Goal: Task Accomplishment & Management: Use online tool/utility

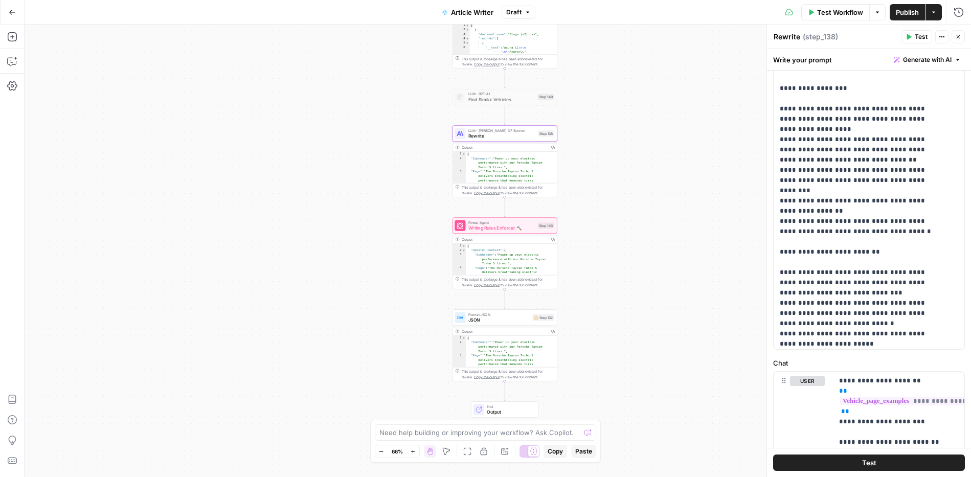
scroll to position [9, 0]
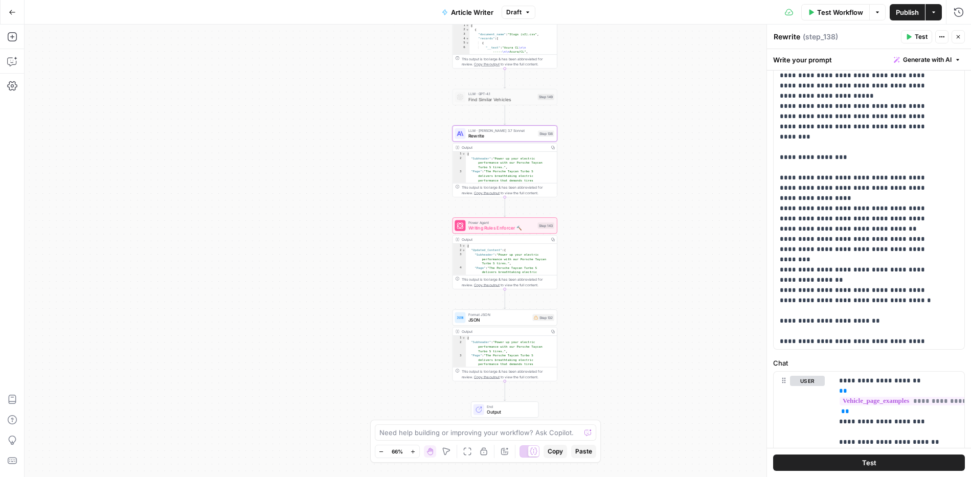
click at [201, 15] on div "Go Back Article Writer Draft Test Workflow Options Publish Actions Run History" at bounding box center [485, 12] width 971 height 24
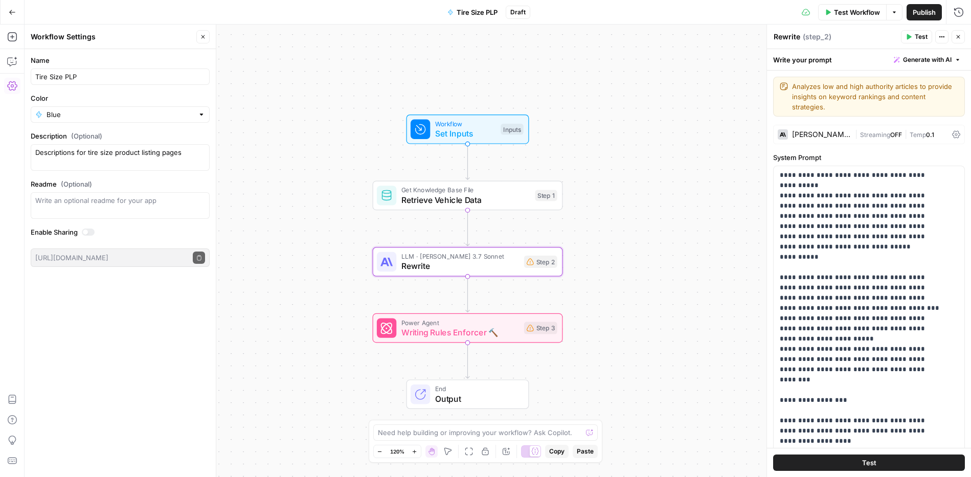
scroll to position [200, 0]
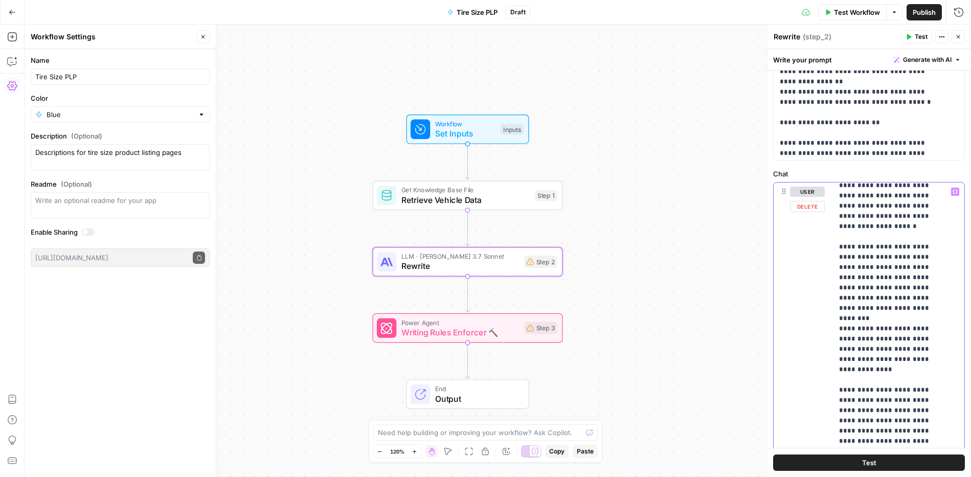
drag, startPoint x: 932, startPoint y: 246, endPoint x: 907, endPoint y: 246, distance: 25.1
drag, startPoint x: 939, startPoint y: 359, endPoint x: 917, endPoint y: 356, distance: 22.3
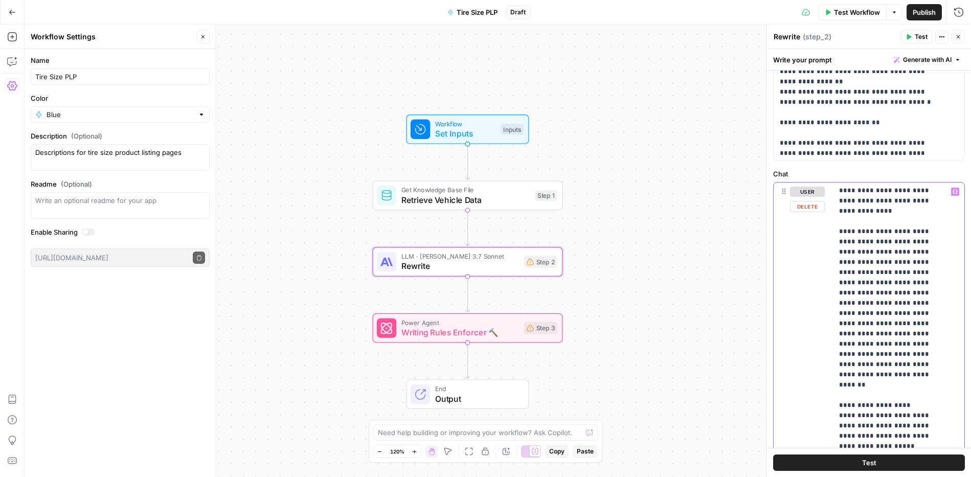
scroll to position [359, 0]
drag, startPoint x: 908, startPoint y: 343, endPoint x: 865, endPoint y: 353, distance: 44.2
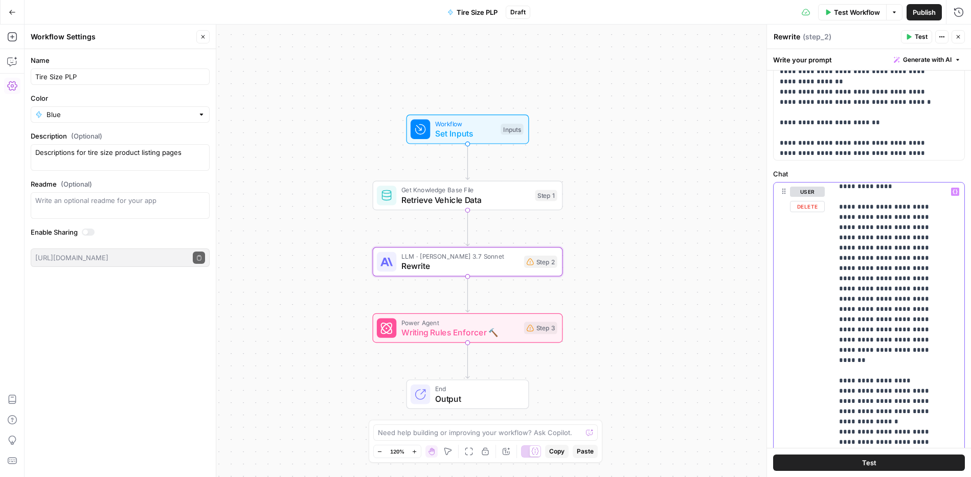
scroll to position [383, 0]
drag, startPoint x: 935, startPoint y: 349, endPoint x: 915, endPoint y: 349, distance: 19.9
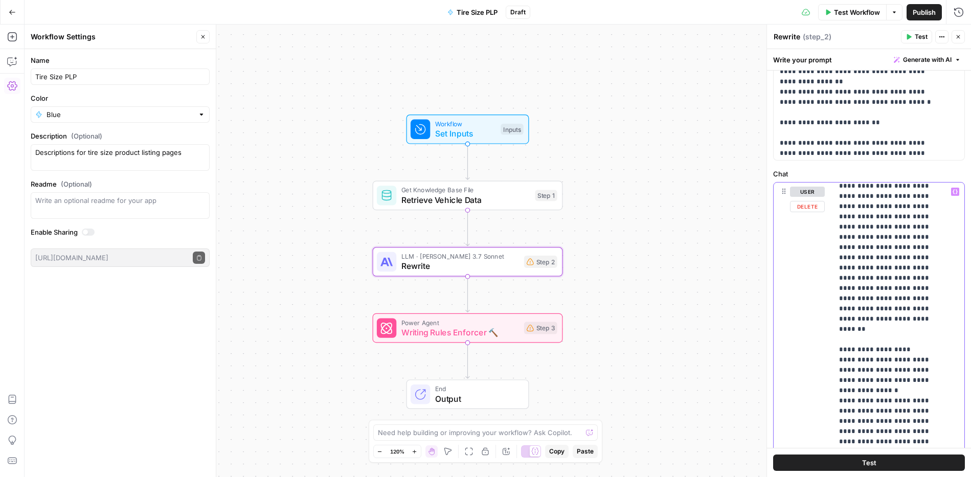
scroll to position [432, 0]
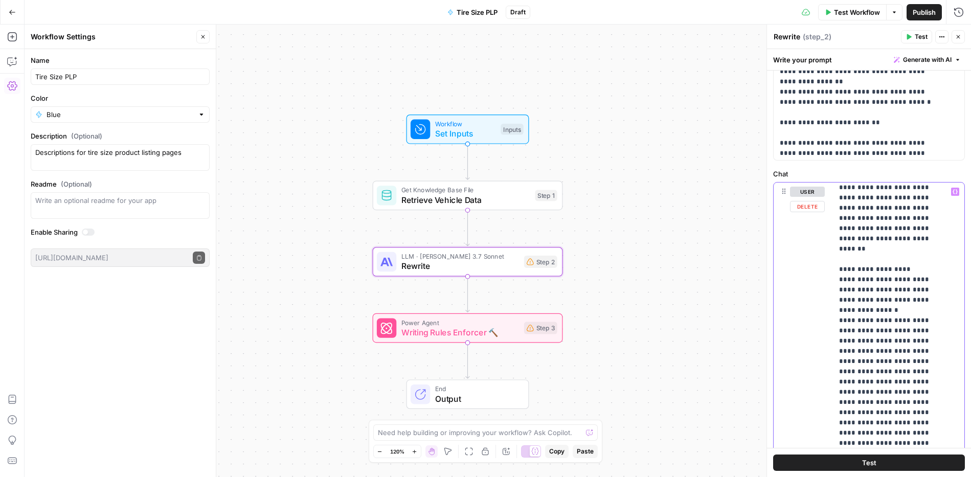
scroll to position [504, 0]
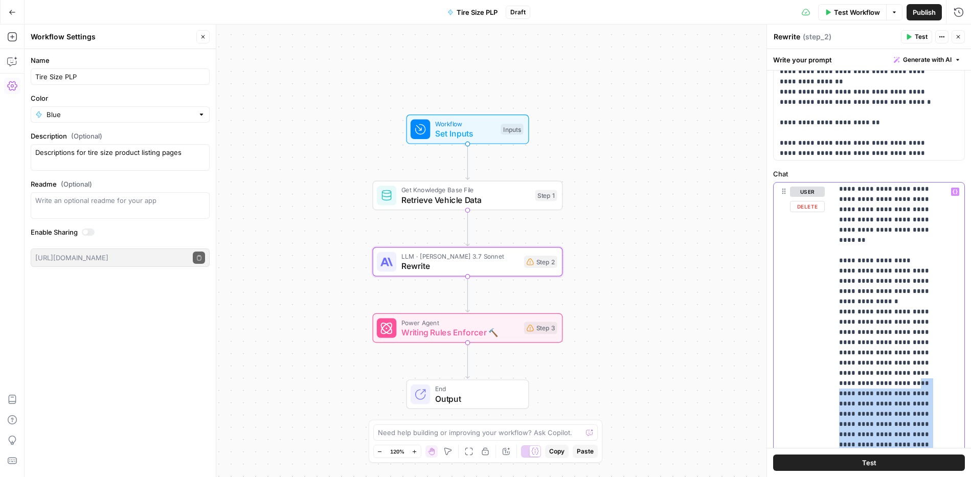
drag, startPoint x: 838, startPoint y: 299, endPoint x: 904, endPoint y: 352, distance: 85.1
click at [904, 352] on div "**********" at bounding box center [895, 391] width 124 height 417
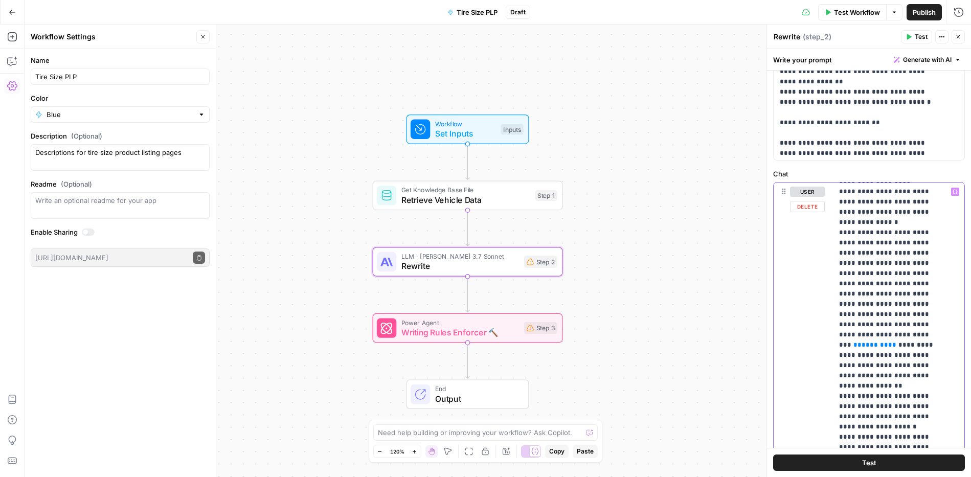
scroll to position [586, 0]
drag, startPoint x: 931, startPoint y: 270, endPoint x: 872, endPoint y: 266, distance: 59.4
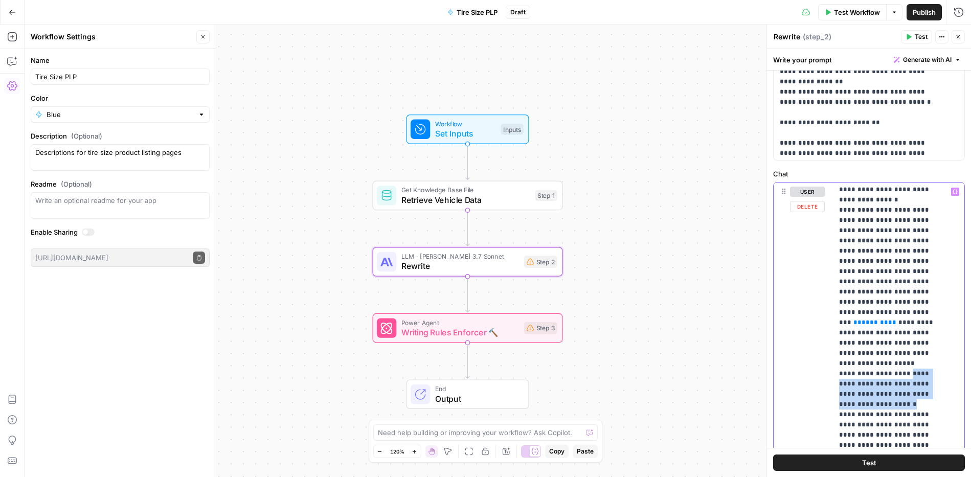
drag, startPoint x: 902, startPoint y: 269, endPoint x: 888, endPoint y: 298, distance: 32.5
drag, startPoint x: 913, startPoint y: 330, endPoint x: 892, endPoint y: 328, distance: 21.5
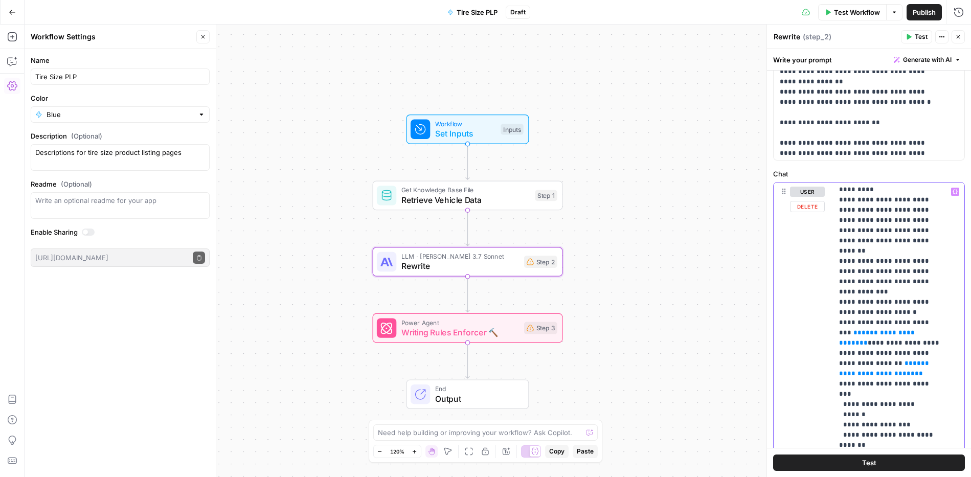
scroll to position [868, 0]
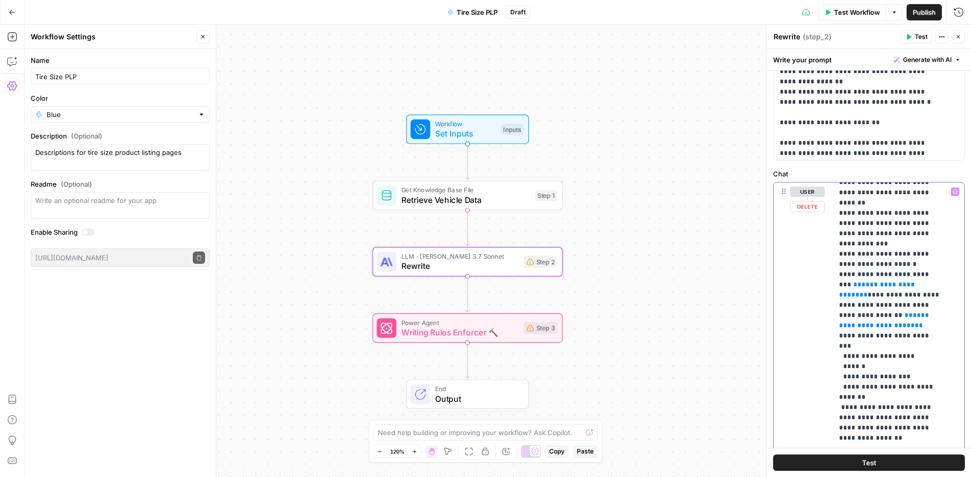
click at [855, 292] on p "**********" at bounding box center [891, 432] width 104 height 2229
drag, startPoint x: 855, startPoint y: 325, endPoint x: 835, endPoint y: 324, distance: 20.0
click at [835, 324] on div "**********" at bounding box center [895, 391] width 124 height 417
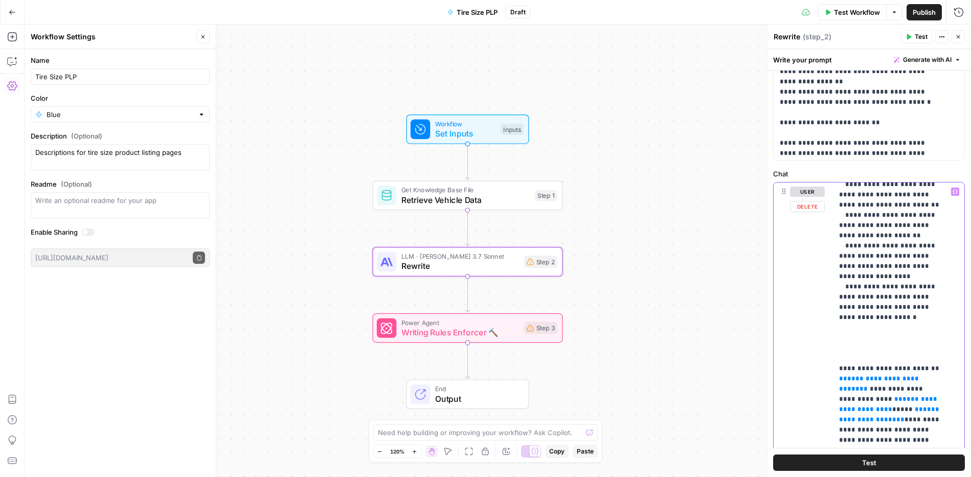
scroll to position [1488, 0]
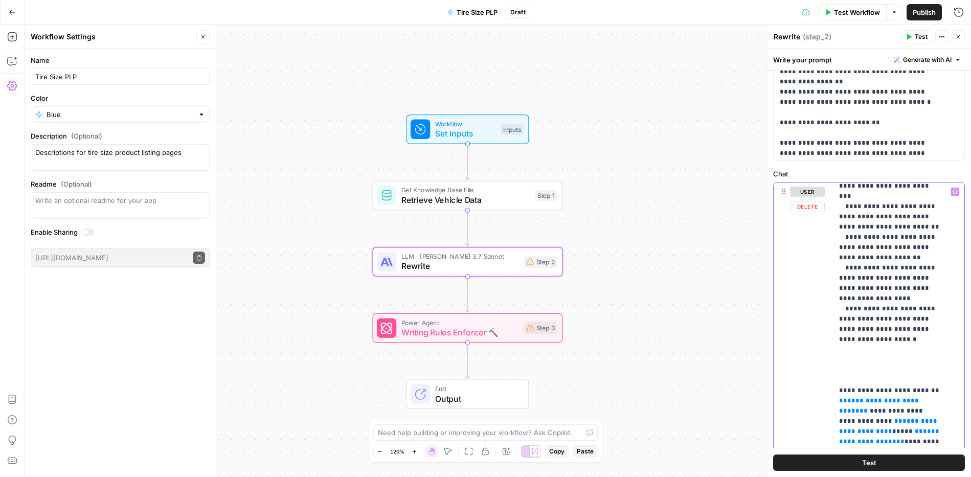
drag, startPoint x: 919, startPoint y: 308, endPoint x: 912, endPoint y: 308, distance: 6.7
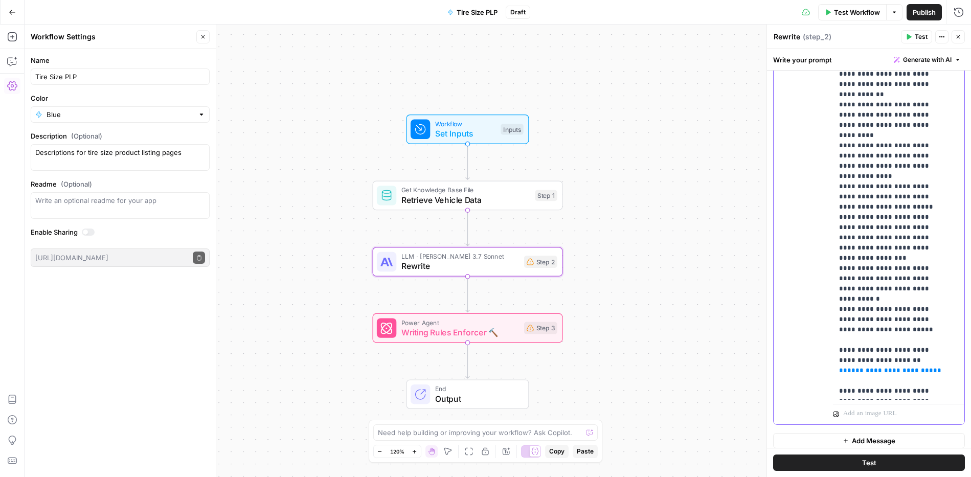
scroll to position [628, 0]
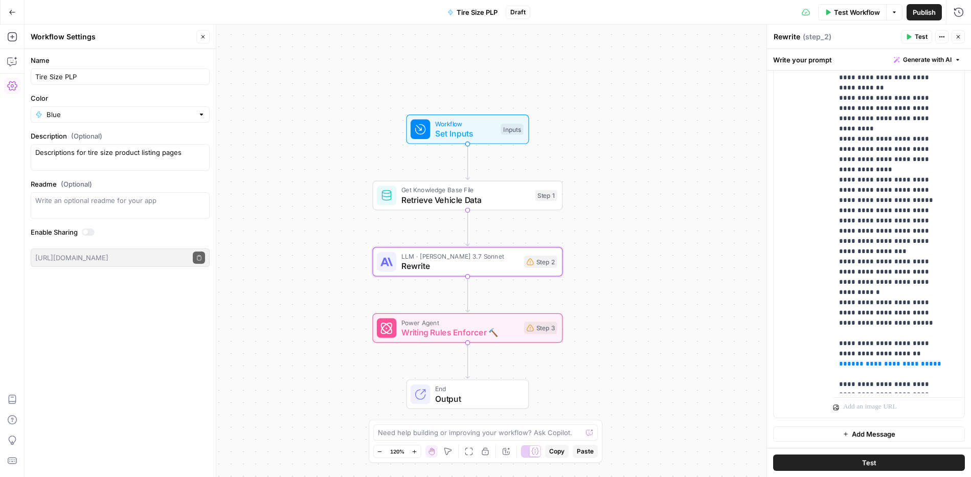
click at [908, 38] on icon "button" at bounding box center [909, 37] width 5 height 6
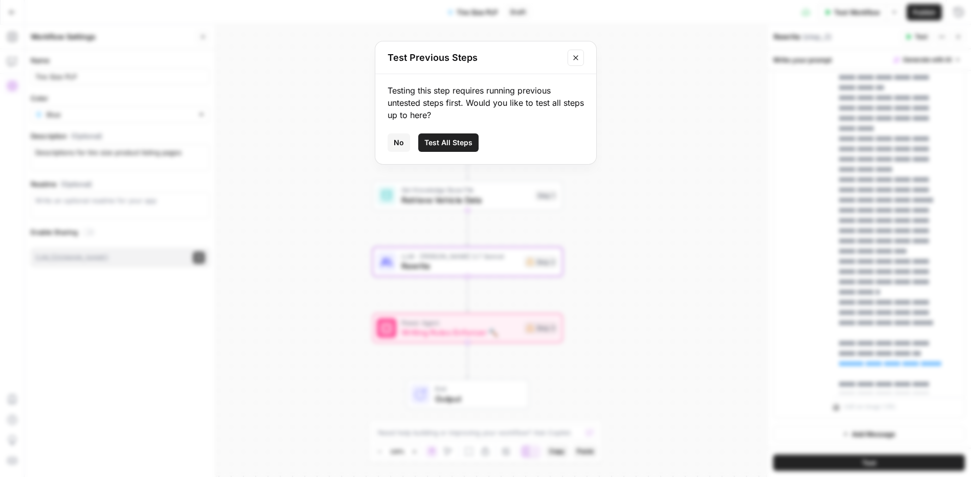
click at [434, 146] on span "Test All Steps" at bounding box center [448, 143] width 48 height 10
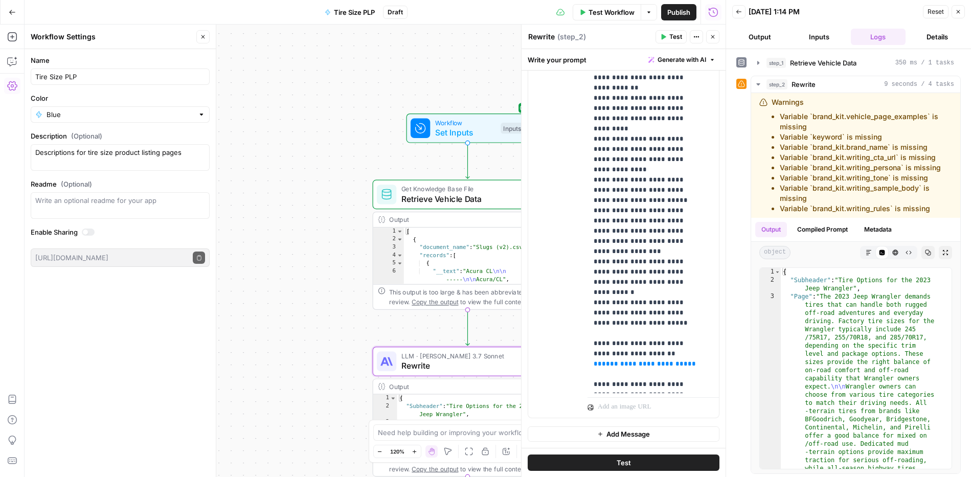
click at [280, 103] on div "Workflow Set Inputs Inputs Get Knowledge Base File Retrieve Vehicle Data Step 1…" at bounding box center [375, 251] width 701 height 453
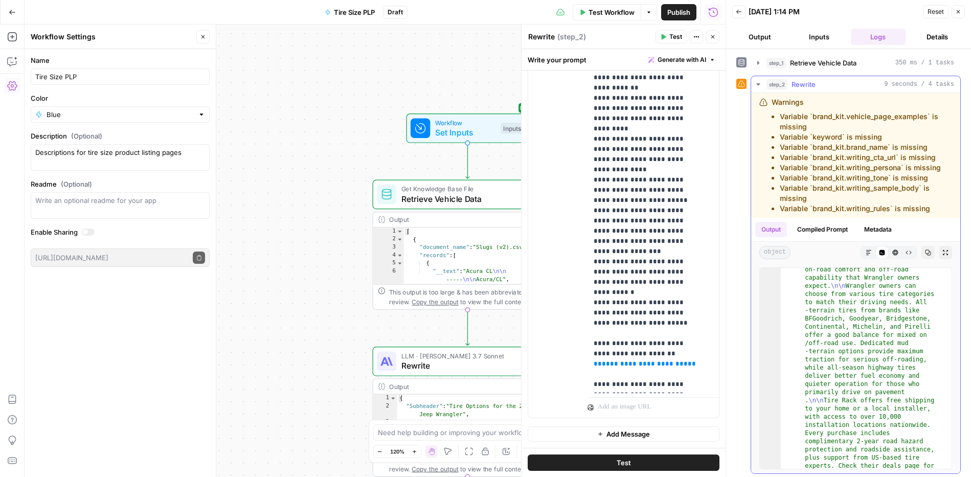
scroll to position [101, 0]
click at [875, 227] on div "Code Editor" at bounding box center [874, 232] width 38 height 10
click at [876, 226] on button "Metadata" at bounding box center [878, 229] width 40 height 15
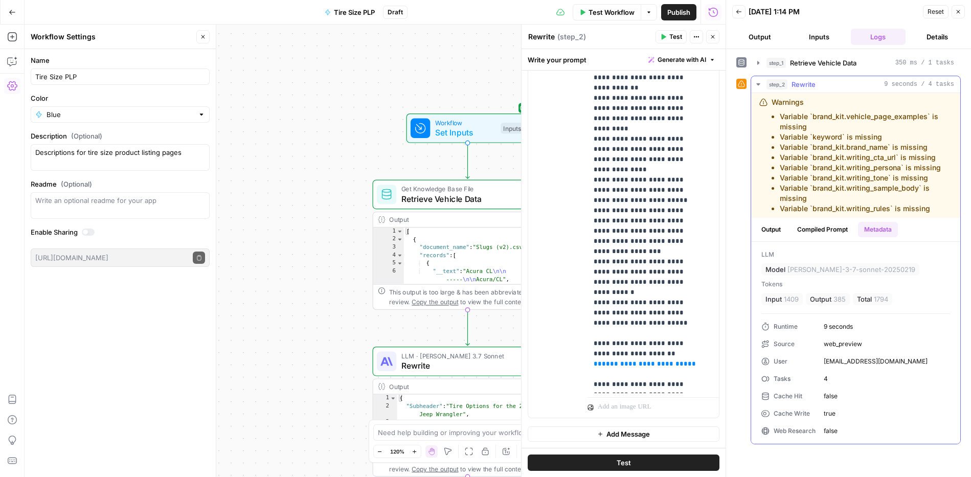
click at [824, 230] on button "Compiled Prompt" at bounding box center [822, 229] width 63 height 15
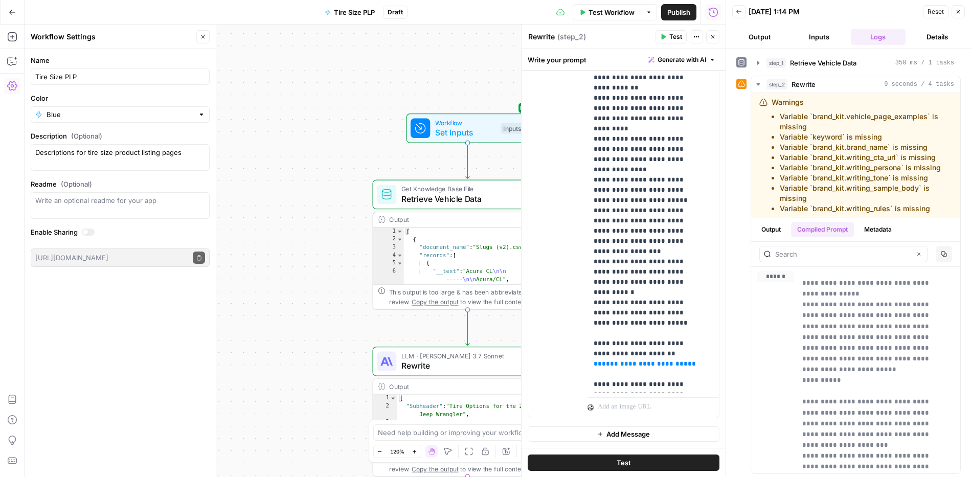
click at [340, 165] on div "Workflow Set Inputs Inputs Get Knowledge Base File Retrieve Vehicle Data Step 1…" at bounding box center [375, 251] width 701 height 453
click at [961, 11] on button "Close" at bounding box center [958, 11] width 13 height 13
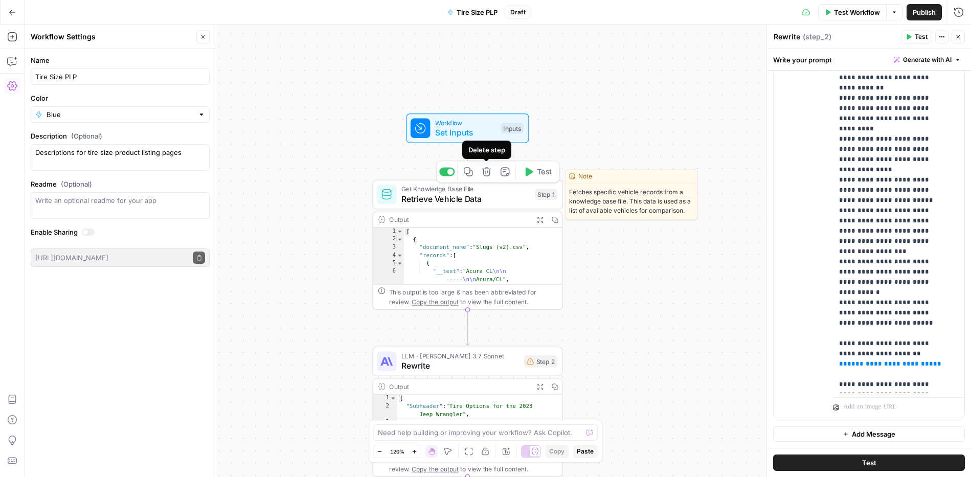
click at [485, 173] on icon "button" at bounding box center [486, 171] width 9 height 9
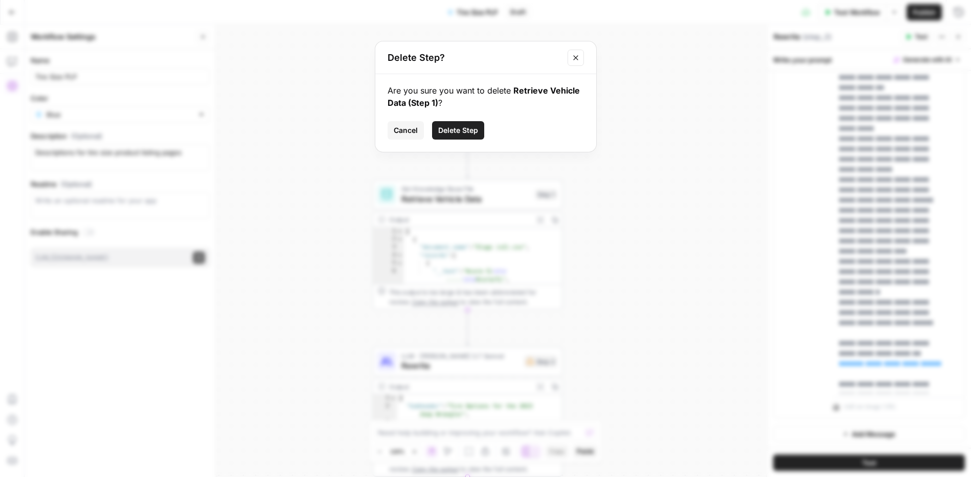
click at [474, 132] on span "Delete Step" at bounding box center [458, 130] width 40 height 10
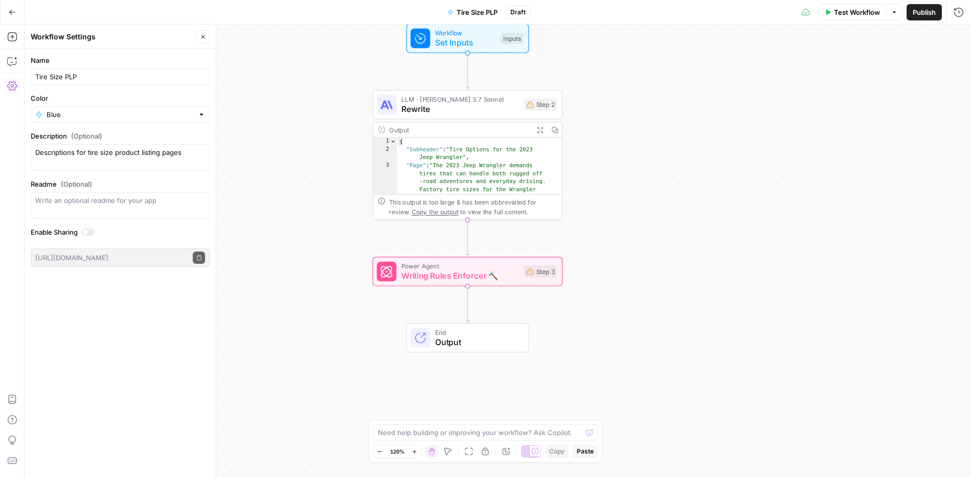
click at [494, 107] on span "Rewrite" at bounding box center [460, 109] width 118 height 12
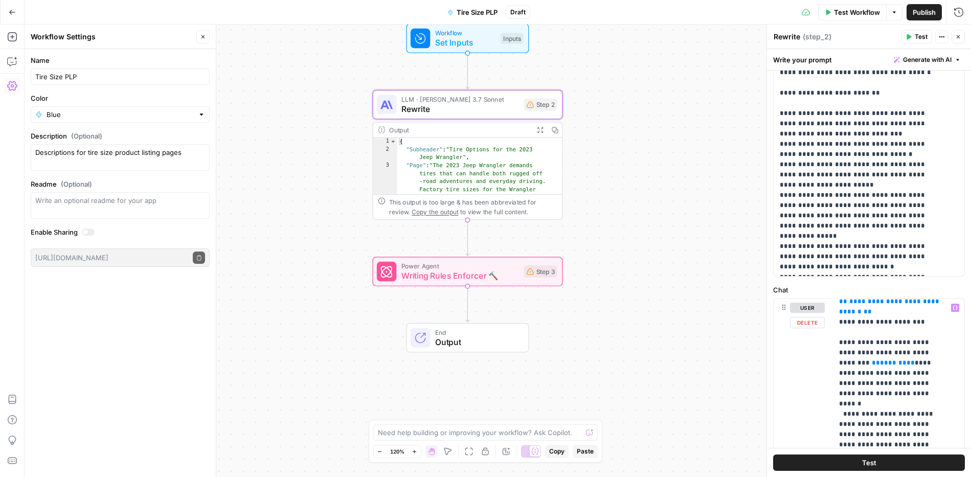
scroll to position [0, 0]
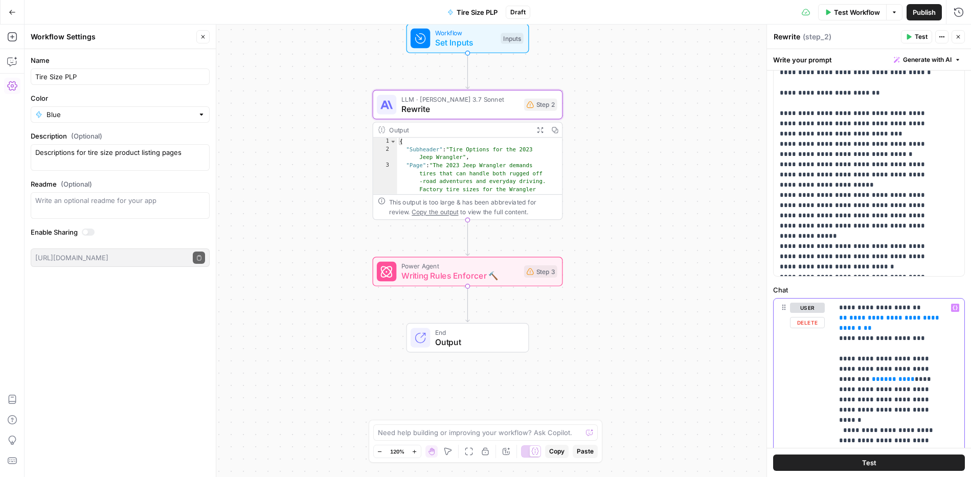
click at [894, 328] on span "**********" at bounding box center [890, 322] width 102 height 17
click at [875, 326] on span "**********" at bounding box center [890, 322] width 102 height 17
click at [780, 306] on icon at bounding box center [784, 307] width 8 height 8
click at [953, 307] on icon "button" at bounding box center [955, 307] width 5 height 5
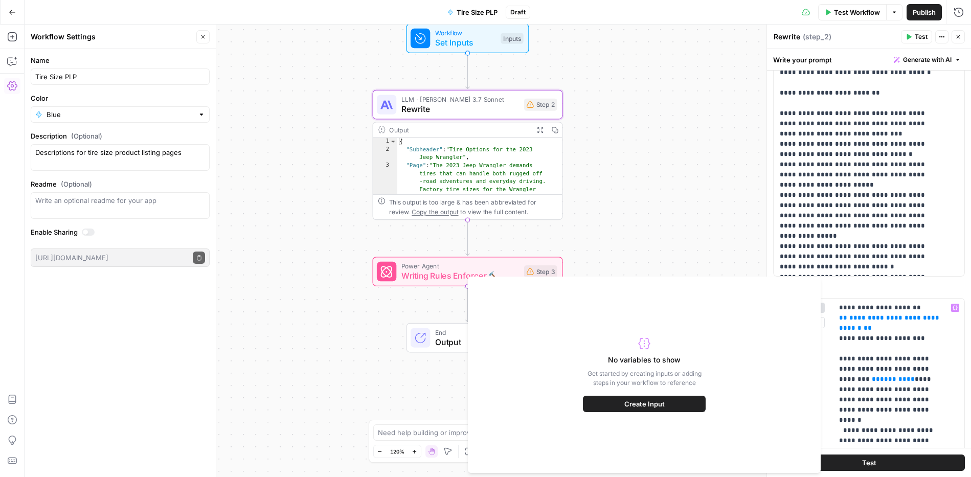
click at [647, 195] on div "Workflow Set Inputs Inputs LLM · Claude 3.7 Sonnet Rewrite Step 2 Output Expand…" at bounding box center [498, 251] width 946 height 453
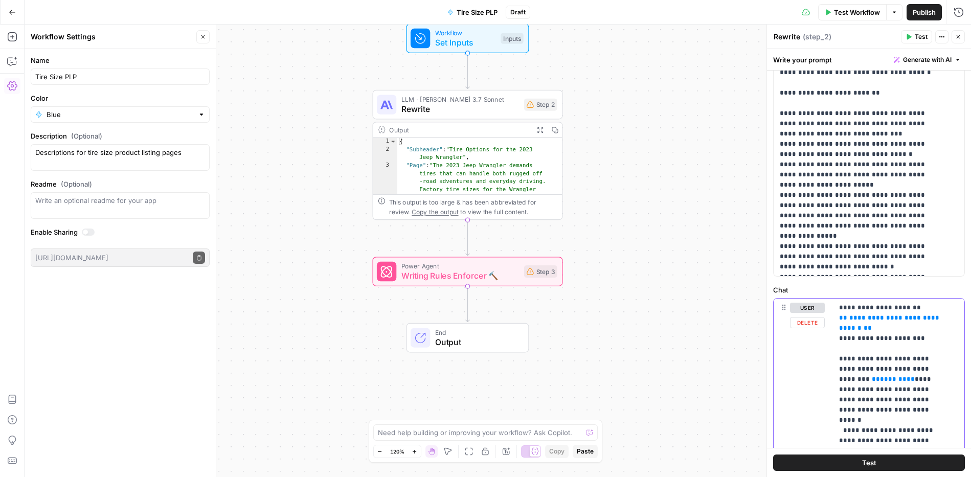
click at [14, 88] on icon "button" at bounding box center [12, 86] width 10 height 10
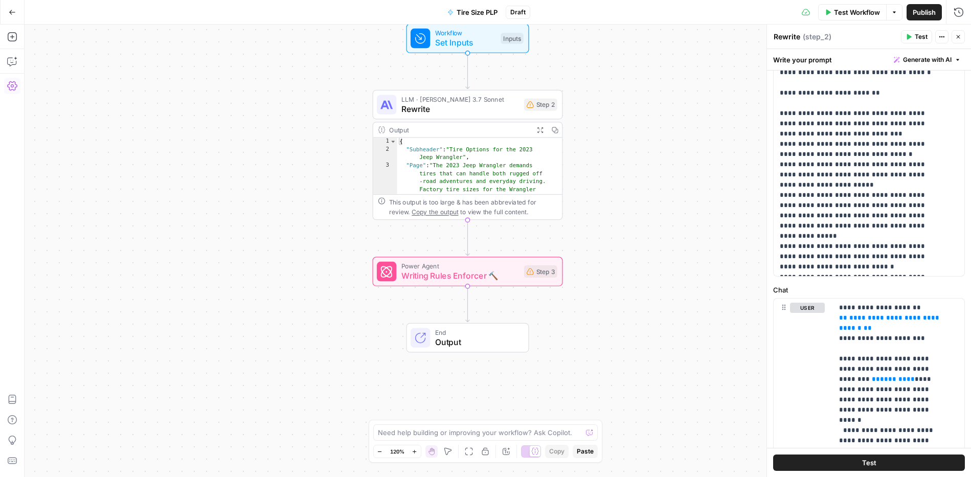
click at [14, 88] on icon "button" at bounding box center [12, 86] width 10 height 10
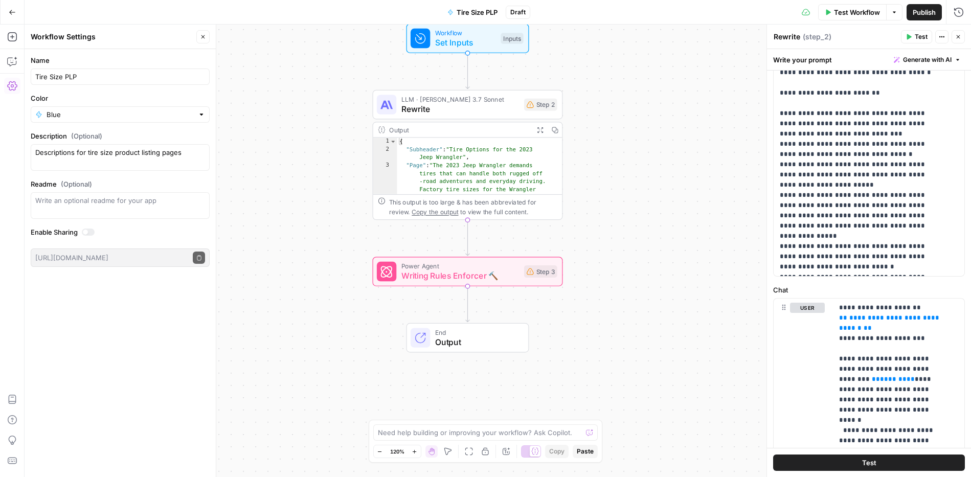
click at [304, 229] on div "Workflow Set Inputs Inputs LLM · Claude 3.7 Sonnet Rewrite Step 2 Output Expand…" at bounding box center [498, 251] width 946 height 453
click at [942, 34] on icon "button" at bounding box center [942, 37] width 6 height 6
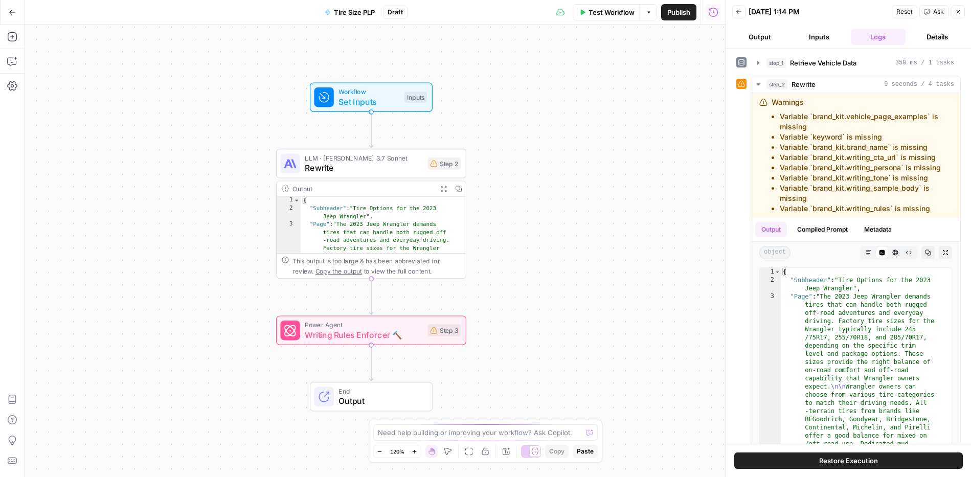
click at [820, 34] on button "Inputs" at bounding box center [819, 37] width 55 height 16
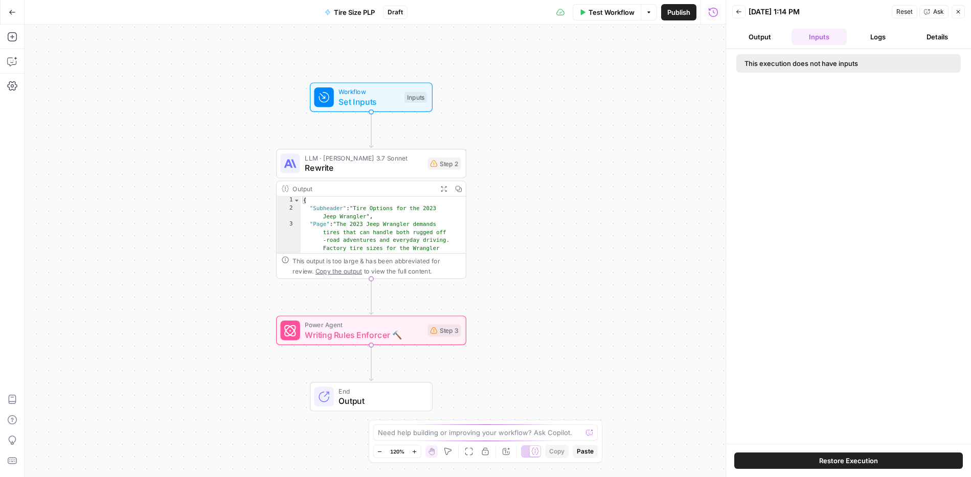
click at [763, 43] on button "Output" at bounding box center [759, 37] width 55 height 16
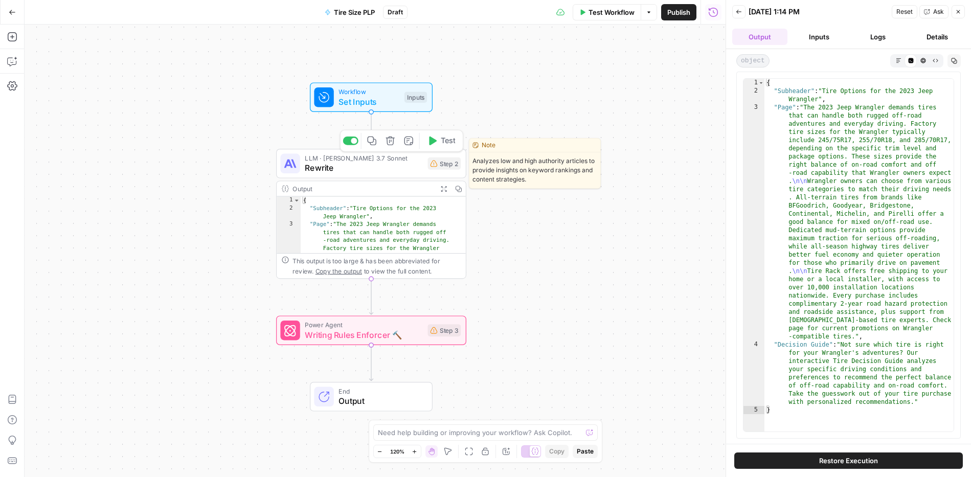
click at [394, 170] on span "Rewrite" at bounding box center [364, 168] width 118 height 12
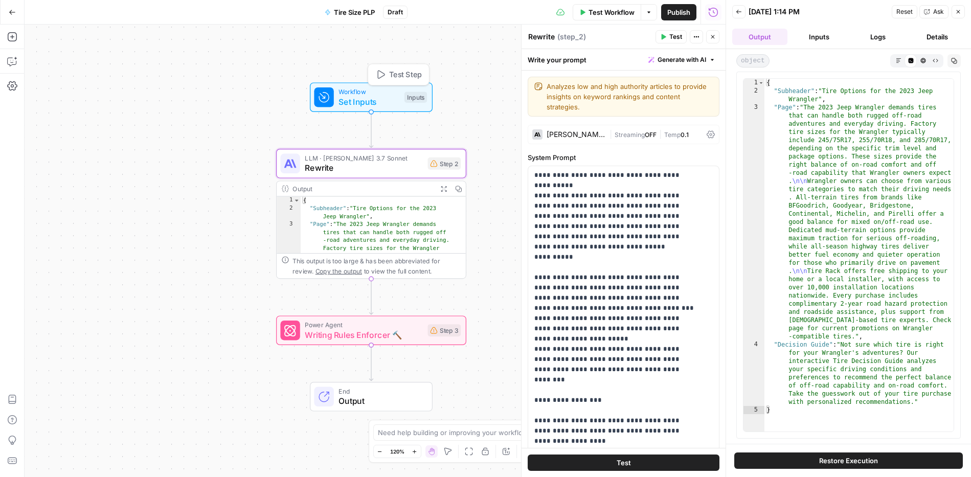
click at [372, 98] on span "Set Inputs" at bounding box center [368, 102] width 61 height 12
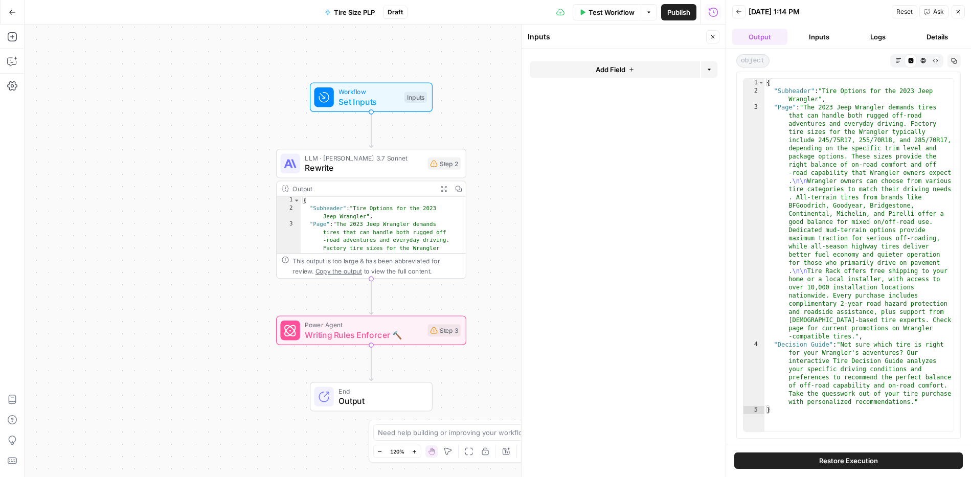
click at [581, 106] on form "Add Field Options" at bounding box center [624, 263] width 204 height 428
click at [381, 170] on span "Rewrite" at bounding box center [364, 168] width 118 height 12
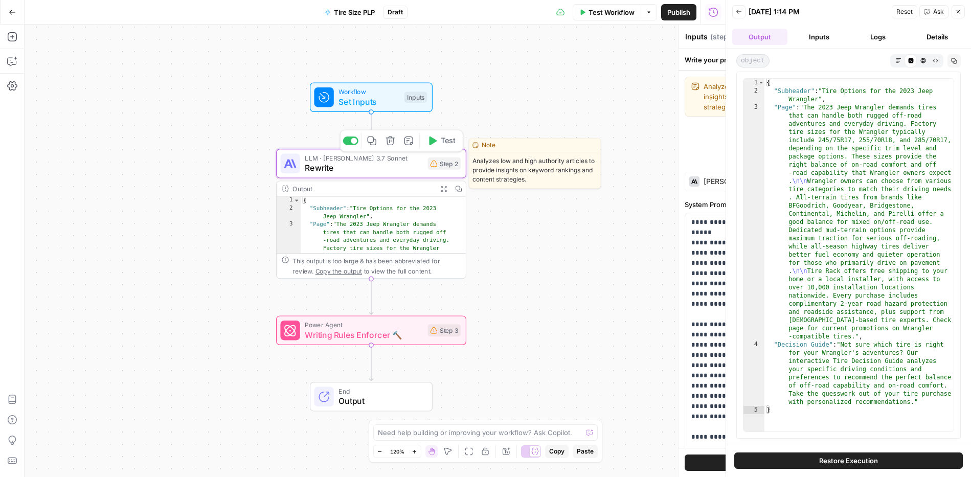
type textarea "Rewrite"
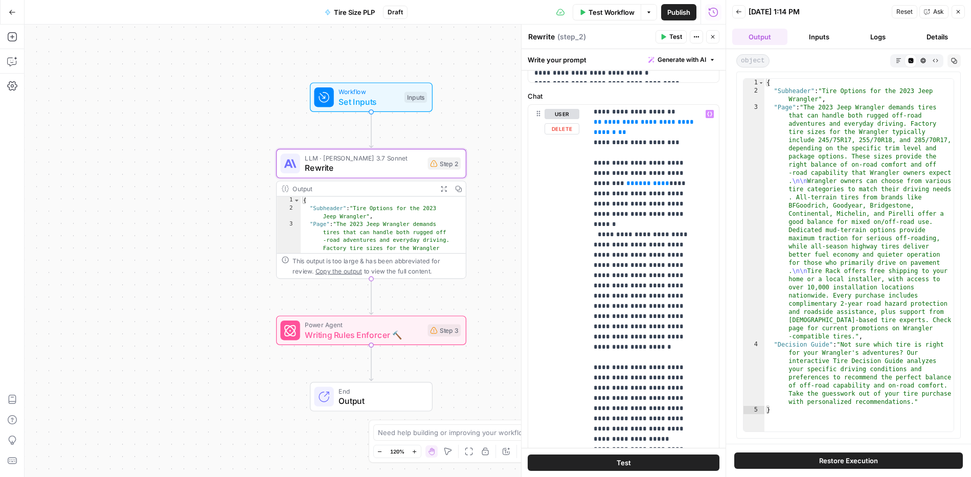
scroll to position [4, 0]
click at [254, 124] on div "Workflow Set Inputs Inputs Test Step LLM · Claude 3.7 Sonnet Rewrite Step 2 Out…" at bounding box center [375, 251] width 701 height 453
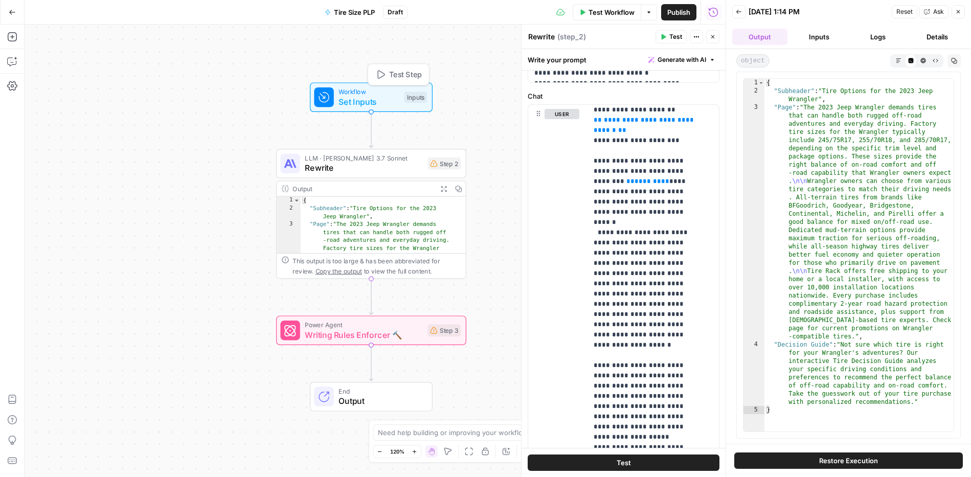
click at [374, 101] on span "Set Inputs" at bounding box center [368, 102] width 61 height 12
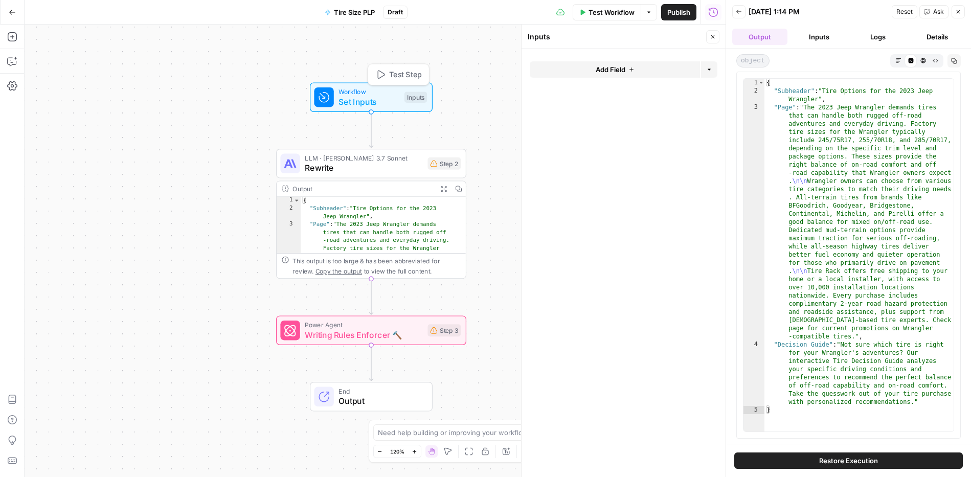
click at [421, 96] on div "Inputs" at bounding box center [415, 97] width 22 height 11
click at [613, 62] on button "Add Field" at bounding box center [615, 69] width 170 height 16
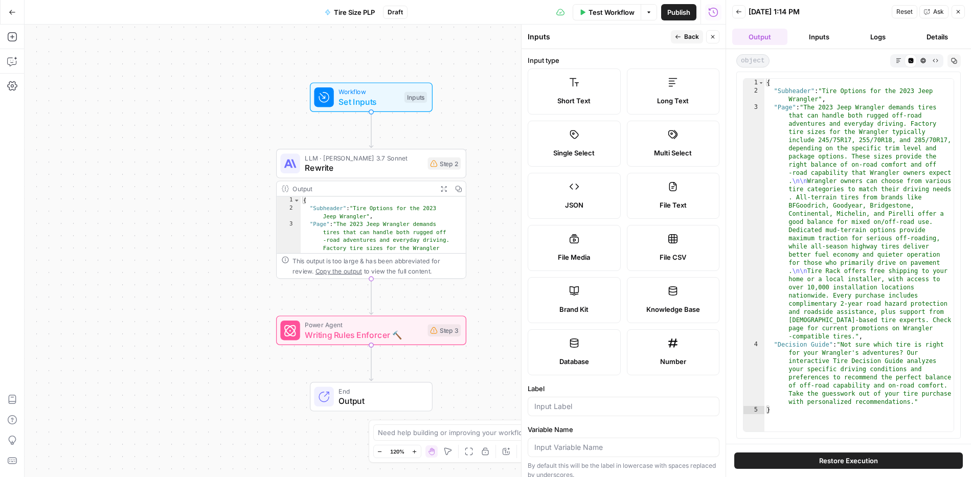
click at [686, 301] on label "Knowledge Base" at bounding box center [673, 300] width 93 height 46
click at [659, 283] on label "Knowledge Base" at bounding box center [673, 300] width 93 height 46
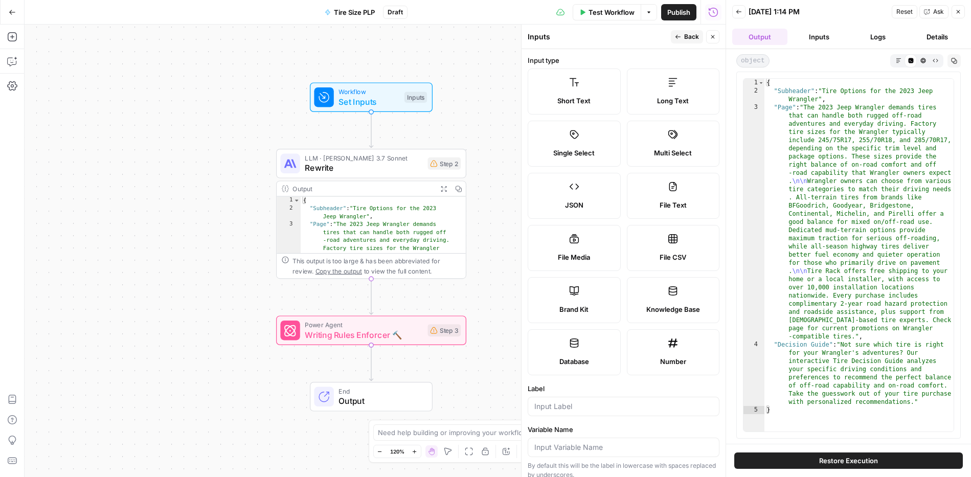
click at [670, 255] on span "File CSV" at bounding box center [673, 257] width 27 height 10
type textarea "Supports .csv file type"
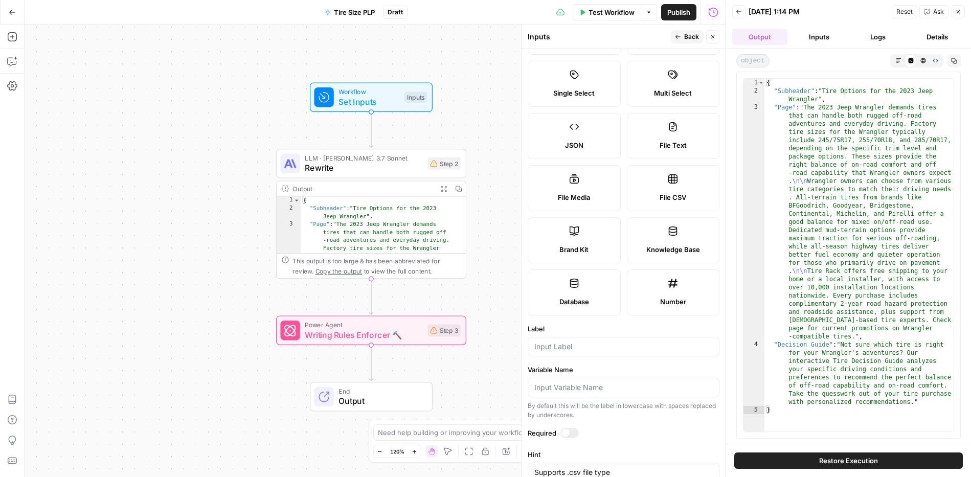
scroll to position [78, 0]
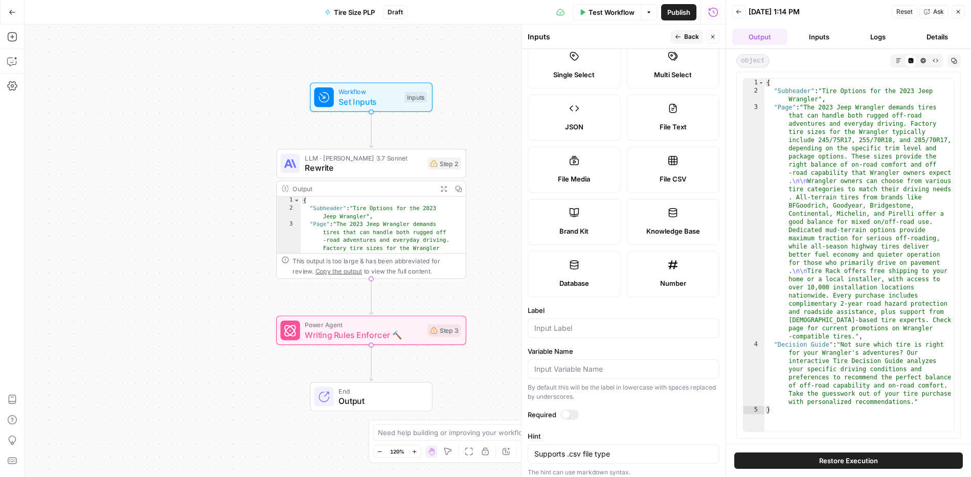
click at [591, 265] on label "Database" at bounding box center [574, 274] width 93 height 46
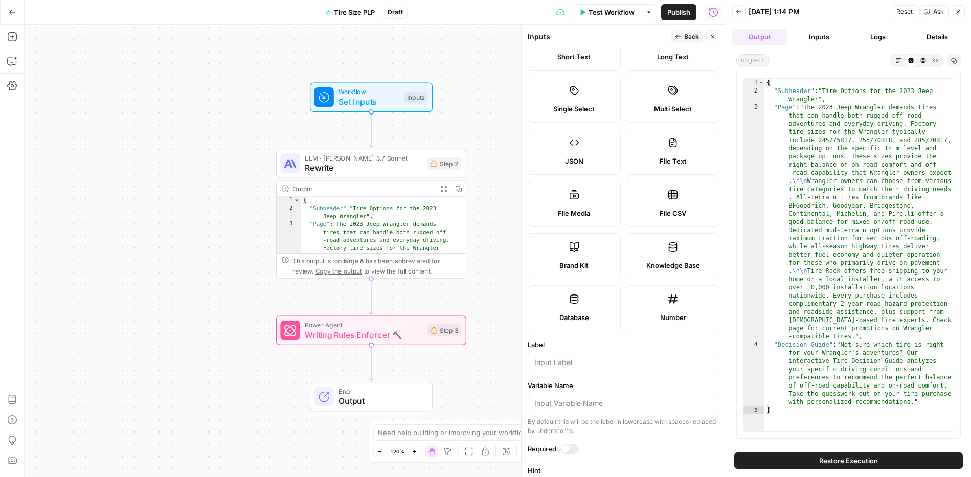
scroll to position [0, 0]
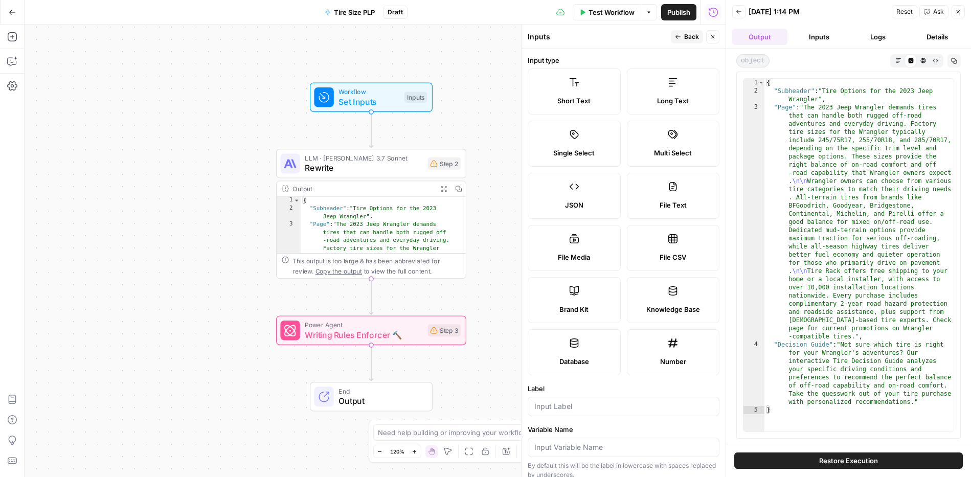
click at [660, 256] on span "File CSV" at bounding box center [673, 257] width 27 height 10
click at [653, 239] on label "File CSV" at bounding box center [673, 248] width 93 height 46
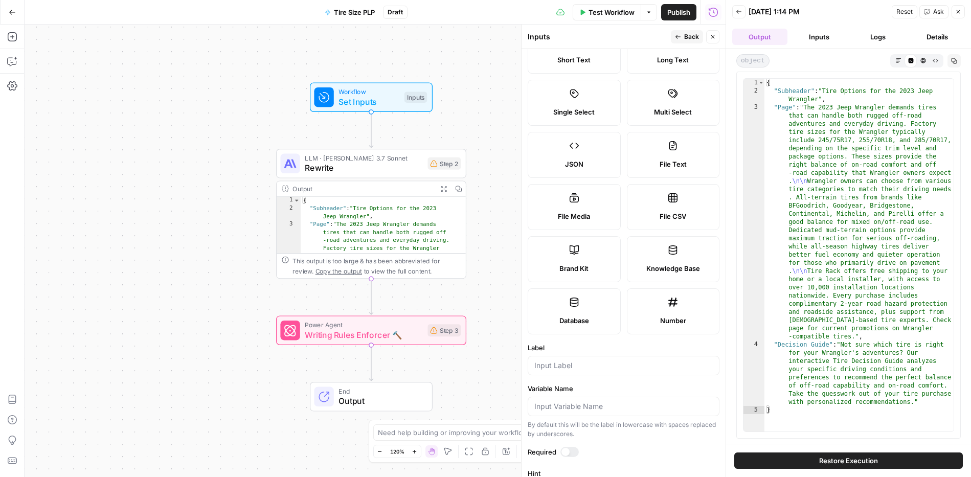
scroll to position [90, 0]
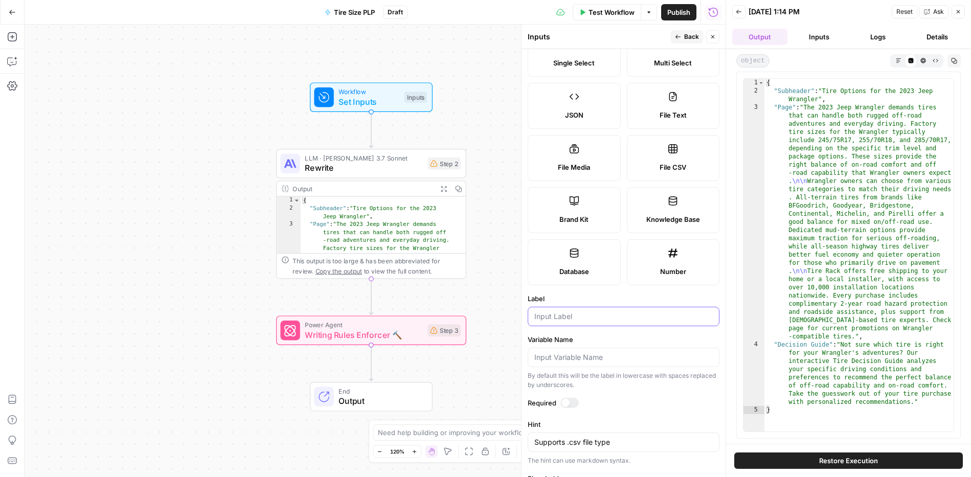
click at [605, 319] on input "Label" at bounding box center [623, 316] width 178 height 10
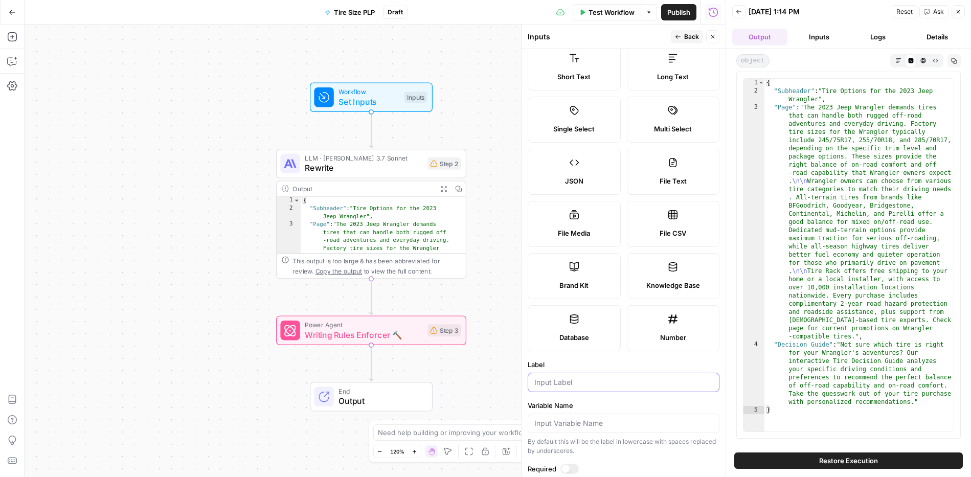
scroll to position [0, 0]
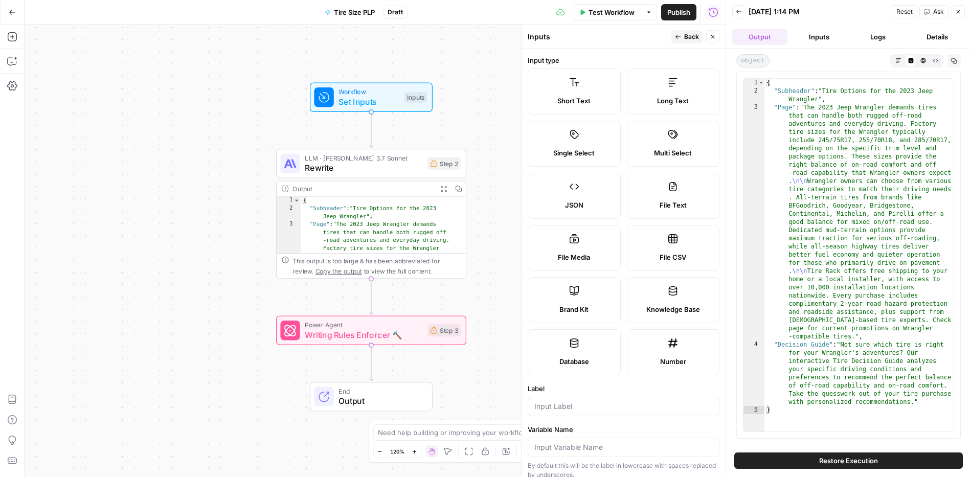
click at [585, 232] on label "File Media" at bounding box center [574, 248] width 93 height 46
type textarea "Supports .mp4, .mp3, .wav, .jpg, .png, .webp, .wma, .m4a file types"
click at [604, 304] on div "Brand Kit" at bounding box center [574, 309] width 76 height 10
click at [670, 301] on label "Knowledge Base" at bounding box center [673, 300] width 93 height 46
click at [693, 39] on span "Back" at bounding box center [691, 36] width 15 height 9
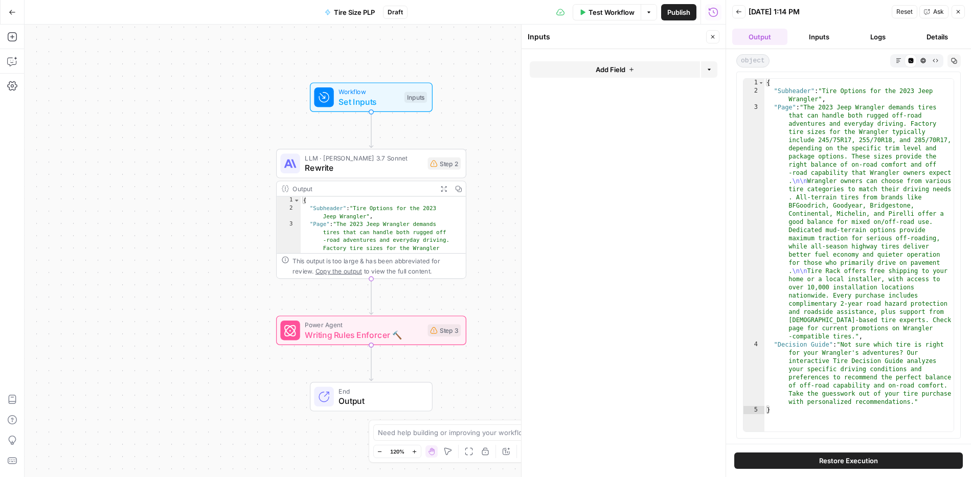
click at [13, 10] on icon "button" at bounding box center [12, 12] width 7 height 7
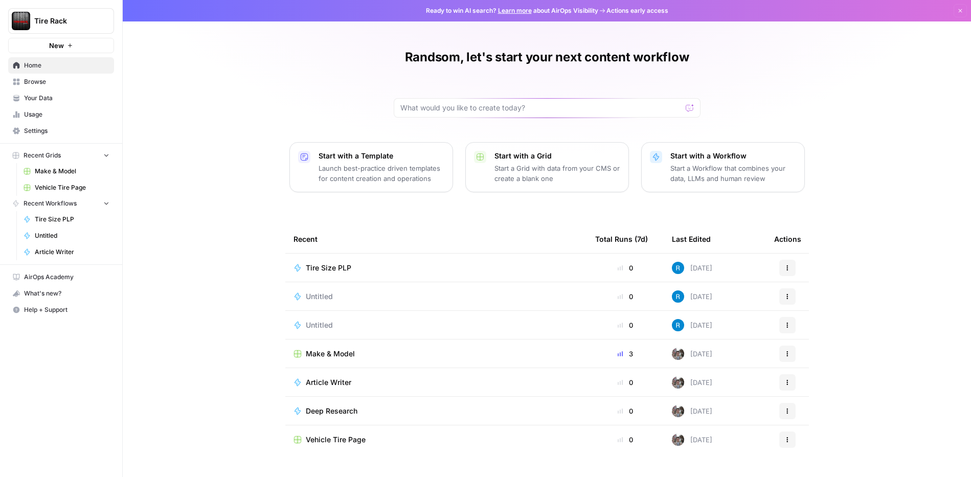
click at [64, 171] on span "Make & Model" at bounding box center [72, 171] width 75 height 9
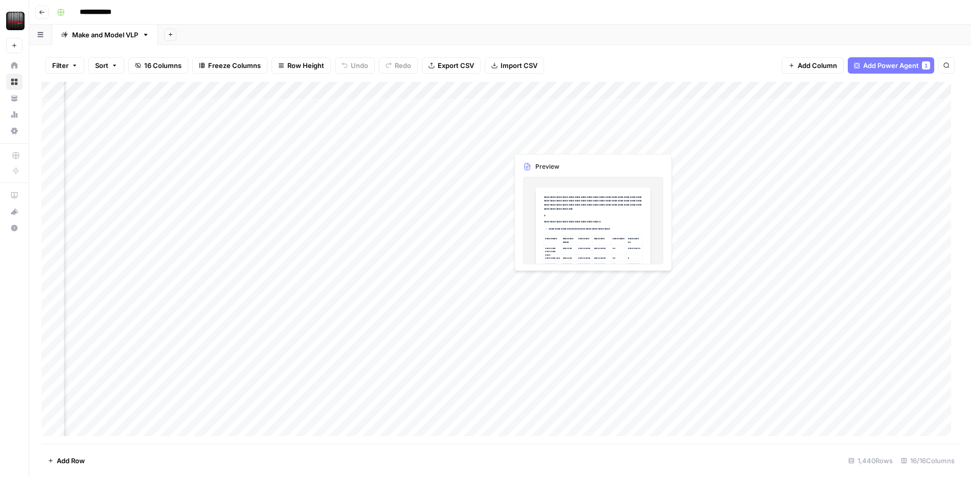
scroll to position [0, 645]
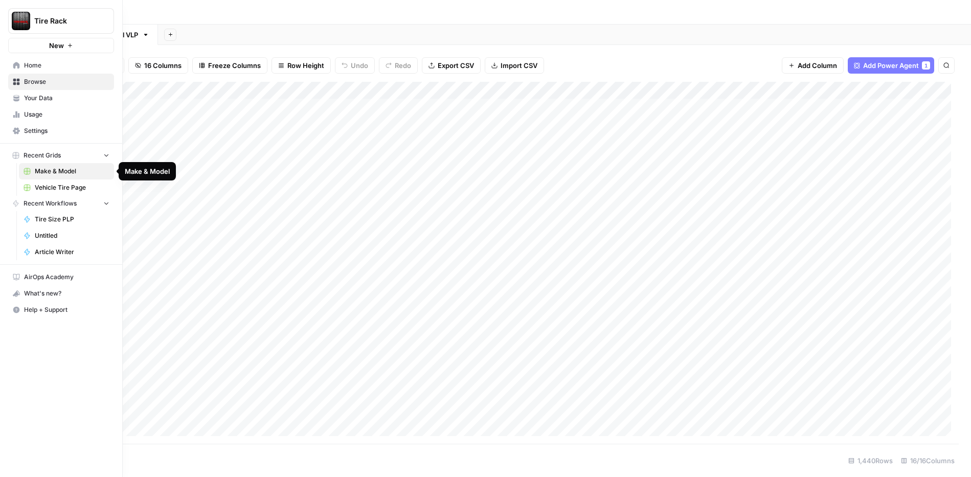
click at [72, 168] on span "Make & Model" at bounding box center [72, 171] width 75 height 9
click at [63, 250] on span "Article Writer" at bounding box center [72, 251] width 75 height 9
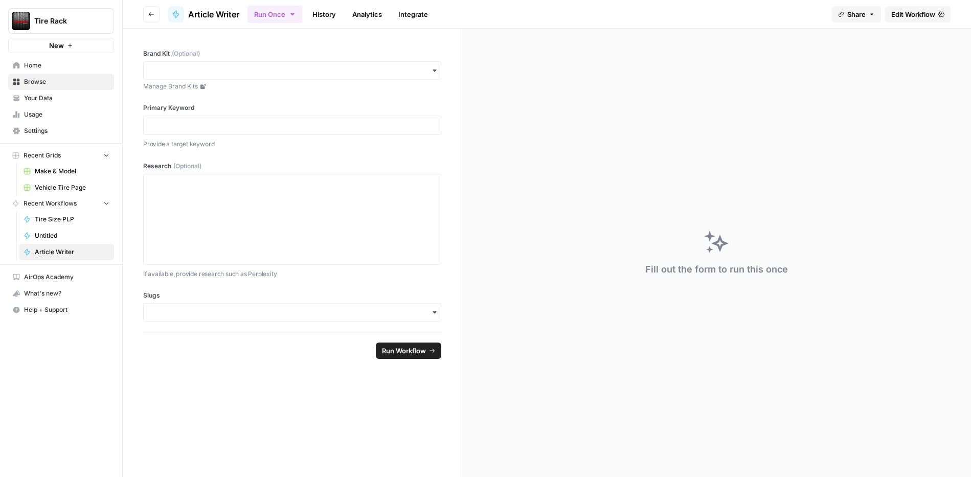
click at [352, 13] on link "Analytics" at bounding box center [367, 14] width 42 height 16
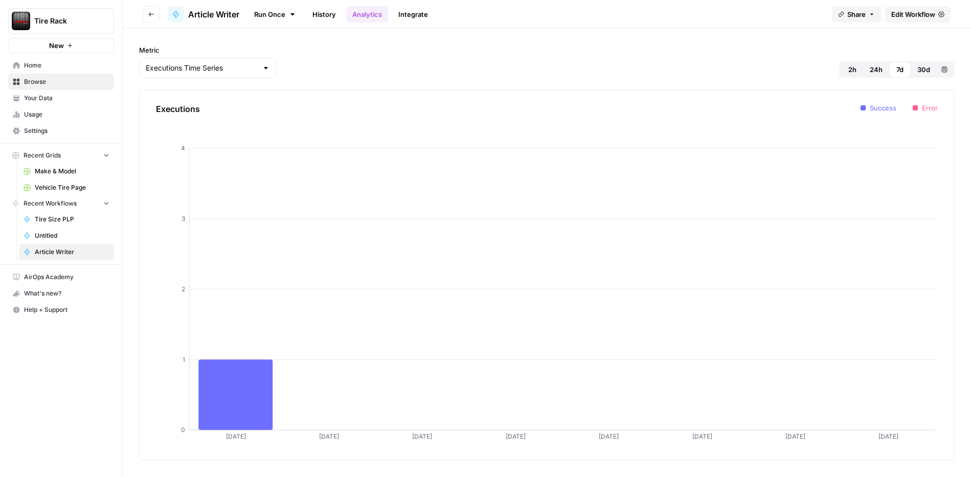
click at [318, 13] on link "History" at bounding box center [324, 14] width 36 height 16
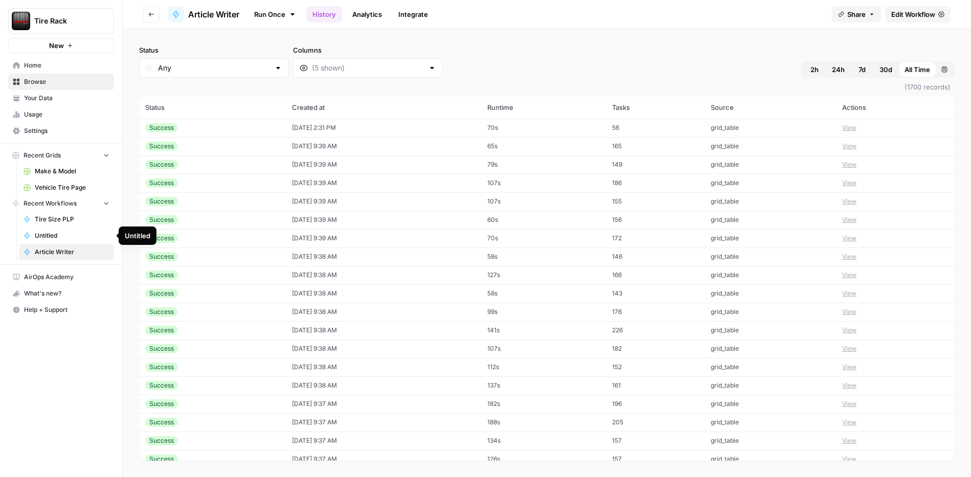
click at [78, 215] on span "Tire Size PLP" at bounding box center [72, 219] width 75 height 9
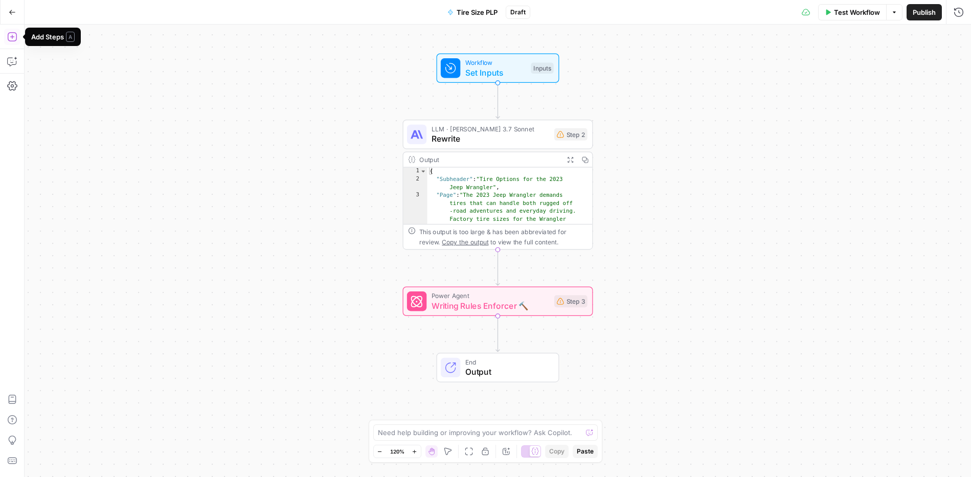
click at [15, 39] on icon "button" at bounding box center [11, 36] width 9 height 9
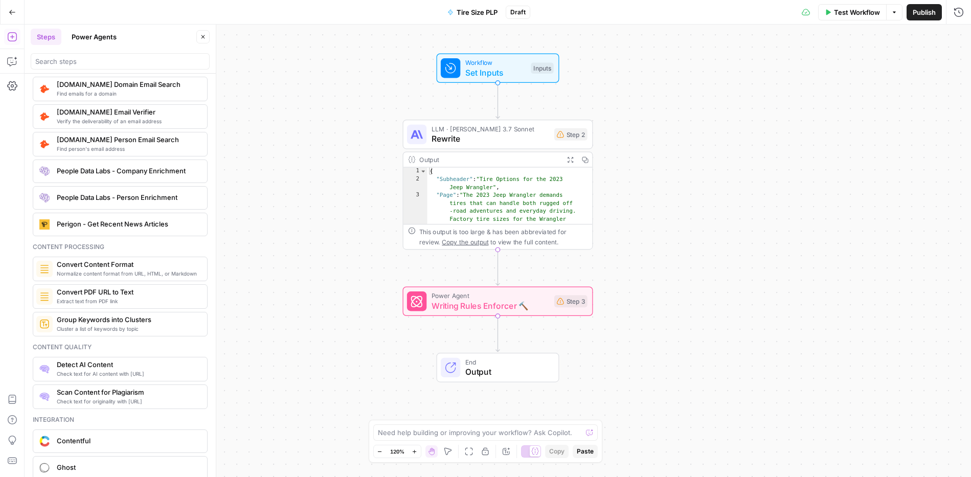
scroll to position [1785, 0]
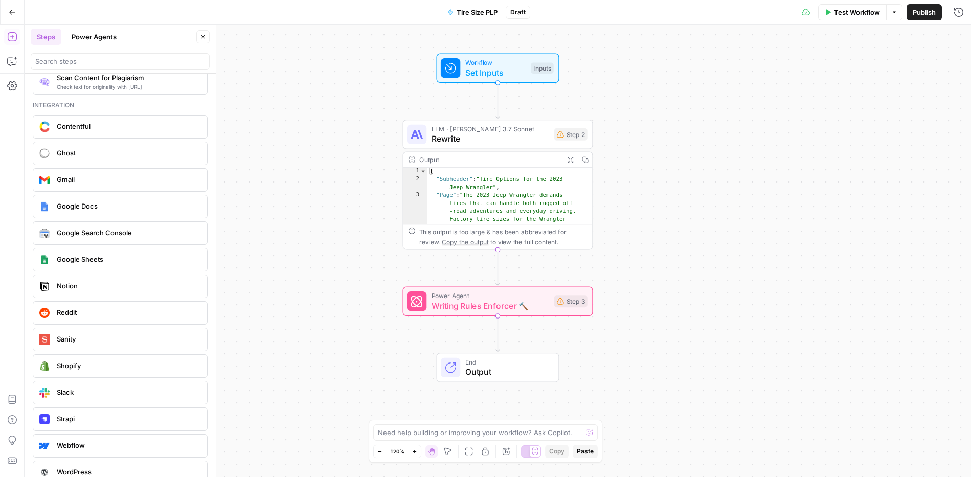
click at [125, 264] on span "Google Sheets" at bounding box center [128, 259] width 142 height 10
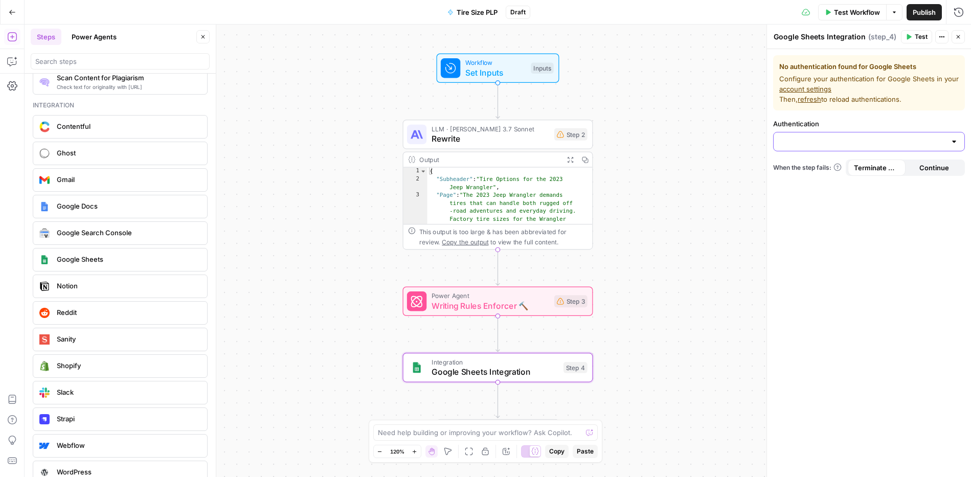
click at [839, 146] on input "Authentication" at bounding box center [863, 142] width 166 height 10
click at [825, 169] on span "﹢ Create New" at bounding box center [867, 167] width 170 height 10
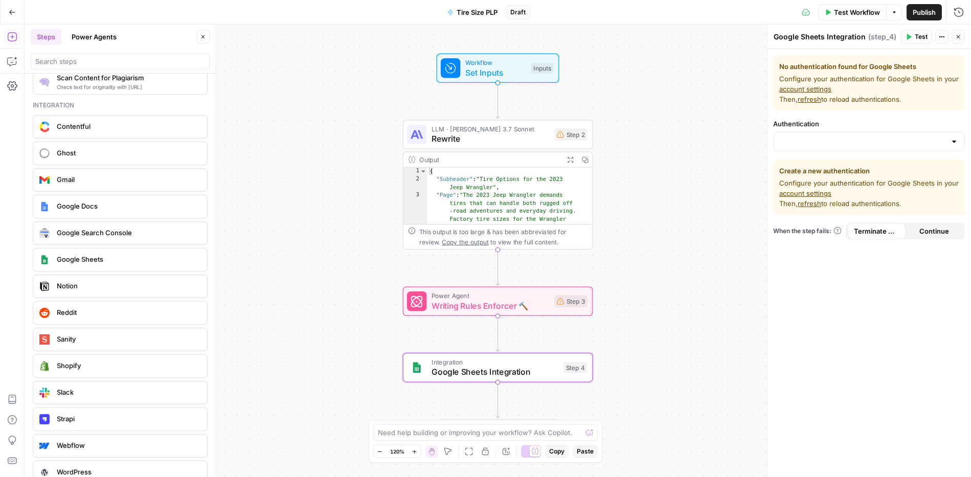
click at [816, 191] on link "account settings" at bounding box center [805, 193] width 52 height 8
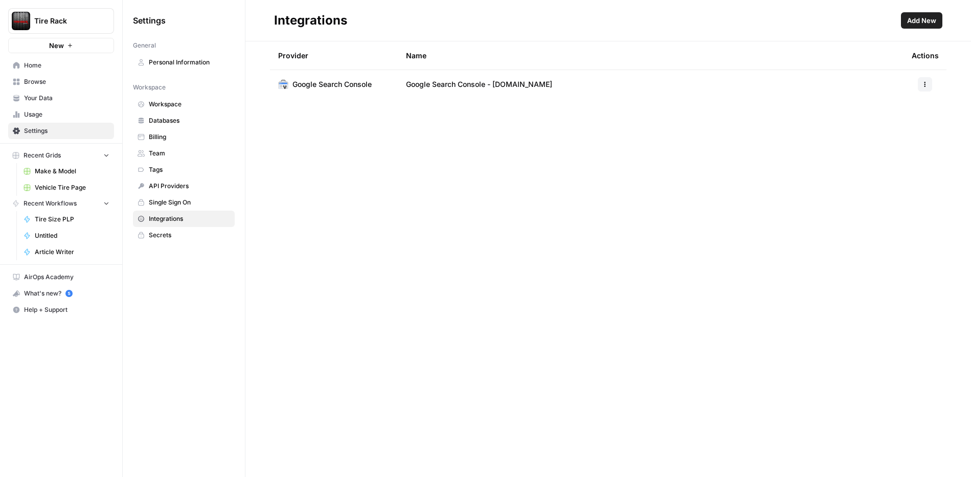
click at [926, 21] on span "Add New" at bounding box center [921, 20] width 29 height 10
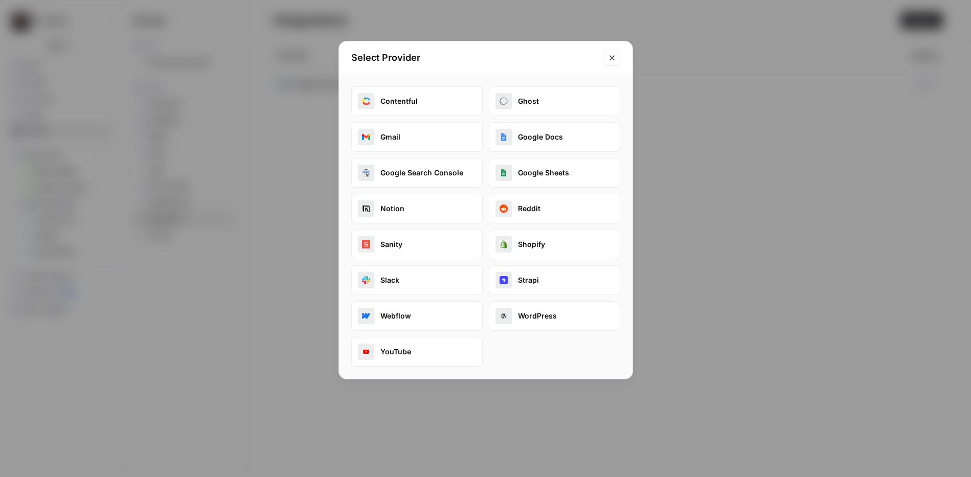
click at [558, 171] on button "Google Sheets" at bounding box center [554, 173] width 131 height 30
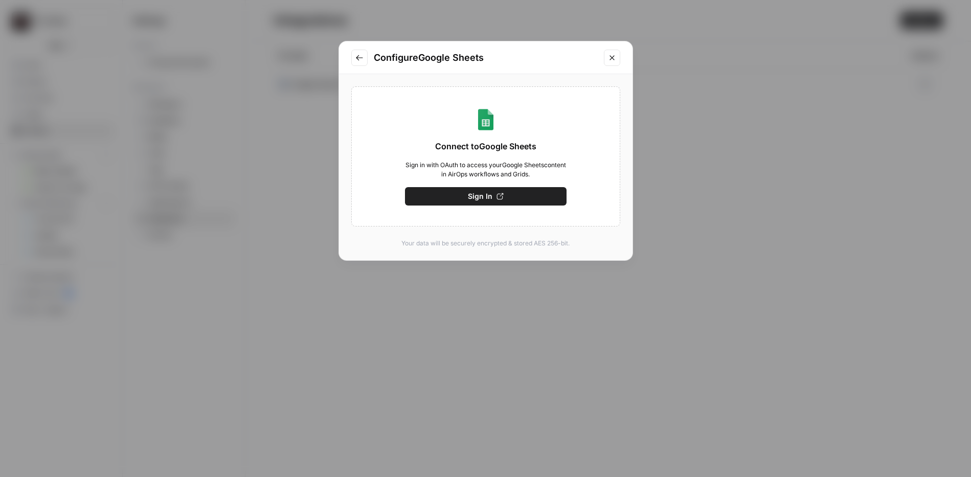
click at [518, 198] on button "Sign In" at bounding box center [486, 196] width 162 height 18
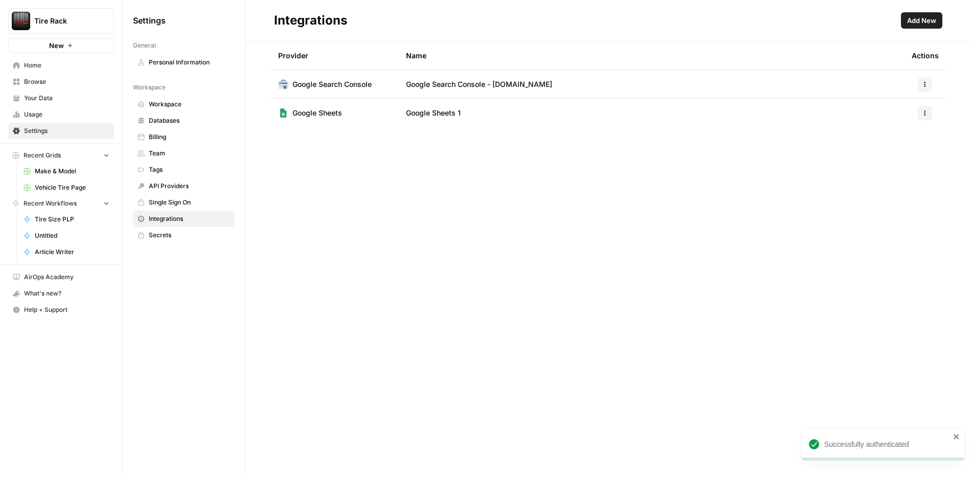
click at [501, 118] on td "Google Sheets 1" at bounding box center [651, 113] width 506 height 29
click at [356, 117] on td "Google Sheets" at bounding box center [334, 113] width 128 height 29
click at [931, 110] on button "button" at bounding box center [925, 113] width 14 height 14
click at [651, 164] on div "Provider Name Actions Google Search Console Google Search Console - [DOMAIN_NAM…" at bounding box center [608, 259] width 726 height 436
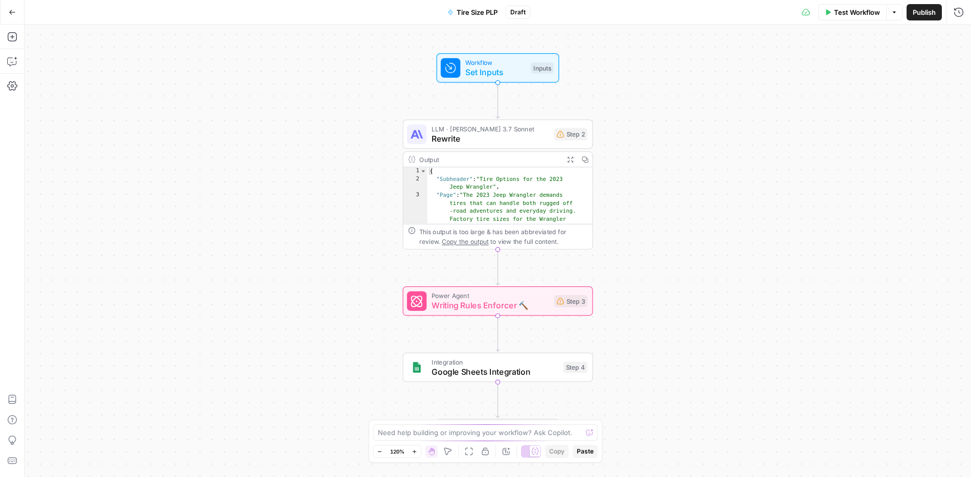
type textarea "**********"
click at [504, 188] on div "{ "Subheader" : "Tire Options for the 2023 Jeep Wrangler" , "Page" : "The 2023 …" at bounding box center [505, 327] width 156 height 321
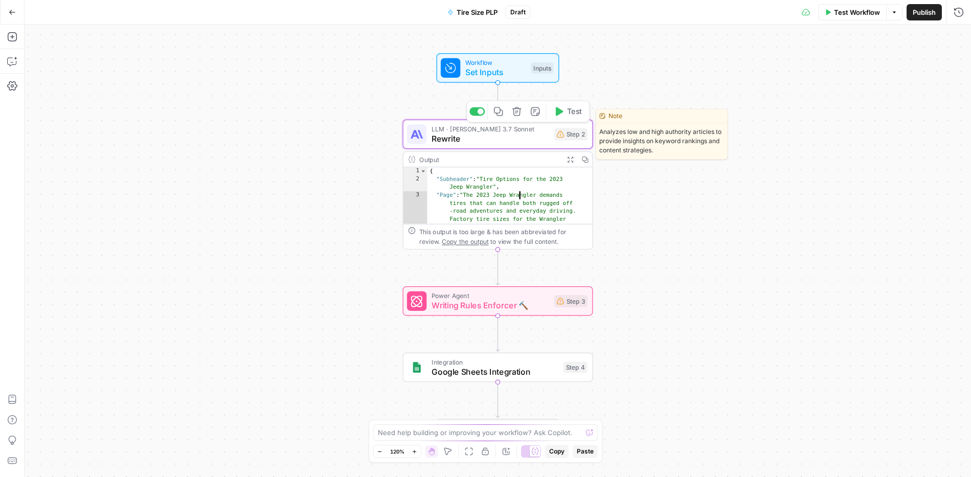
click at [500, 128] on span "LLM · [PERSON_NAME] 3.7 Sonnet" at bounding box center [491, 129] width 118 height 10
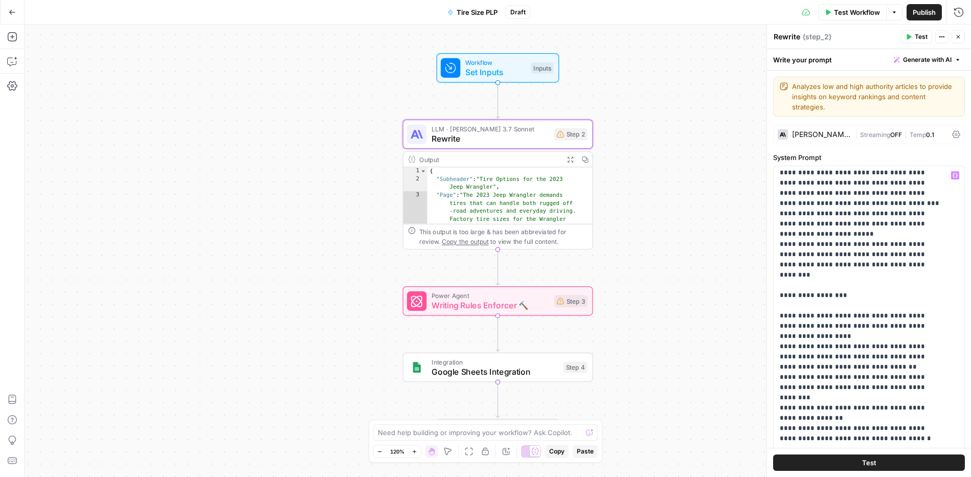
scroll to position [104, 0]
click at [501, 192] on div "{ "Subheader" : "Tire Options for the 2023 Jeep Wrangler" , "Page" : "The 2023 …" at bounding box center [505, 327] width 156 height 321
click at [741, 227] on div "**********" at bounding box center [498, 251] width 946 height 453
click at [939, 34] on icon "button" at bounding box center [942, 37] width 6 height 6
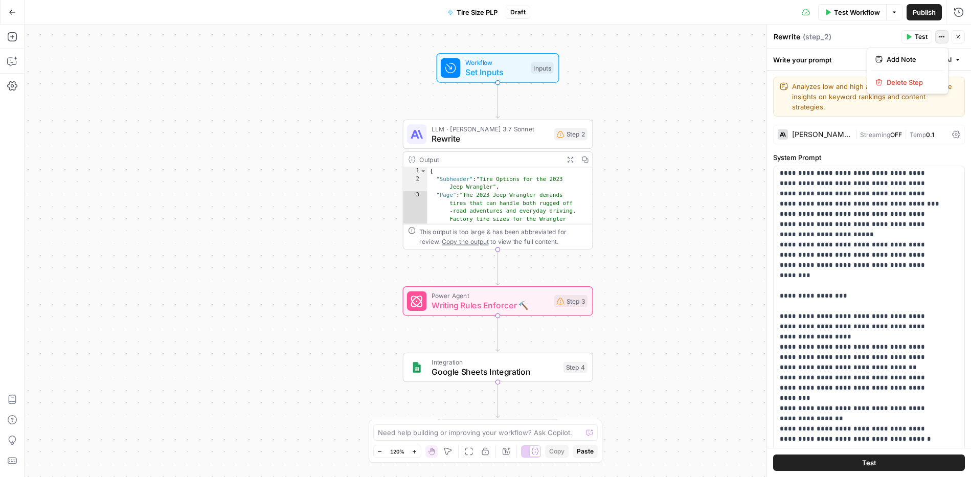
click at [939, 34] on icon "button" at bounding box center [942, 37] width 6 height 6
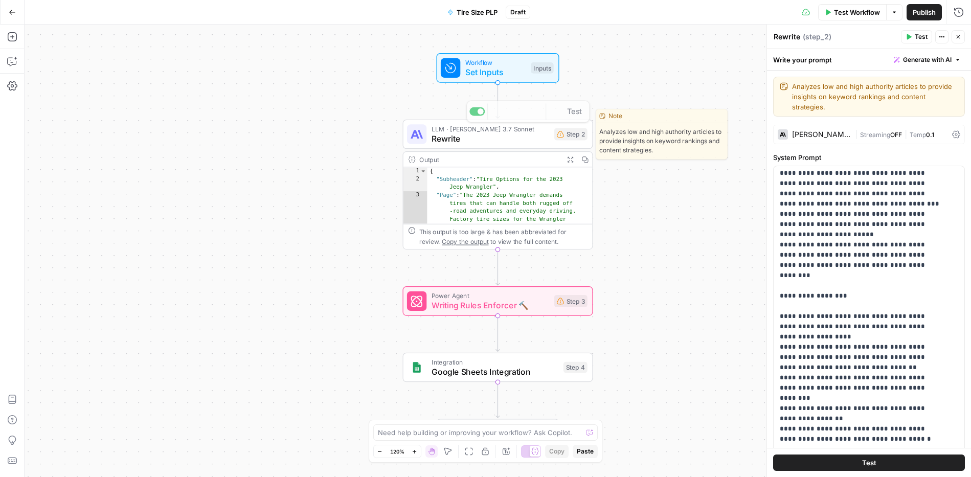
click at [497, 72] on span "Set Inputs" at bounding box center [495, 72] width 61 height 12
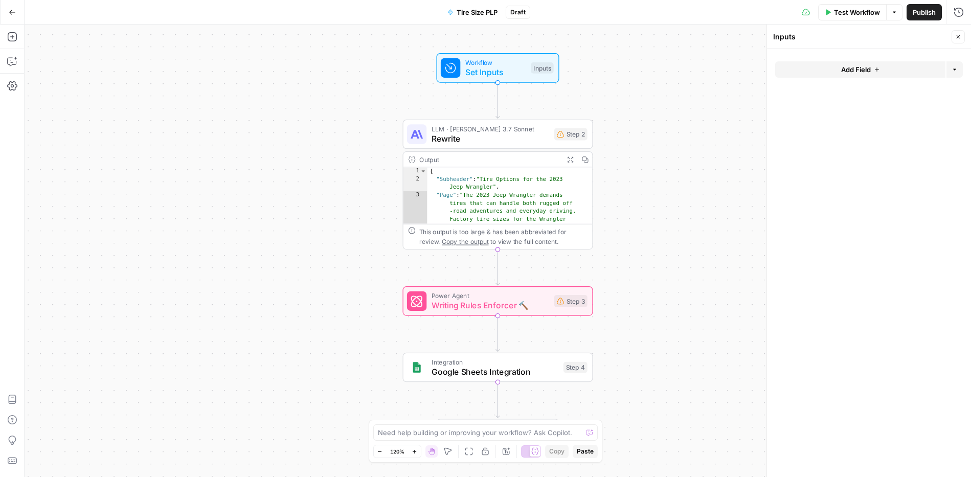
click at [869, 62] on button "Add Field" at bounding box center [860, 69] width 170 height 16
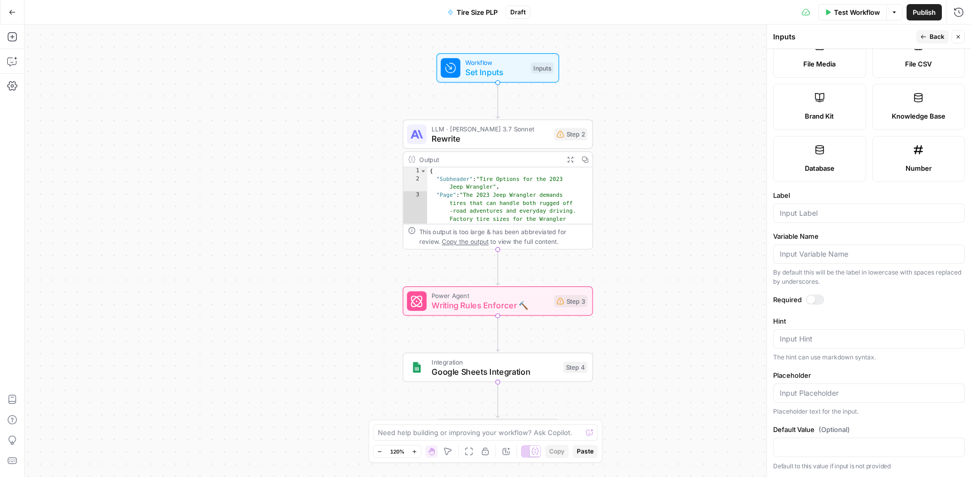
click at [910, 91] on label "Knowledge Base" at bounding box center [918, 107] width 93 height 46
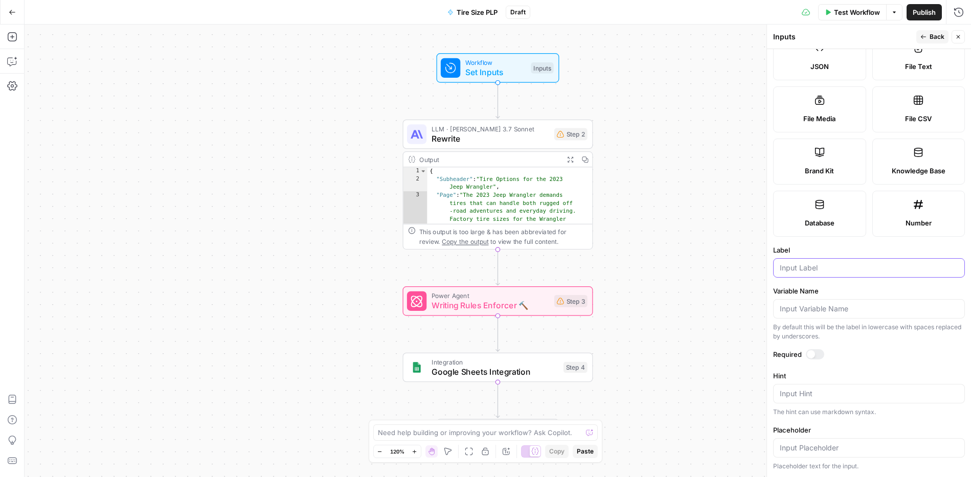
click at [835, 263] on input "Label" at bounding box center [869, 268] width 178 height 10
click at [157, 165] on div "**********" at bounding box center [498, 251] width 946 height 453
click at [9, 36] on icon "button" at bounding box center [12, 37] width 10 height 10
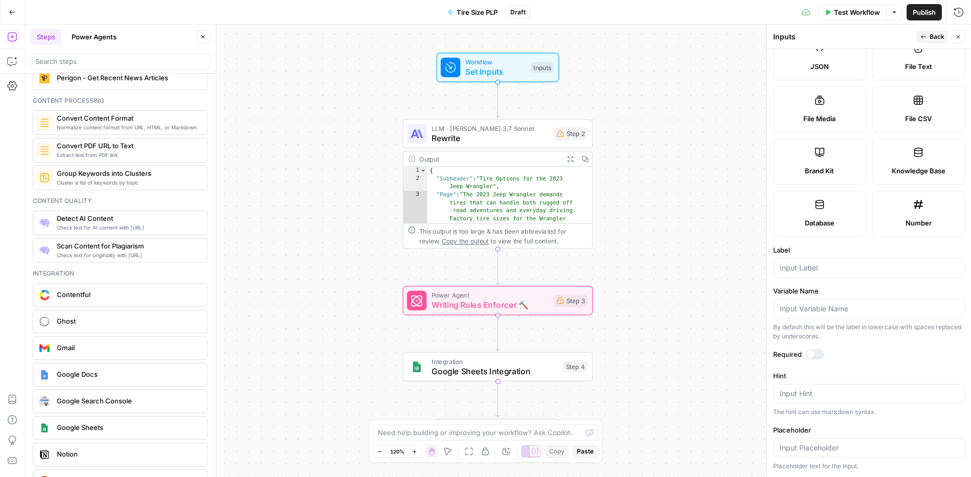
scroll to position [1825, 0]
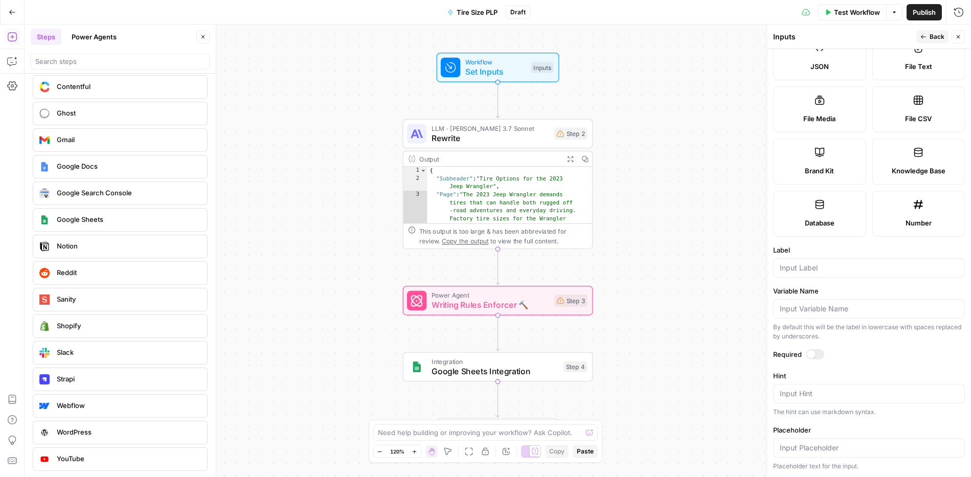
click at [125, 227] on div "Google Sheets" at bounding box center [119, 220] width 167 height 16
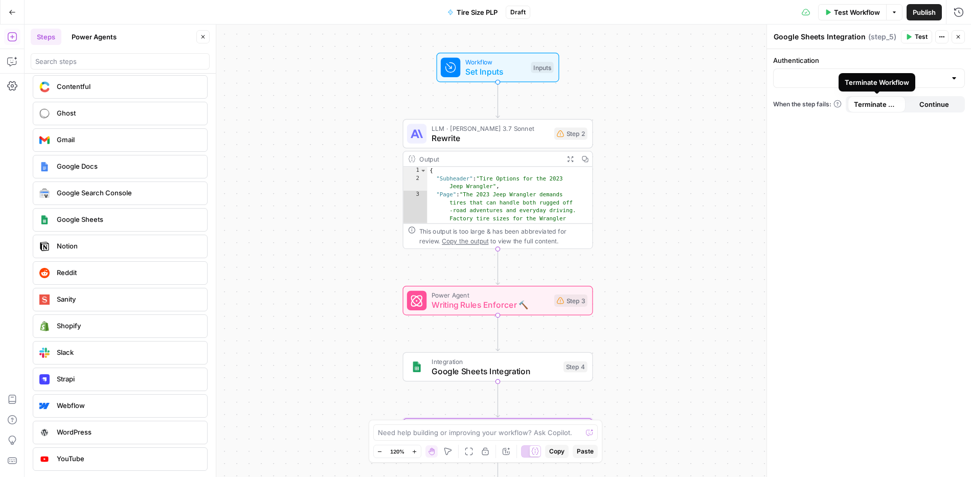
click at [862, 77] on div "Terminate Workflow" at bounding box center [877, 82] width 64 height 10
click at [801, 85] on div at bounding box center [869, 78] width 192 height 19
click at [810, 103] on span "Google Sheets 1" at bounding box center [867, 104] width 170 height 10
type input "Google Sheets 1"
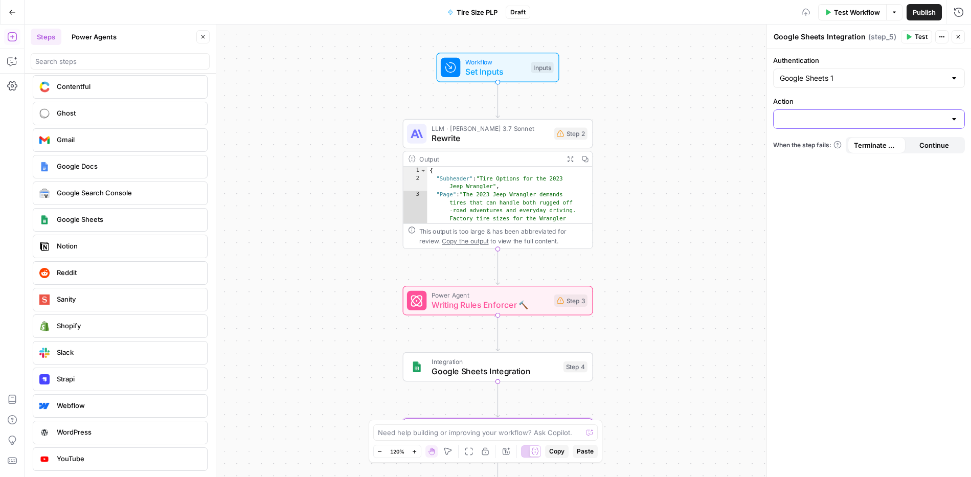
click at [828, 116] on input "Action" at bounding box center [863, 119] width 166 height 10
click at [828, 143] on span "Create Spreadsheet" at bounding box center [867, 145] width 170 height 10
type input "Create Spreadsheet"
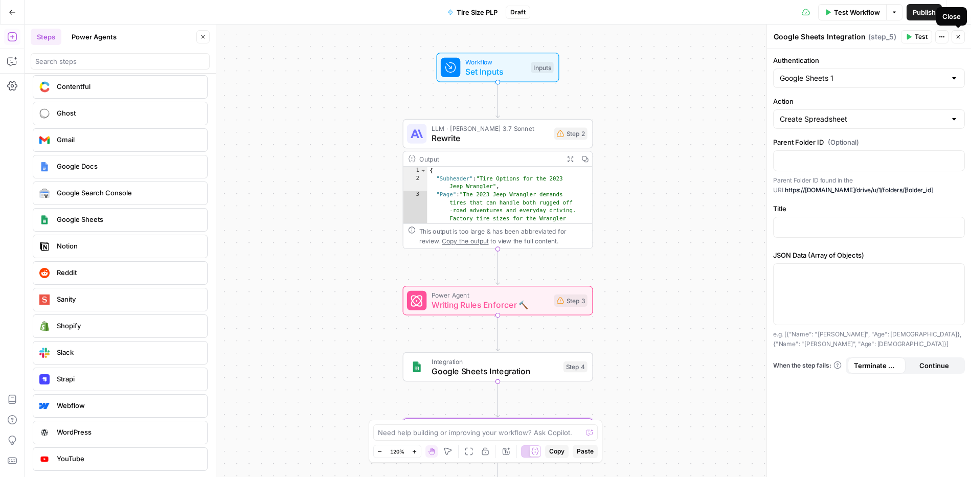
click at [954, 34] on button "Close" at bounding box center [958, 36] width 13 height 13
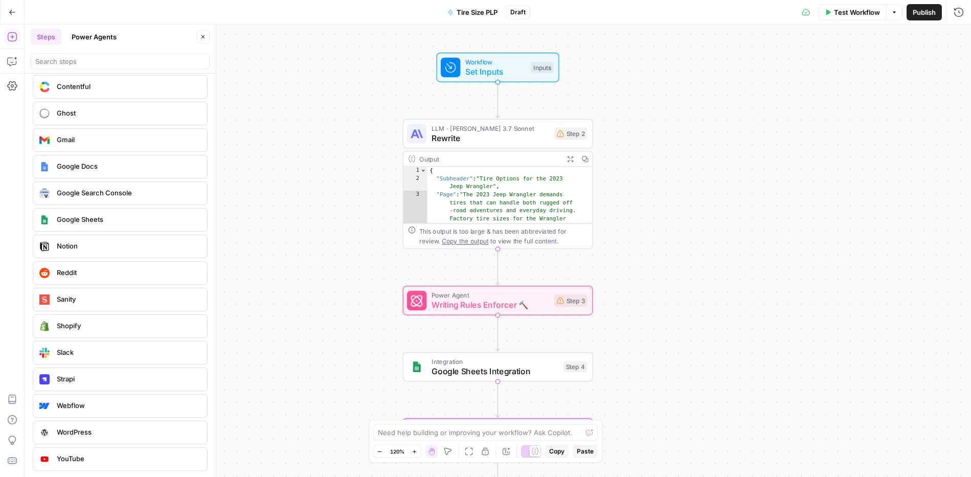
click at [740, 189] on div "**********" at bounding box center [498, 251] width 946 height 453
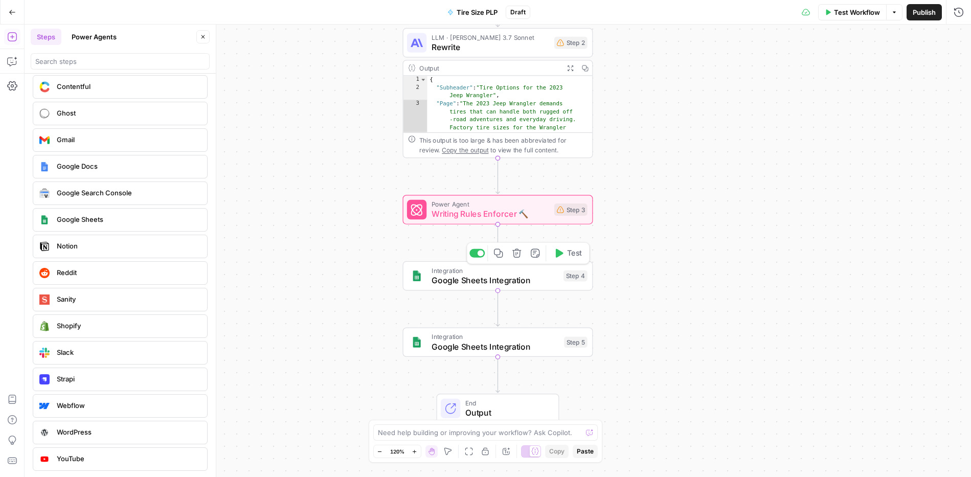
click at [516, 250] on icon "button" at bounding box center [516, 253] width 9 height 9
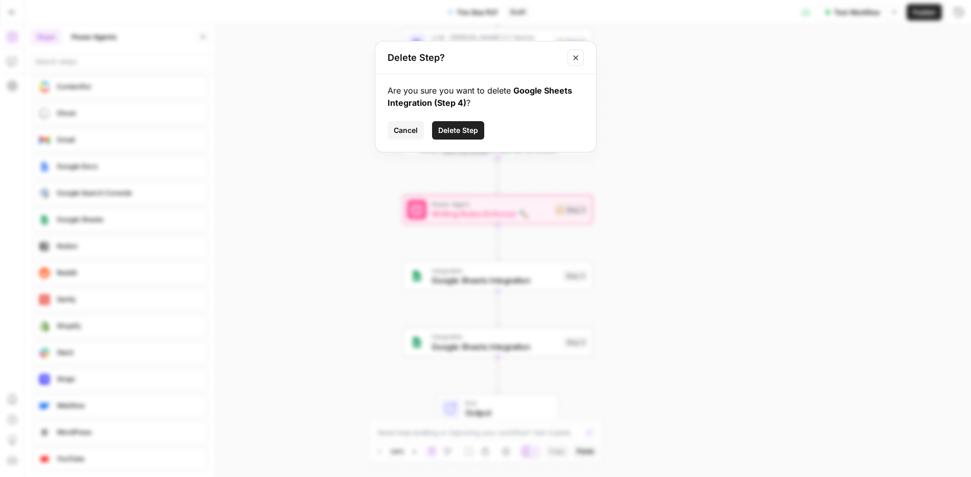
click at [459, 127] on span "Delete Step" at bounding box center [458, 130] width 40 height 10
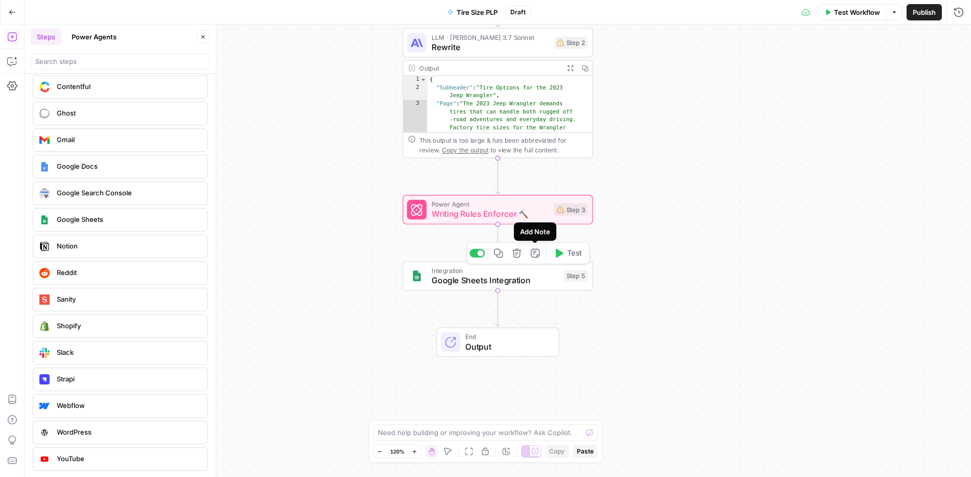
click at [513, 248] on icon "button" at bounding box center [517, 253] width 10 height 10
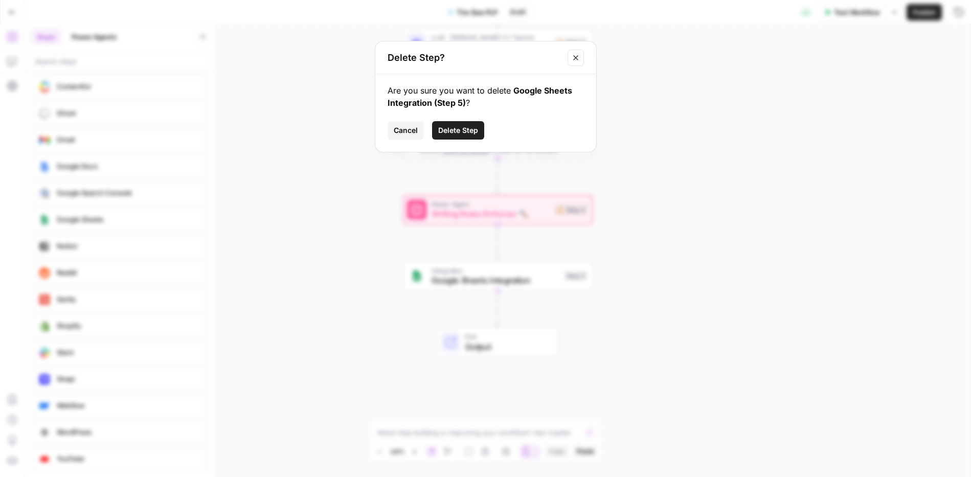
click at [451, 132] on span "Delete Step" at bounding box center [458, 130] width 40 height 10
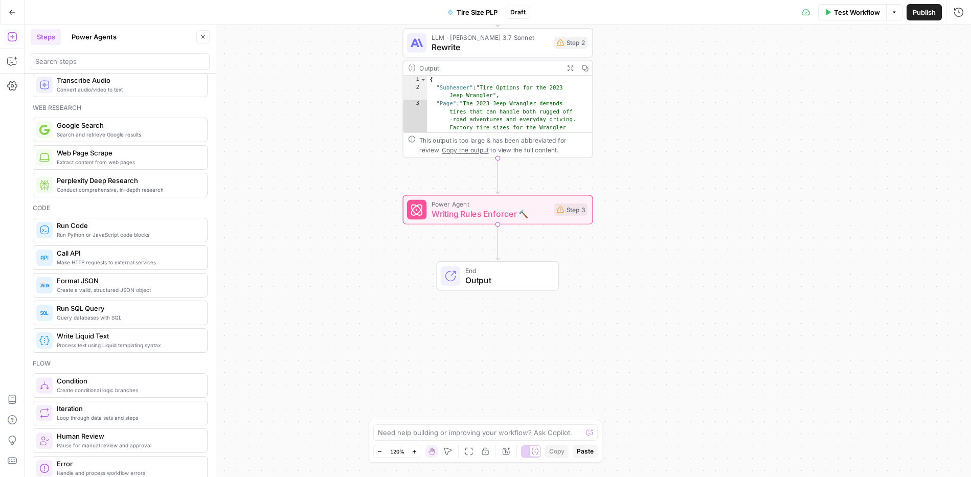
scroll to position [178, 0]
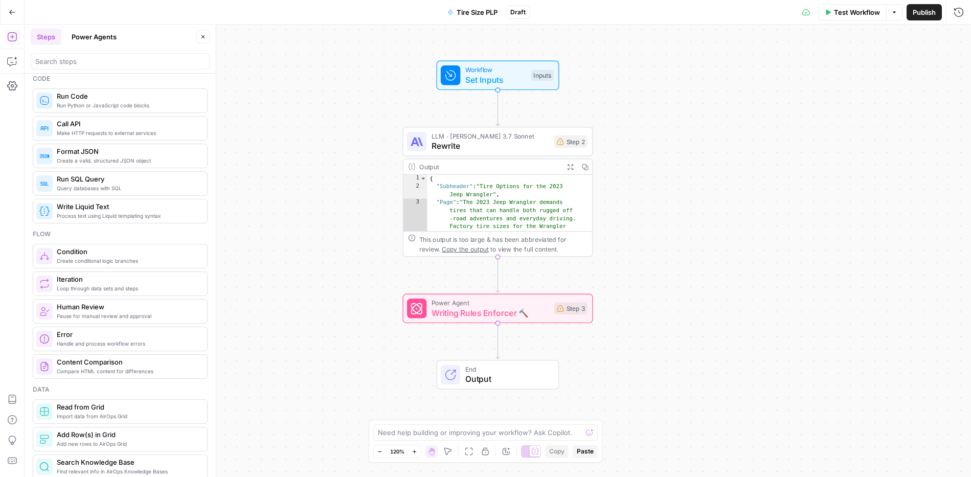
click at [17, 12] on button "Go Back" at bounding box center [12, 12] width 18 height 18
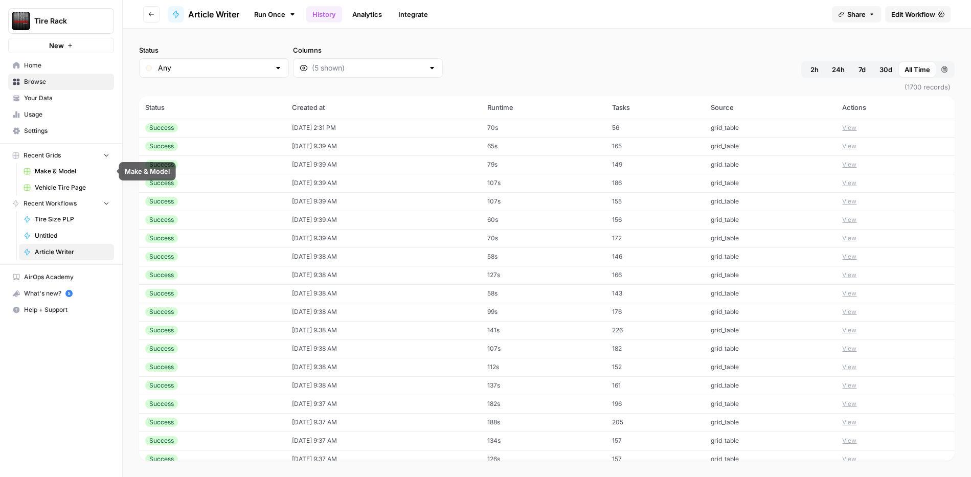
click at [69, 167] on span "Make & Model" at bounding box center [72, 171] width 75 height 9
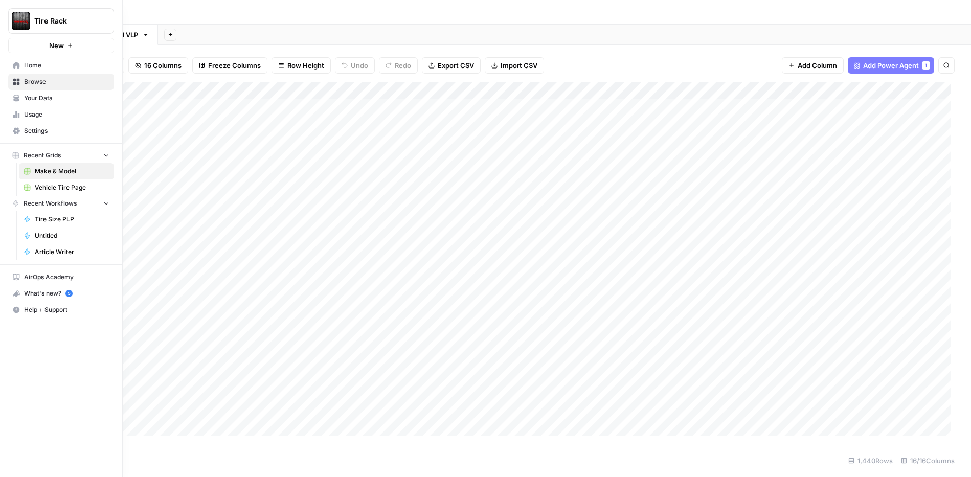
click at [77, 37] on div "Tire Rack New" at bounding box center [61, 26] width 122 height 53
click at [74, 42] on button "New" at bounding box center [61, 45] width 106 height 15
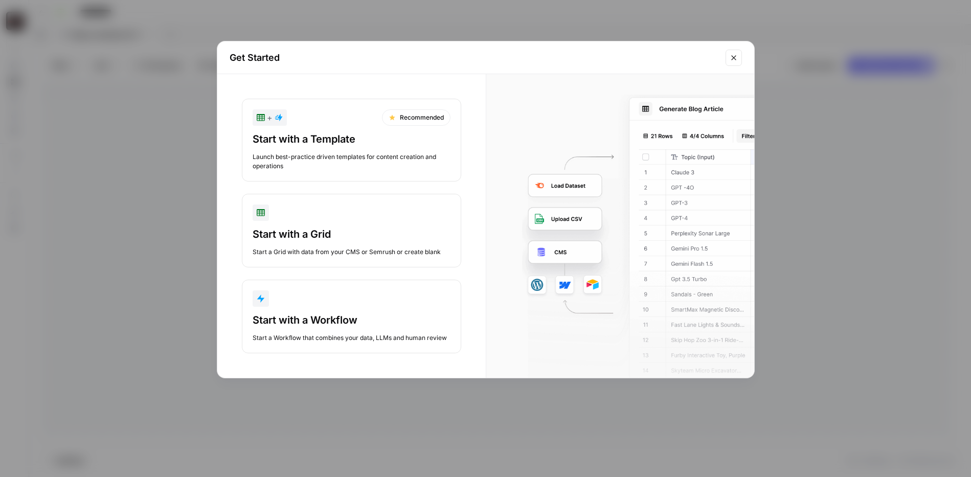
click at [311, 224] on button "Start with a Grid Start a Grid with data from your CMS or Semrush or create bla…" at bounding box center [351, 231] width 219 height 74
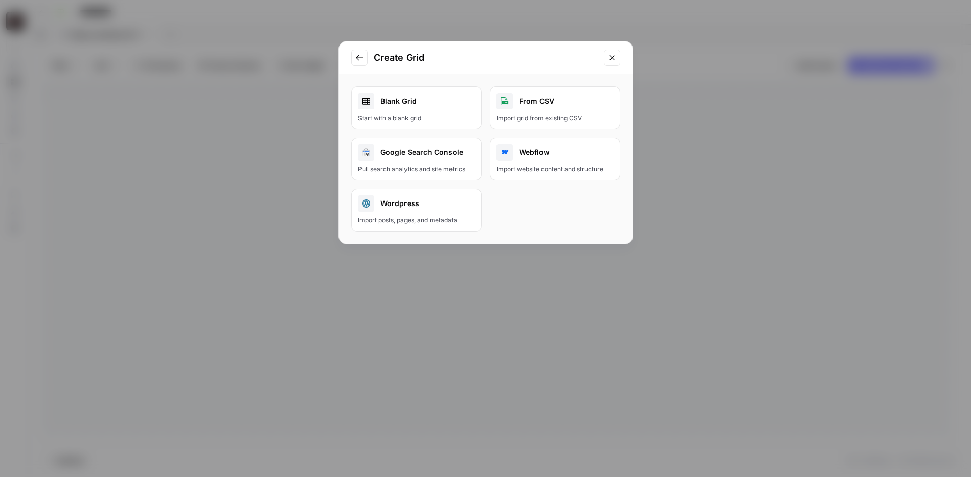
click at [367, 127] on link "Blank Grid Start with a blank grid" at bounding box center [416, 107] width 130 height 43
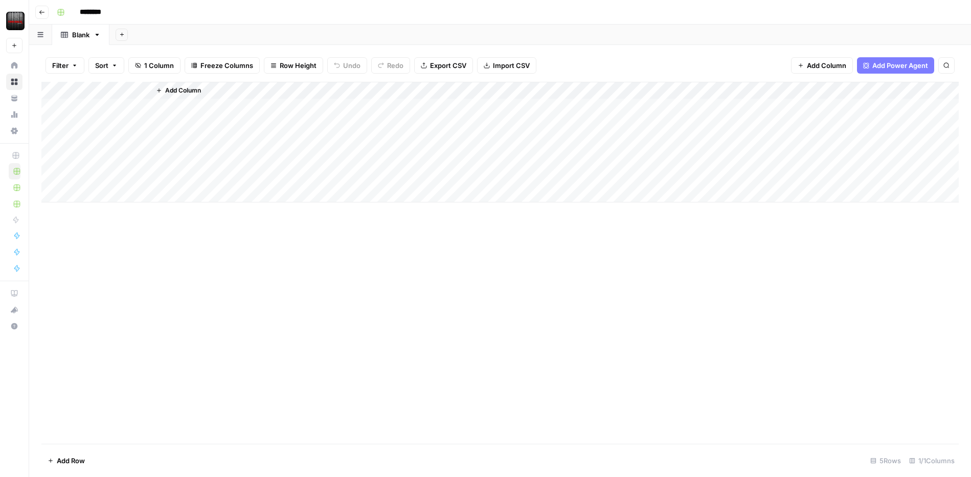
click at [825, 63] on span "Add Column" at bounding box center [826, 65] width 39 height 10
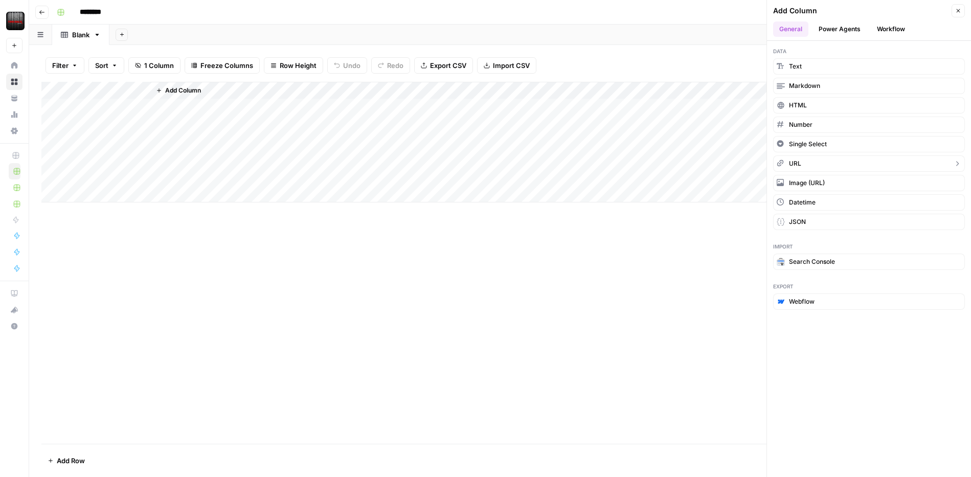
click at [824, 164] on button "URL" at bounding box center [869, 163] width 192 height 16
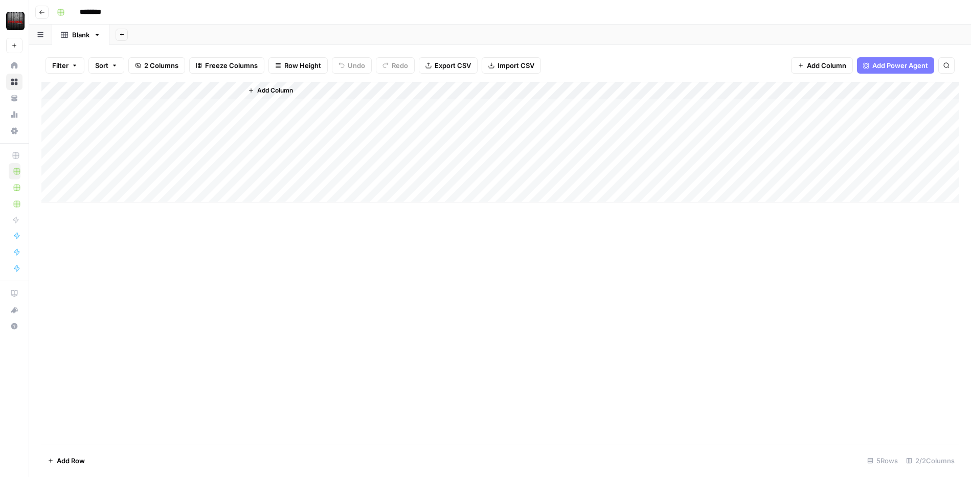
click at [176, 105] on div "Add Column" at bounding box center [499, 142] width 917 height 121
drag, startPoint x: 175, startPoint y: 85, endPoint x: 129, endPoint y: 83, distance: 46.6
click at [129, 83] on div "Add Column" at bounding box center [499, 142] width 917 height 121
click at [107, 101] on div "Add Column" at bounding box center [499, 142] width 917 height 121
click at [93, 106] on div "Add Column" at bounding box center [499, 142] width 917 height 121
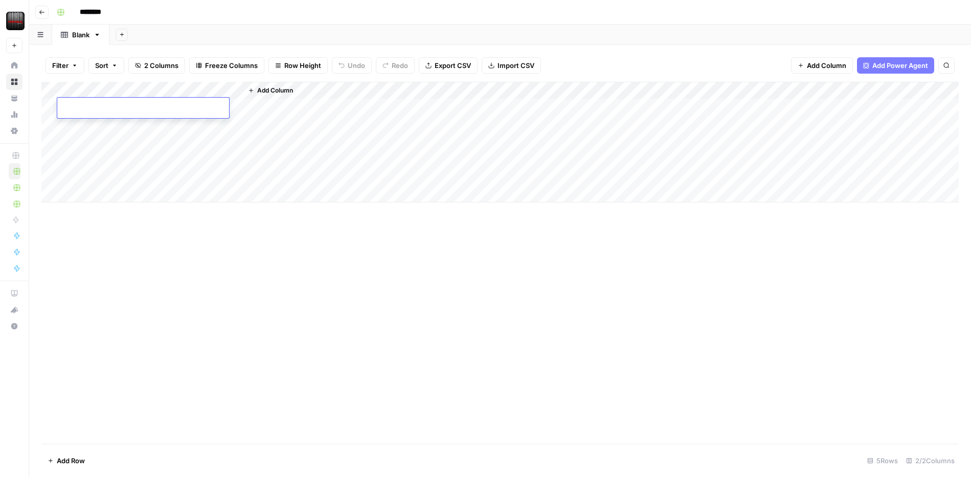
type input "**********"
click at [103, 132] on div "Add Column" at bounding box center [499, 142] width 917 height 121
click at [134, 263] on div "Add Column" at bounding box center [499, 263] width 917 height 362
click at [141, 250] on div "Add Column" at bounding box center [499, 263] width 917 height 362
click at [106, 108] on div "Add Column" at bounding box center [499, 142] width 917 height 121
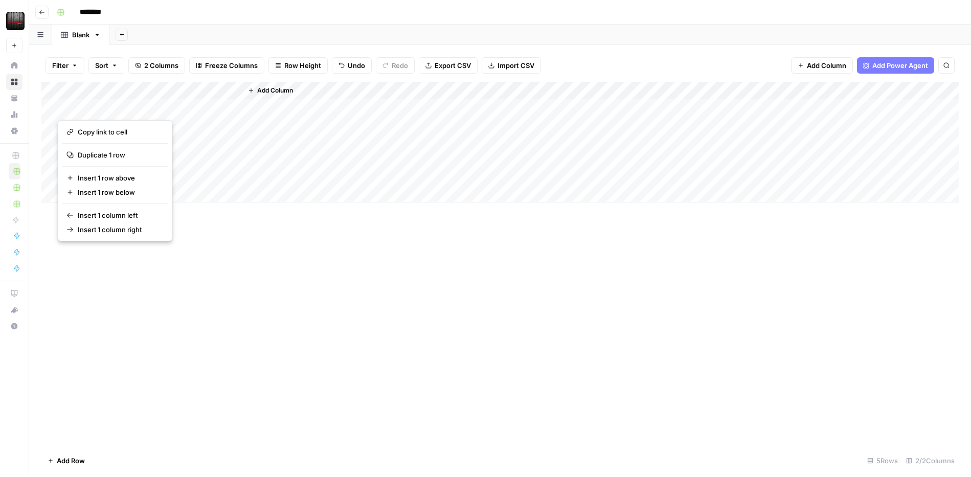
click at [287, 252] on div "Add Column" at bounding box center [499, 263] width 917 height 362
click at [92, 110] on div "Add Column" at bounding box center [499, 142] width 917 height 121
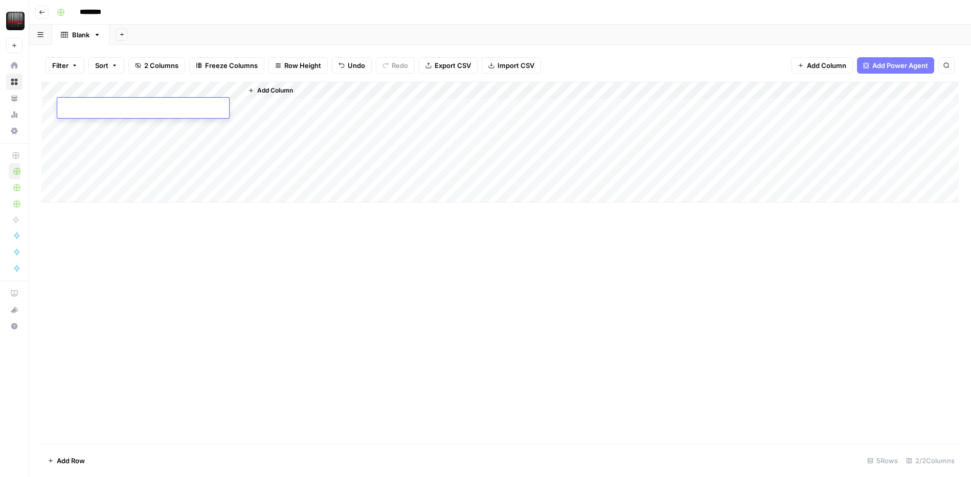
type input "**********"
click at [163, 235] on div "Add Column" at bounding box center [499, 263] width 917 height 362
click at [275, 262] on div "Add Column" at bounding box center [499, 263] width 917 height 362
click at [102, 35] on link "Blank" at bounding box center [80, 35] width 57 height 20
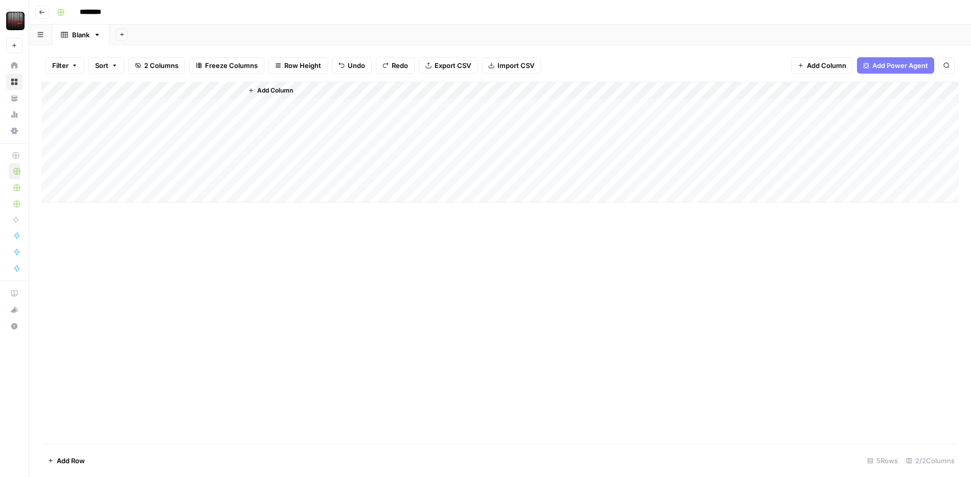
click at [100, 35] on icon "button" at bounding box center [97, 34] width 7 height 7
click at [120, 50] on span "Rename Sheet" at bounding box center [138, 54] width 49 height 10
type input "*******"
type input "**********"
click at [148, 273] on div "Add Column" at bounding box center [499, 263] width 917 height 362
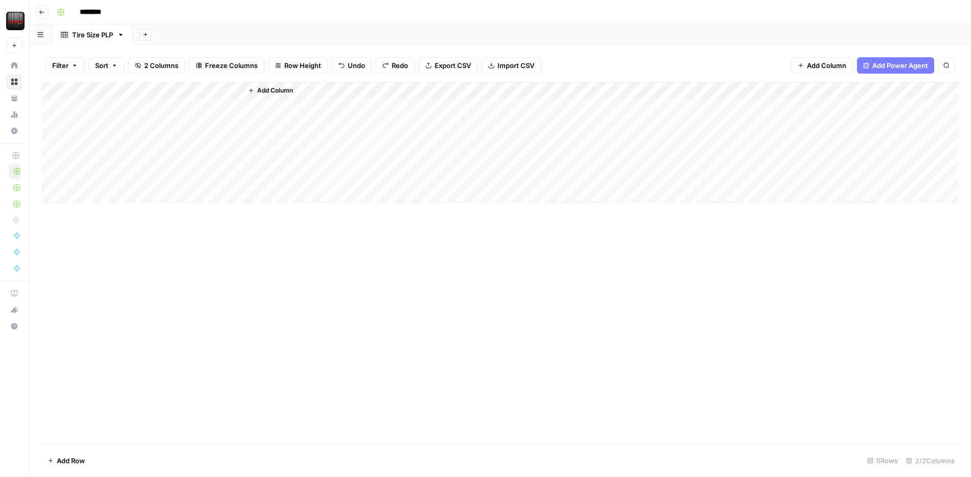
click at [147, 278] on div "Add Column" at bounding box center [499, 263] width 917 height 362
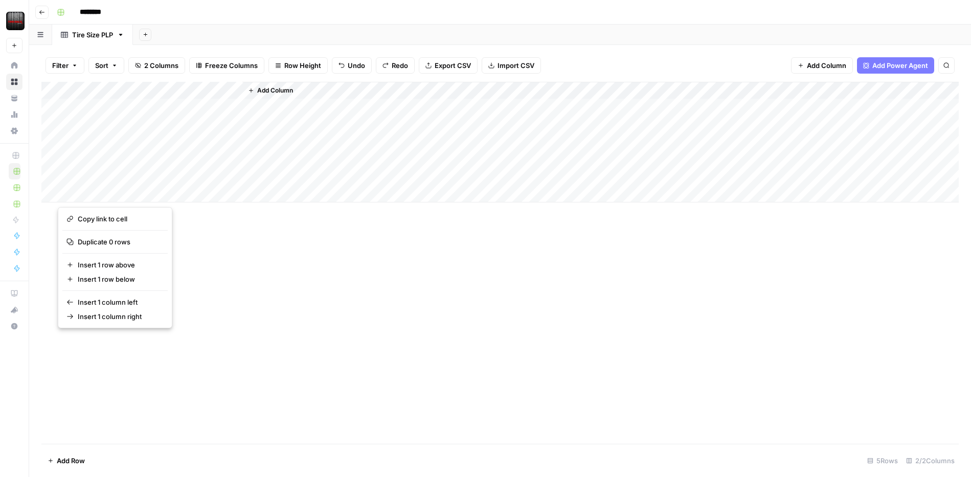
click at [243, 241] on div "Add Column" at bounding box center [499, 263] width 917 height 362
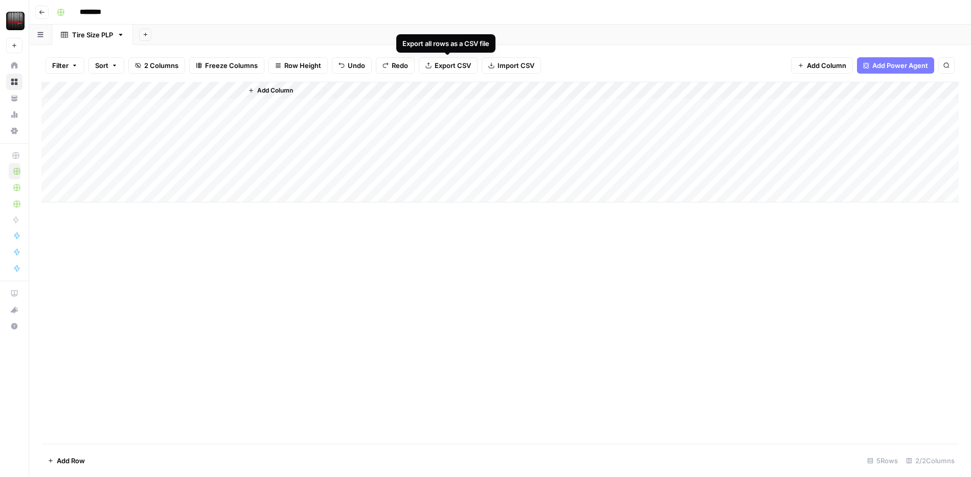
click at [508, 70] on span "Import CSV" at bounding box center [516, 65] width 37 height 10
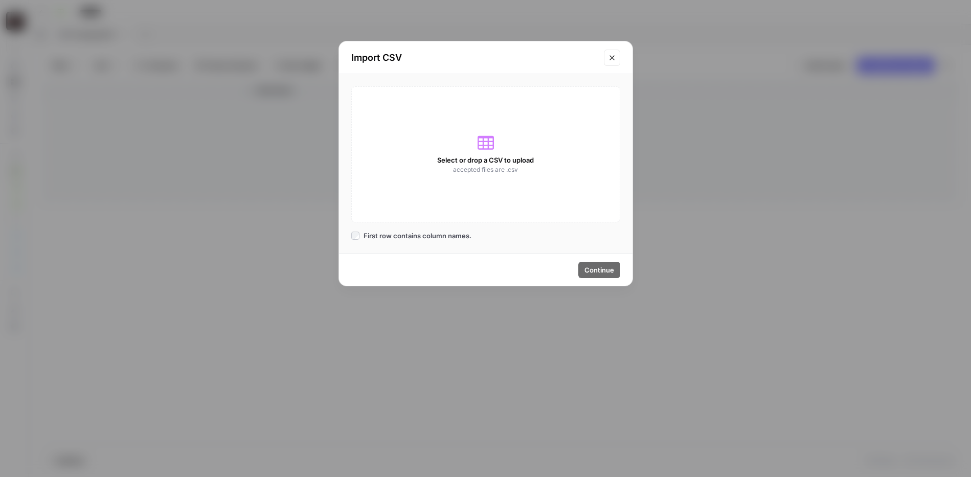
click at [498, 151] on div "Select or drop a CSV to upload accepted files are .csv" at bounding box center [485, 154] width 269 height 136
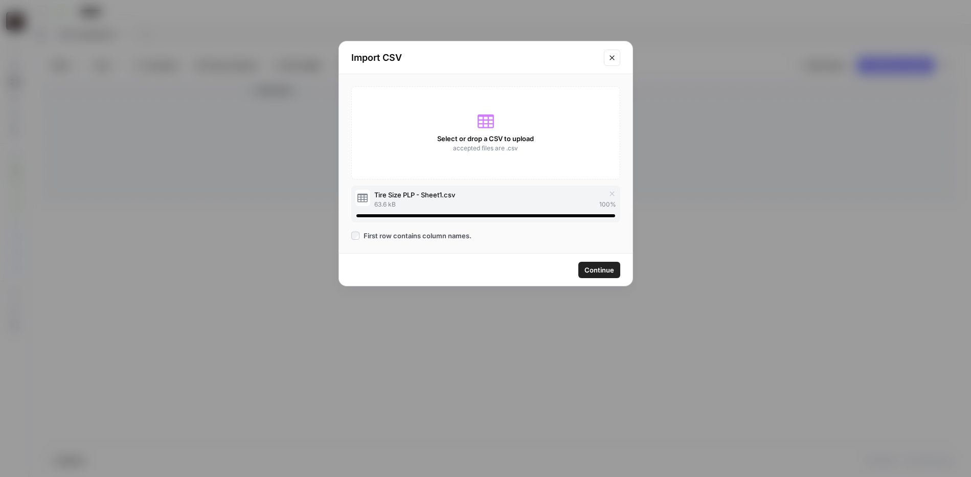
click at [599, 273] on span "Continue" at bounding box center [599, 270] width 30 height 10
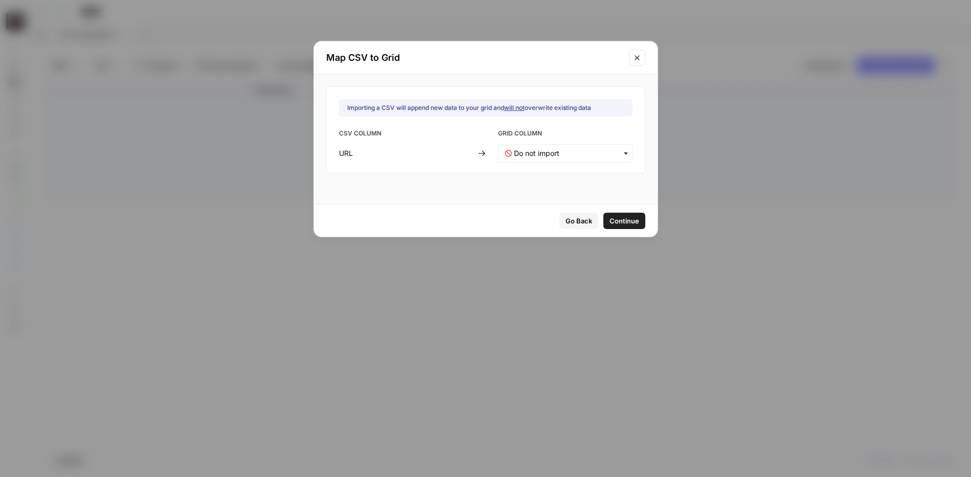
click at [604, 160] on div "button" at bounding box center [565, 153] width 134 height 18
click at [592, 181] on div "New Column" at bounding box center [558, 180] width 120 height 18
click at [620, 219] on span "Continue" at bounding box center [624, 221] width 30 height 10
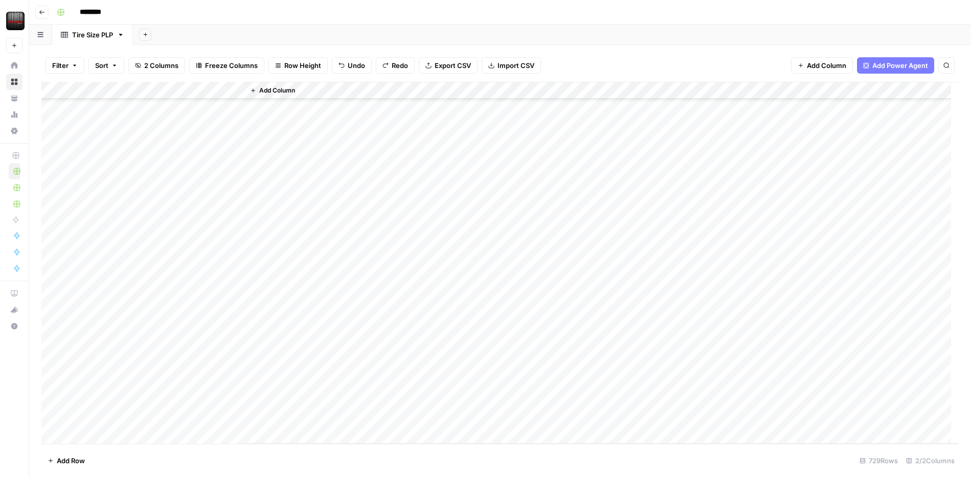
scroll to position [0, 0]
click at [127, 179] on div "Add Column" at bounding box center [499, 263] width 917 height 362
click at [46, 105] on div "Add Column" at bounding box center [499, 263] width 917 height 362
click at [52, 108] on div "Add Column" at bounding box center [499, 263] width 917 height 362
click at [53, 125] on div "Add Column" at bounding box center [499, 263] width 917 height 362
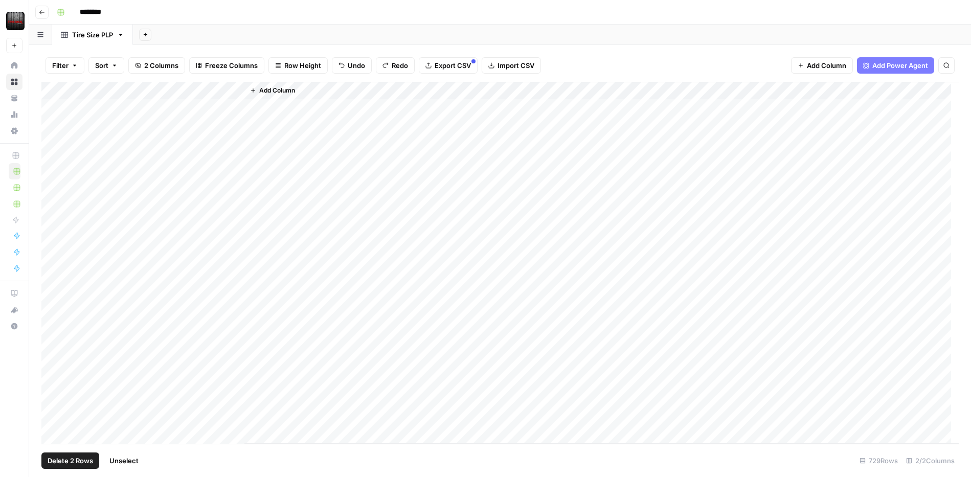
click at [54, 136] on div "Add Column" at bounding box center [499, 263] width 917 height 362
click at [51, 143] on div "Add Column" at bounding box center [499, 263] width 917 height 362
click at [53, 156] on div "Add Column" at bounding box center [499, 263] width 917 height 362
click at [54, 173] on div "Add Column" at bounding box center [499, 263] width 917 height 362
click at [49, 176] on div "Add Column" at bounding box center [499, 263] width 917 height 362
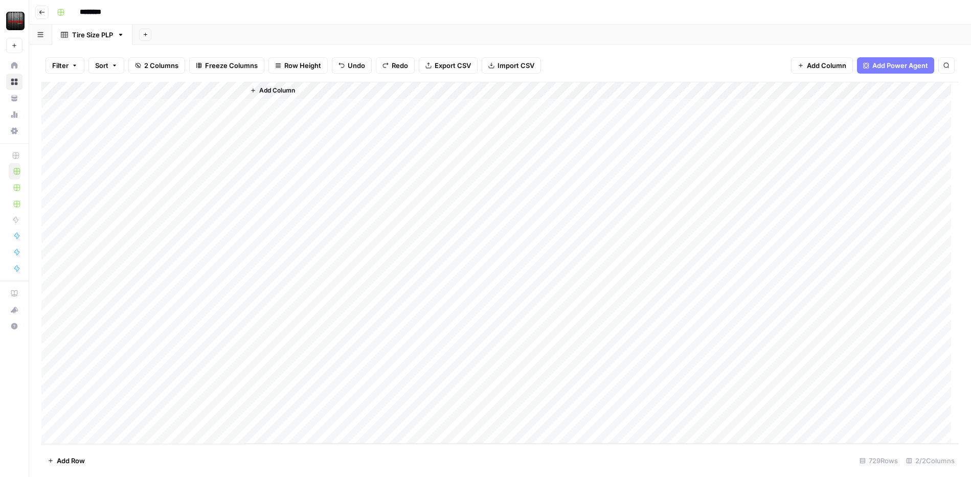
click at [275, 238] on div "Add Column" at bounding box center [601, 263] width 714 height 362
click at [123, 191] on div "Add Column" at bounding box center [499, 263] width 917 height 362
click at [153, 90] on div "Add Column" at bounding box center [499, 263] width 917 height 362
click at [298, 126] on div "Add Column" at bounding box center [580, 263] width 755 height 362
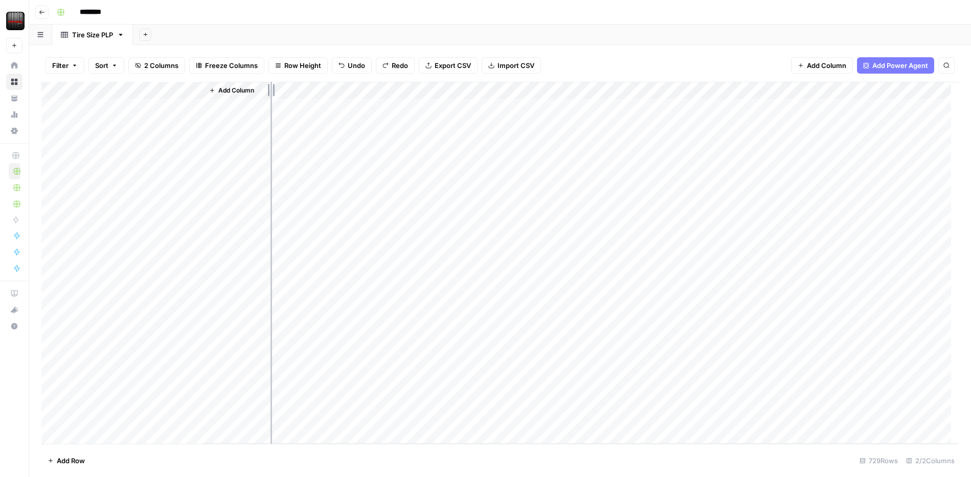
drag, startPoint x: 111, startPoint y: 88, endPoint x: 270, endPoint y: 100, distance: 160.0
click at [270, 100] on div "Add Column" at bounding box center [499, 263] width 917 height 362
drag, startPoint x: 272, startPoint y: 93, endPoint x: 408, endPoint y: 100, distance: 135.7
click at [408, 100] on div "Add Column" at bounding box center [499, 263] width 917 height 362
click at [290, 112] on div "Add Column" at bounding box center [499, 263] width 917 height 362
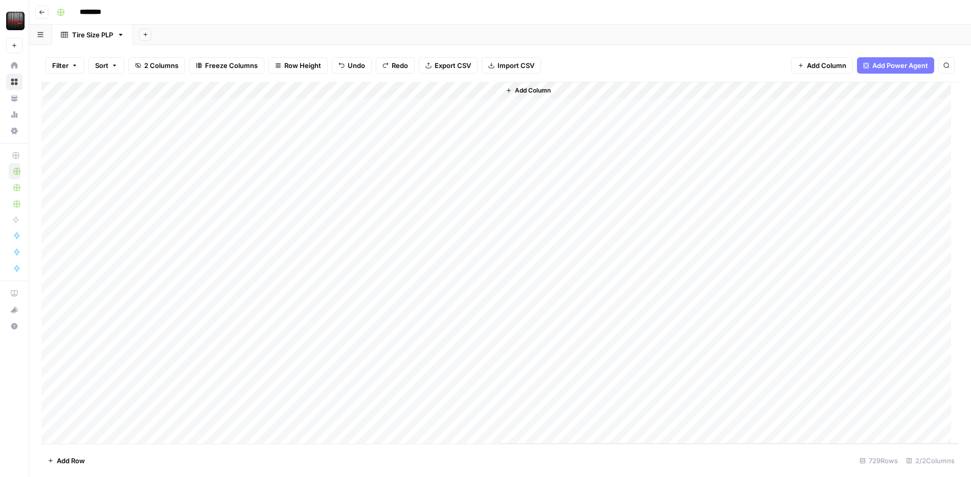
click at [389, 172] on div "Add Column" at bounding box center [499, 263] width 917 height 362
click at [486, 168] on div "Add Column" at bounding box center [499, 263] width 917 height 362
click at [371, 194] on div "Add Column" at bounding box center [499, 263] width 917 height 362
click at [468, 195] on div "Add Column" at bounding box center [499, 263] width 917 height 362
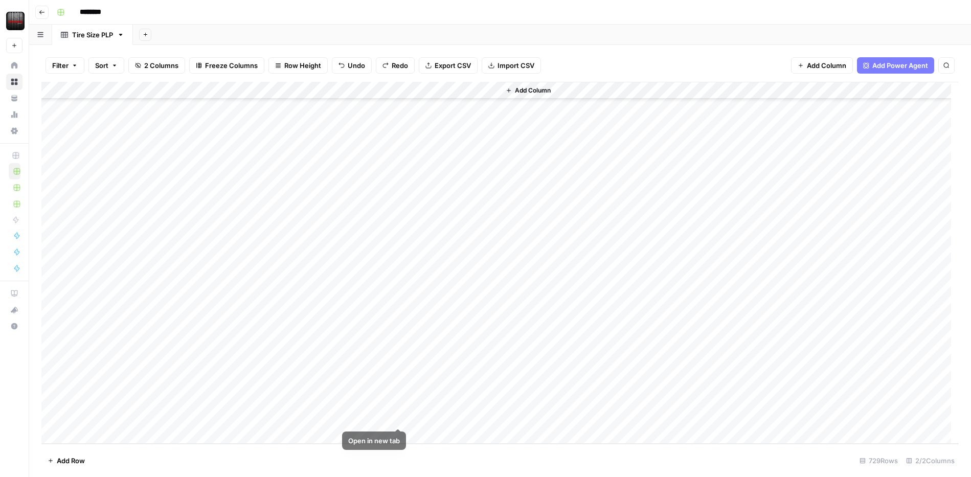
click at [379, 417] on div "Add Column" at bounding box center [499, 263] width 917 height 362
click at [369, 108] on div "Add Column" at bounding box center [499, 263] width 917 height 362
click at [603, 247] on div "Add Column" at bounding box center [729, 263] width 459 height 362
click at [552, 255] on div "Add Column" at bounding box center [729, 263] width 459 height 362
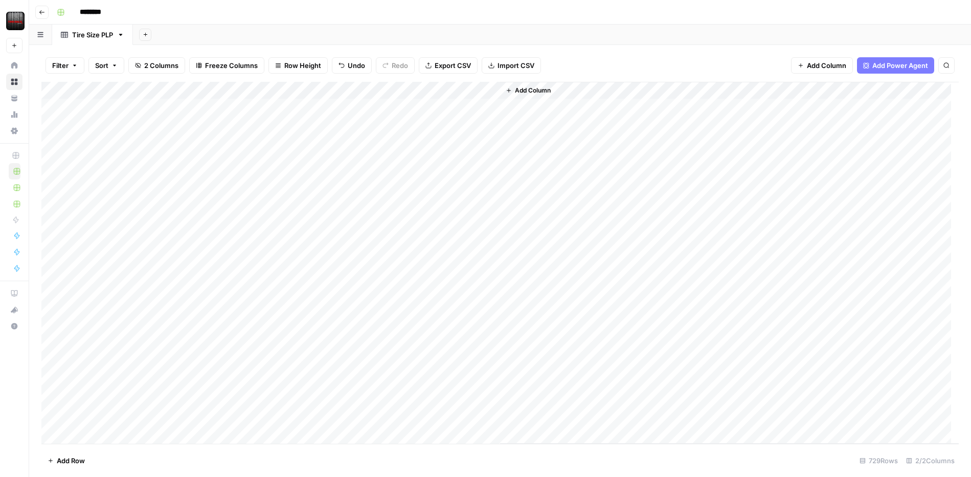
click at [393, 77] on div "Filter Sort 2 Columns Freeze Columns Row Height Undo Redo Export CSV Import CSV…" at bounding box center [499, 65] width 917 height 33
click at [508, 64] on span "Import CSV" at bounding box center [516, 65] width 37 height 10
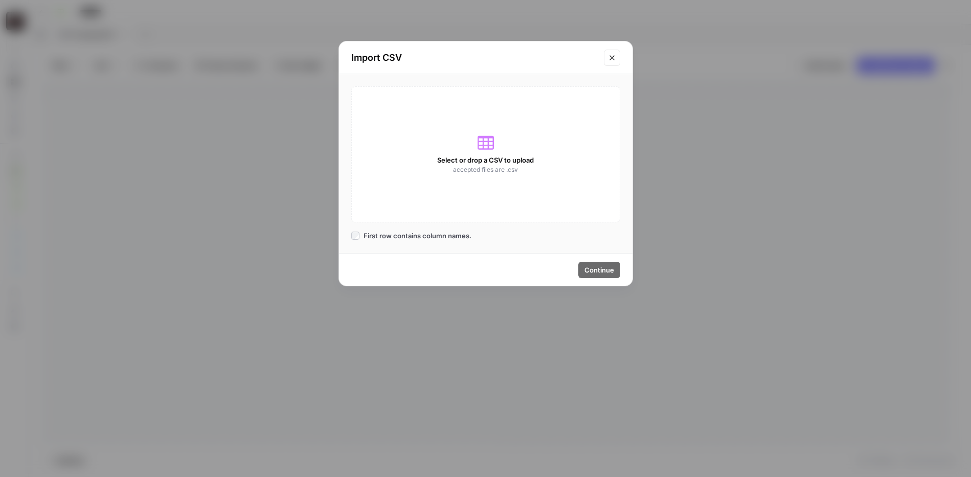
click at [522, 135] on div "Select or drop a CSV to upload accepted files are .csv" at bounding box center [485, 154] width 269 height 136
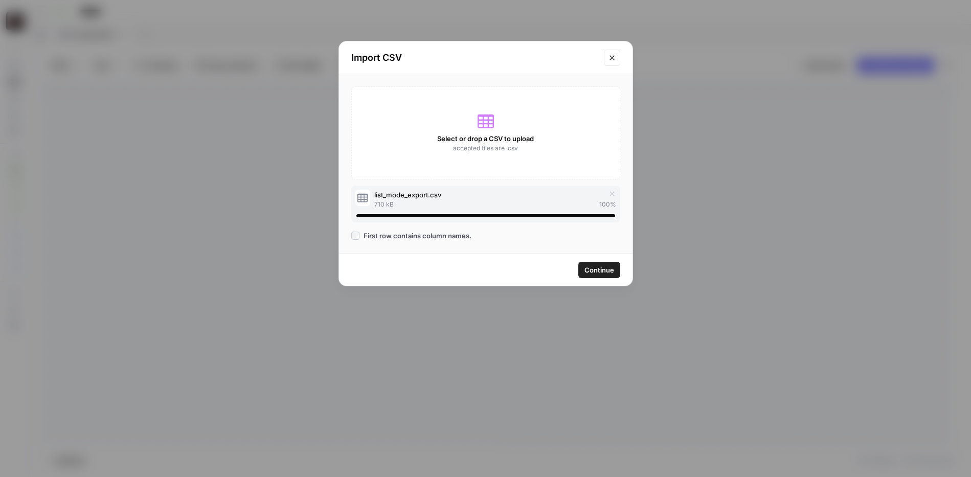
click at [587, 271] on span "Continue" at bounding box center [599, 270] width 30 height 10
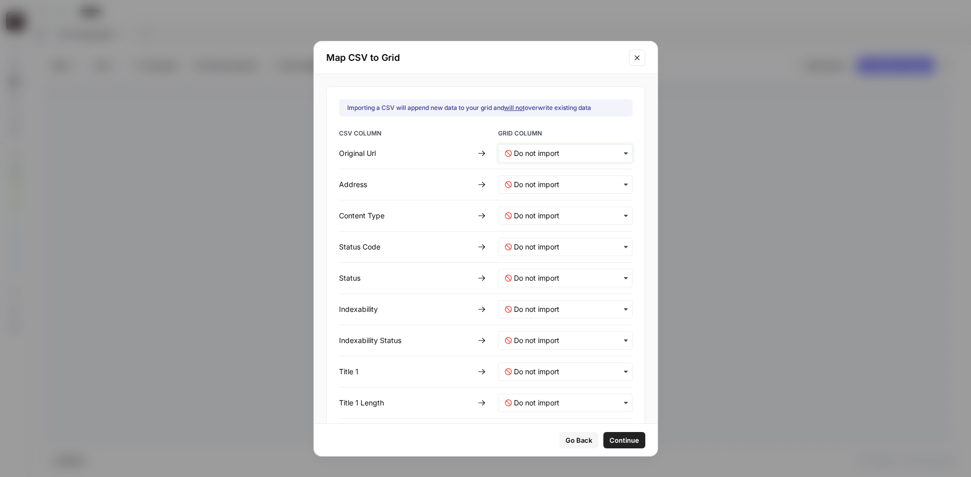
click at [556, 155] on Url-mapping "text" at bounding box center [570, 153] width 112 height 10
click at [558, 180] on div "New Column" at bounding box center [556, 180] width 124 height 18
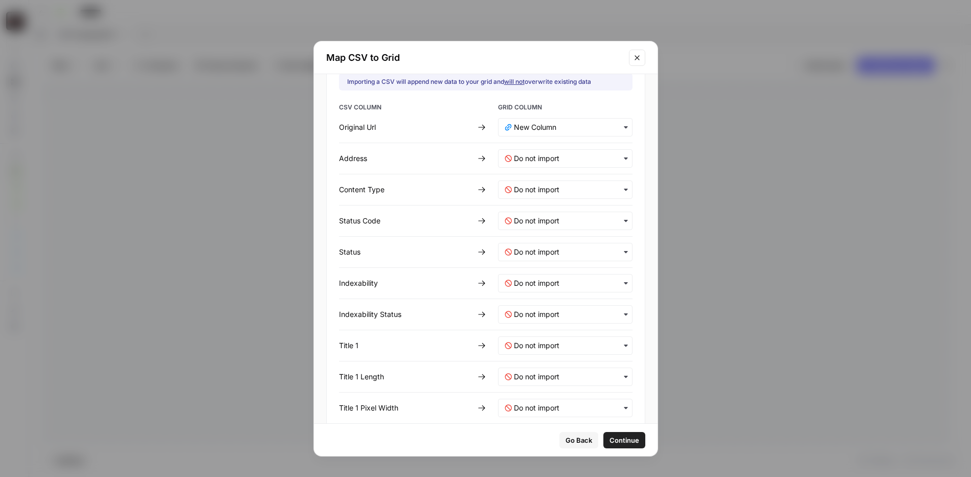
scroll to position [32, 0]
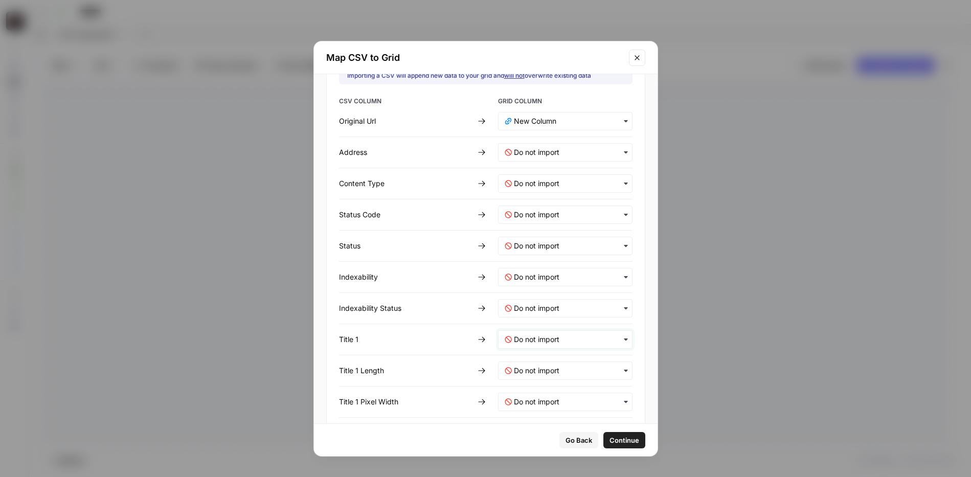
click at [568, 336] on 1-mapping "text" at bounding box center [570, 339] width 112 height 10
click at [563, 383] on div "Title" at bounding box center [556, 385] width 124 height 18
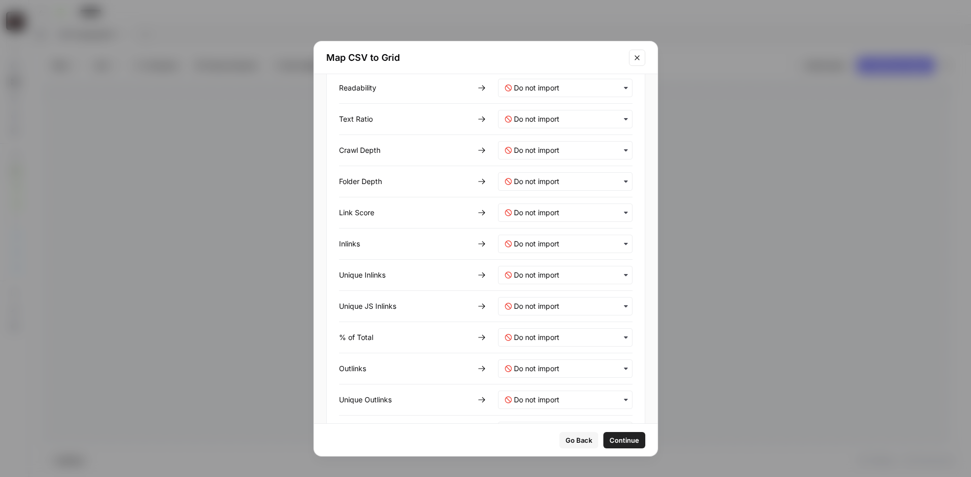
scroll to position [1451, 0]
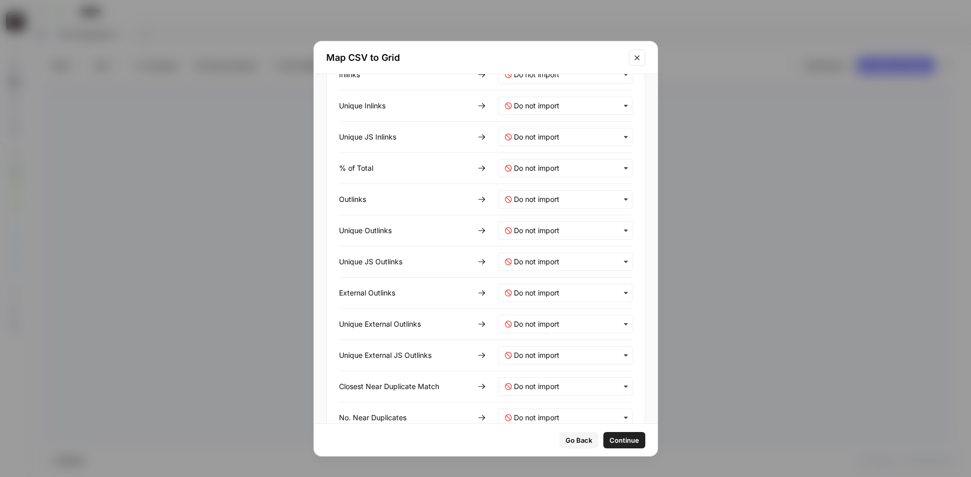
click at [617, 435] on span "Continue" at bounding box center [624, 440] width 30 height 10
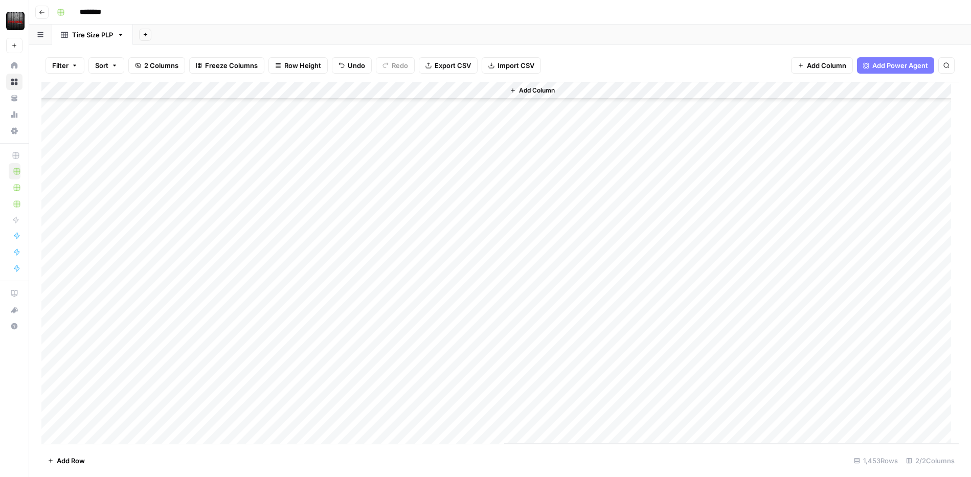
scroll to position [0, 0]
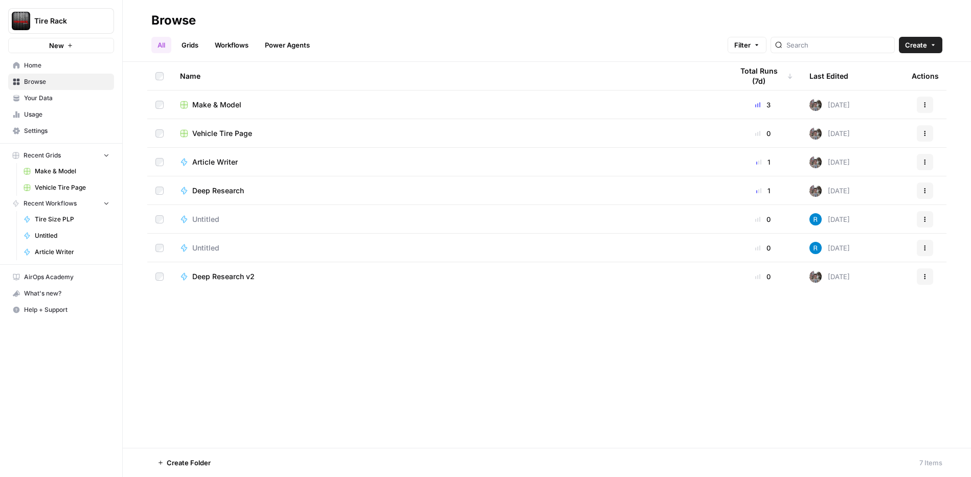
click at [223, 106] on span "Make & Model" at bounding box center [216, 105] width 49 height 10
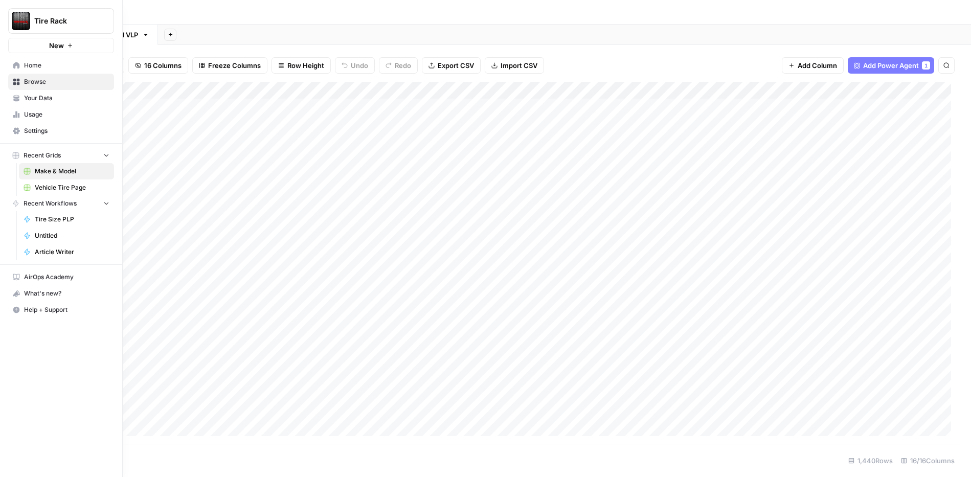
click at [66, 247] on span "Article Writer" at bounding box center [72, 251] width 75 height 9
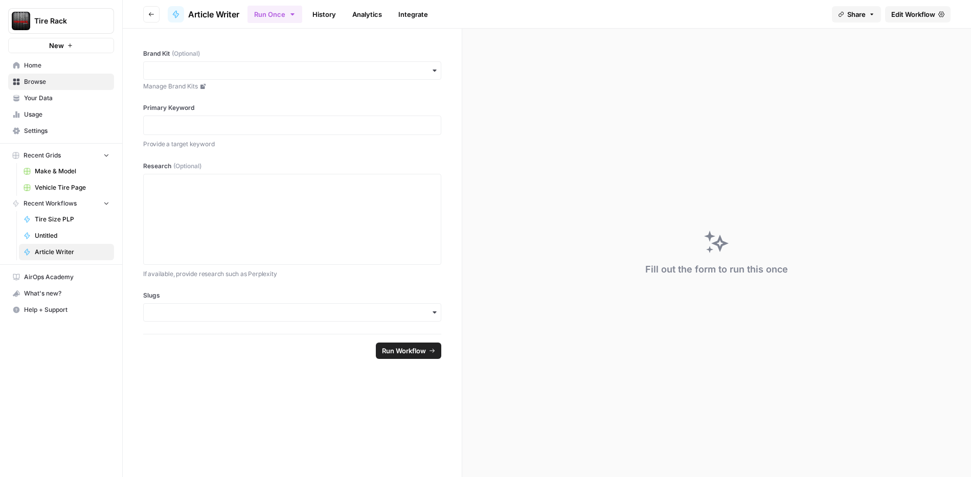
click at [66, 237] on span "Untitled" at bounding box center [72, 235] width 75 height 9
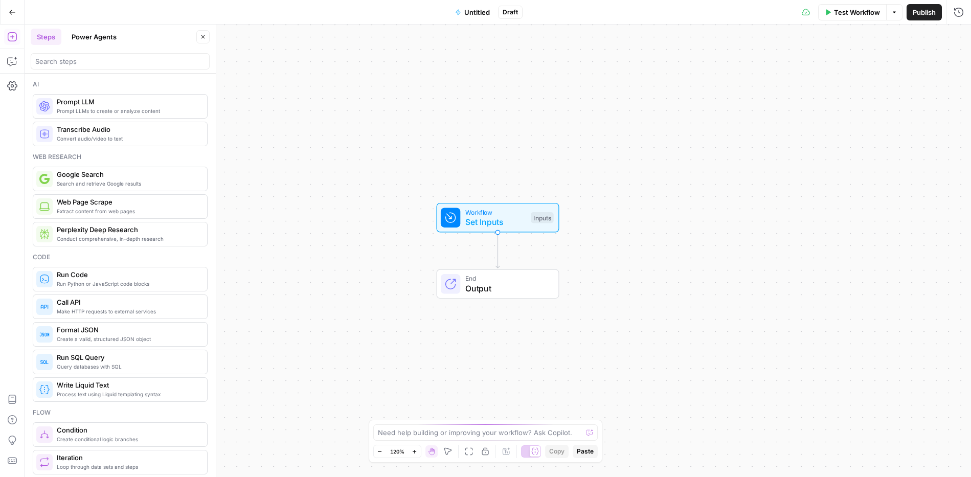
click at [16, 10] on button "Go Back" at bounding box center [12, 12] width 18 height 18
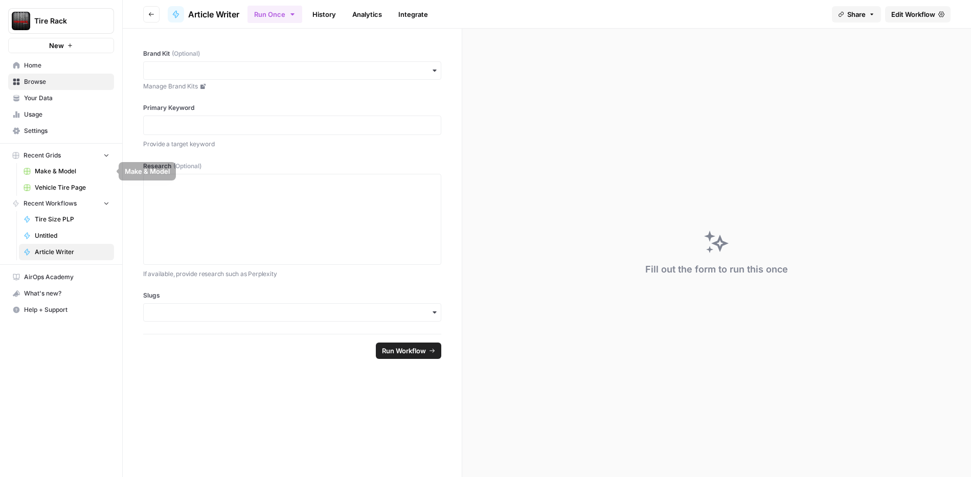
click at [69, 169] on span "Make & Model" at bounding box center [72, 171] width 75 height 9
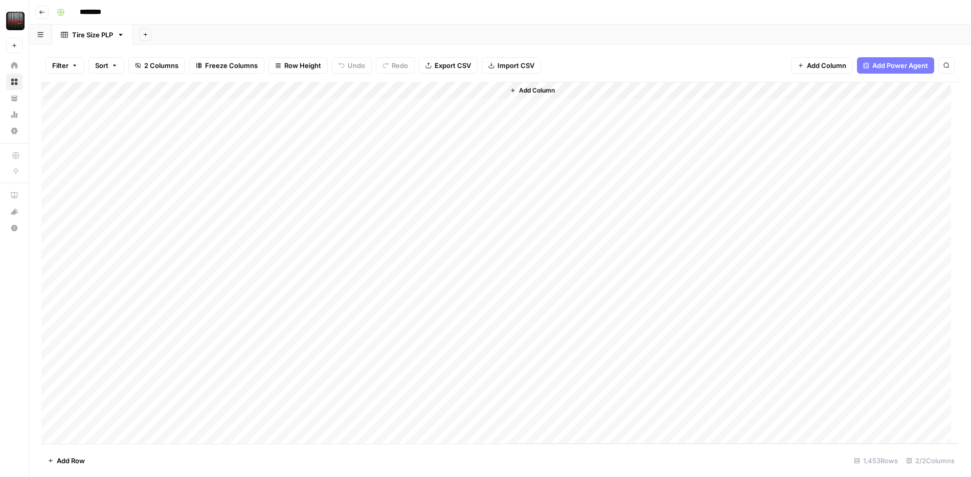
click at [498, 65] on span "Import CSV" at bounding box center [516, 65] width 37 height 10
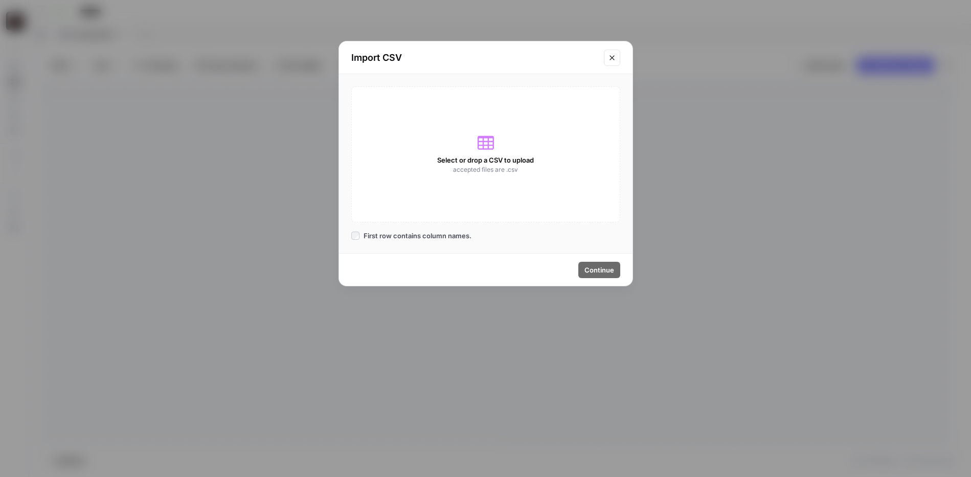
click at [505, 151] on div "Select or drop a CSV to upload accepted files are .csv" at bounding box center [485, 154] width 269 height 136
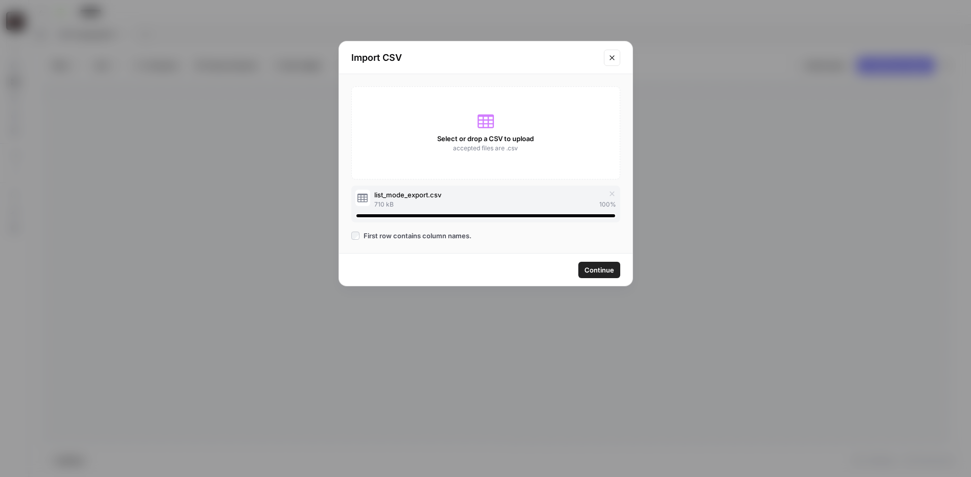
click at [360, 232] on div "First row contains column names." at bounding box center [411, 236] width 120 height 10
click at [454, 234] on span "First row contains column names." at bounding box center [418, 236] width 108 height 10
click at [604, 274] on span "Continue" at bounding box center [599, 270] width 30 height 10
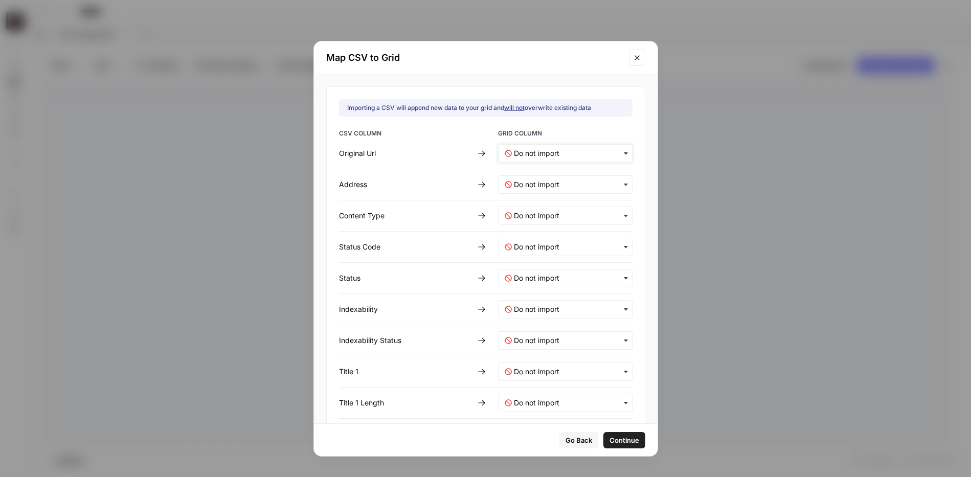
click at [572, 155] on Url-mapping "text" at bounding box center [570, 153] width 112 height 10
click at [571, 179] on div "New Column" at bounding box center [556, 180] width 124 height 18
click at [570, 183] on input "text" at bounding box center [570, 184] width 112 height 10
click at [565, 225] on div "Title" at bounding box center [556, 230] width 124 height 18
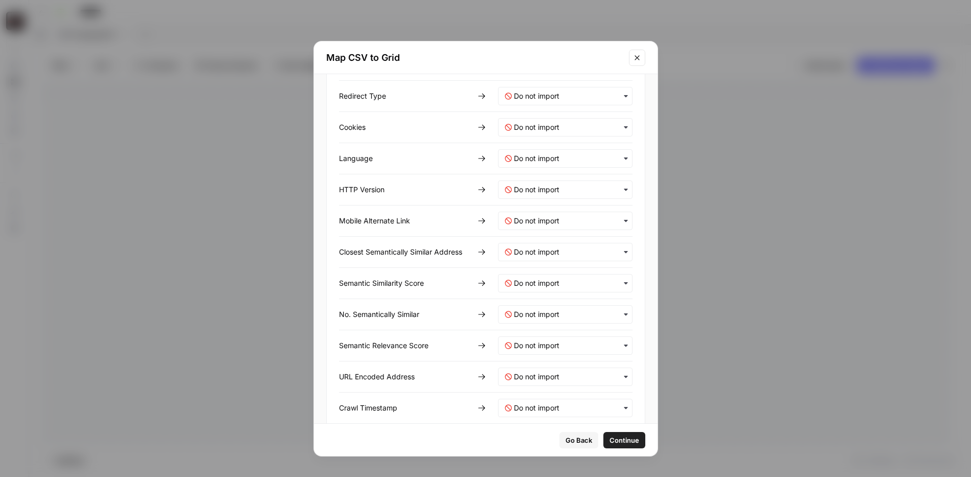
scroll to position [2008, 0]
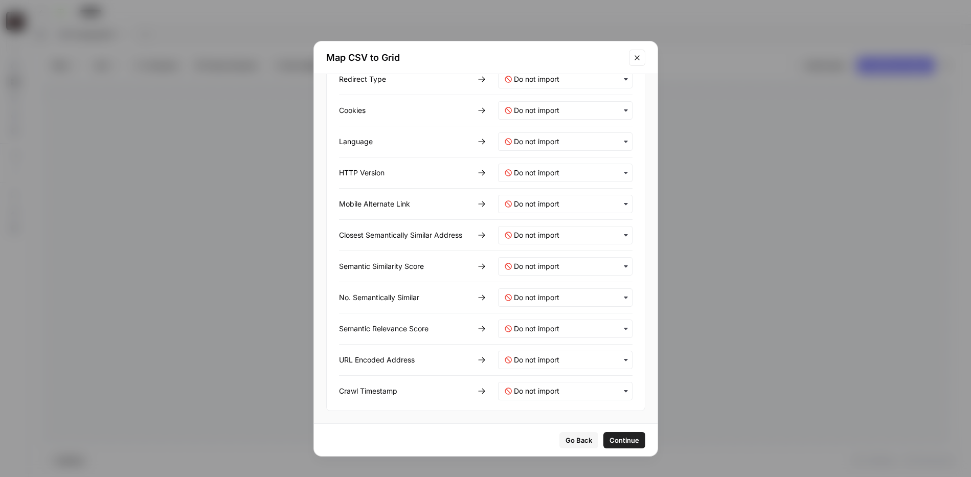
click at [624, 440] on span "Continue" at bounding box center [624, 440] width 30 height 10
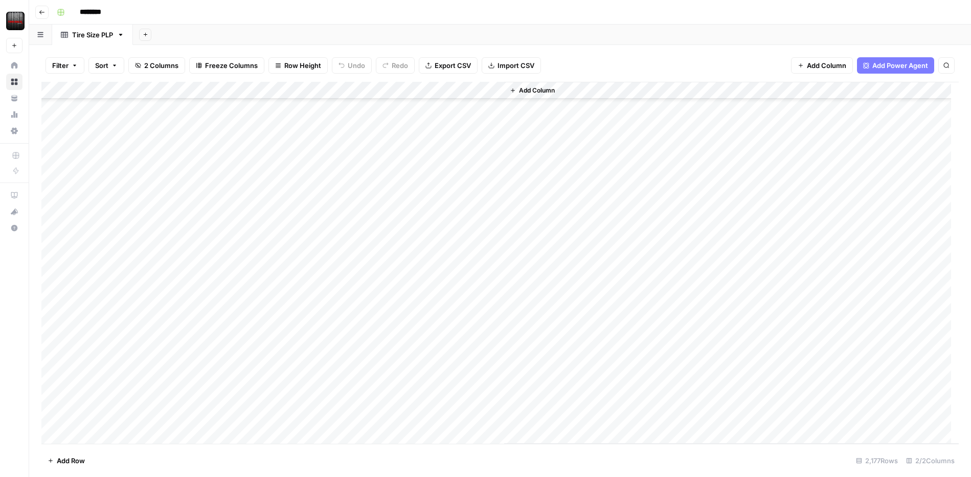
scroll to position [37169, 0]
click at [482, 191] on div "Add Column" at bounding box center [499, 263] width 917 height 362
click at [503, 95] on div "Add Column" at bounding box center [499, 263] width 917 height 362
click at [503, 95] on button "Add Column" at bounding box center [491, 90] width 53 height 13
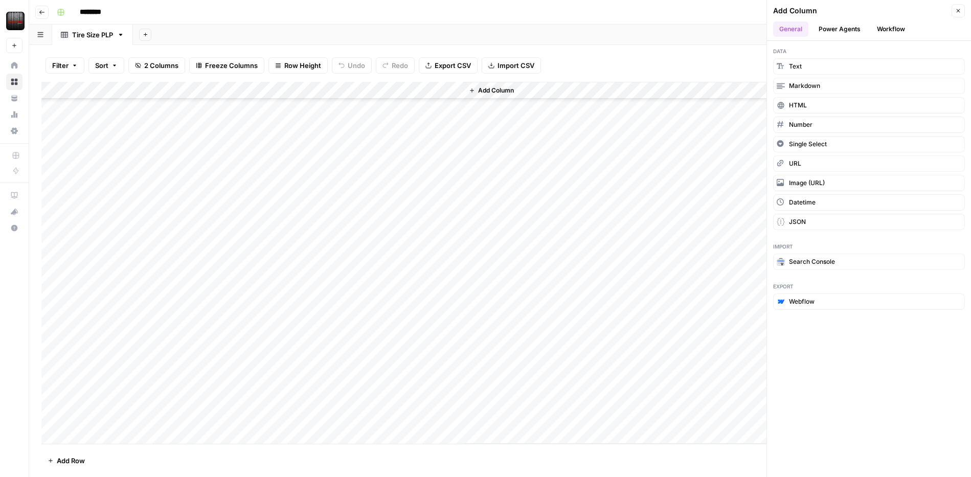
click at [594, 59] on div "Filter Sort 2 Columns Freeze Columns Row Height Undo Redo Export CSV Import CSV…" at bounding box center [499, 65] width 917 height 33
drag, startPoint x: 462, startPoint y: 89, endPoint x: 659, endPoint y: 102, distance: 197.3
click at [659, 102] on div "Add Column" at bounding box center [499, 263] width 917 height 362
click at [609, 414] on div "Add Column" at bounding box center [499, 263] width 917 height 362
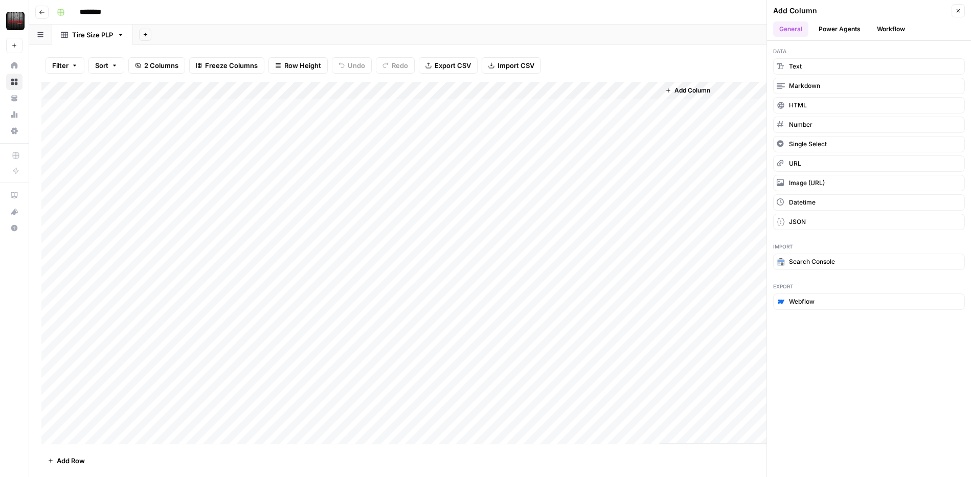
scroll to position [0, 0]
click at [253, 108] on div "Add Column" at bounding box center [499, 263] width 917 height 362
type textarea "**********"
click at [262, 16] on div "********" at bounding box center [507, 12] width 908 height 16
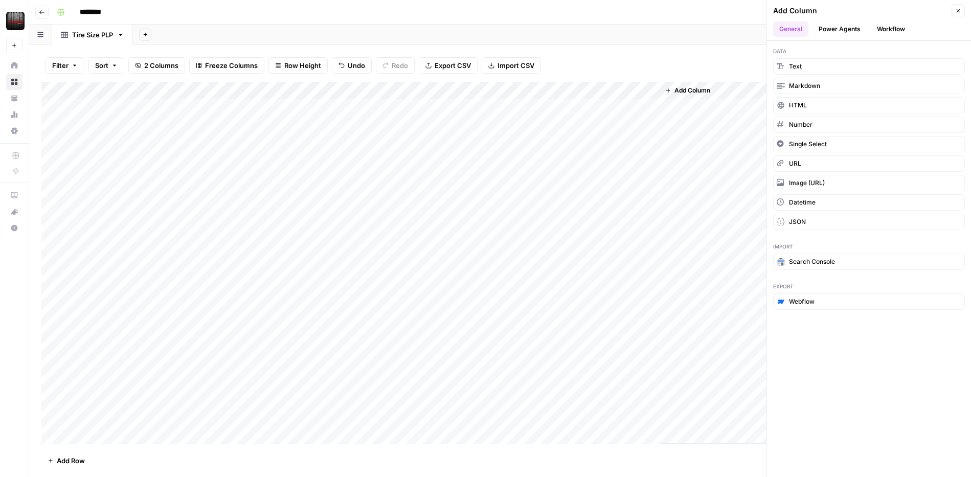
click at [466, 34] on div "Add Sheet" at bounding box center [552, 35] width 838 height 20
click at [78, 62] on button "Filter" at bounding box center [65, 65] width 39 height 16
click at [963, 13] on button "Close" at bounding box center [958, 10] width 13 height 13
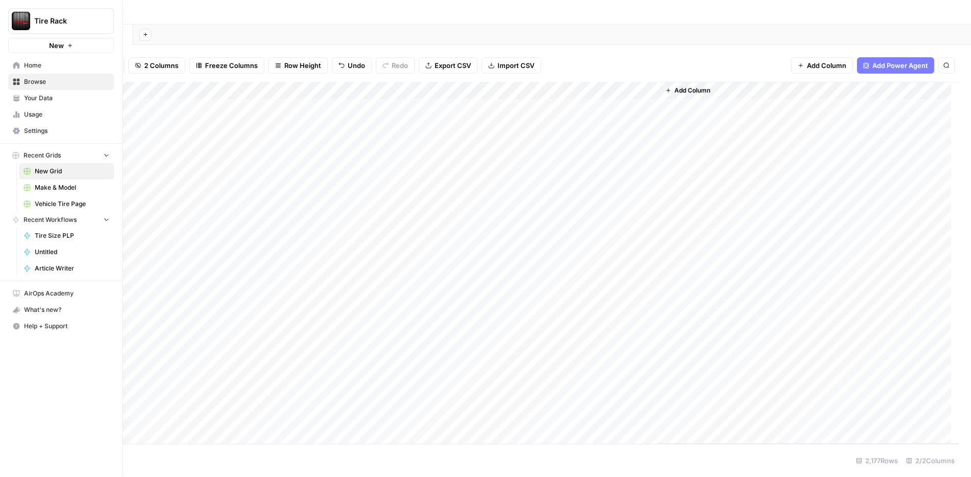
click at [17, 281] on nav "AirOps Academy What's new? Help + Support" at bounding box center [61, 309] width 122 height 57
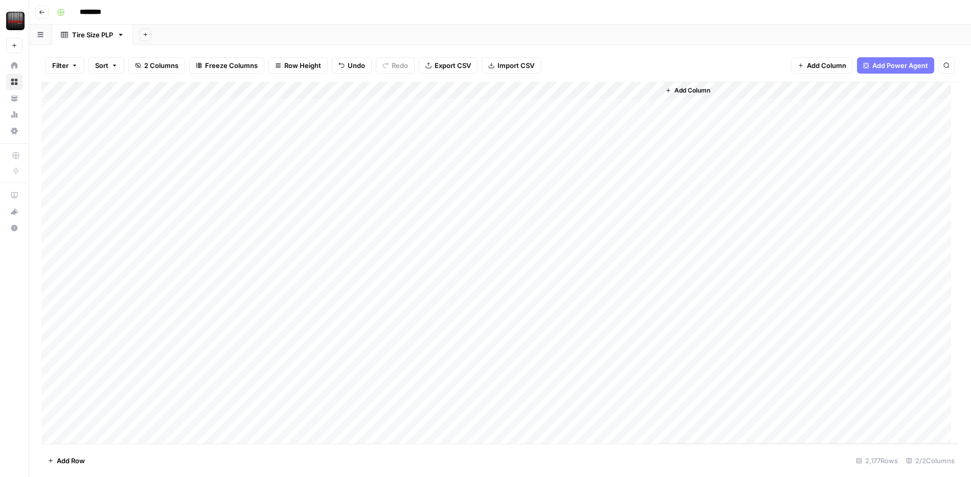
click at [122, 32] on icon "button" at bounding box center [120, 34] width 7 height 7
click at [41, 39] on button "button" at bounding box center [40, 35] width 23 height 20
drag, startPoint x: 42, startPoint y: 80, endPoint x: 65, endPoint y: 77, distance: 23.7
click at [60, 11] on rect "button" at bounding box center [61, 12] width 6 height 6
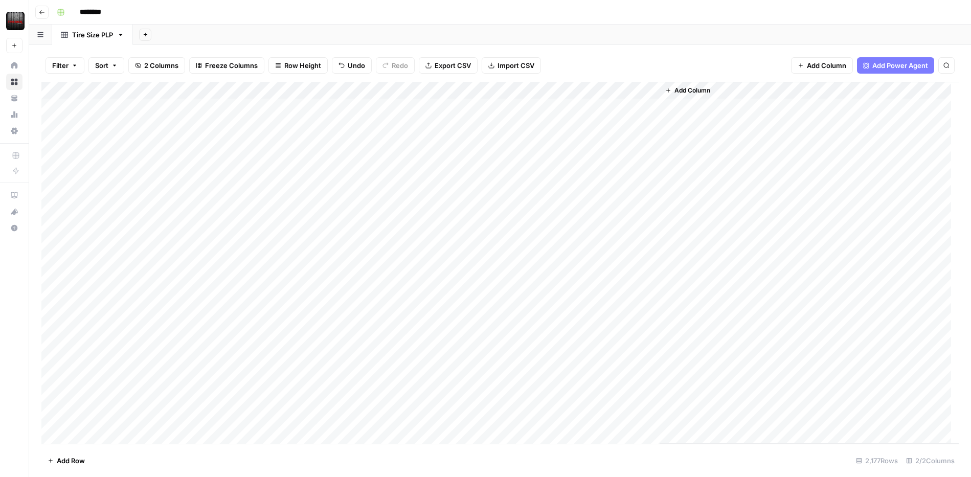
click at [40, 10] on icon "button" at bounding box center [42, 12] width 6 height 6
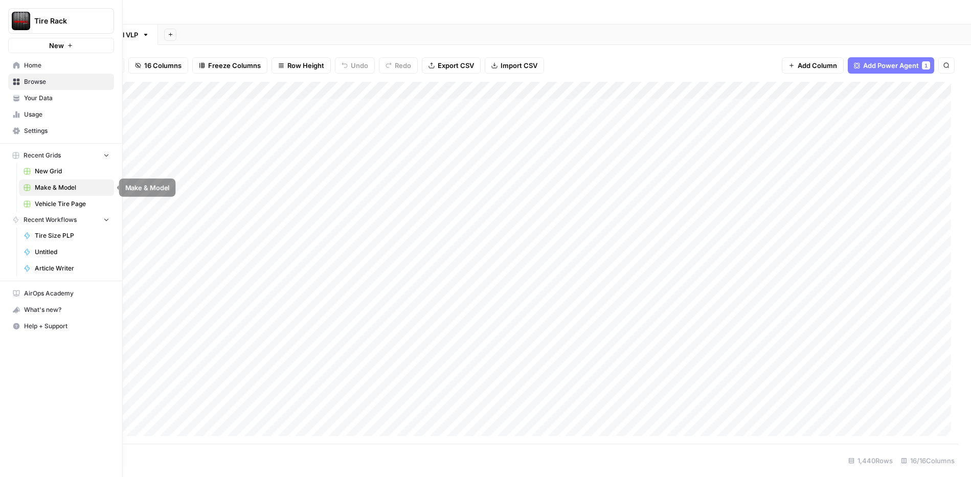
click at [55, 176] on link "New Grid" at bounding box center [66, 171] width 95 height 16
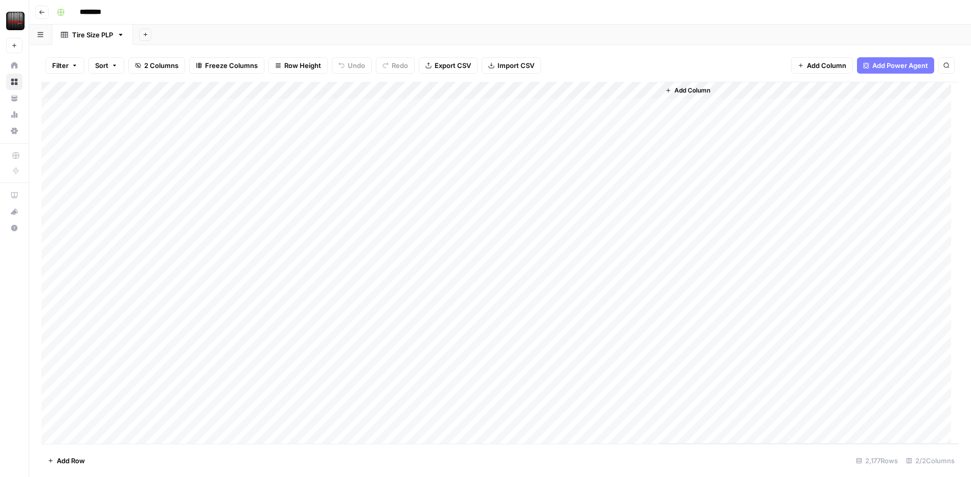
click at [143, 35] on icon "button" at bounding box center [146, 35] width 6 height 6
click at [211, 29] on div "Add Sheet" at bounding box center [552, 35] width 838 height 20
click at [99, 66] on span "Sort" at bounding box center [101, 65] width 13 height 10
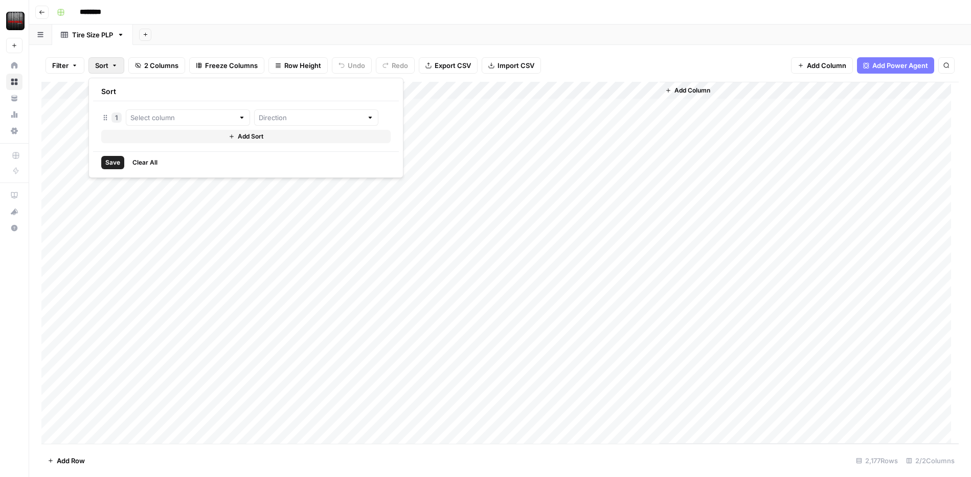
click at [99, 66] on span "Sort" at bounding box center [101, 65] width 13 height 10
click at [61, 67] on span "Filter" at bounding box center [60, 65] width 16 height 10
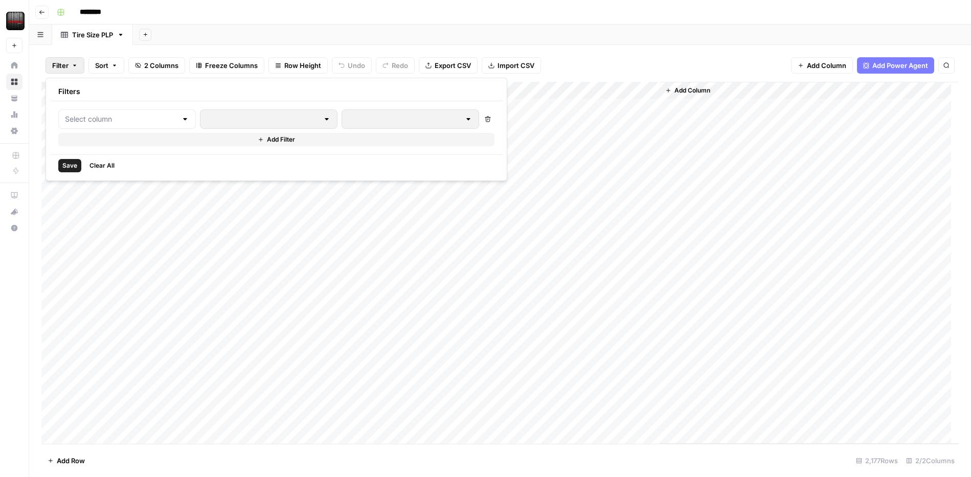
click at [61, 67] on span "Filter" at bounding box center [60, 65] width 16 height 10
click at [408, 92] on div "Add Column" at bounding box center [499, 263] width 917 height 362
click at [119, 227] on span "Remove Column" at bounding box center [128, 228] width 89 height 10
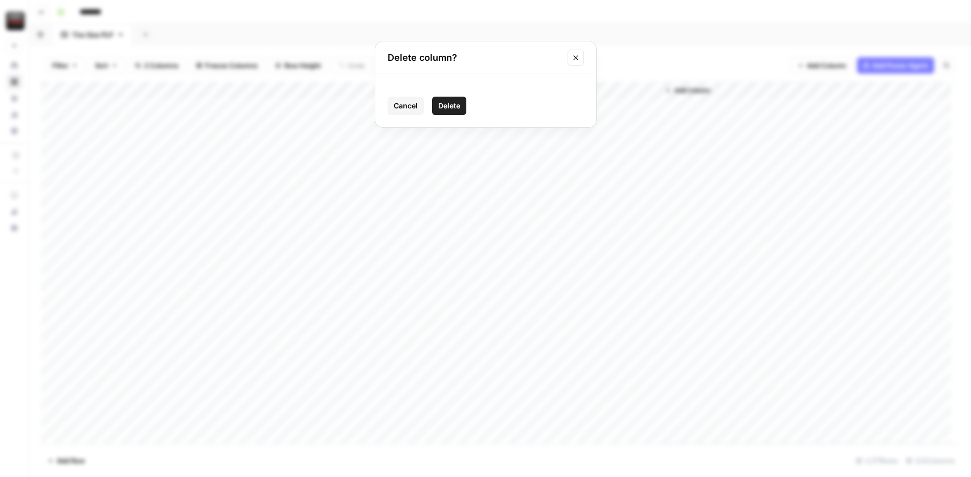
click at [449, 109] on span "Delete" at bounding box center [449, 106] width 22 height 10
click at [306, 92] on div "Add Column" at bounding box center [499, 263] width 917 height 362
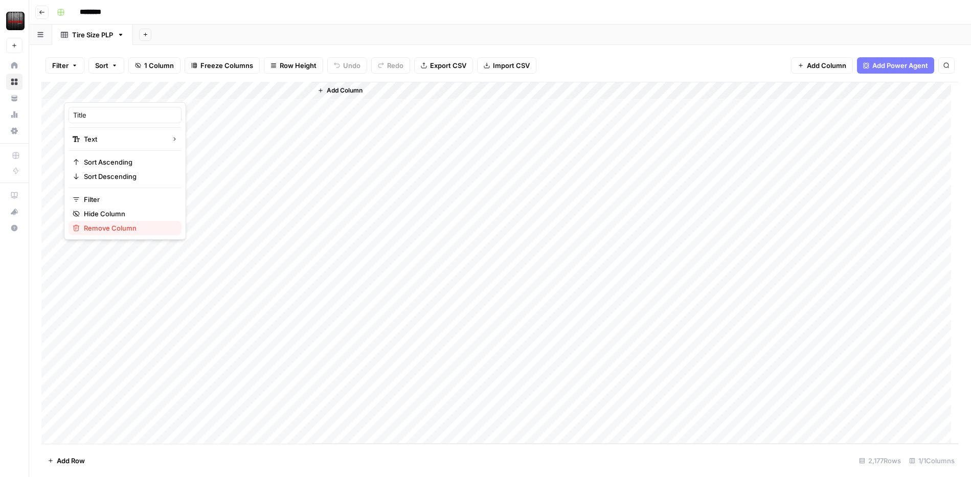
click at [109, 232] on span "Remove Column" at bounding box center [128, 228] width 89 height 10
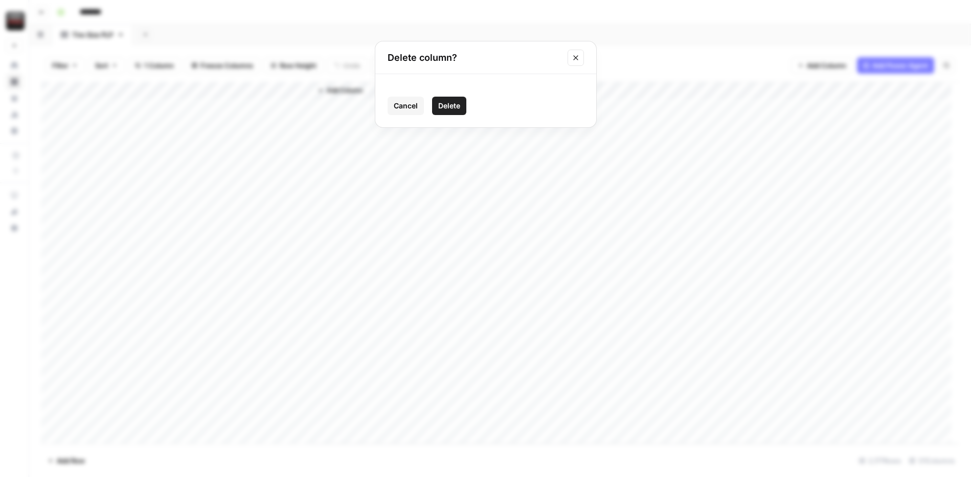
click at [451, 106] on span "Delete" at bounding box center [449, 106] width 22 height 10
click at [501, 71] on button "Import CSV" at bounding box center [511, 65] width 59 height 16
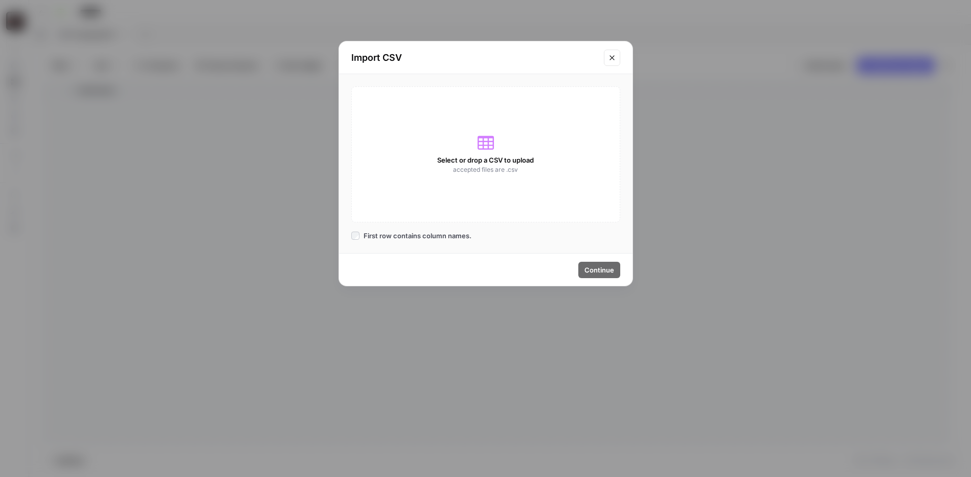
click at [528, 154] on div "Select or drop a CSV to upload accepted files are .csv" at bounding box center [485, 154] width 269 height 136
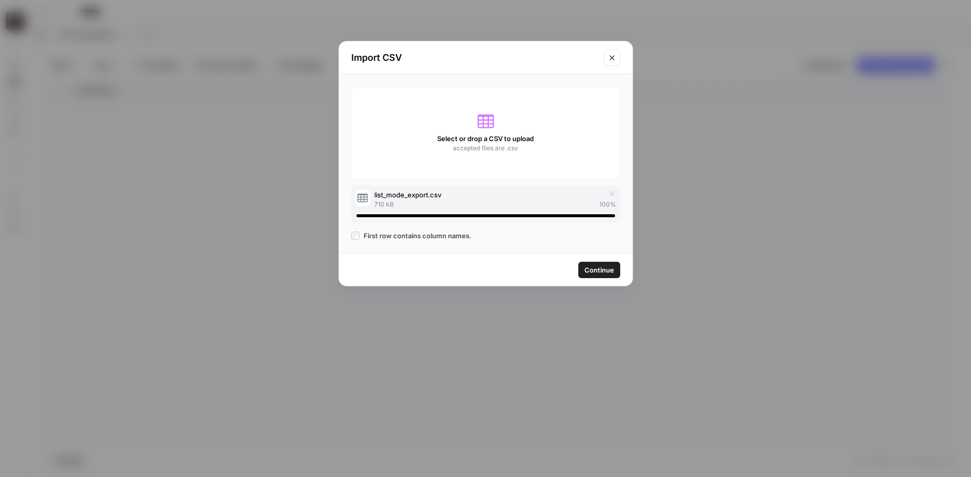
click at [605, 267] on span "Continue" at bounding box center [599, 270] width 30 height 10
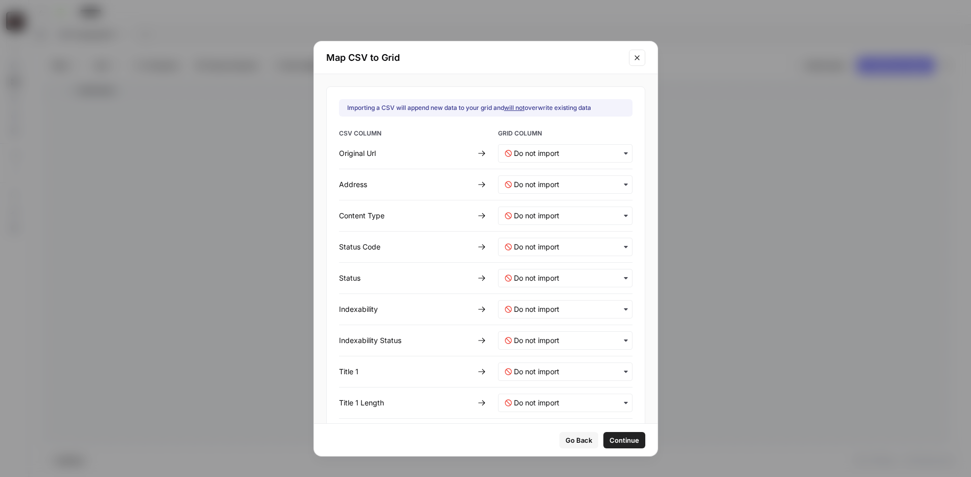
click at [587, 145] on div "button" at bounding box center [565, 153] width 134 height 18
click at [557, 179] on span "Create new column" at bounding box center [537, 180] width 57 height 9
click at [561, 151] on Url-mapping "text" at bounding box center [569, 153] width 112 height 10
click at [559, 187] on input "text" at bounding box center [570, 184] width 112 height 10
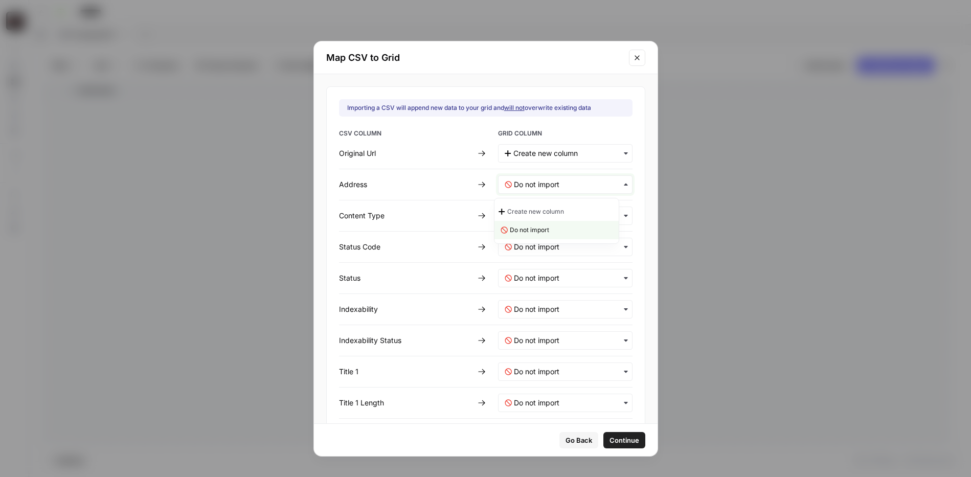
click at [559, 187] on input "text" at bounding box center [570, 184] width 112 height 10
click at [572, 185] on input "text" at bounding box center [570, 184] width 112 height 10
click at [567, 210] on div "Create new column" at bounding box center [556, 211] width 124 height 18
click at [556, 370] on 1-mapping "text" at bounding box center [570, 372] width 112 height 10
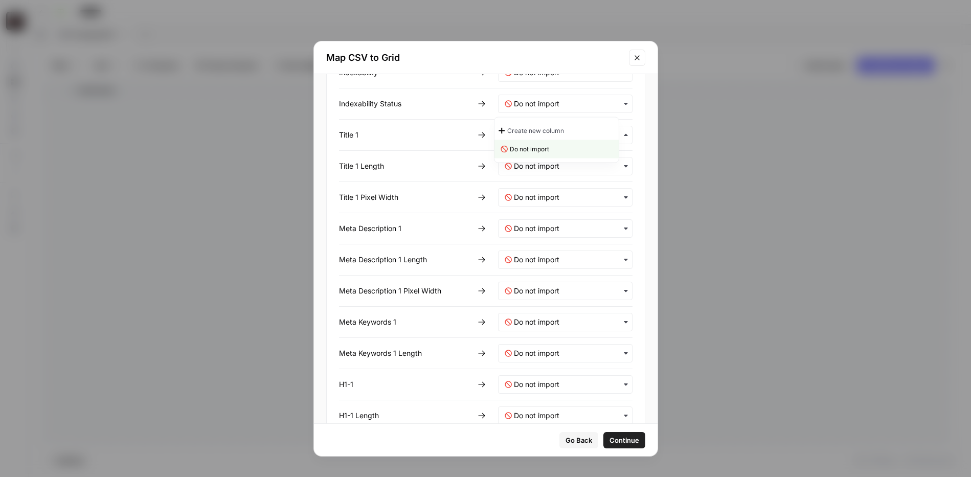
scroll to position [228, 0]
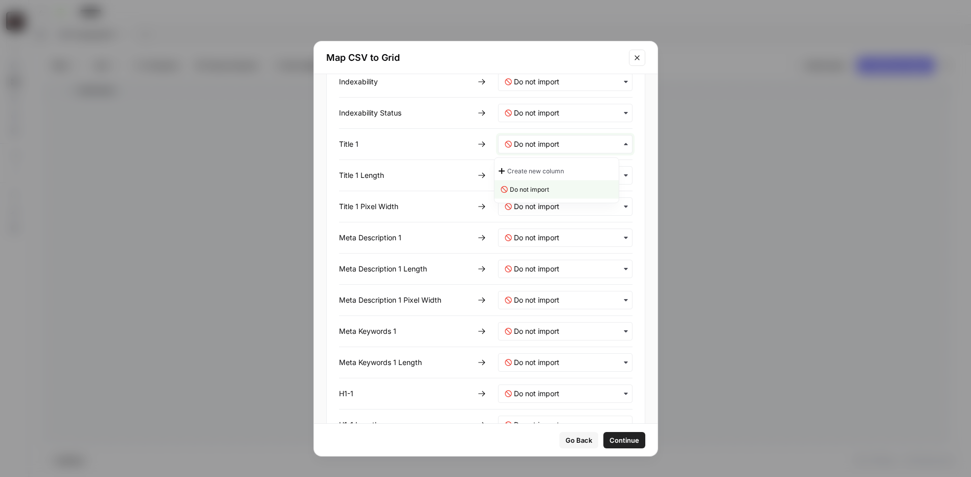
click at [551, 143] on 1-mapping "text" at bounding box center [570, 144] width 112 height 10
click at [548, 172] on span "Create new column" at bounding box center [535, 171] width 57 height 9
click at [619, 438] on span "Continue" at bounding box center [624, 440] width 30 height 10
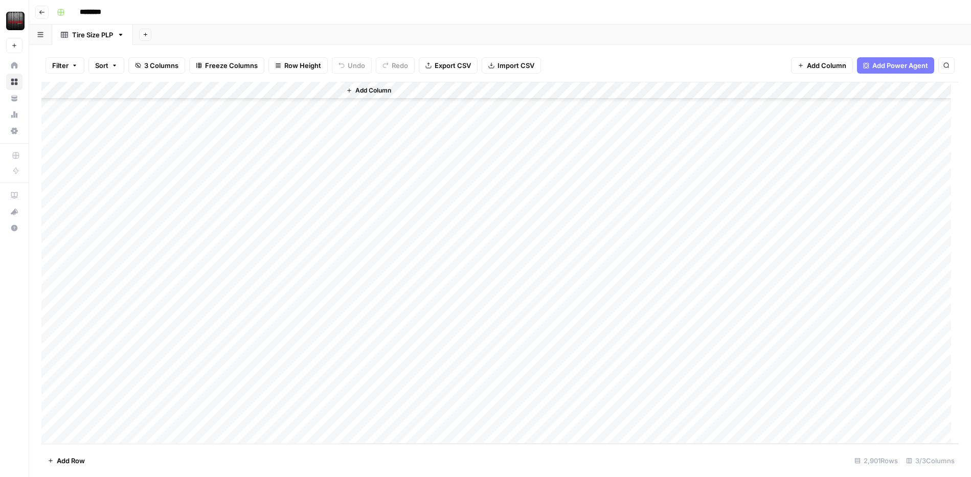
scroll to position [49704, 0]
drag, startPoint x: 340, startPoint y: 89, endPoint x: 397, endPoint y: 96, distance: 57.7
click at [397, 96] on div "Add Column" at bounding box center [499, 263] width 917 height 362
click at [292, 87] on div "Add Column" at bounding box center [499, 263] width 917 height 362
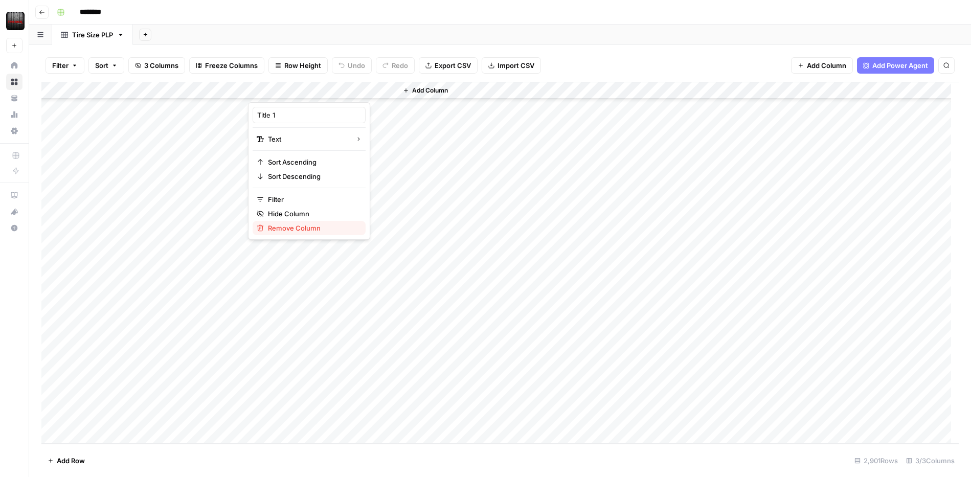
click at [287, 228] on span "Remove Column" at bounding box center [312, 228] width 89 height 10
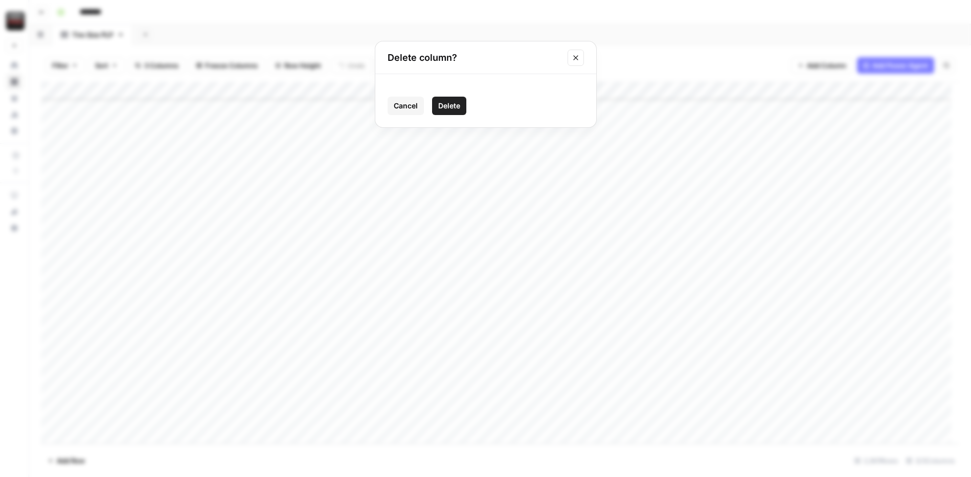
click at [454, 97] on button "Delete" at bounding box center [449, 106] width 34 height 18
click at [156, 88] on div "Add Column" at bounding box center [499, 263] width 917 height 362
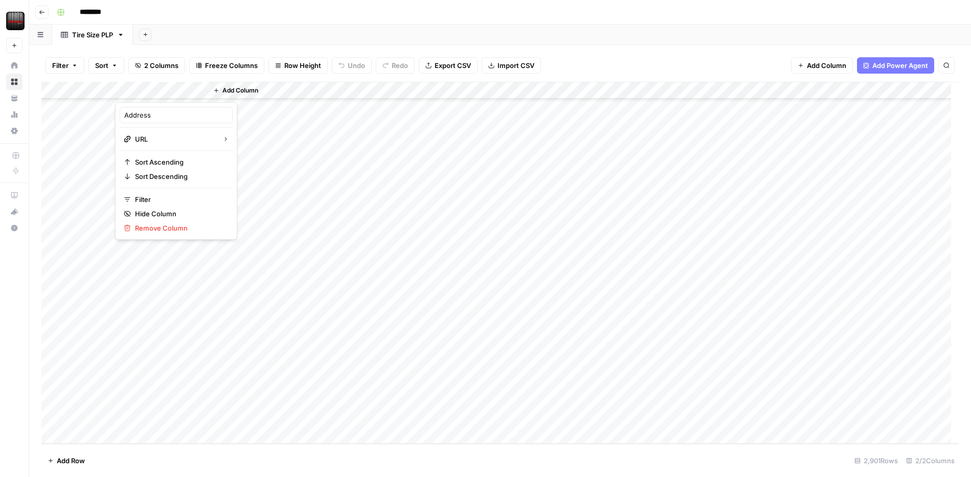
click at [312, 168] on div "Add Column" at bounding box center [583, 263] width 751 height 362
click at [155, 89] on div "Add Column" at bounding box center [499, 263] width 917 height 362
click at [169, 233] on span "Remove Column" at bounding box center [179, 228] width 89 height 10
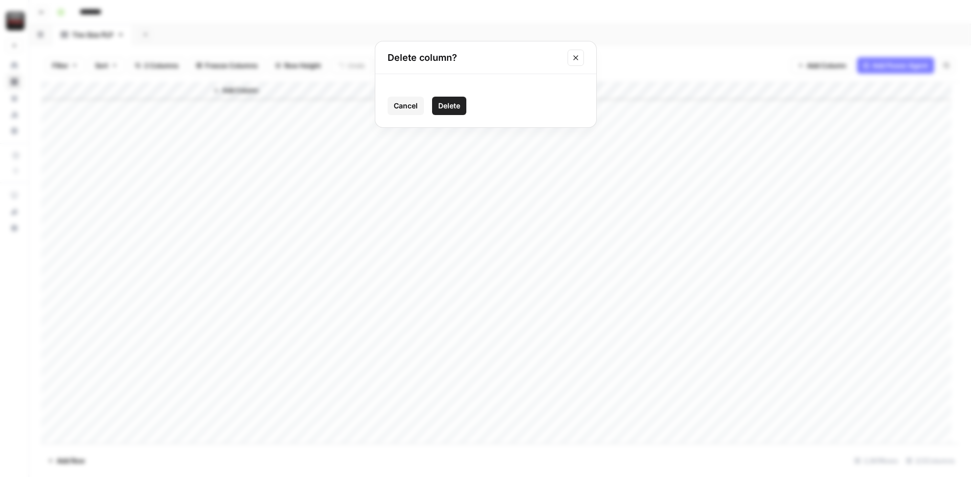
click at [454, 106] on span "Delete" at bounding box center [449, 106] width 22 height 10
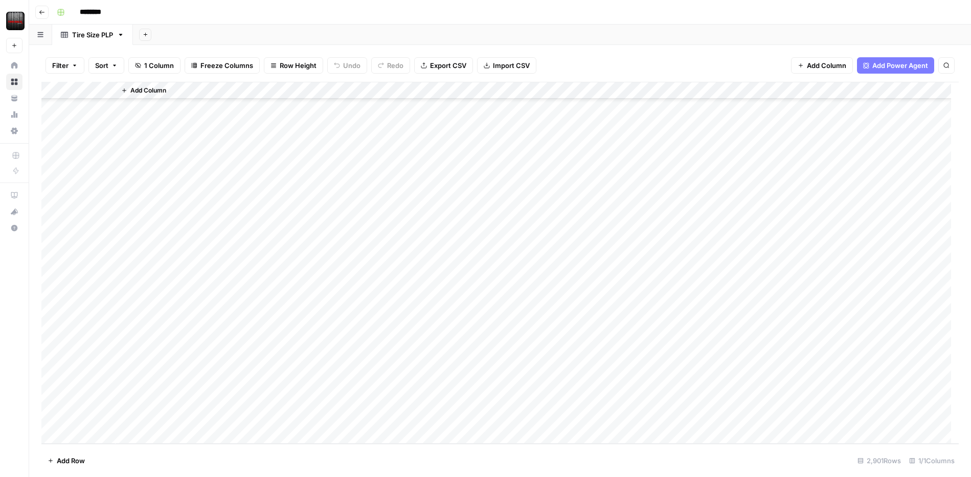
click at [78, 89] on div "Add Column" at bounding box center [499, 263] width 917 height 362
click at [119, 235] on div "Original Url URL Sort Ascending Sort Descending Filter Hide Column Remove Column" at bounding box center [125, 171] width 122 height 138
click at [119, 229] on span "Remove Column" at bounding box center [128, 228] width 89 height 10
click at [455, 104] on span "Delete" at bounding box center [449, 106] width 22 height 10
click at [709, 54] on div "Filter Sort 0 Columns Freeze Columns Row Height Undo Redo Export CSV Import CSV…" at bounding box center [499, 65] width 917 height 33
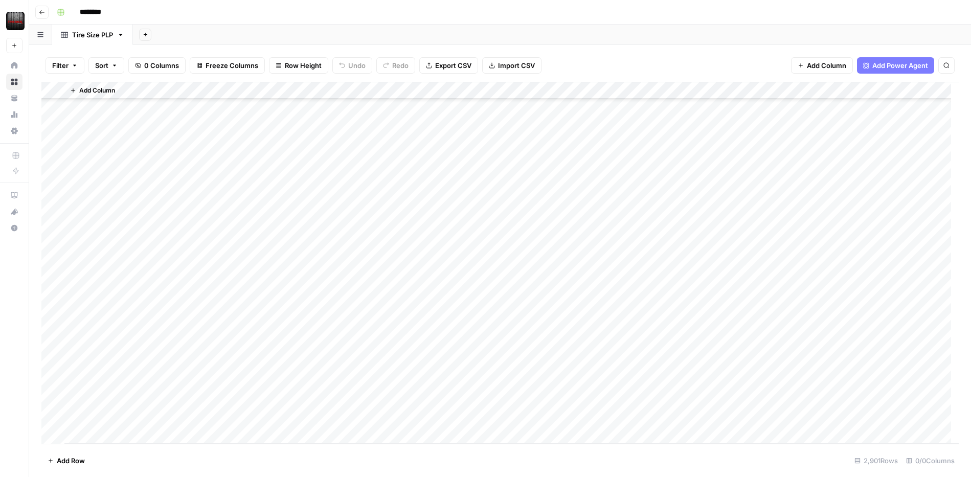
scroll to position [0, 0]
click at [245, 201] on div "Add Column" at bounding box center [511, 263] width 894 height 362
click at [103, 91] on span "Add Column" at bounding box center [97, 90] width 36 height 9
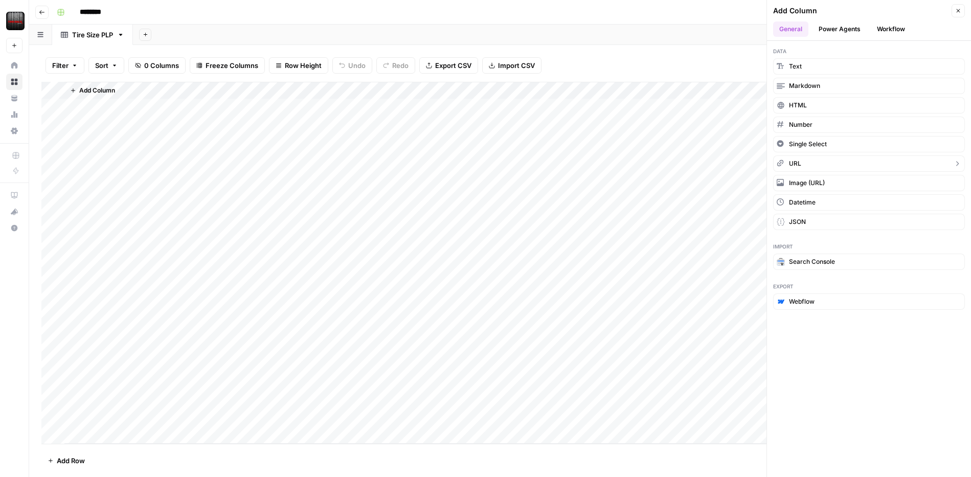
click at [816, 164] on button "URL" at bounding box center [869, 163] width 192 height 16
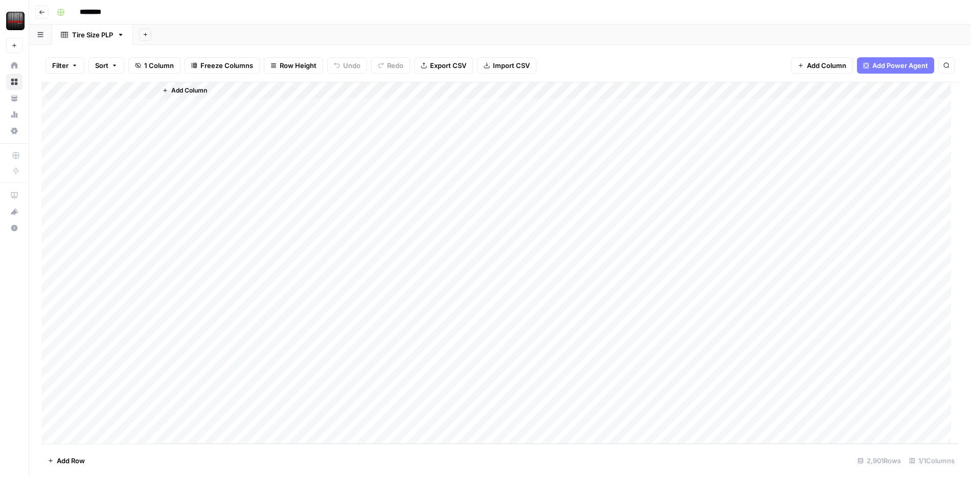
click at [235, 91] on div "Add Column" at bounding box center [557, 263] width 802 height 362
click at [173, 90] on span "Add Column" at bounding box center [189, 90] width 36 height 9
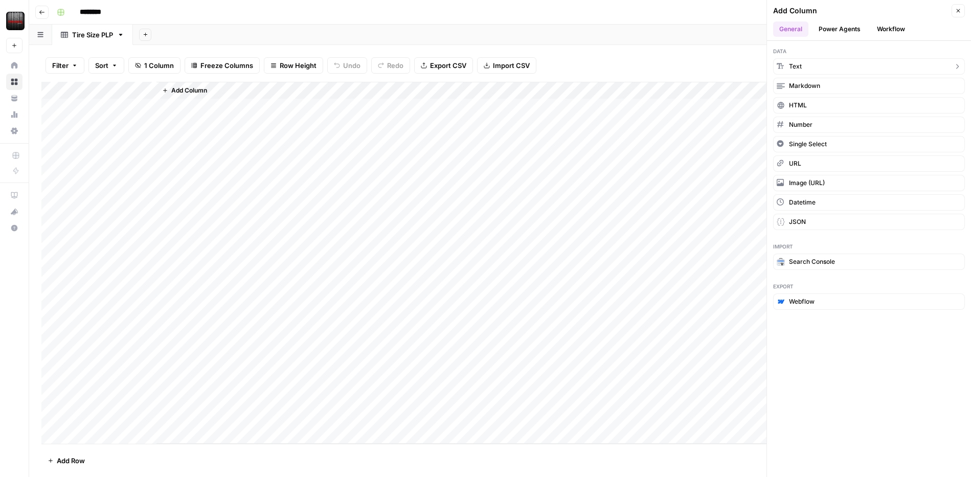
click at [807, 65] on button "Text" at bounding box center [869, 66] width 192 height 16
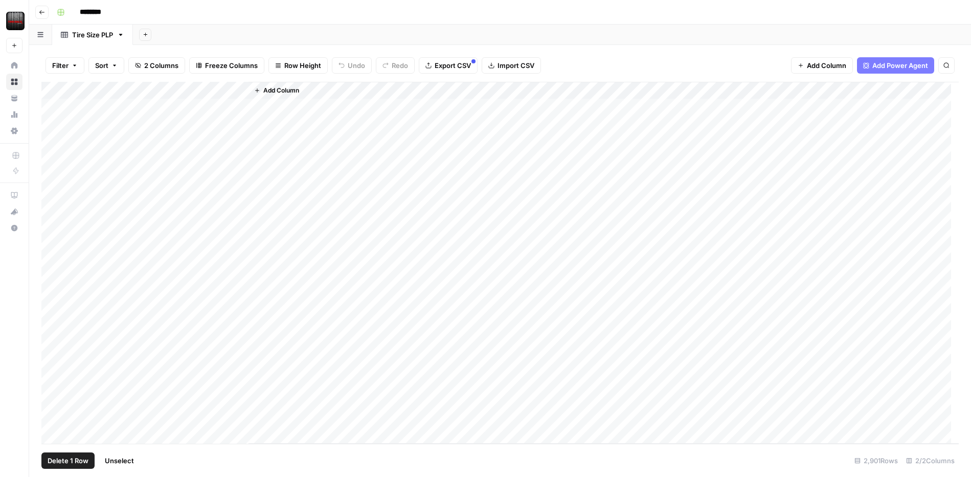
click at [54, 329] on div "Add Column" at bounding box center [499, 263] width 917 height 362
click at [55, 212] on div "Add Column" at bounding box center [499, 263] width 917 height 362
click at [55, 109] on div "Add Column" at bounding box center [499, 263] width 917 height 362
click at [52, 106] on div "Add Column" at bounding box center [499, 263] width 917 height 362
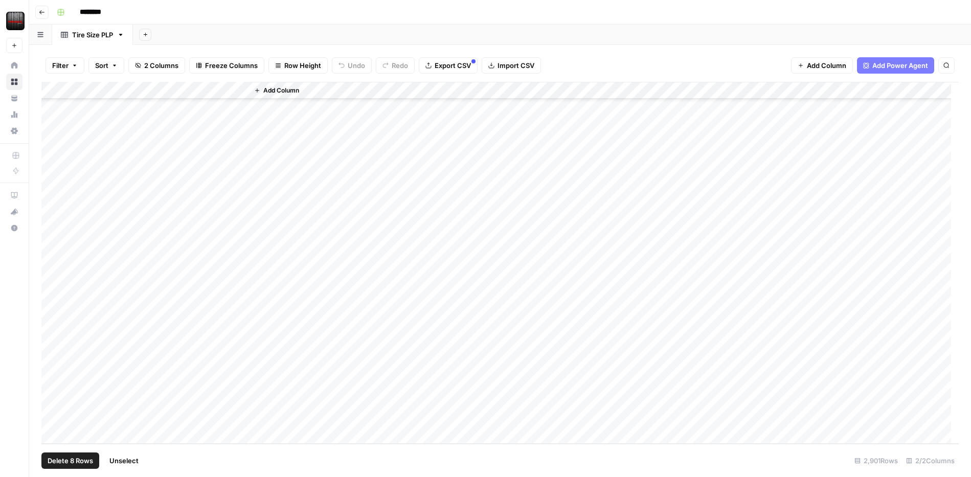
click at [54, 418] on div "Add Column" at bounding box center [499, 263] width 917 height 362
click at [52, 400] on div "Add Column" at bounding box center [499, 263] width 917 height 362
click at [54, 382] on div "Add Column" at bounding box center [499, 263] width 917 height 362
click at [54, 89] on div "Add Column" at bounding box center [499, 263] width 917 height 362
click at [69, 463] on span "Delete 2901 Rows" at bounding box center [76, 461] width 57 height 10
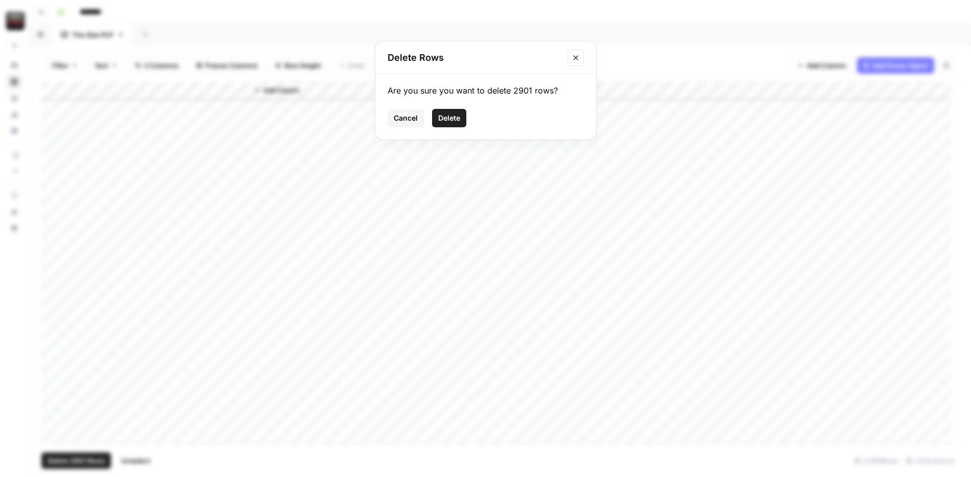
click at [447, 117] on span "Delete" at bounding box center [449, 118] width 22 height 10
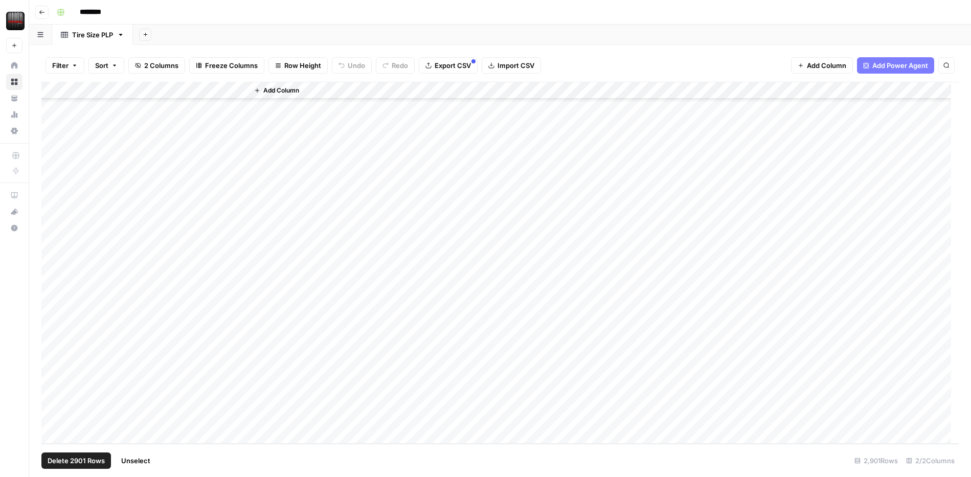
scroll to position [0, 0]
click at [519, 62] on span "Import CSV" at bounding box center [516, 65] width 37 height 10
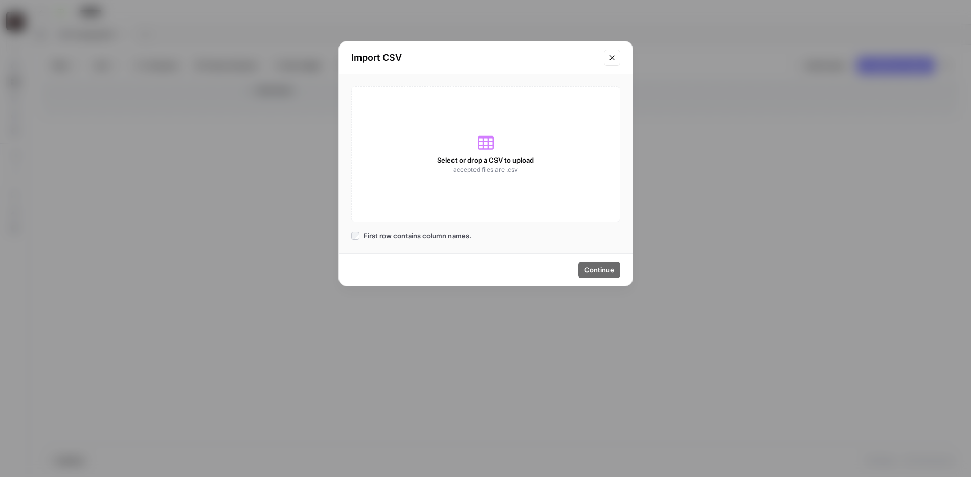
click at [376, 235] on span "First row contains column names." at bounding box center [418, 236] width 108 height 10
click at [509, 148] on div "Select or drop a CSV to upload accepted files are .csv" at bounding box center [485, 154] width 269 height 136
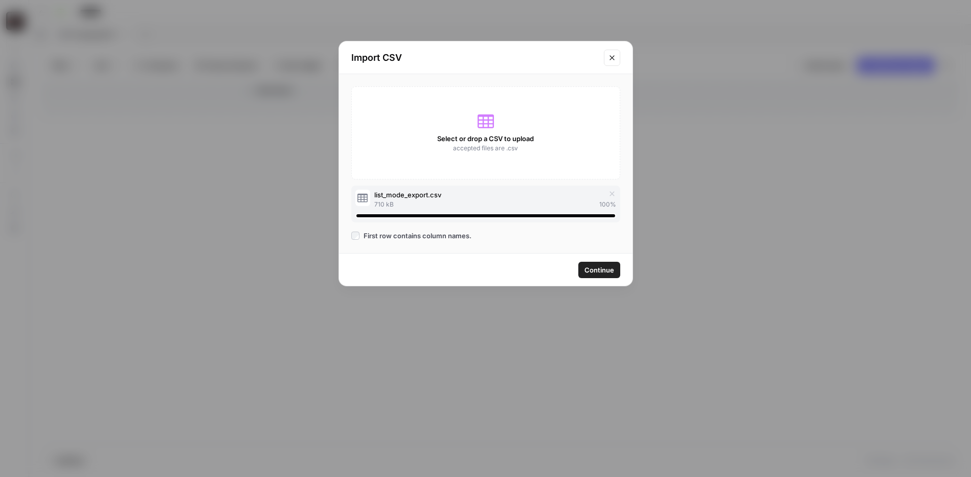
click at [599, 273] on span "Continue" at bounding box center [599, 270] width 30 height 10
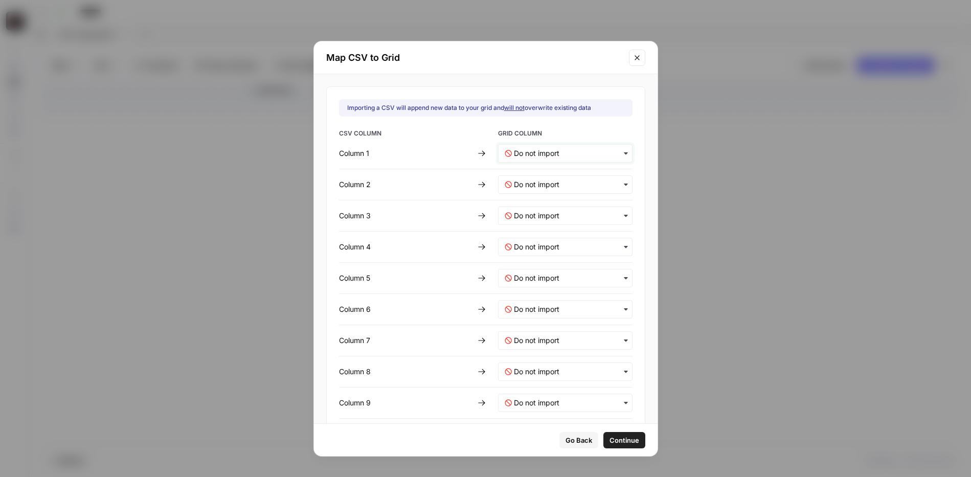
click at [568, 151] on 1-mapping "text" at bounding box center [570, 153] width 112 height 10
click at [555, 179] on div "New Column" at bounding box center [554, 180] width 120 height 18
click at [555, 183] on 2-mapping "text" at bounding box center [570, 184] width 112 height 10
click at [540, 234] on span "New Column (1)" at bounding box center [533, 229] width 46 height 9
click at [616, 441] on span "Continue" at bounding box center [624, 440] width 30 height 10
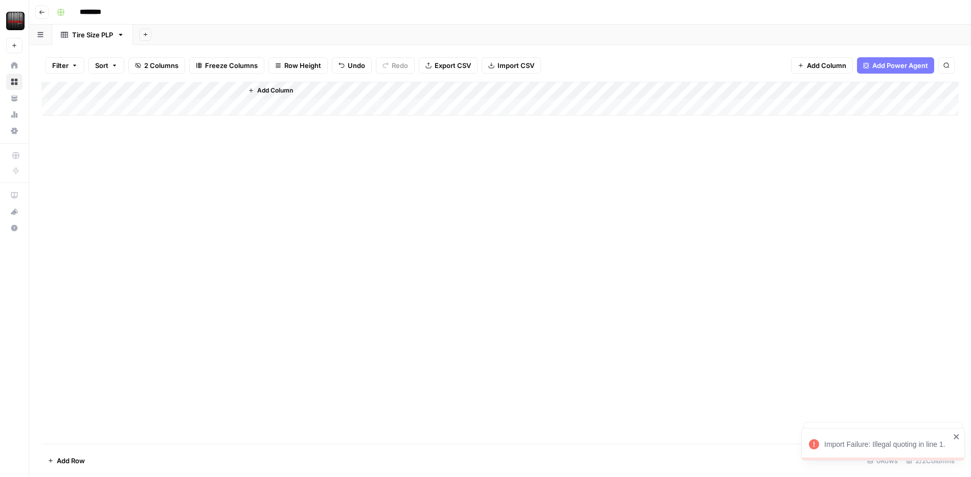
click at [527, 62] on span "Import CSV" at bounding box center [516, 65] width 37 height 10
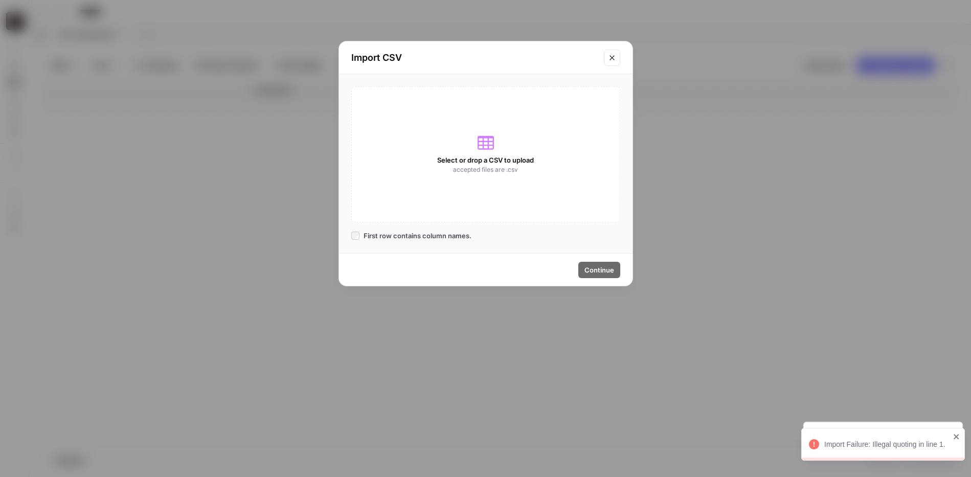
click at [500, 153] on div "Select or drop a CSV to upload accepted files are .csv" at bounding box center [485, 154] width 269 height 136
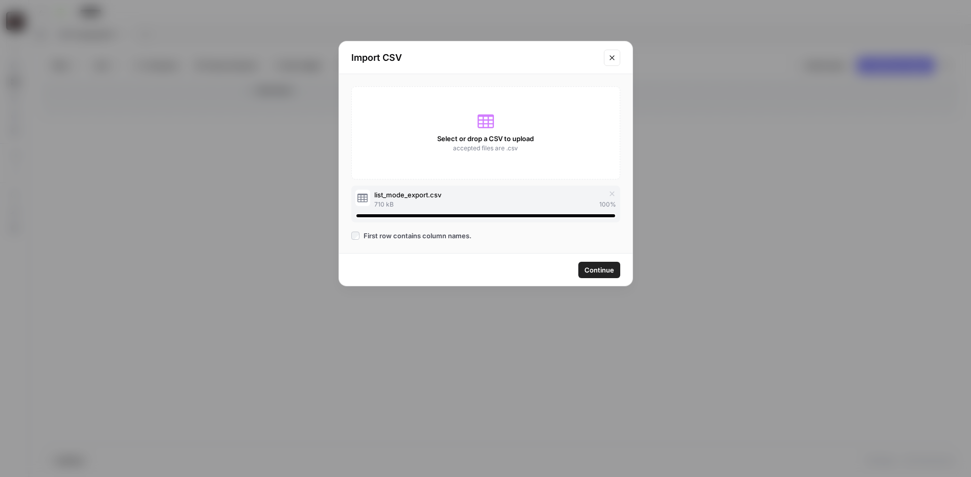
click at [609, 275] on button "Continue" at bounding box center [599, 270] width 42 height 16
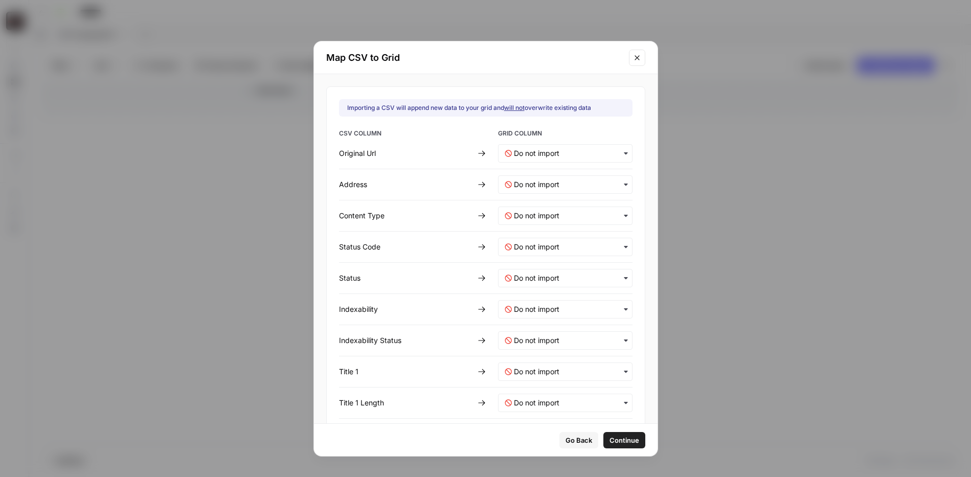
click at [569, 159] on div "button" at bounding box center [565, 153] width 134 height 18
click at [547, 180] on span "New Column" at bounding box center [528, 180] width 37 height 9
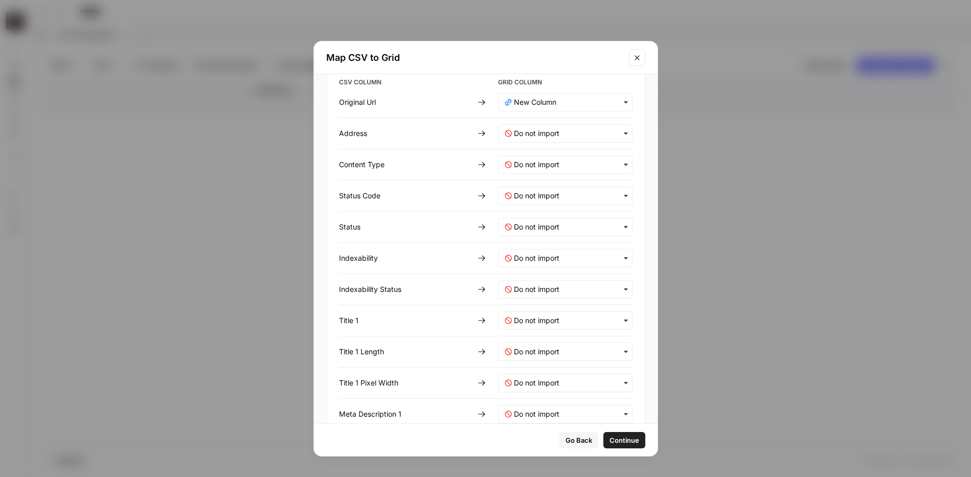
scroll to position [236, 0]
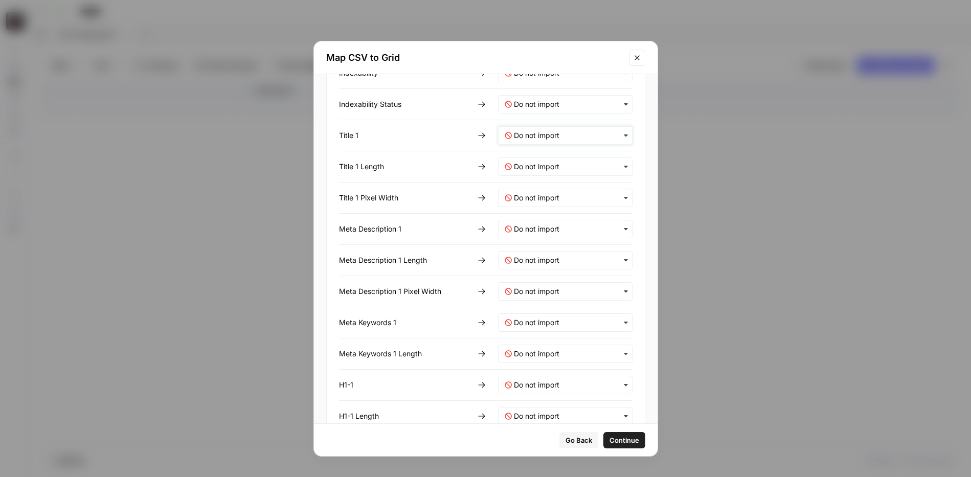
click at [559, 138] on 1-mapping "text" at bounding box center [570, 135] width 112 height 10
click at [551, 180] on span "New Column (1)" at bounding box center [533, 180] width 46 height 9
click at [630, 443] on span "Continue" at bounding box center [624, 440] width 30 height 10
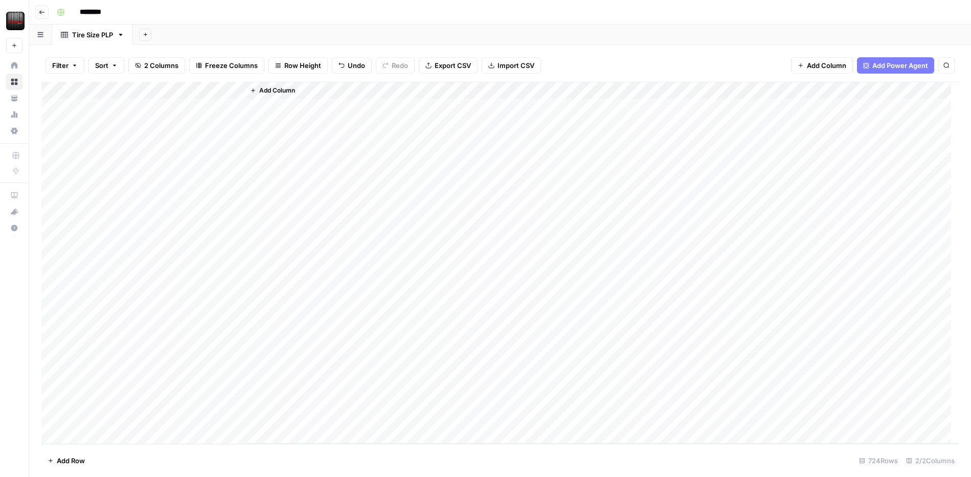
click at [153, 88] on div "Add Column" at bounding box center [499, 263] width 917 height 362
click at [296, 136] on div "Add Column" at bounding box center [580, 263] width 755 height 362
drag, startPoint x: 111, startPoint y: 91, endPoint x: 303, endPoint y: 105, distance: 191.8
click at [303, 105] on div "Add Column" at bounding box center [499, 263] width 917 height 362
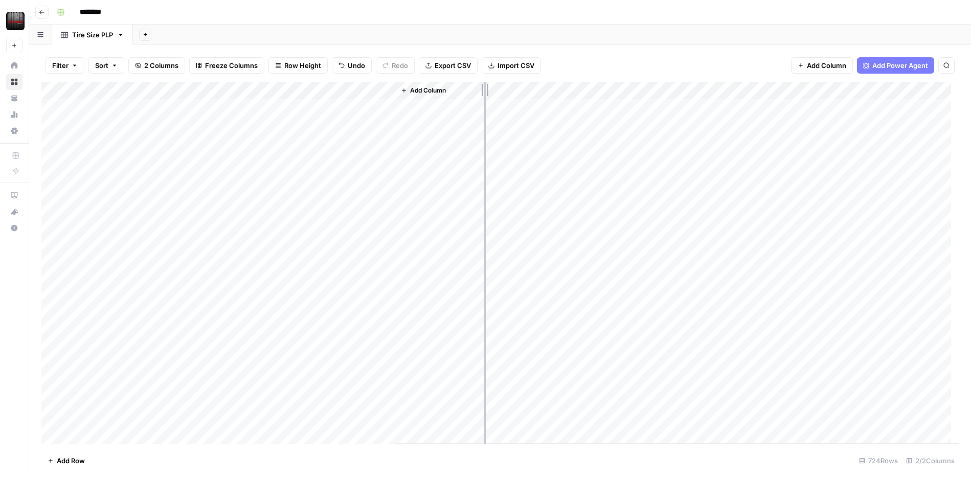
drag, startPoint x: 304, startPoint y: 88, endPoint x: 519, endPoint y: 106, distance: 216.6
click at [519, 106] on div "Add Column" at bounding box center [499, 263] width 917 height 362
click at [604, 86] on div "Add Column" at bounding box center [499, 263] width 917 height 362
click at [555, 228] on span "Remove Column" at bounding box center [583, 228] width 89 height 10
click at [453, 109] on span "Delete" at bounding box center [449, 106] width 22 height 10
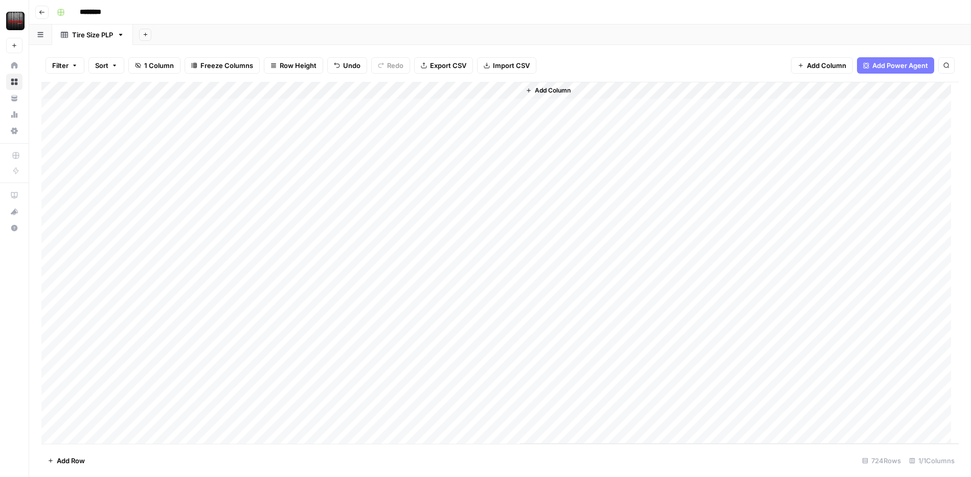
click at [535, 89] on span "Add Column" at bounding box center [553, 90] width 36 height 9
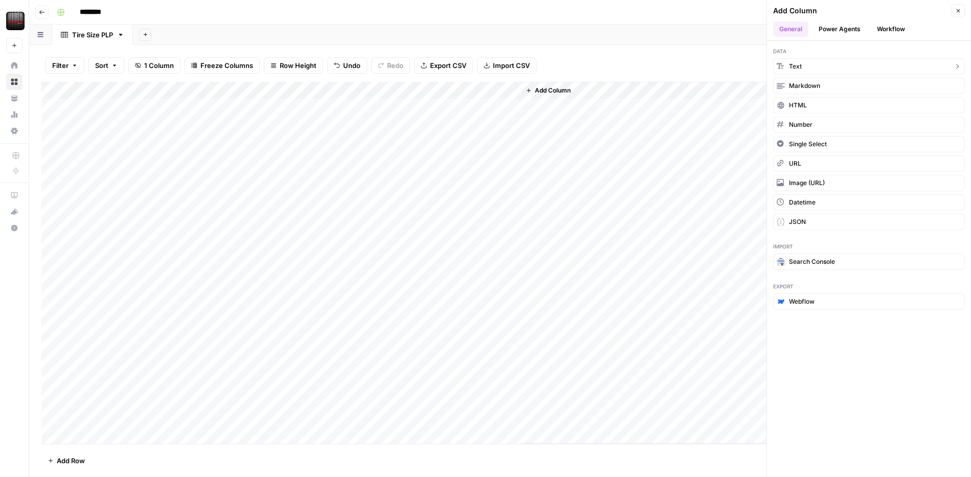
click at [807, 69] on button "Text" at bounding box center [869, 66] width 192 height 16
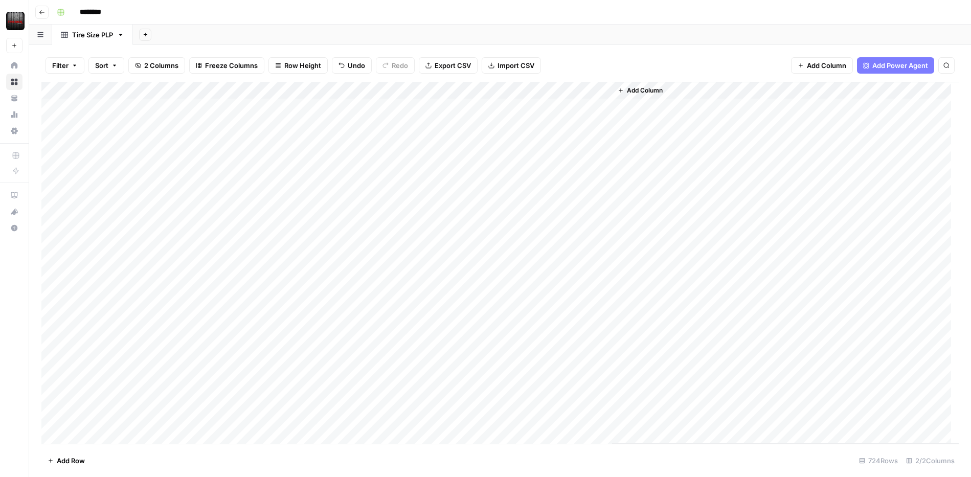
click at [517, 62] on span "Import CSV" at bounding box center [516, 65] width 37 height 10
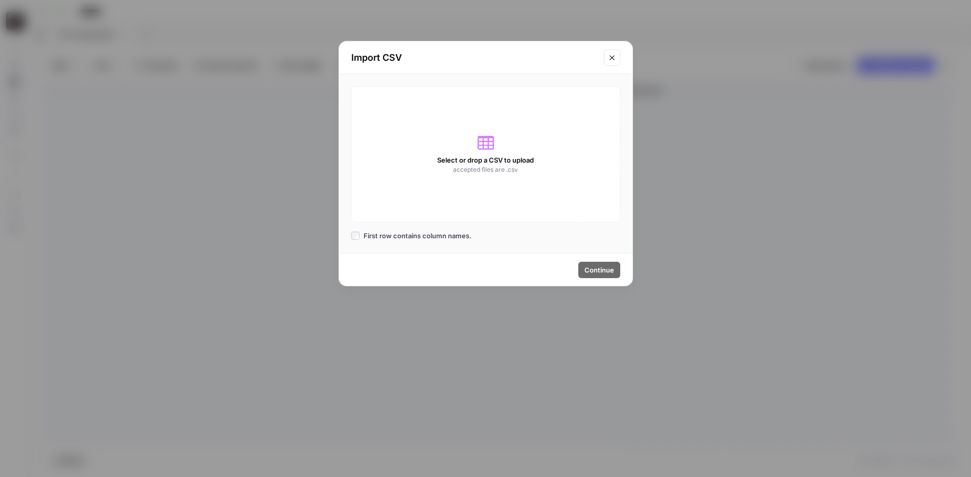
click at [463, 141] on div "Select or drop a CSV to upload accepted files are .csv" at bounding box center [485, 154] width 269 height 136
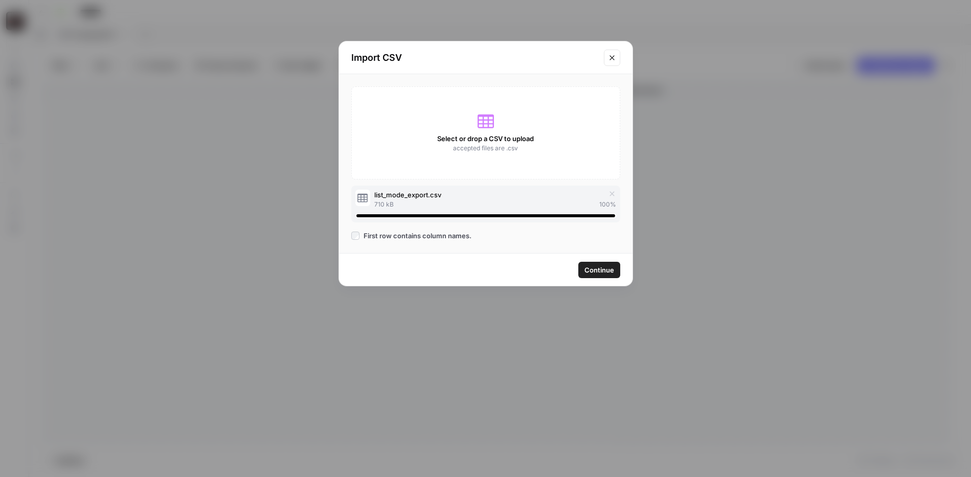
click at [596, 263] on button "Continue" at bounding box center [599, 270] width 42 height 16
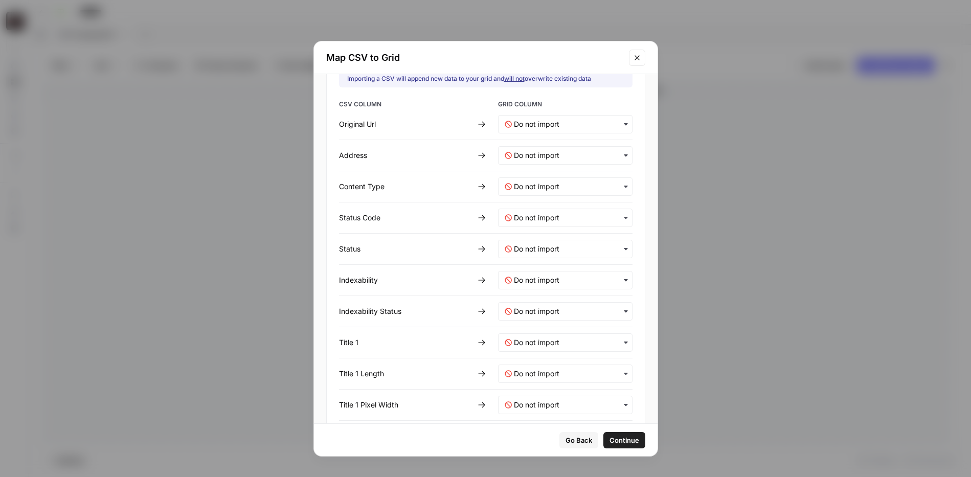
scroll to position [78, 0]
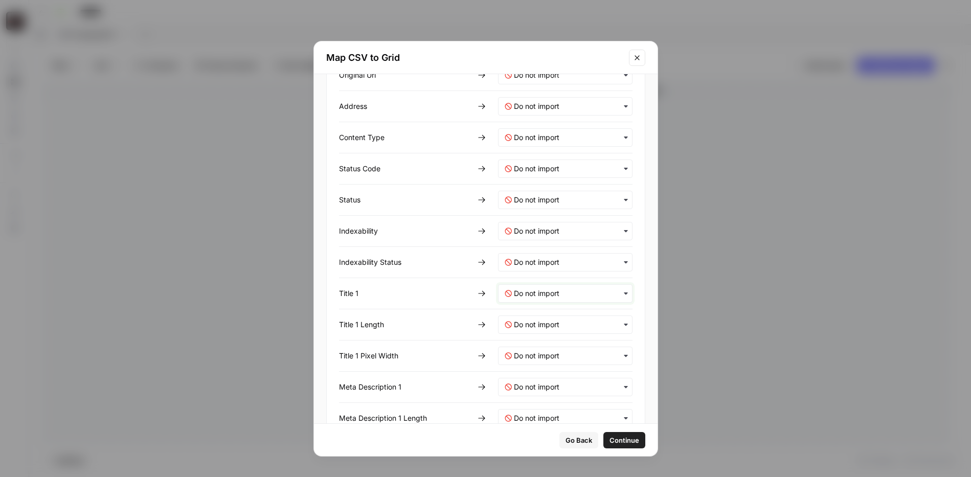
click at [543, 292] on 1-mapping "text" at bounding box center [570, 293] width 112 height 10
click at [540, 336] on span "New Column (1)" at bounding box center [533, 338] width 46 height 9
click at [542, 328] on Length-mapping "text" at bounding box center [570, 325] width 112 height 10
click at [552, 391] on span "Create new column" at bounding box center [537, 388] width 57 height 9
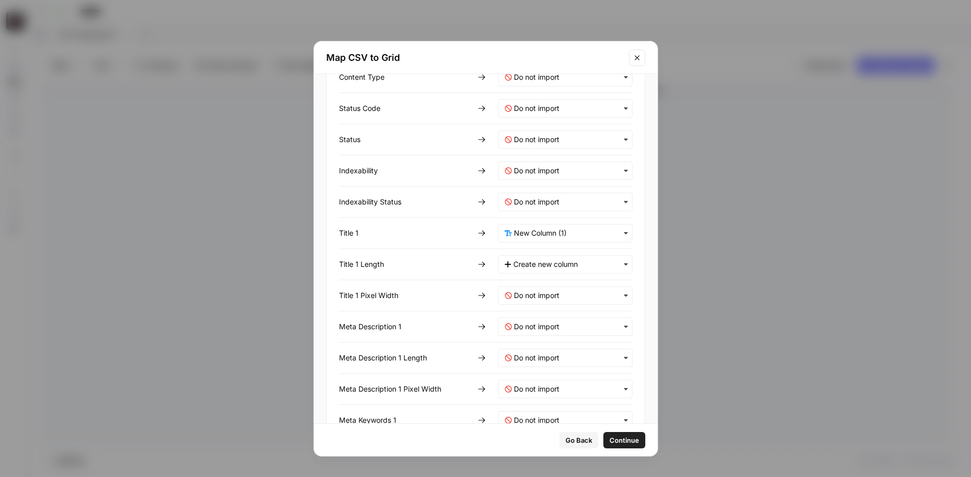
scroll to position [140, 0]
click at [571, 291] on Width-mapping "text" at bounding box center [570, 294] width 112 height 10
click at [558, 359] on span "Create new column" at bounding box center [537, 357] width 57 height 9
click at [540, 202] on Status-mapping "text" at bounding box center [570, 200] width 112 height 10
click at [541, 258] on div "Create new column" at bounding box center [556, 264] width 124 height 18
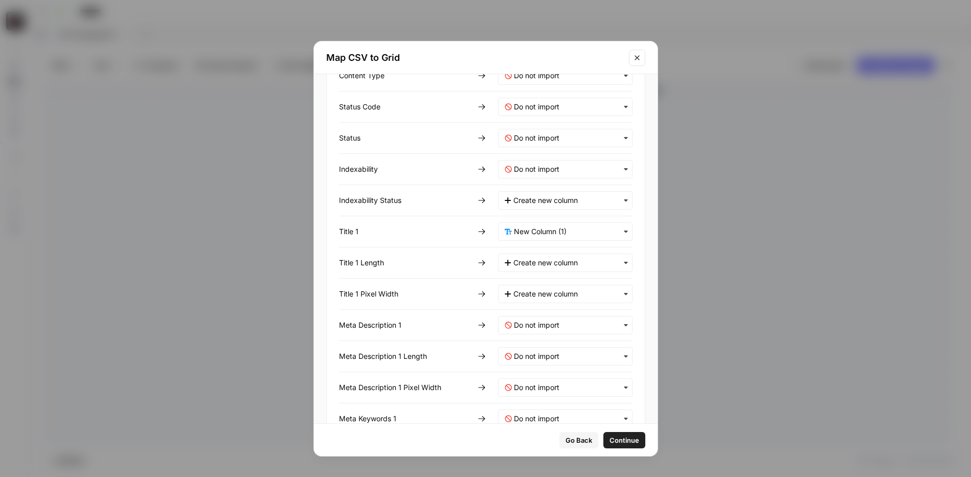
click at [622, 440] on span "Continue" at bounding box center [624, 440] width 30 height 10
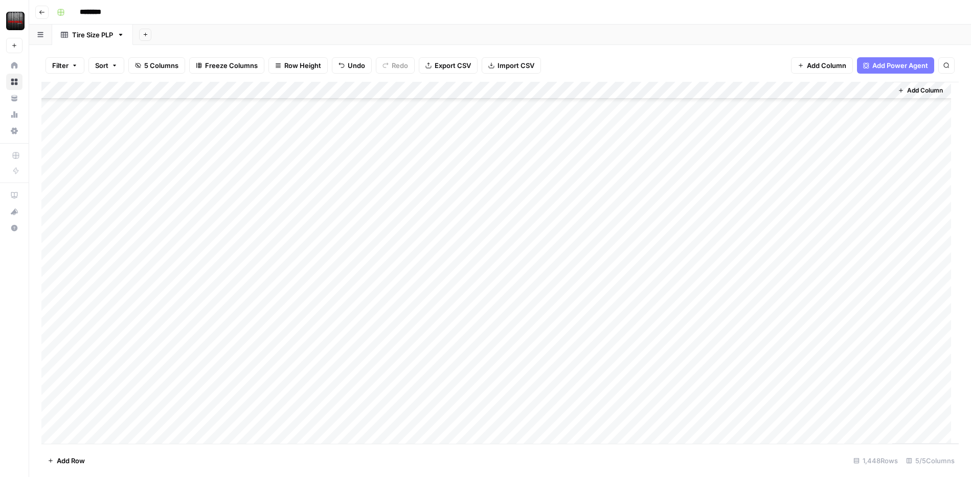
scroll to position [24819, 0]
click at [608, 88] on div "Add Column" at bounding box center [499, 263] width 917 height 362
click at [580, 234] on button "Remove Column" at bounding box center [584, 228] width 113 height 14
click at [458, 105] on span "Delete" at bounding box center [449, 106] width 22 height 10
click at [607, 90] on div "Add Column" at bounding box center [499, 263] width 917 height 362
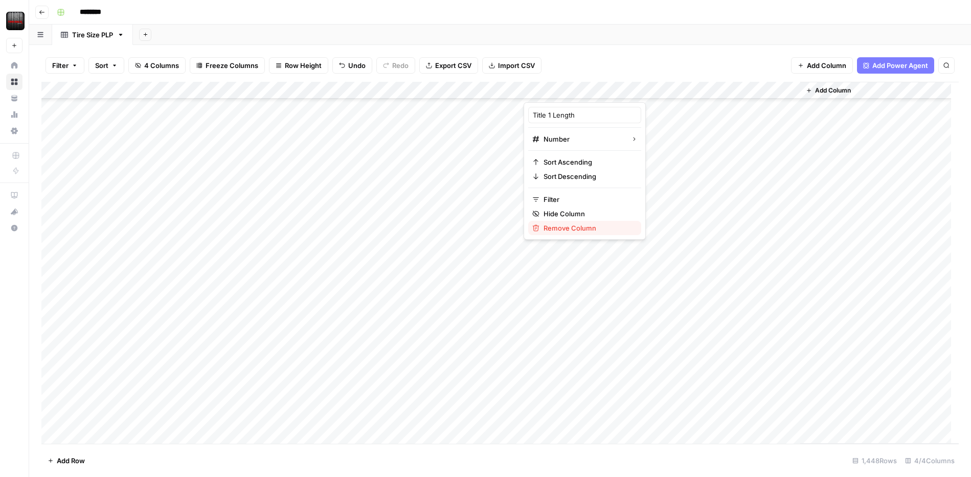
click at [580, 227] on span "Remove Column" at bounding box center [588, 228] width 89 height 10
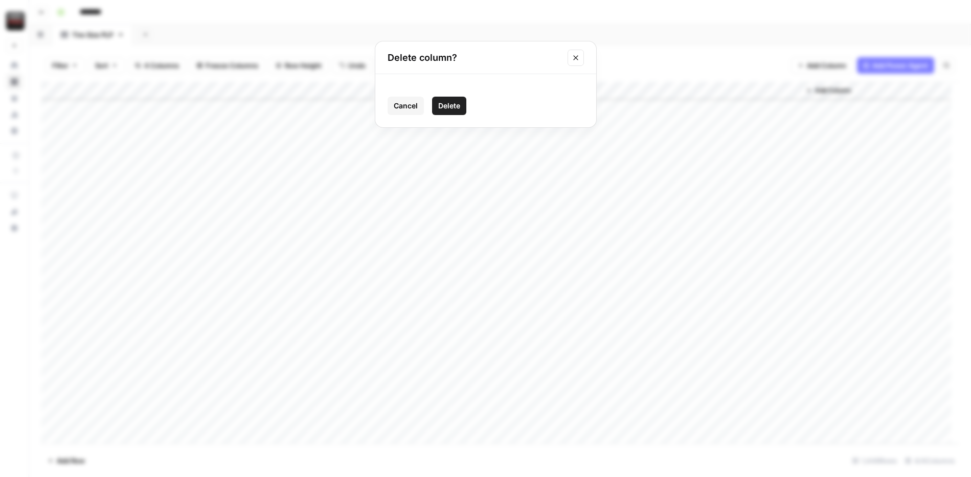
click at [453, 106] on span "Delete" at bounding box center [449, 106] width 22 height 10
click at [608, 89] on div "Add Column" at bounding box center [499, 263] width 917 height 362
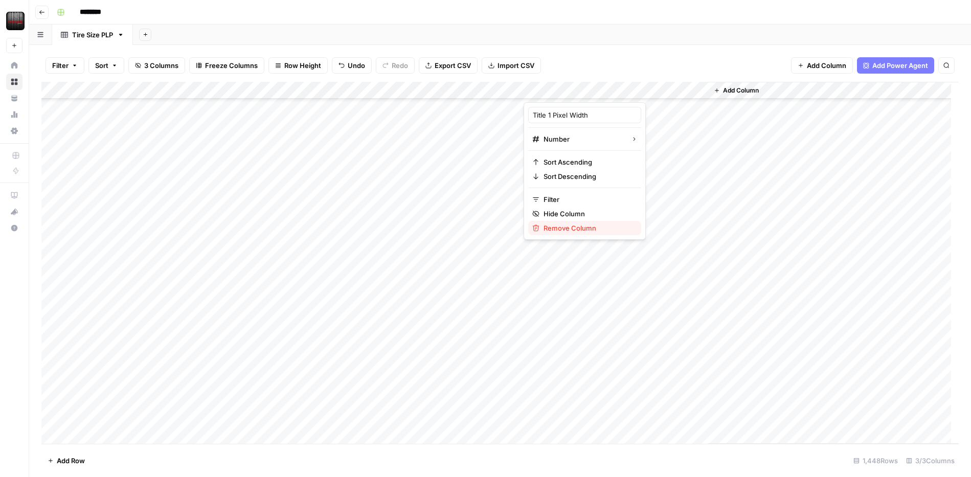
click at [567, 229] on span "Remove Column" at bounding box center [588, 228] width 89 height 10
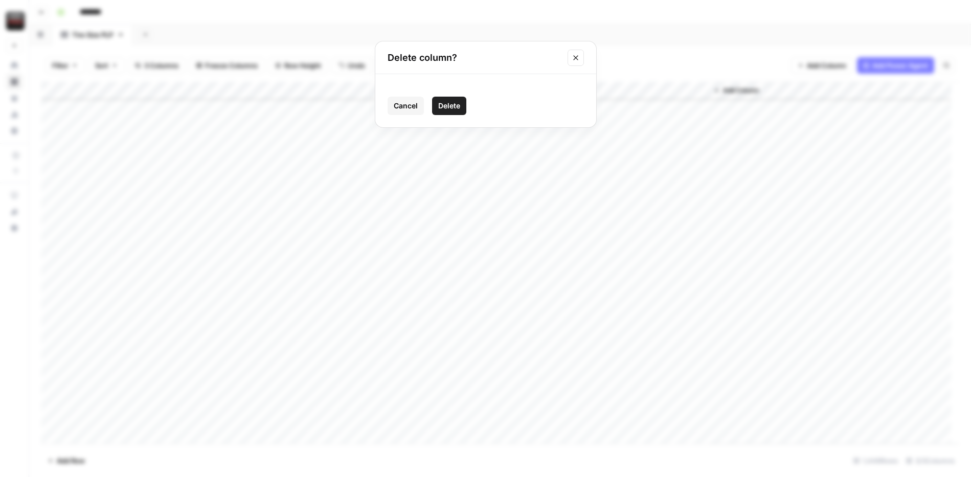
click at [455, 100] on button "Delete" at bounding box center [449, 106] width 34 height 18
click at [580, 418] on div "Add Column" at bounding box center [499, 263] width 917 height 362
click at [569, 292] on div "Add Column" at bounding box center [499, 263] width 917 height 362
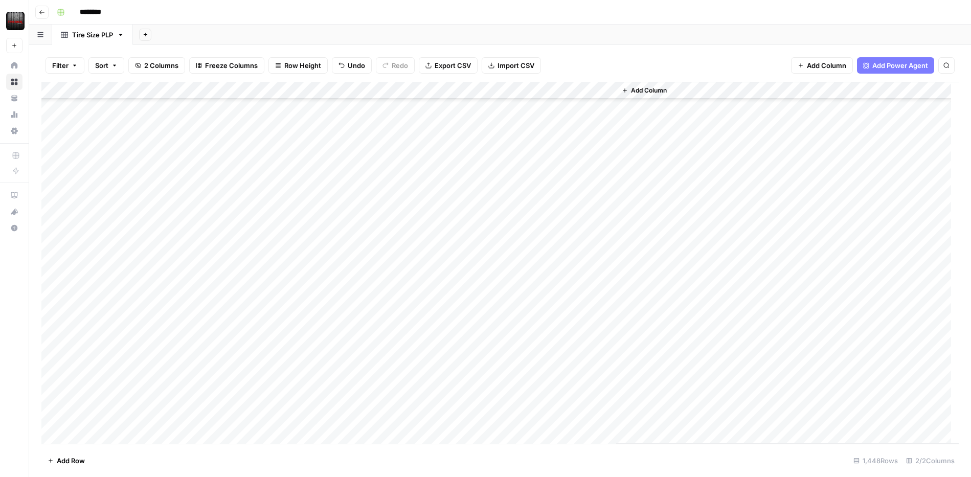
scroll to position [0, 0]
click at [554, 109] on div "Add Column" at bounding box center [499, 263] width 917 height 362
click at [672, 143] on div "Add Column" at bounding box center [787, 263] width 343 height 362
click at [641, 138] on div "Add Column" at bounding box center [787, 263] width 343 height 362
click at [602, 176] on div "Add Column" at bounding box center [499, 263] width 917 height 362
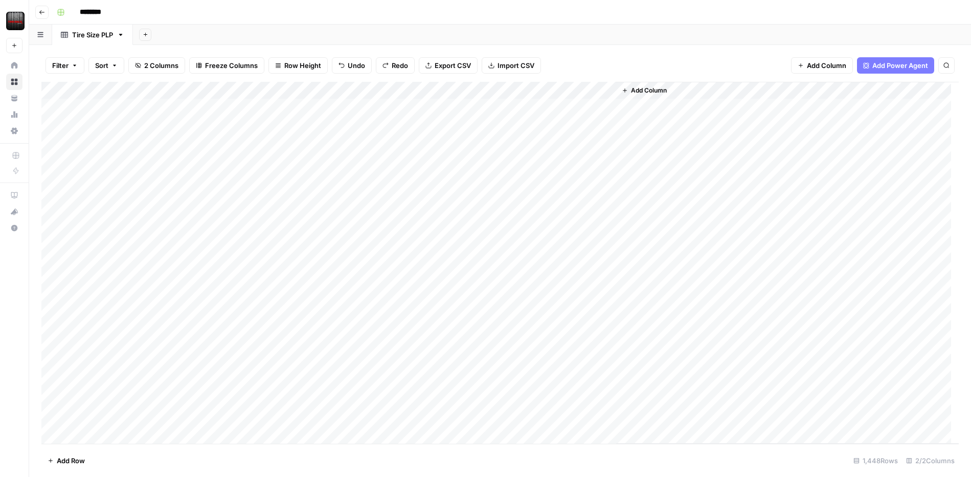
click at [575, 106] on div "Add Column" at bounding box center [499, 263] width 917 height 362
click at [708, 225] on div "Add Column" at bounding box center [787, 263] width 343 height 362
click at [551, 242] on div "Add Column" at bounding box center [499, 263] width 917 height 362
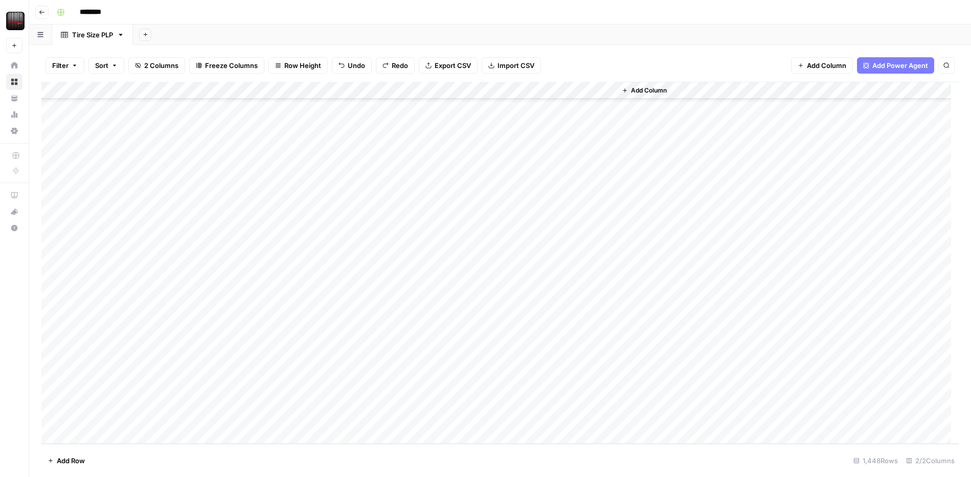
click at [564, 414] on div "Add Column" at bounding box center [499, 263] width 917 height 362
click at [573, 197] on div "Add Column" at bounding box center [499, 263] width 917 height 362
click at [610, 87] on div "Add Column" at bounding box center [499, 263] width 917 height 362
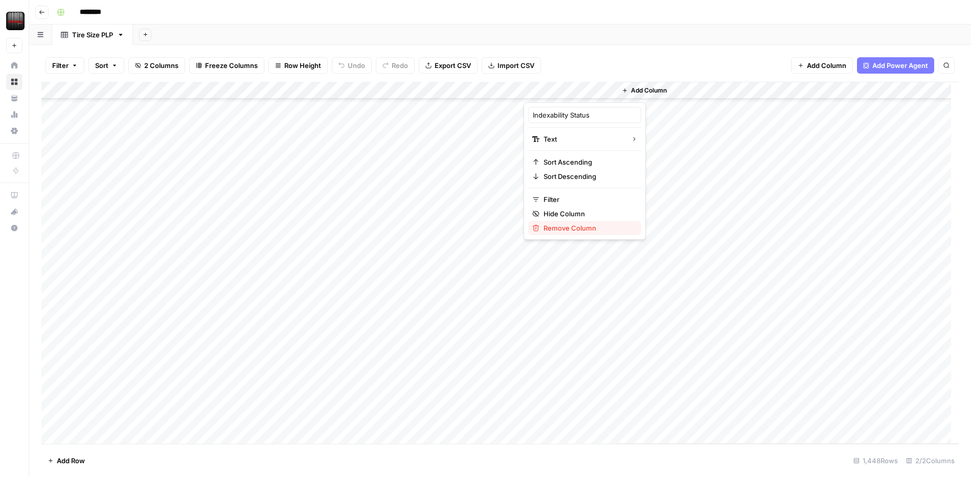
click at [555, 229] on span "Remove Column" at bounding box center [588, 228] width 89 height 10
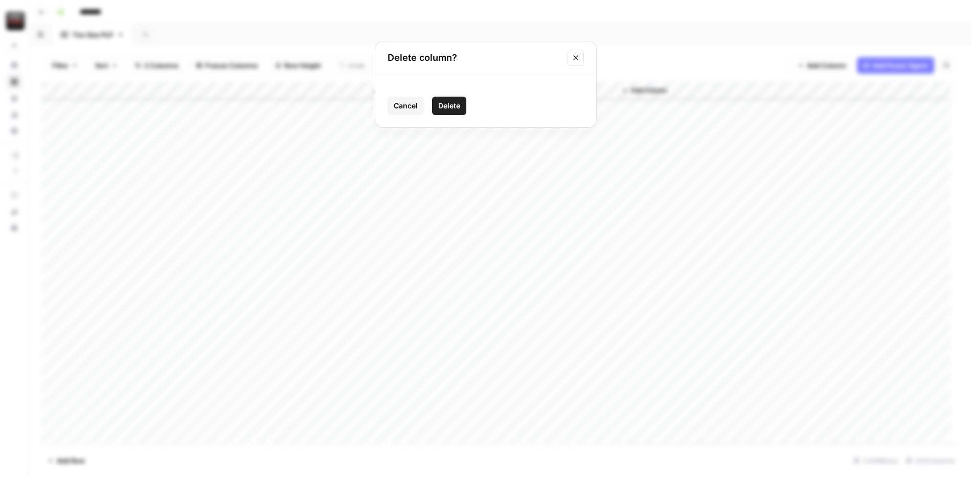
click at [449, 97] on button "Delete" at bounding box center [449, 106] width 34 height 18
click at [594, 107] on div "Add Column" at bounding box center [741, 263] width 435 height 362
click at [595, 111] on div "Add Column" at bounding box center [741, 263] width 435 height 362
click at [547, 86] on span "Add Column" at bounding box center [557, 90] width 36 height 9
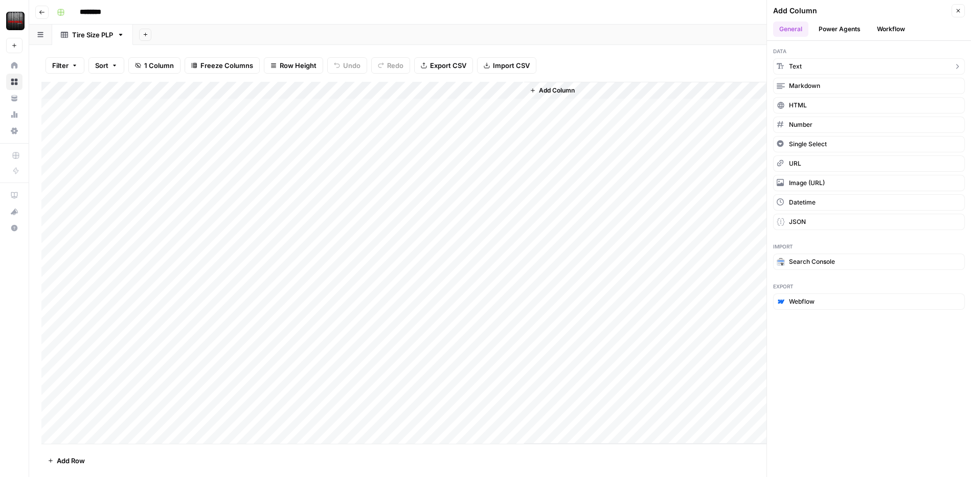
click at [809, 60] on button "Text" at bounding box center [869, 66] width 192 height 16
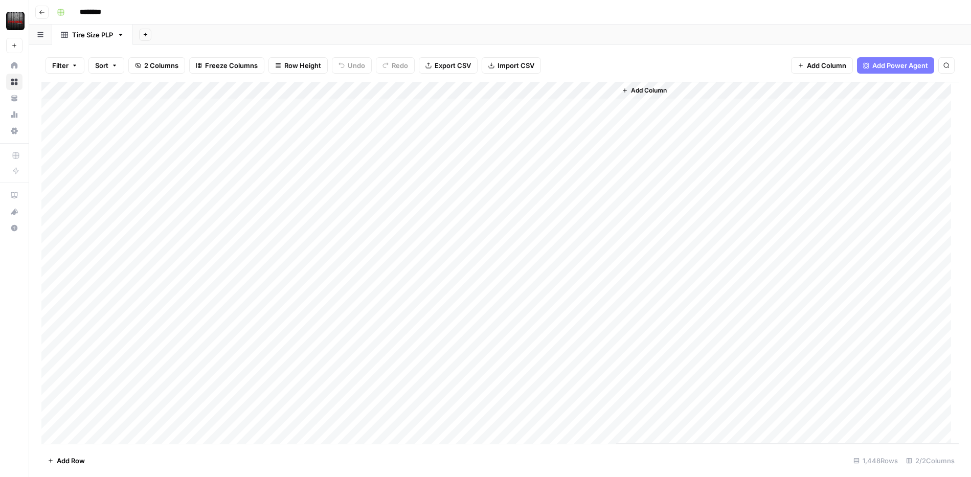
click at [557, 114] on div "Add Column" at bounding box center [499, 263] width 917 height 362
click at [410, 105] on div "Add Column" at bounding box center [499, 263] width 917 height 362
click at [557, 111] on div "Add Column" at bounding box center [499, 263] width 917 height 362
click at [573, 89] on div "Add Column" at bounding box center [499, 263] width 917 height 362
click at [573, 89] on div at bounding box center [570, 92] width 93 height 20
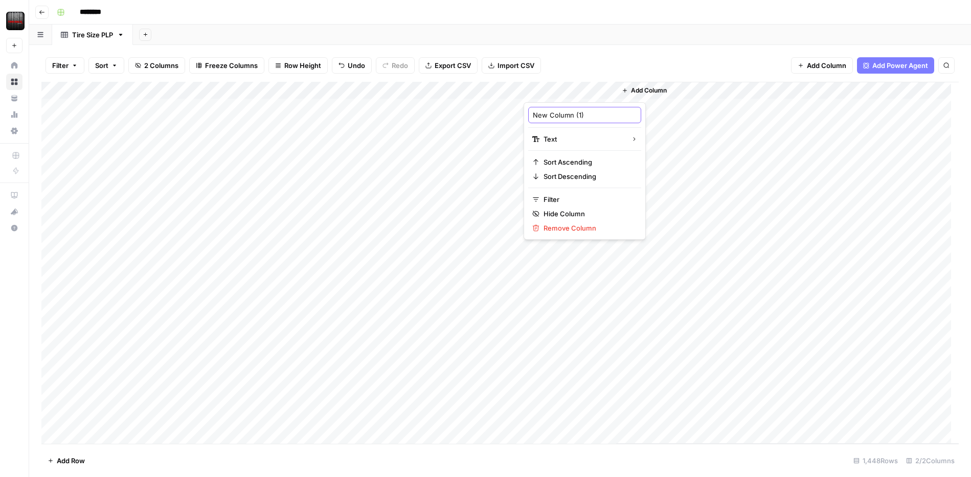
click at [568, 119] on input "New Column (1)" at bounding box center [585, 115] width 104 height 10
type input "Title"
click at [101, 87] on div "Add Column" at bounding box center [499, 263] width 917 height 362
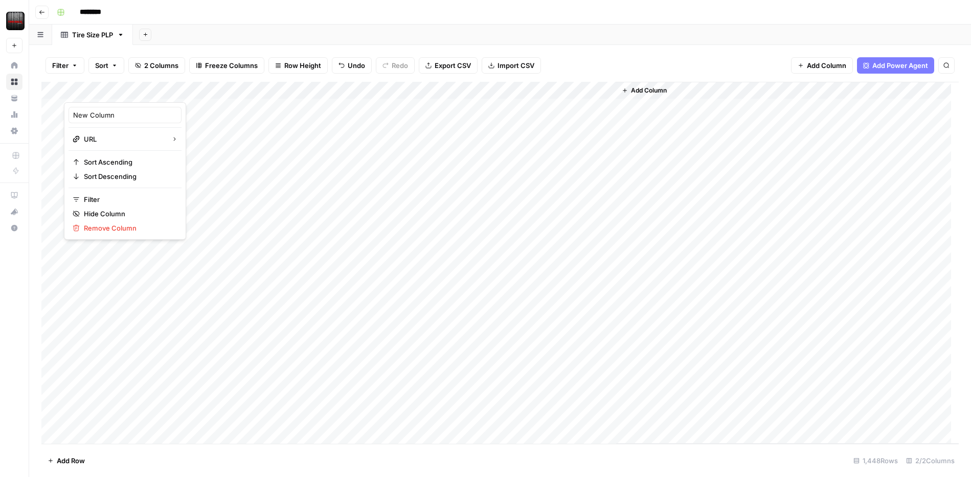
click at [103, 90] on div at bounding box center [294, 92] width 460 height 20
click at [103, 143] on span "URL" at bounding box center [123, 139] width 79 height 10
click at [193, 197] on span "URL" at bounding box center [193, 199] width 40 height 10
click at [573, 89] on div "Add Column" at bounding box center [499, 263] width 917 height 362
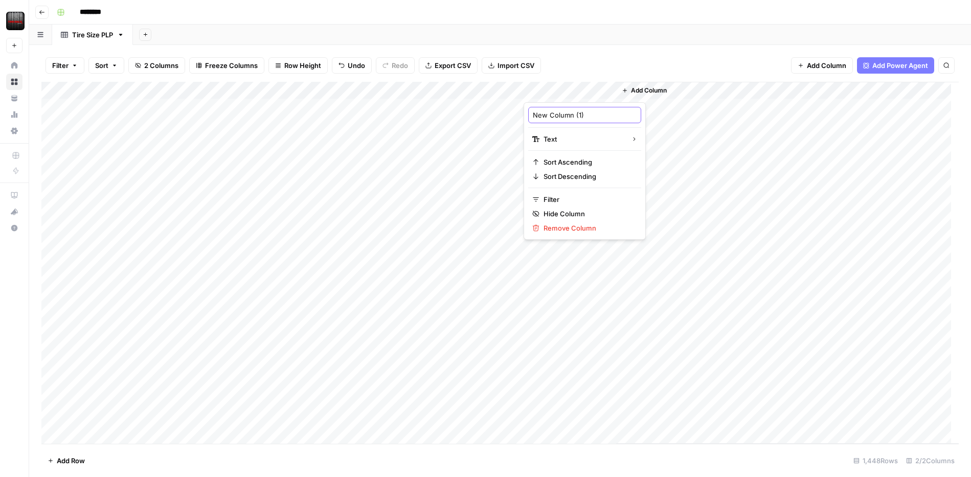
click at [570, 112] on input "New Column (1)" at bounding box center [585, 115] width 104 height 10
type input "Title"
drag, startPoint x: 616, startPoint y: 88, endPoint x: 756, endPoint y: 97, distance: 140.9
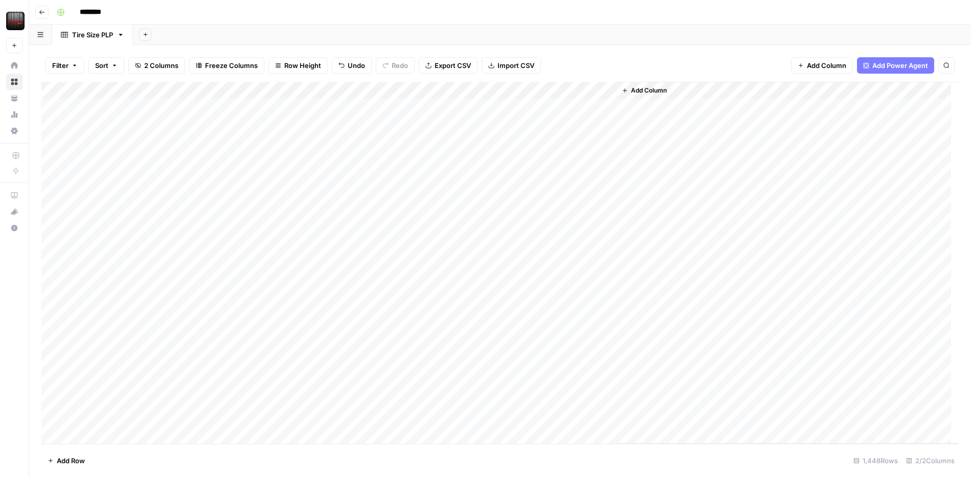
click at [756, 97] on div "Add Column" at bounding box center [787, 263] width 343 height 362
drag, startPoint x: 614, startPoint y: 86, endPoint x: 681, endPoint y: 87, distance: 67.0
click at [681, 87] on div "Add Column" at bounding box center [499, 263] width 917 height 362
click at [698, 92] on span "Add Column" at bounding box center [714, 90] width 36 height 9
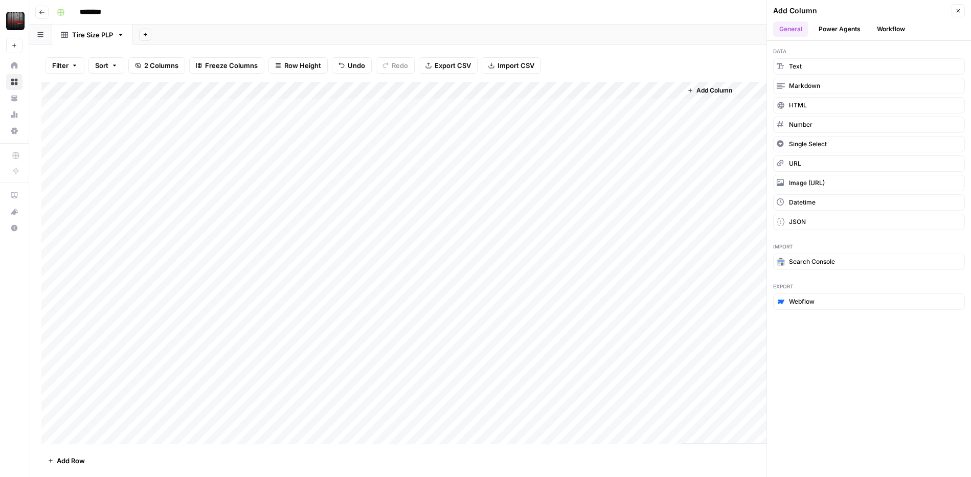
click at [838, 26] on button "Power Agents" at bounding box center [839, 28] width 54 height 15
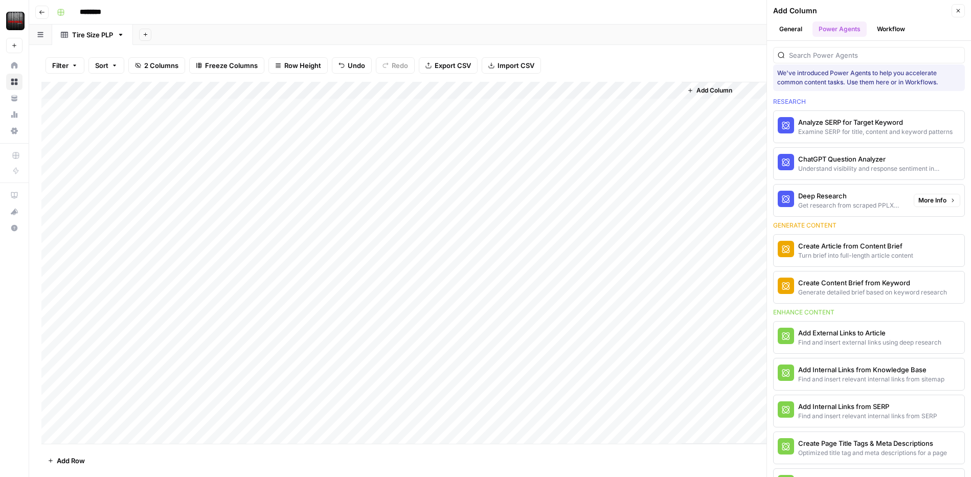
scroll to position [15, 0]
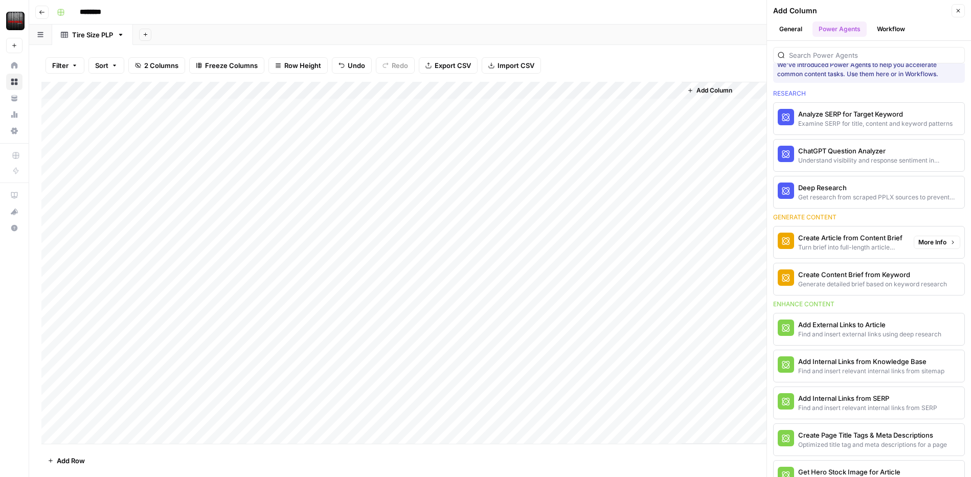
click at [939, 240] on button "More Info" at bounding box center [937, 242] width 47 height 13
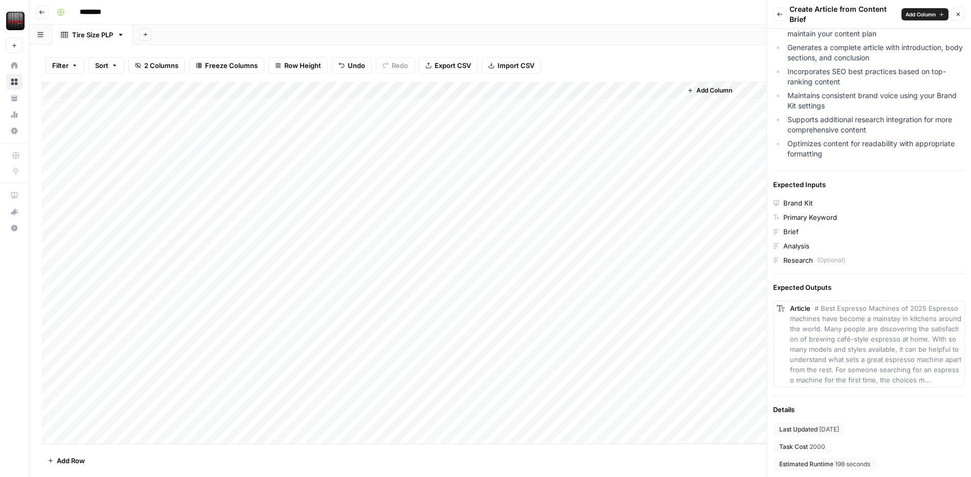
scroll to position [0, 0]
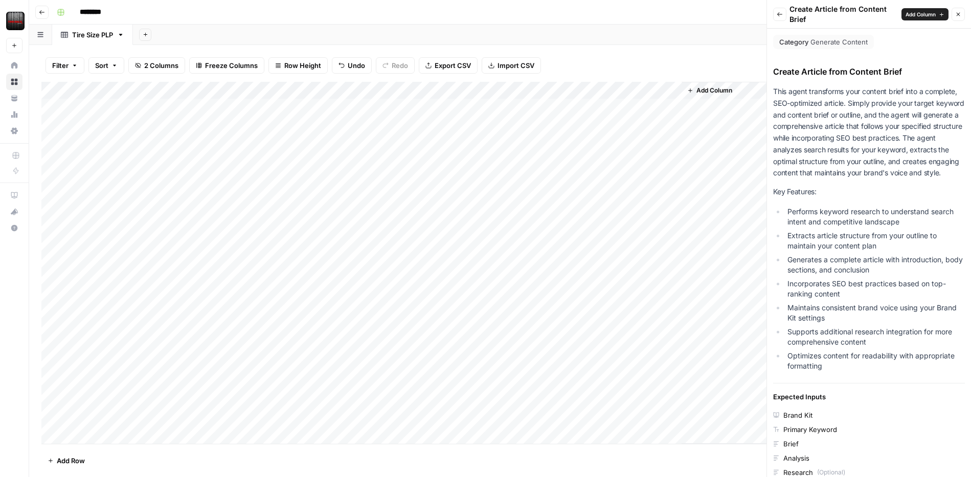
click at [778, 14] on icon "button" at bounding box center [780, 14] width 6 height 6
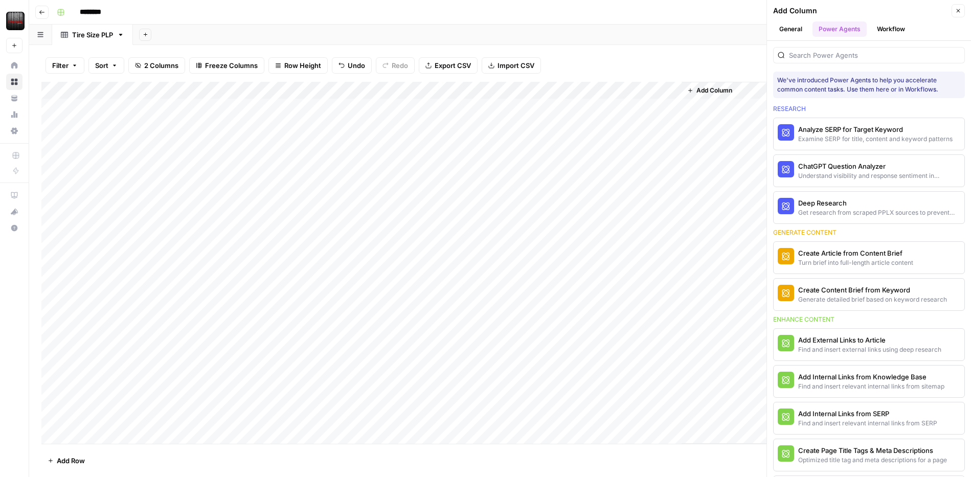
scroll to position [15, 0]
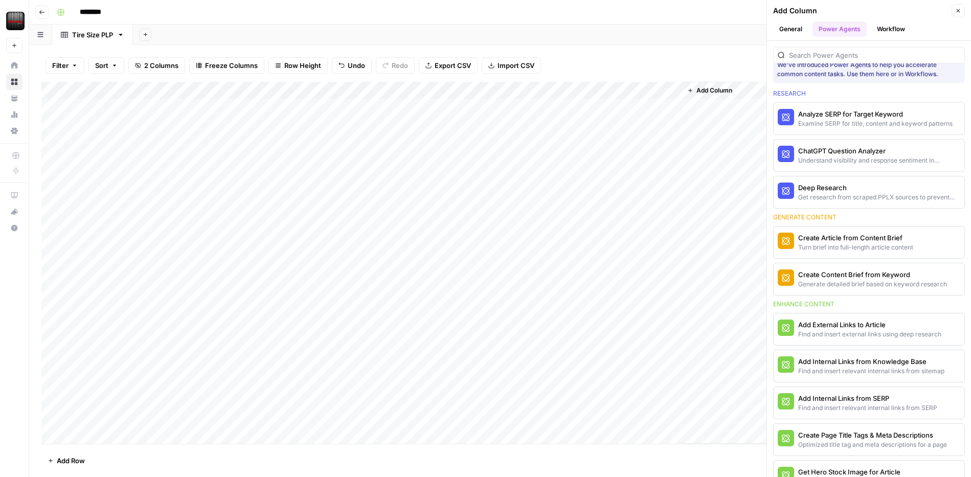
click at [704, 17] on div "********" at bounding box center [507, 12] width 908 height 16
click at [962, 8] on button "Close" at bounding box center [958, 10] width 13 height 13
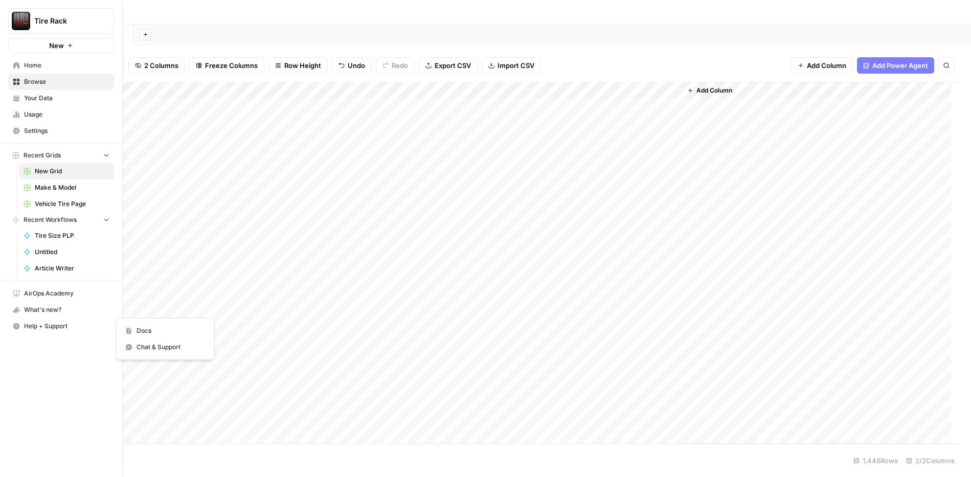
click at [33, 330] on span "Help + Support" at bounding box center [66, 326] width 85 height 9
click at [38, 327] on span "Help + Support" at bounding box center [66, 326] width 85 height 9
click at [130, 331] on icon at bounding box center [128, 331] width 5 height 7
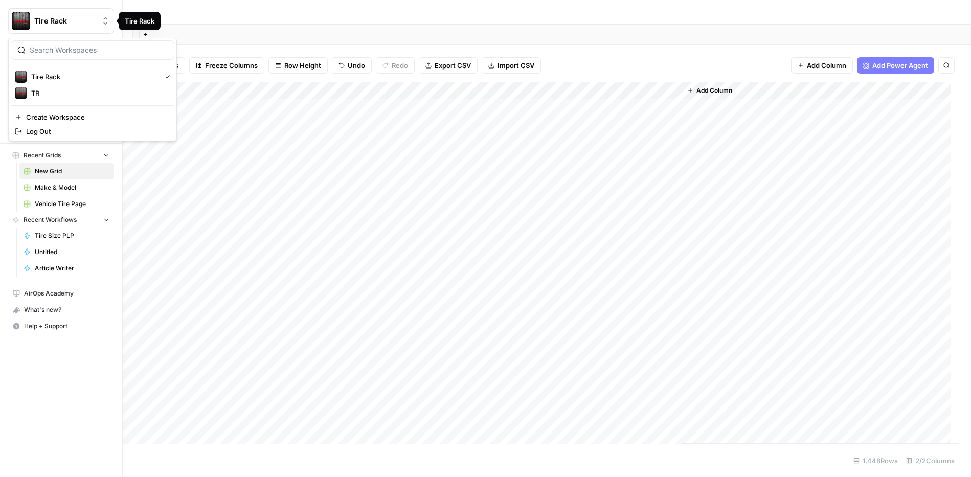
click at [16, 21] on img "Workspace: Tire Rack" at bounding box center [21, 21] width 18 height 18
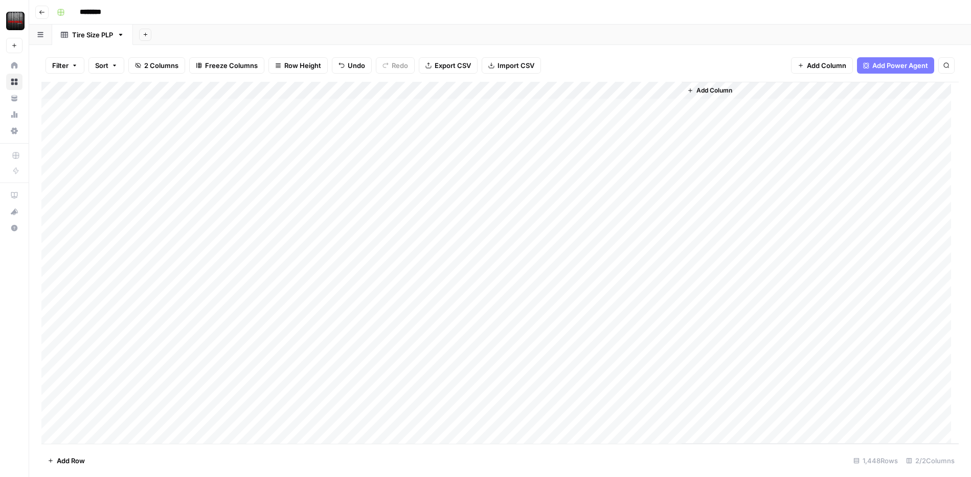
click at [257, 13] on div "********" at bounding box center [507, 12] width 908 height 16
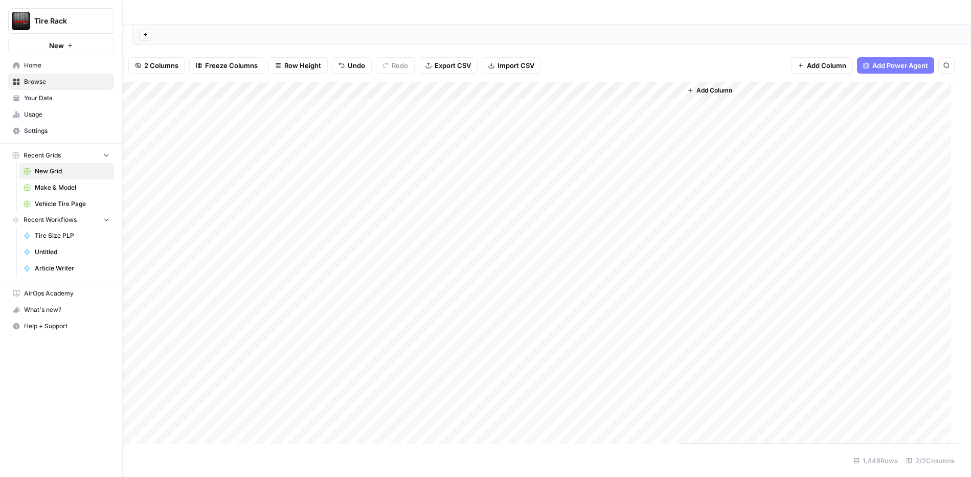
click at [46, 113] on span "Usage" at bounding box center [66, 114] width 85 height 9
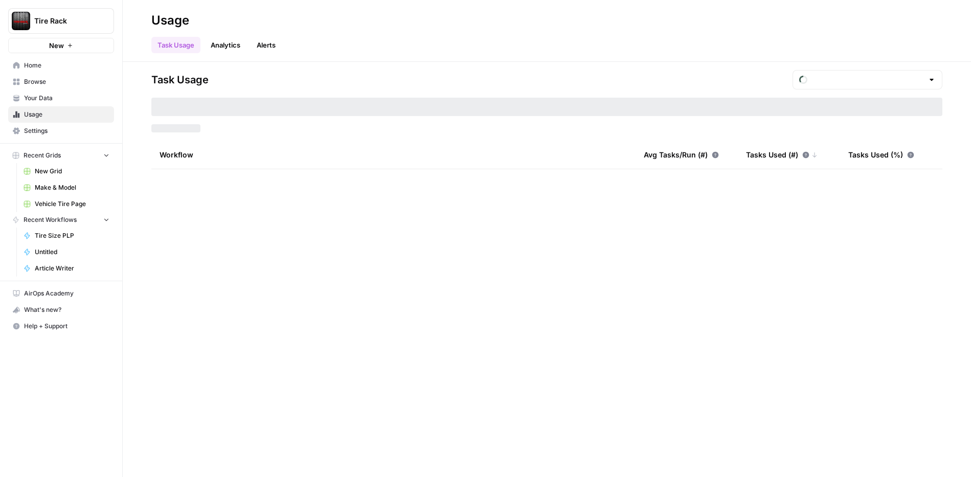
type input "August Tasks"
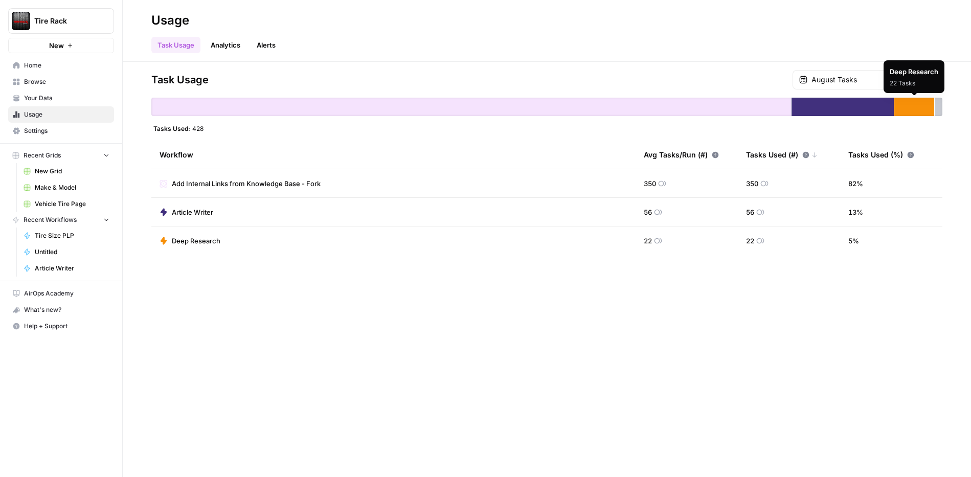
click at [909, 77] on div "Deep Research 22 Tasks" at bounding box center [914, 76] width 61 height 33
click at [210, 44] on link "Analytics" at bounding box center [226, 45] width 42 height 16
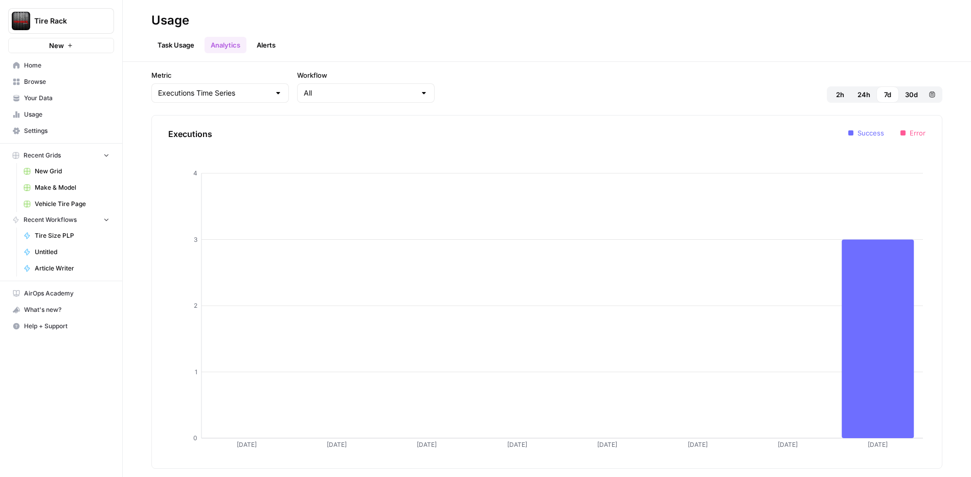
click at [262, 42] on link "Alerts" at bounding box center [266, 45] width 31 height 16
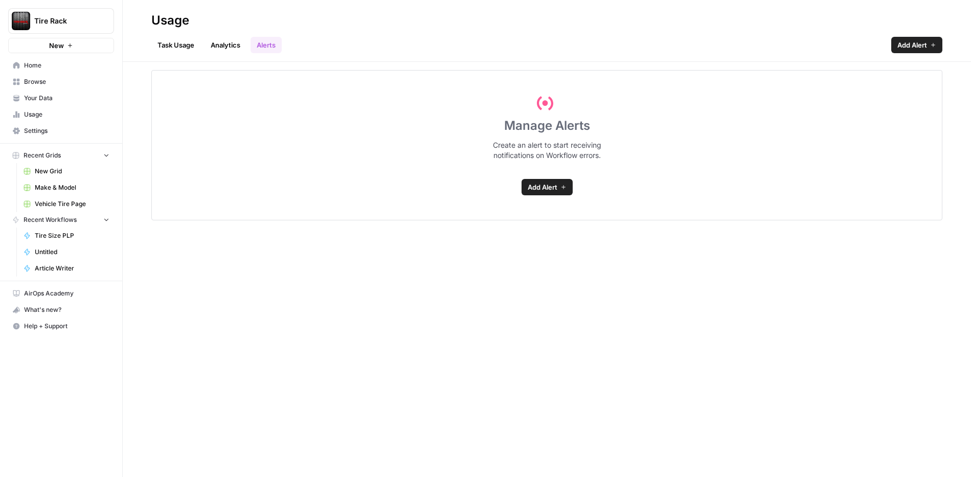
click at [189, 46] on link "Task Usage" at bounding box center [175, 45] width 49 height 16
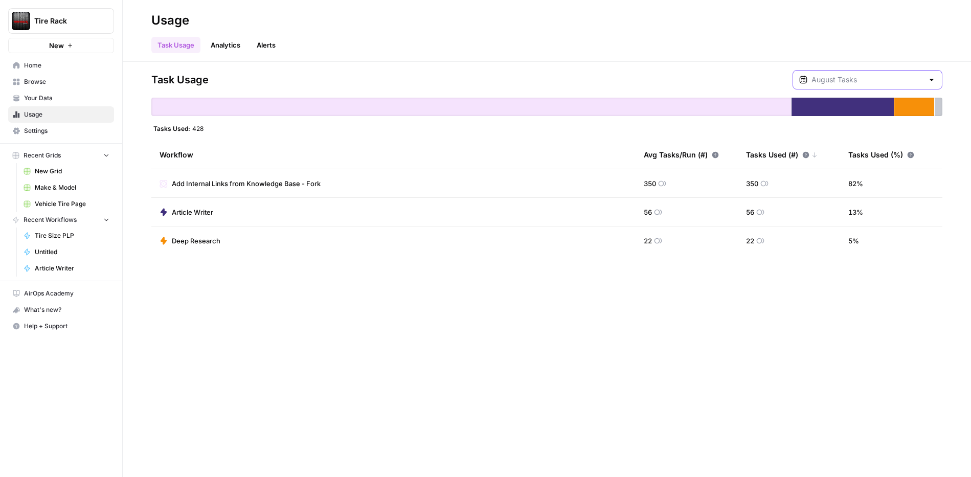
click at [872, 82] on input "text" at bounding box center [867, 80] width 112 height 10
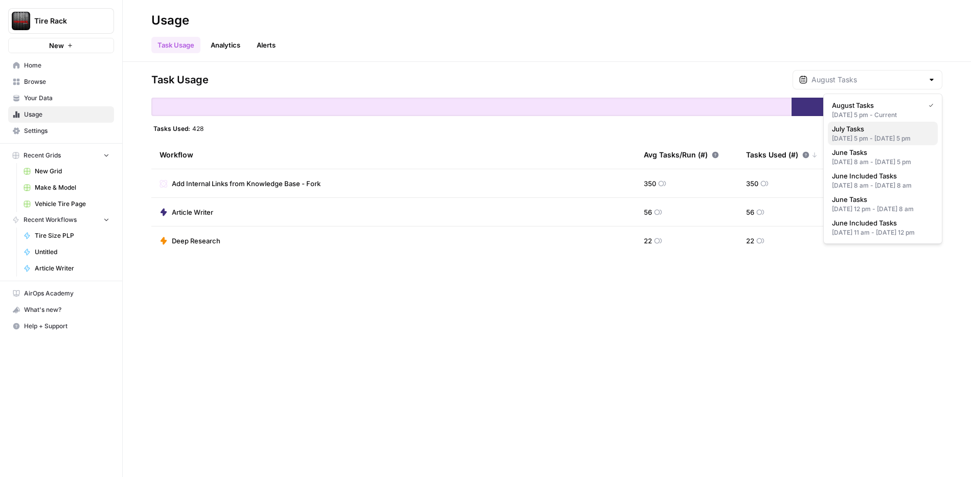
click at [887, 133] on span "July Tasks" at bounding box center [881, 129] width 98 height 10
type input "July Tasks"
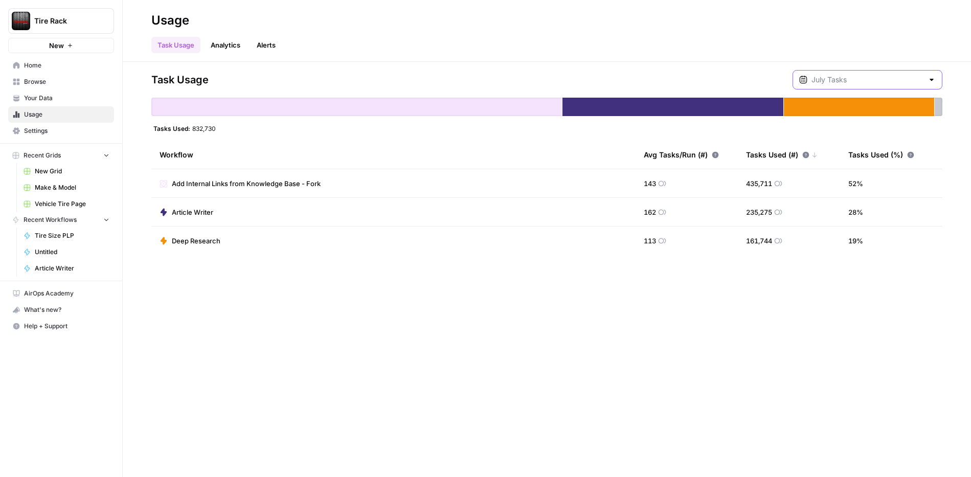
click at [906, 75] on input "text" at bounding box center [867, 80] width 112 height 10
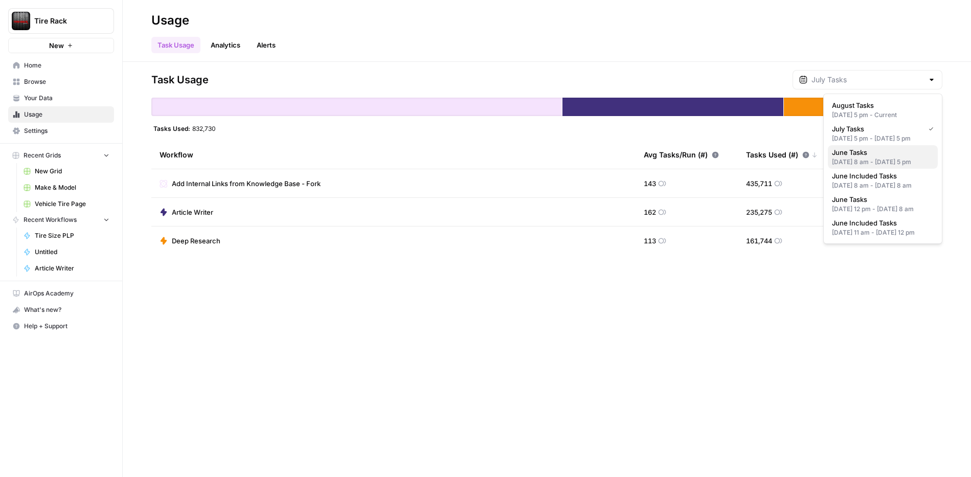
click at [885, 156] on span "June Tasks" at bounding box center [881, 152] width 98 height 10
type input "June Tasks"
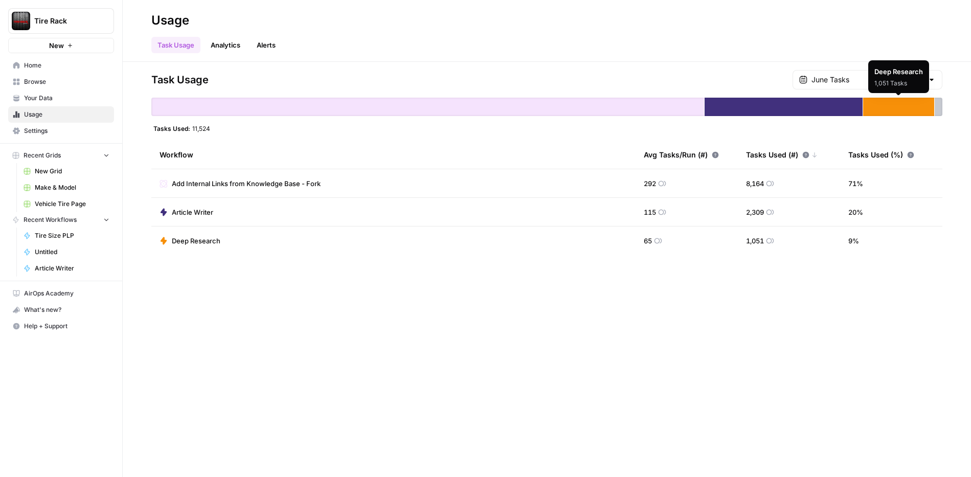
click at [890, 82] on div "1,051 Tasks" at bounding box center [890, 83] width 33 height 9
click at [823, 81] on div "Task Usage June Tasks" at bounding box center [546, 79] width 791 height 19
click at [833, 80] on div "June Tasks" at bounding box center [868, 79] width 150 height 19
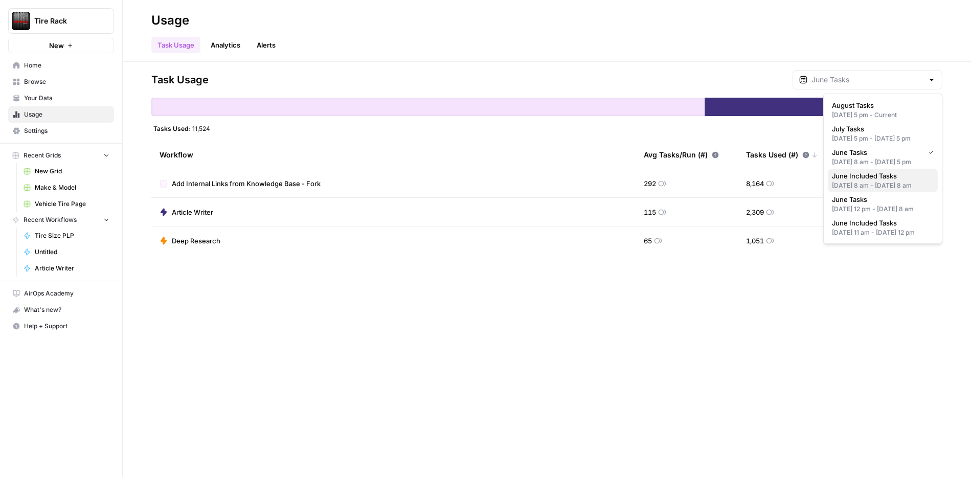
click at [869, 176] on span "June Included Tasks" at bounding box center [881, 176] width 98 height 10
type input "June Included Tasks"
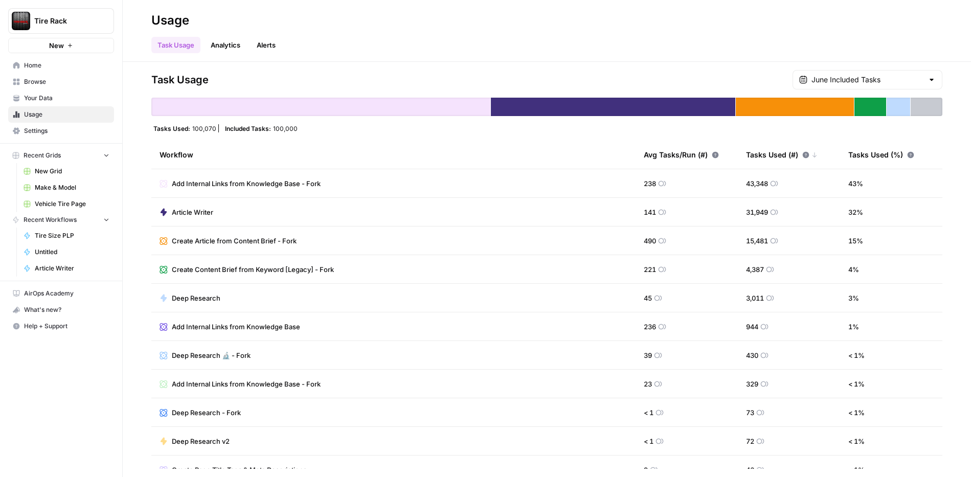
click at [876, 85] on div "June Included Tasks" at bounding box center [868, 79] width 150 height 19
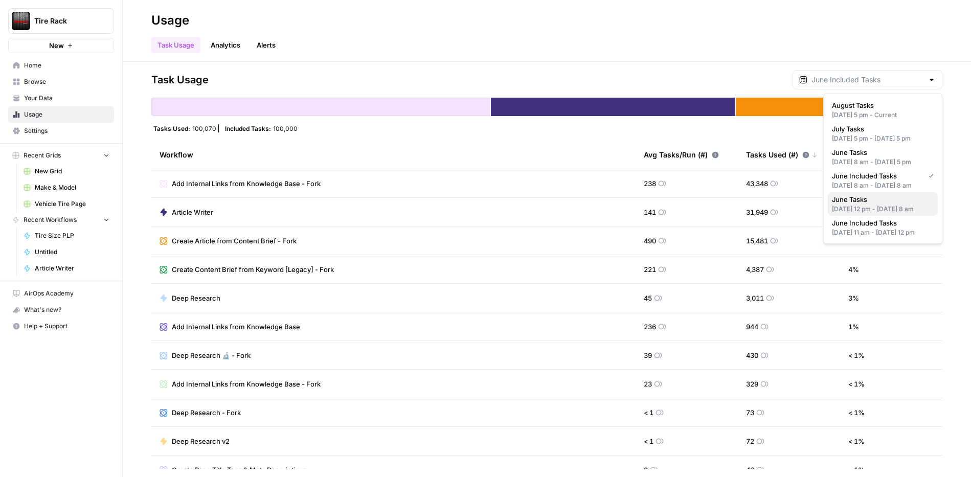
click at [889, 197] on span "June Tasks" at bounding box center [881, 199] width 98 height 10
type input "June Tasks"
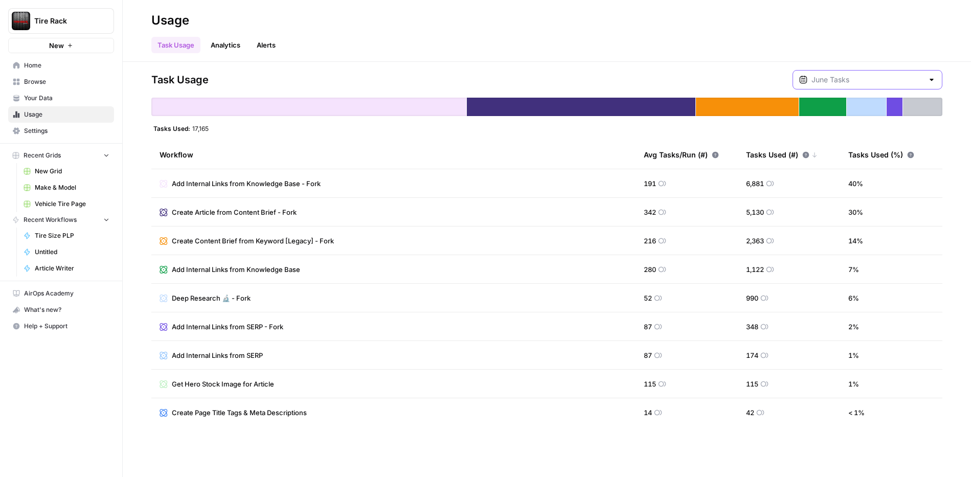
click at [853, 76] on input "text" at bounding box center [867, 80] width 112 height 10
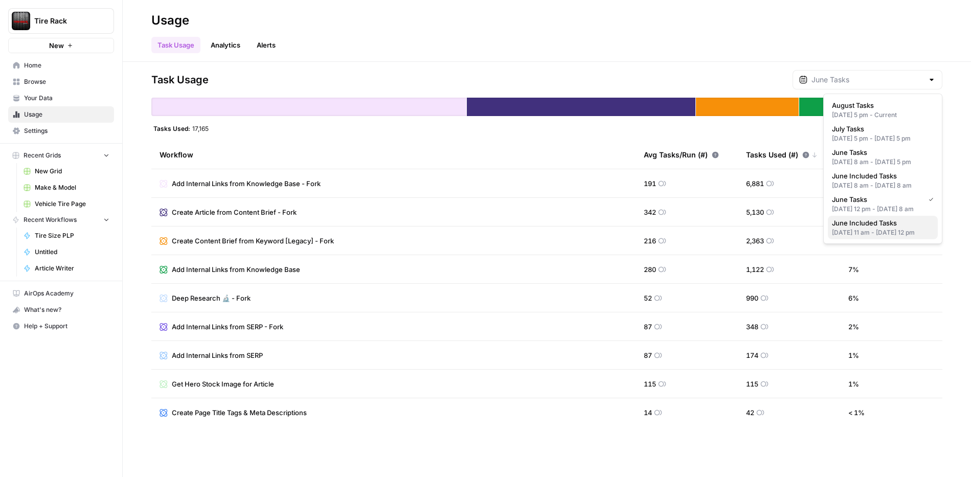
click at [881, 225] on span "June Included Tasks" at bounding box center [881, 223] width 98 height 10
type input "June Included Tasks"
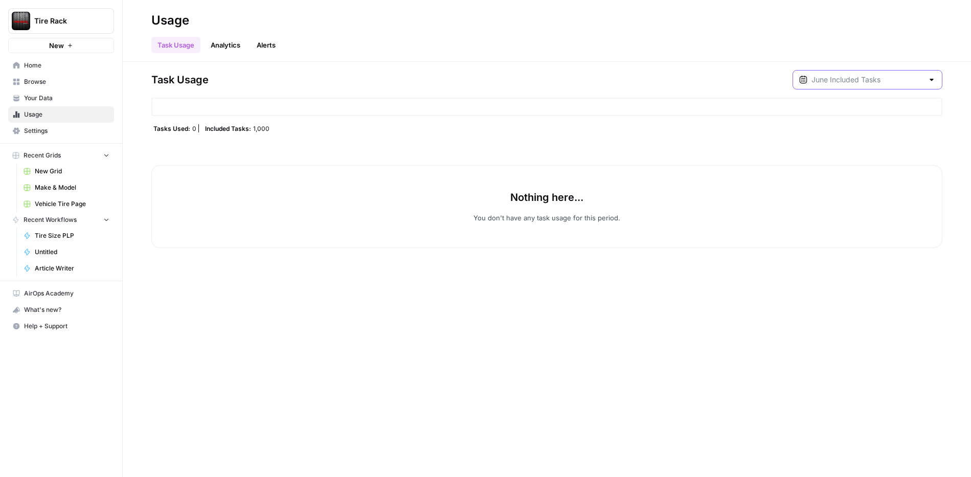
click at [862, 79] on input "text" at bounding box center [867, 80] width 112 height 10
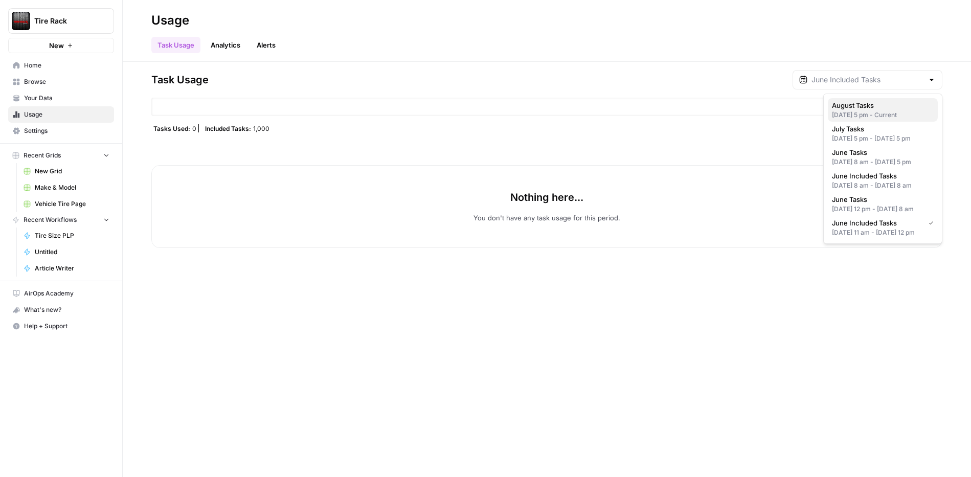
click at [858, 111] on div "Jul 31, 2025 5 pm - Current" at bounding box center [883, 114] width 102 height 9
type input "August Tasks"
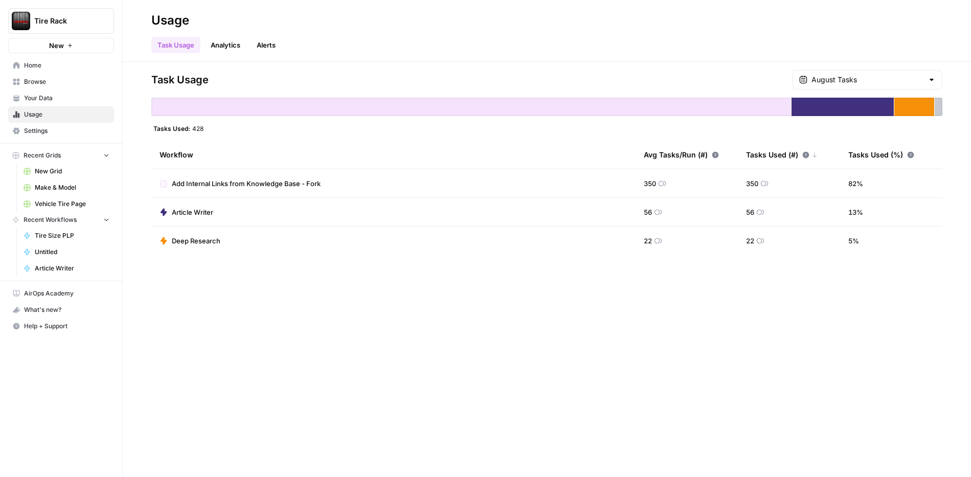
click at [37, 124] on link "Settings" at bounding box center [61, 131] width 106 height 16
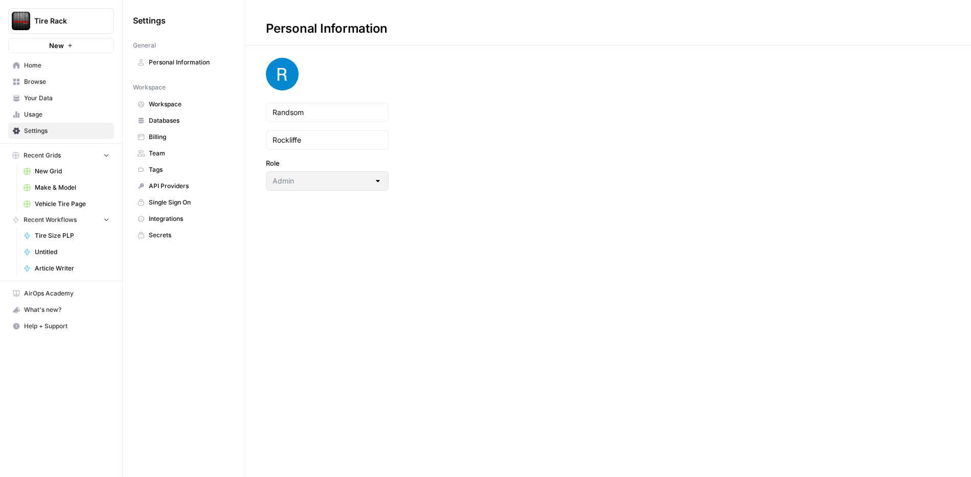
click at [188, 122] on span "Databases" at bounding box center [189, 120] width 81 height 9
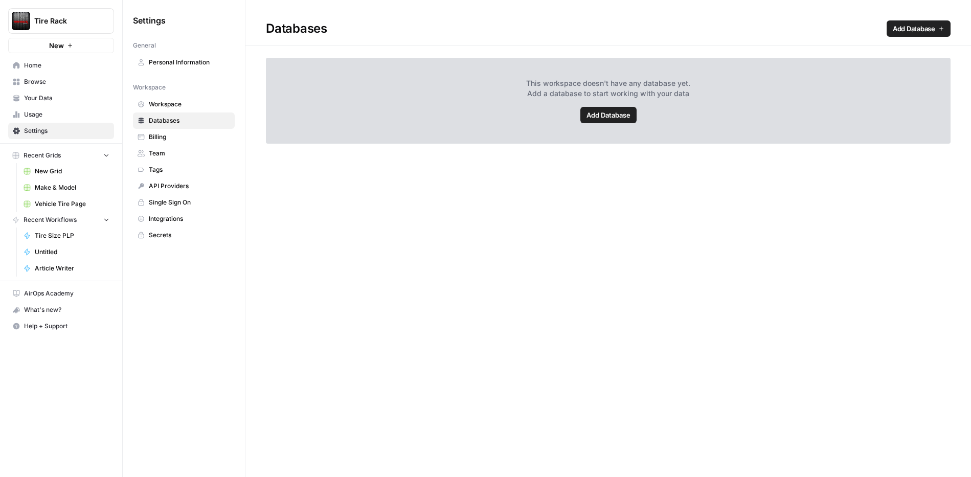
click at [194, 110] on link "Workspace" at bounding box center [184, 104] width 102 height 16
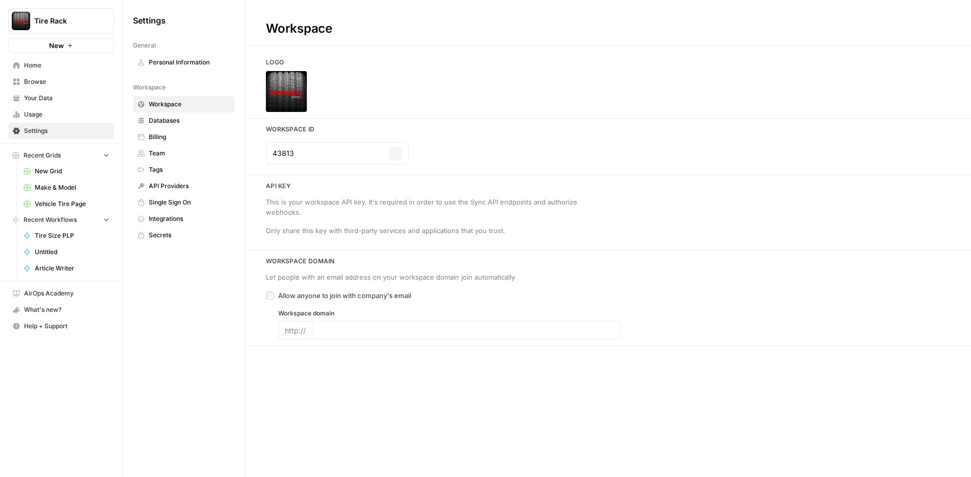
type input "https://www.tirerack.com/"
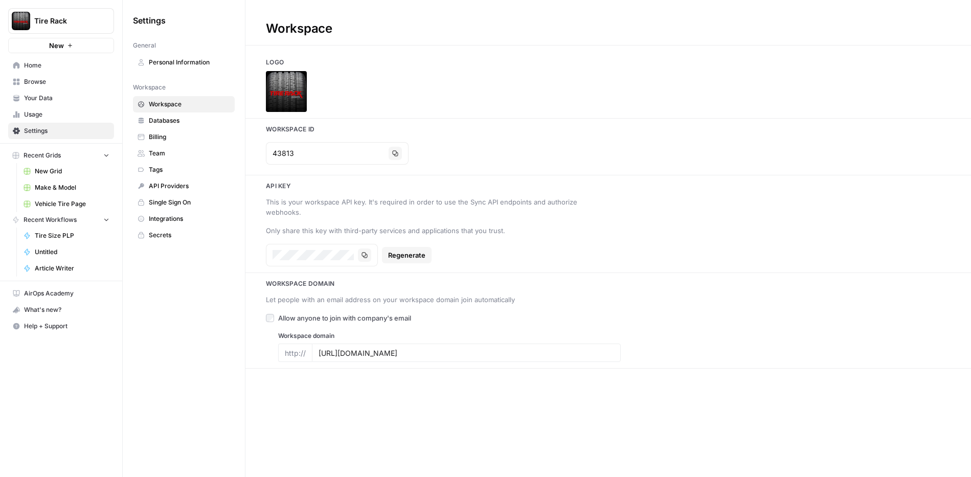
click at [58, 67] on span "Home" at bounding box center [66, 65] width 85 height 9
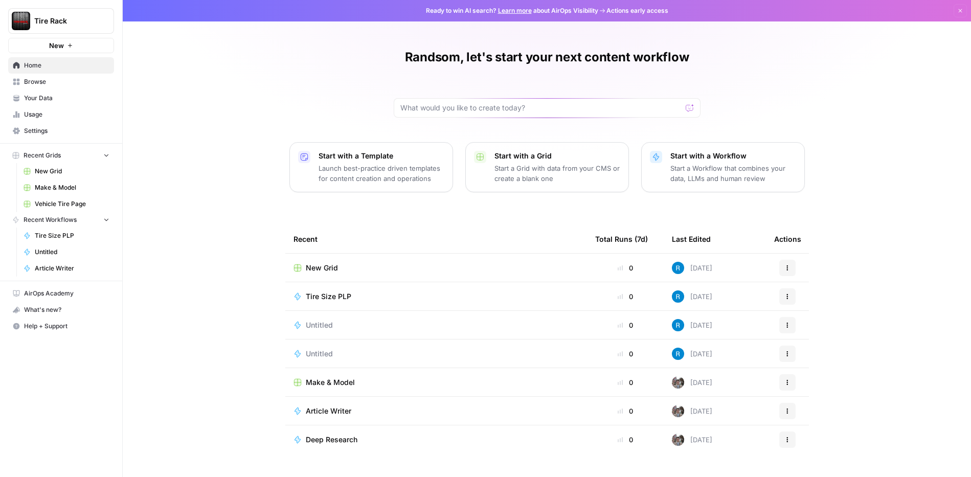
click at [422, 266] on div "New Grid" at bounding box center [435, 268] width 285 height 10
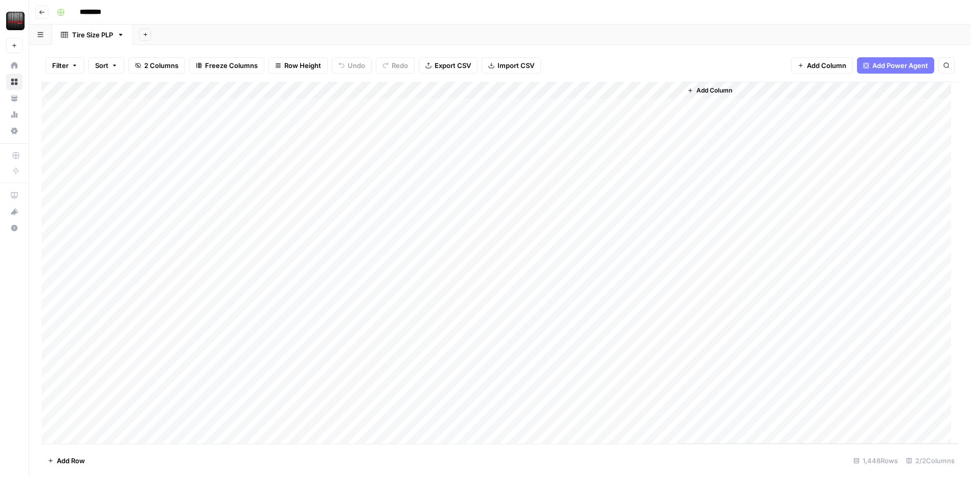
click at [101, 13] on input "********" at bounding box center [103, 12] width 57 height 16
type input "**********"
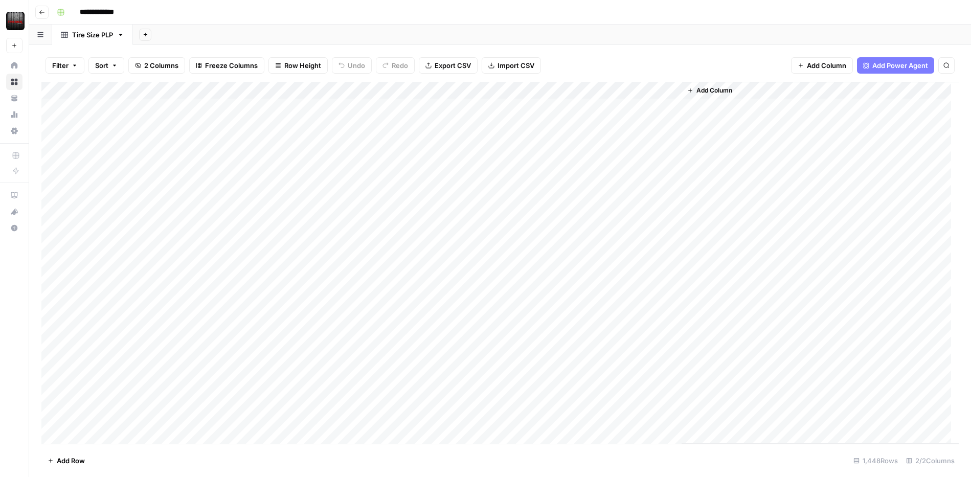
click at [266, 14] on div "**********" at bounding box center [507, 12] width 908 height 16
click at [884, 66] on span "Add Power Agent" at bounding box center [900, 65] width 56 height 10
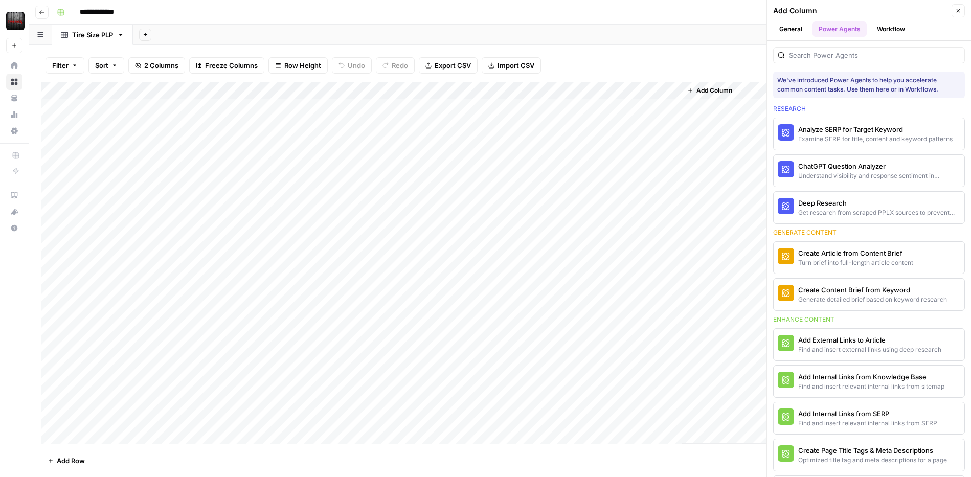
click at [884, 32] on button "Workflow" at bounding box center [891, 28] width 40 height 15
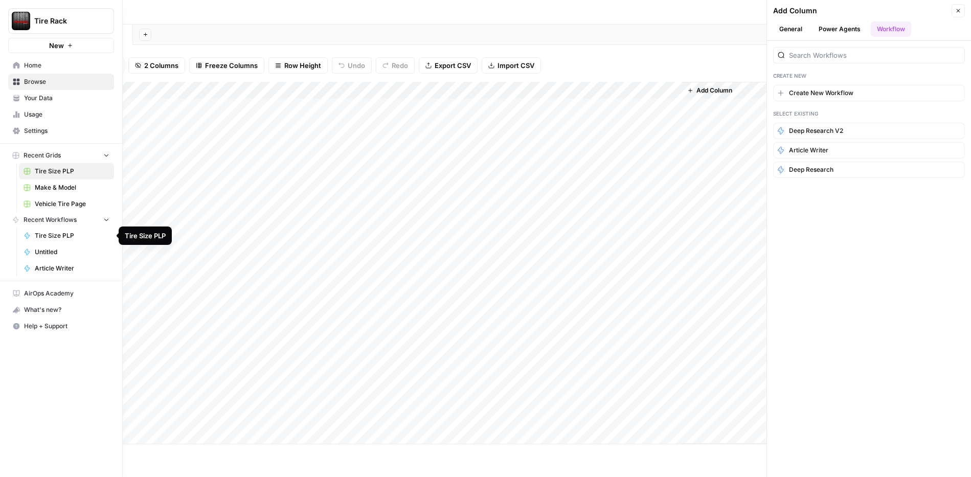
click at [56, 238] on span "Tire Size PLP" at bounding box center [72, 235] width 75 height 9
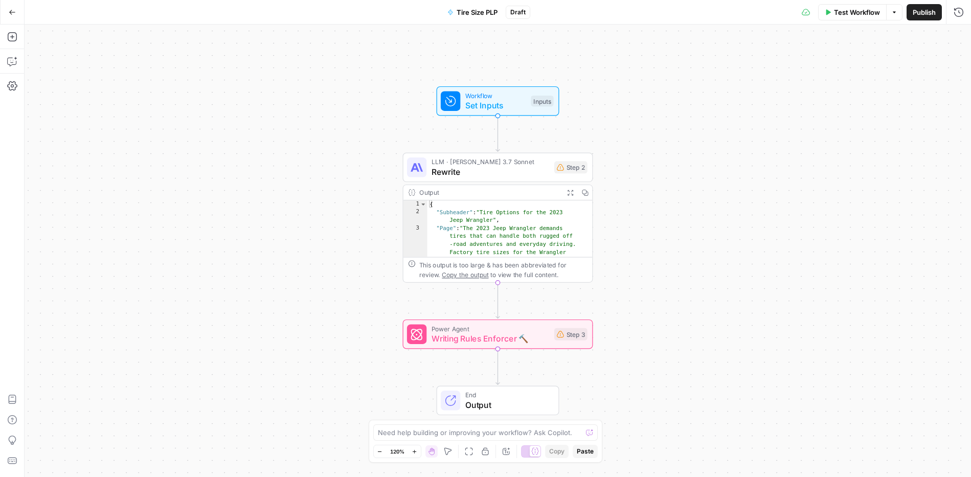
click at [800, 84] on div "Workflow Set Inputs Inputs LLM · Claude 3.7 Sonnet Rewrite Step 2 Output Expand…" at bounding box center [498, 251] width 946 height 453
click at [9, 13] on icon "button" at bounding box center [12, 12] width 7 height 7
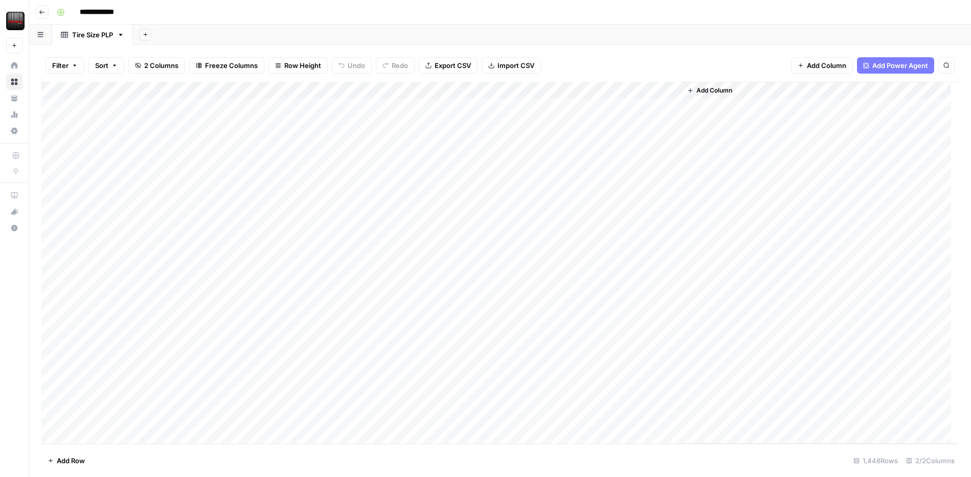
click at [723, 89] on span "Add Column" at bounding box center [714, 90] width 36 height 9
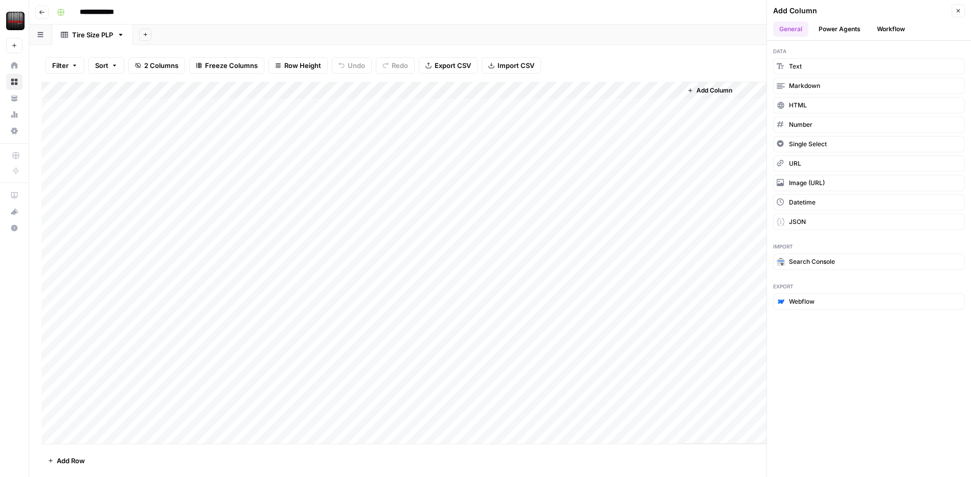
click at [837, 29] on button "Power Agents" at bounding box center [839, 28] width 54 height 15
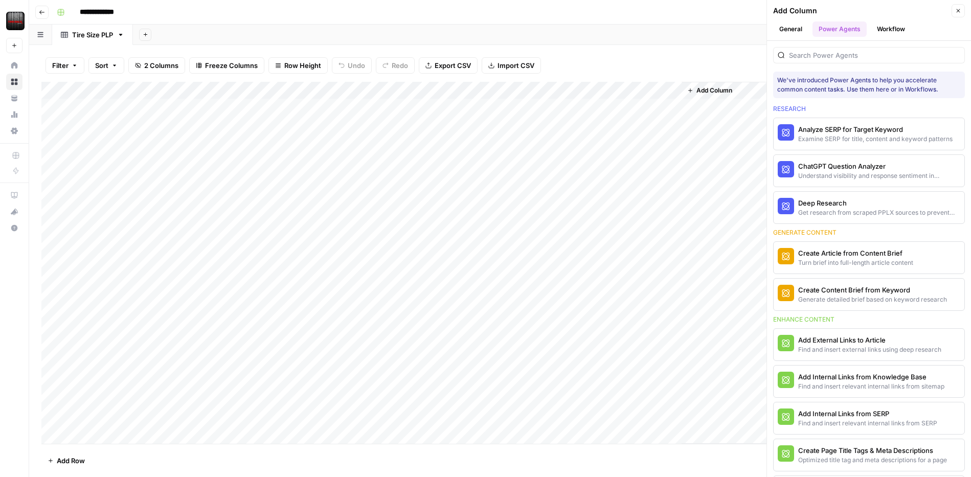
click at [899, 27] on button "Workflow" at bounding box center [891, 28] width 40 height 15
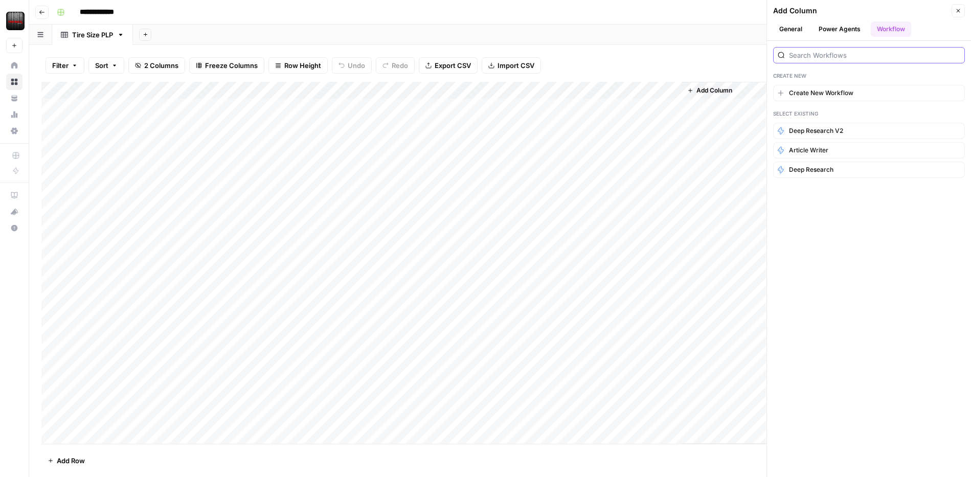
click at [842, 58] on input "search" at bounding box center [874, 55] width 171 height 10
type input "Size"
click at [43, 14] on icon "button" at bounding box center [42, 12] width 6 height 6
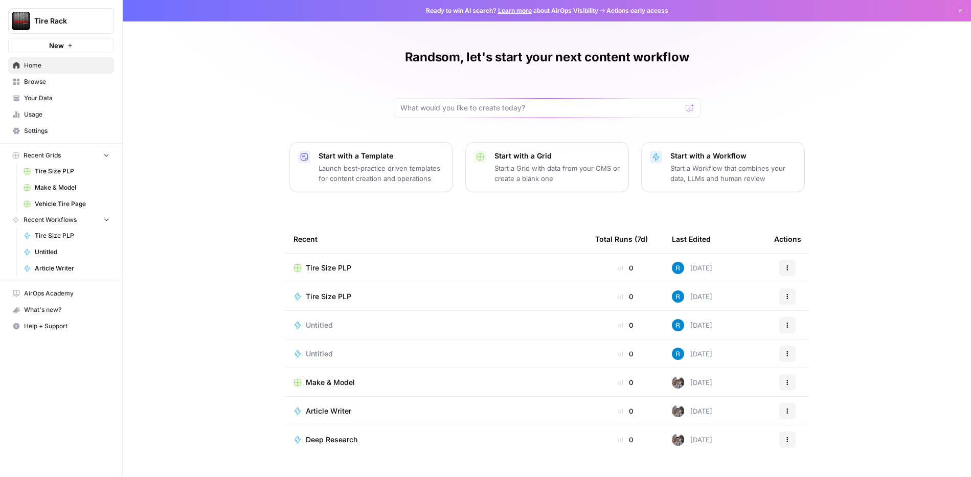
click at [389, 295] on div "Tire Size PLP" at bounding box center [435, 296] width 285 height 10
click at [389, 295] on div "Ready to win AI search? Learn more about AirOps Visibility Actions early access…" at bounding box center [547, 238] width 848 height 477
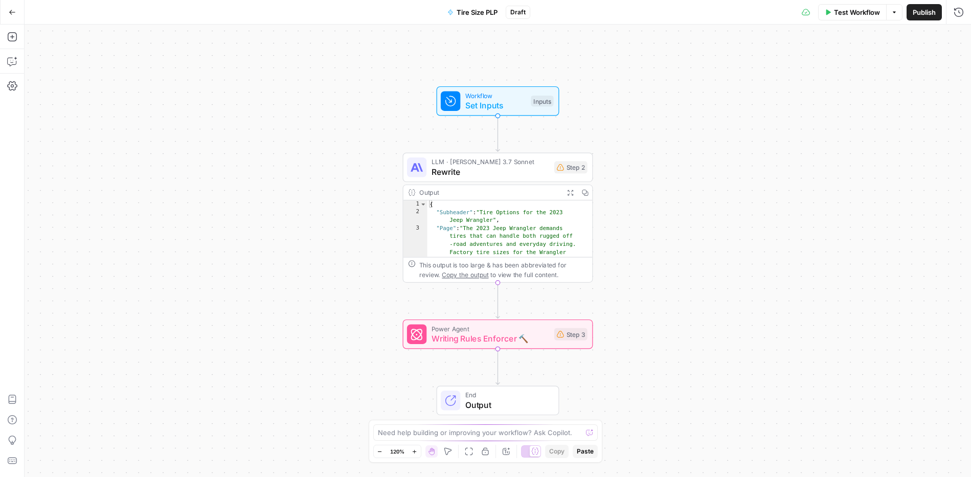
click at [661, 197] on div "Workflow Set Inputs Inputs LLM · Claude 3.7 Sonnet Rewrite Step 2 Output Expand…" at bounding box center [498, 251] width 946 height 453
click at [500, 106] on span "Set Inputs" at bounding box center [495, 105] width 61 height 12
click at [857, 67] on span "Add Field" at bounding box center [856, 69] width 30 height 10
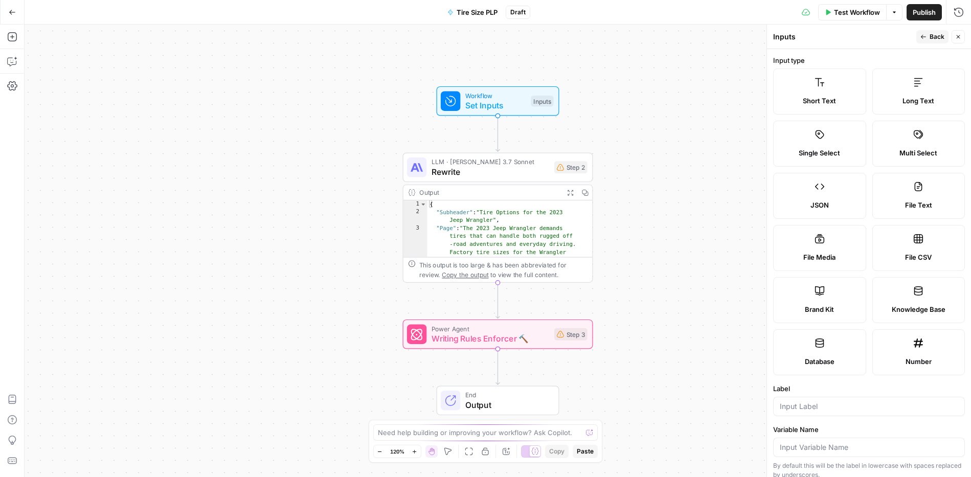
click at [910, 305] on span "Knowledge Base" at bounding box center [919, 309] width 54 height 10
click at [934, 35] on span "Back" at bounding box center [937, 36] width 15 height 9
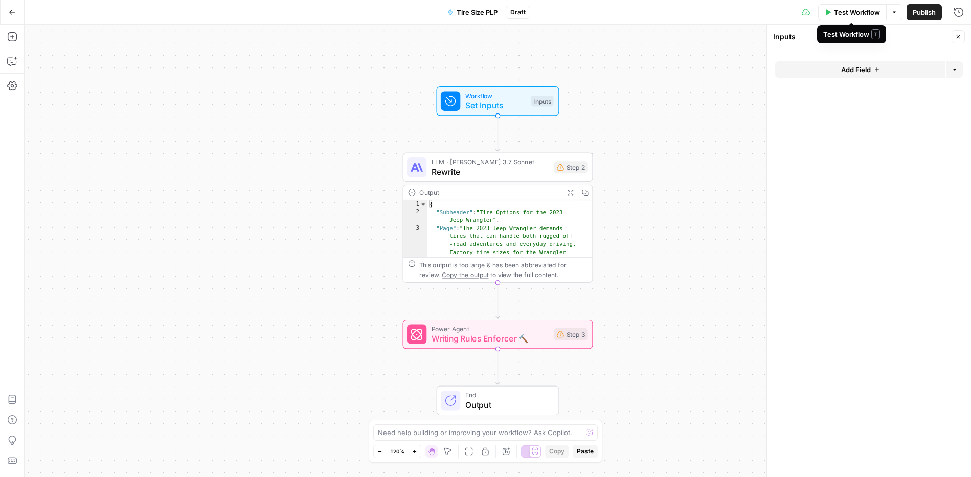
click at [893, 10] on icon "button" at bounding box center [894, 12] width 6 height 6
click at [853, 207] on form "Add Field Options" at bounding box center [869, 263] width 204 height 428
click at [514, 276] on div "This output is too large & has been abbreviated for review. Copy the output to …" at bounding box center [503, 269] width 168 height 19
type textarea "**********"
click at [551, 217] on div "{ "Subheader" : "Tire Options for the 2023 Jeep Wrangler" , "Page" : "The 2023 …" at bounding box center [505, 360] width 156 height 321
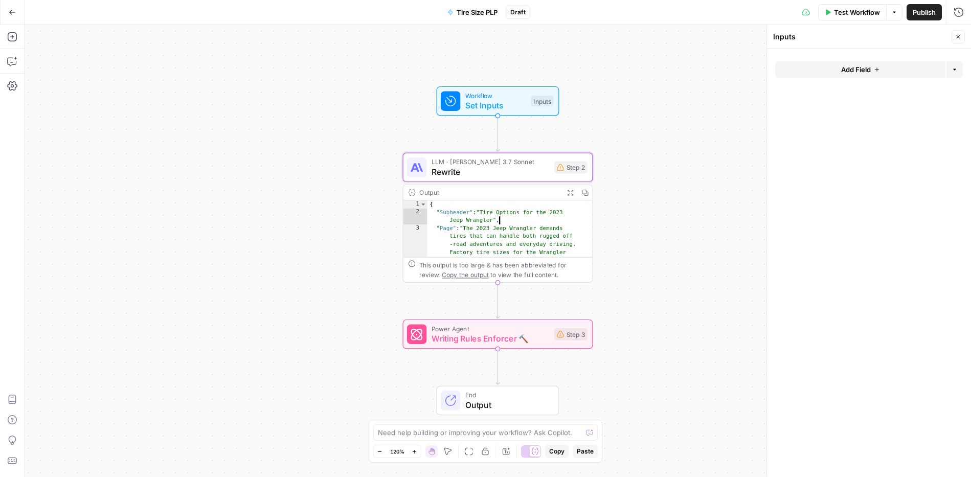
click at [504, 99] on span "Set Inputs" at bounding box center [495, 105] width 61 height 12
click at [9, 14] on icon "button" at bounding box center [12, 12] width 7 height 7
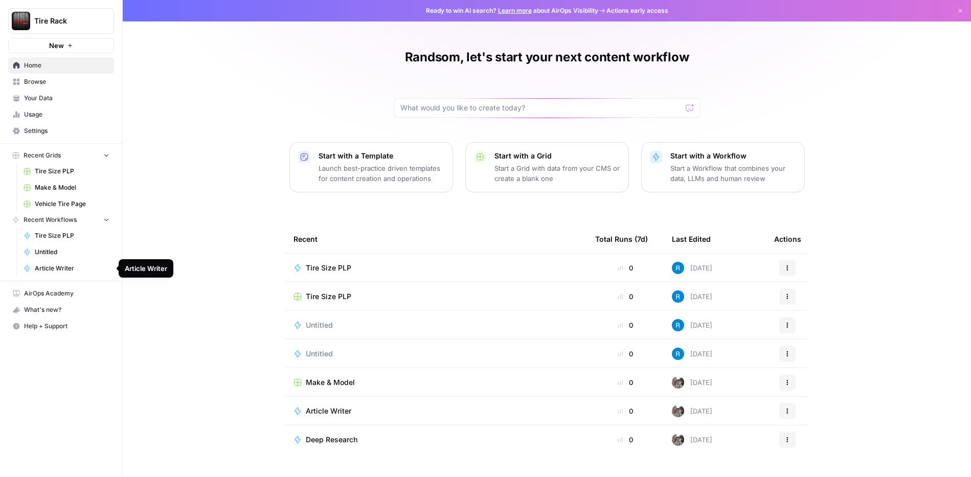
click at [62, 269] on span "Article Writer" at bounding box center [72, 268] width 75 height 9
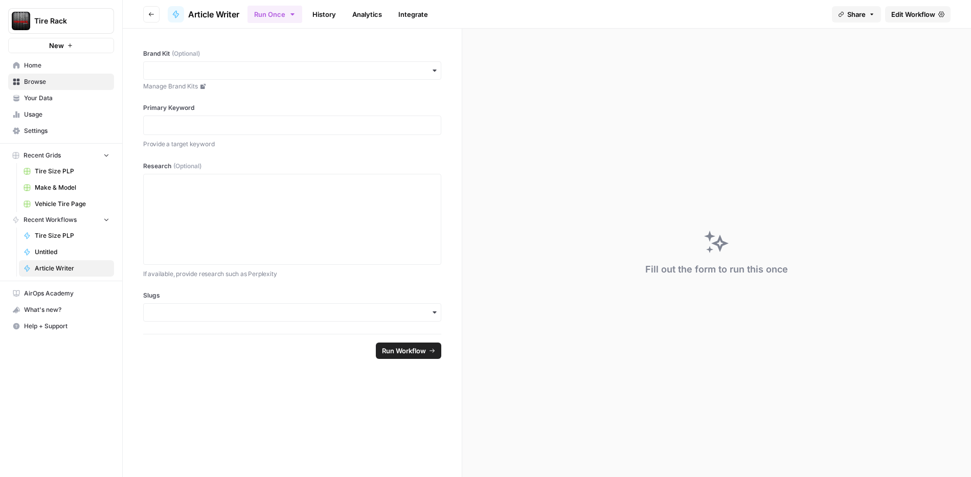
click at [59, 248] on span "Untitled" at bounding box center [72, 251] width 75 height 9
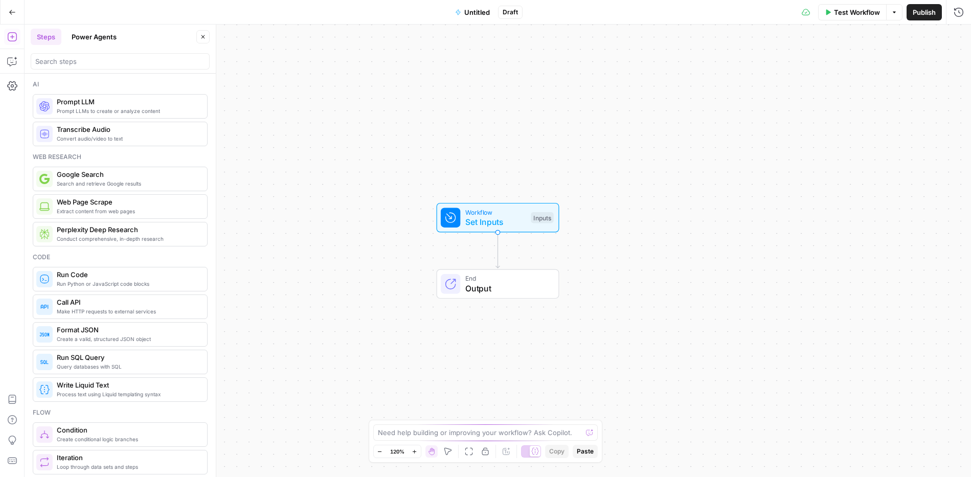
click at [10, 8] on button "Go Back" at bounding box center [12, 12] width 18 height 18
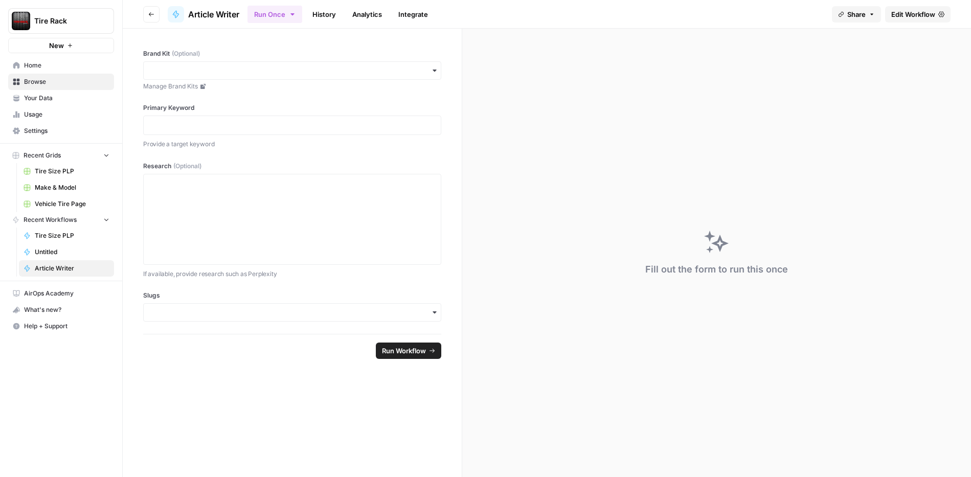
click at [67, 236] on span "Tire Size PLP" at bounding box center [72, 235] width 75 height 9
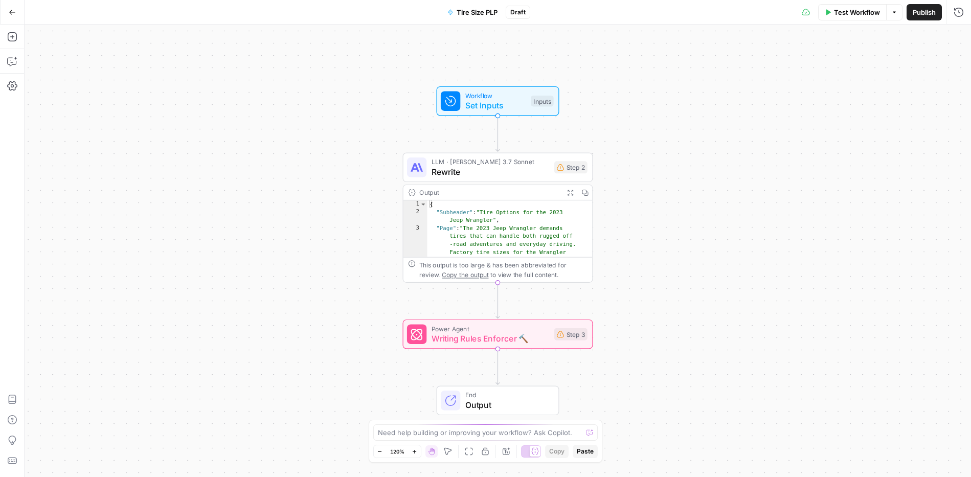
click at [14, 11] on icon "button" at bounding box center [12, 12] width 7 height 7
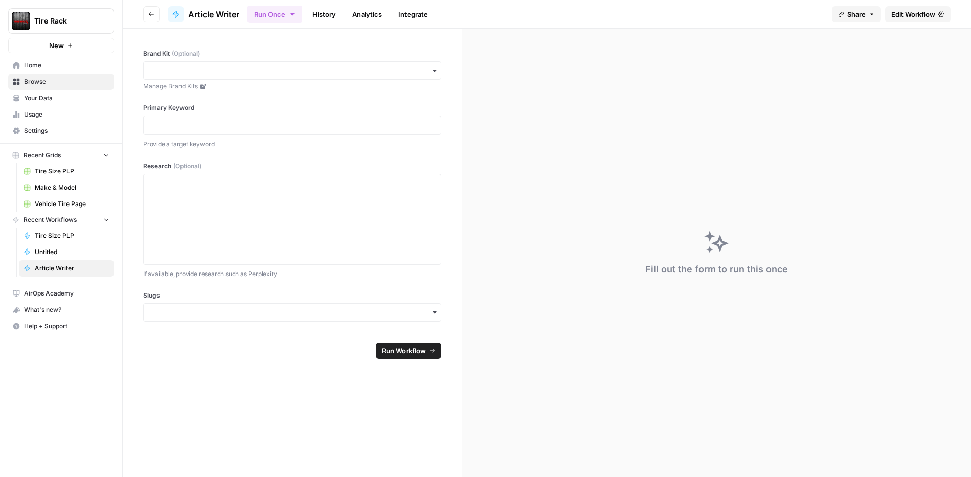
click at [65, 187] on span "Make & Model" at bounding box center [72, 187] width 75 height 9
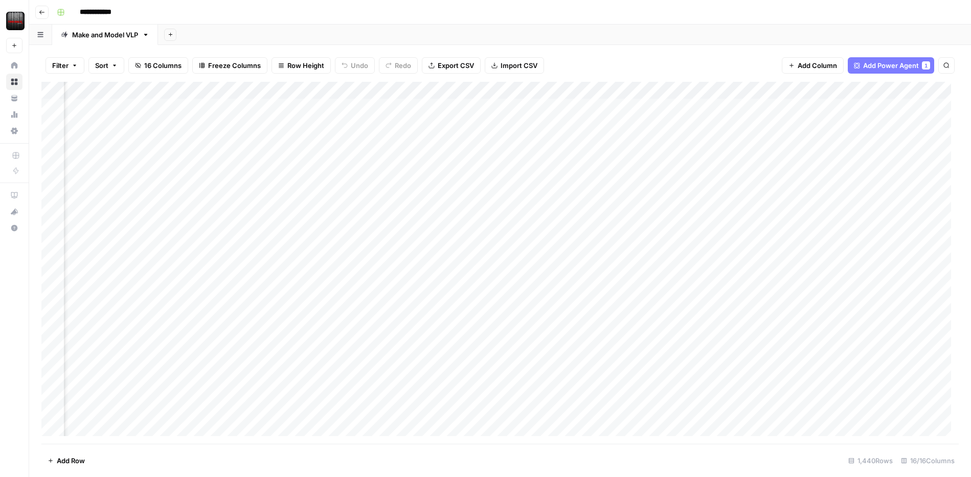
scroll to position [0, 360]
click at [308, 90] on div "Add Column" at bounding box center [499, 263] width 917 height 362
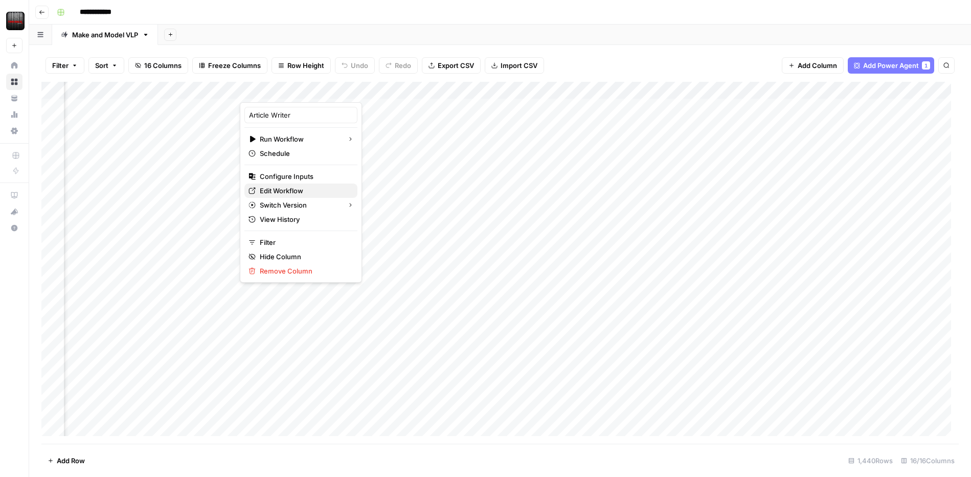
click at [302, 192] on span "Edit Workflow" at bounding box center [304, 191] width 89 height 10
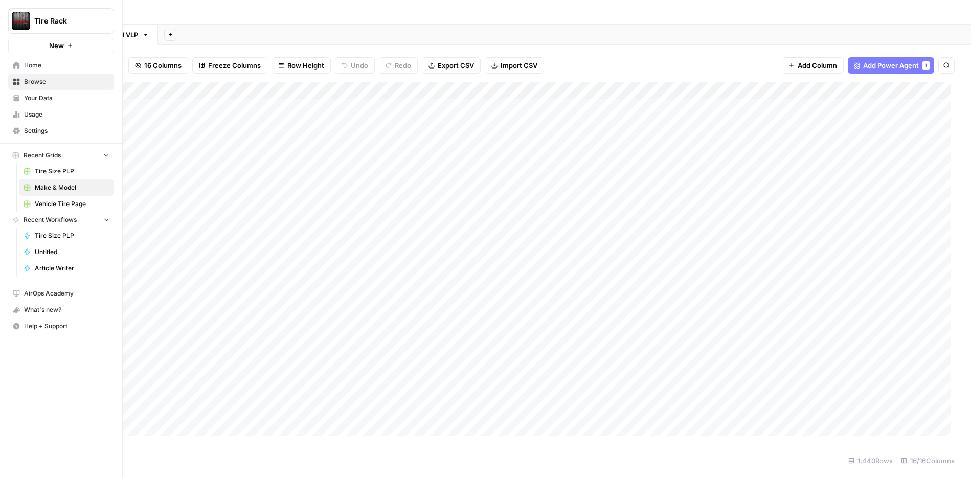
click at [64, 167] on span "Tire Size PLP" at bounding box center [72, 171] width 75 height 9
click at [53, 231] on link "Tire Size PLP" at bounding box center [66, 236] width 95 height 16
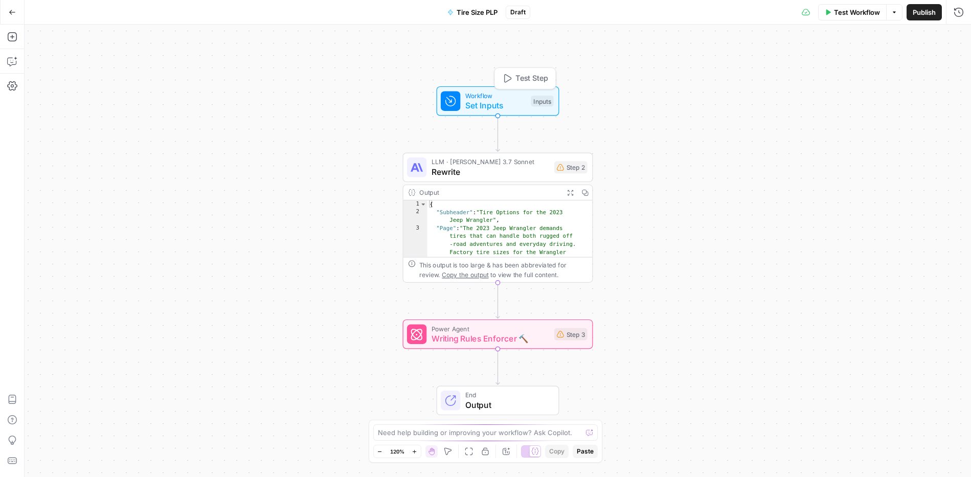
click at [531, 101] on div "Inputs" at bounding box center [542, 101] width 22 height 11
click at [843, 70] on span "Add Field" at bounding box center [856, 69] width 30 height 10
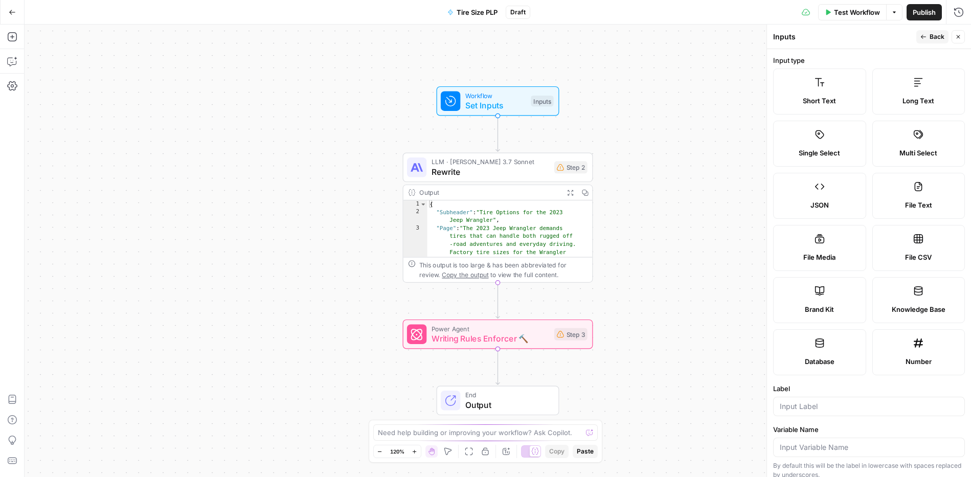
click at [818, 299] on label "Brand Kit" at bounding box center [819, 300] width 93 height 46
click at [815, 81] on icon at bounding box center [820, 82] width 10 height 10
click at [819, 287] on icon at bounding box center [820, 291] width 10 height 10
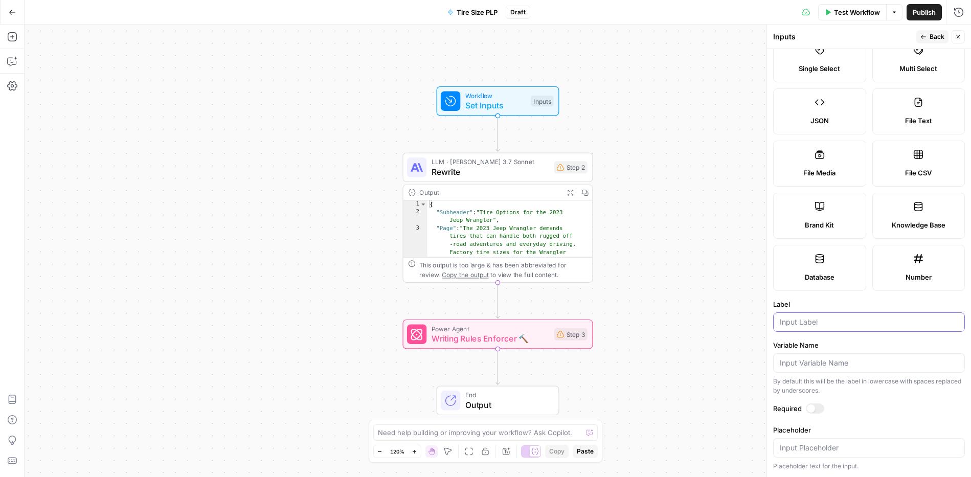
click at [848, 325] on input "Label" at bounding box center [869, 322] width 178 height 10
type input "Brand Kit"
click at [689, 359] on div "Workflow Set Inputs Inputs LLM · Claude 3.7 Sonnet Rewrite Step 2 Output Expand…" at bounding box center [498, 251] width 946 height 453
click at [959, 34] on icon "button" at bounding box center [958, 37] width 6 height 6
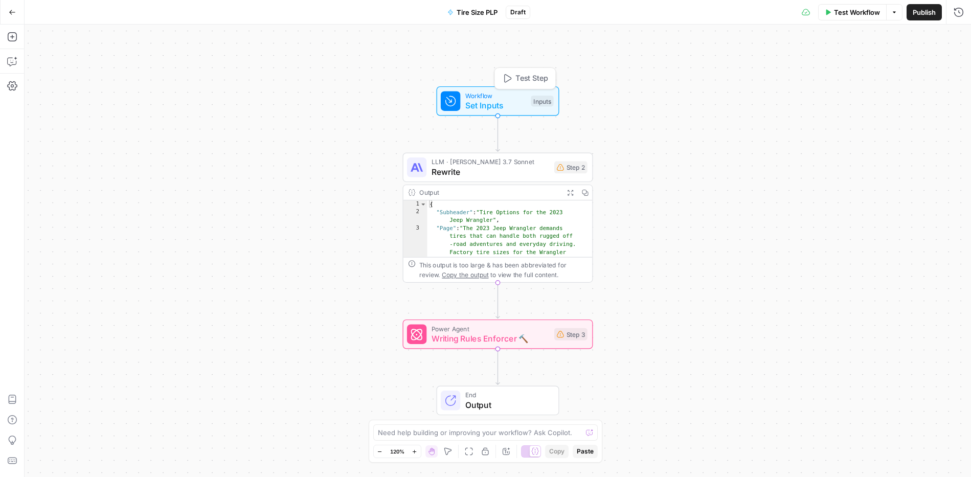
click at [526, 99] on div "Workflow Set Inputs Inputs Test Step" at bounding box center [497, 101] width 113 height 21
click at [860, 110] on span "Add Field" at bounding box center [856, 114] width 30 height 10
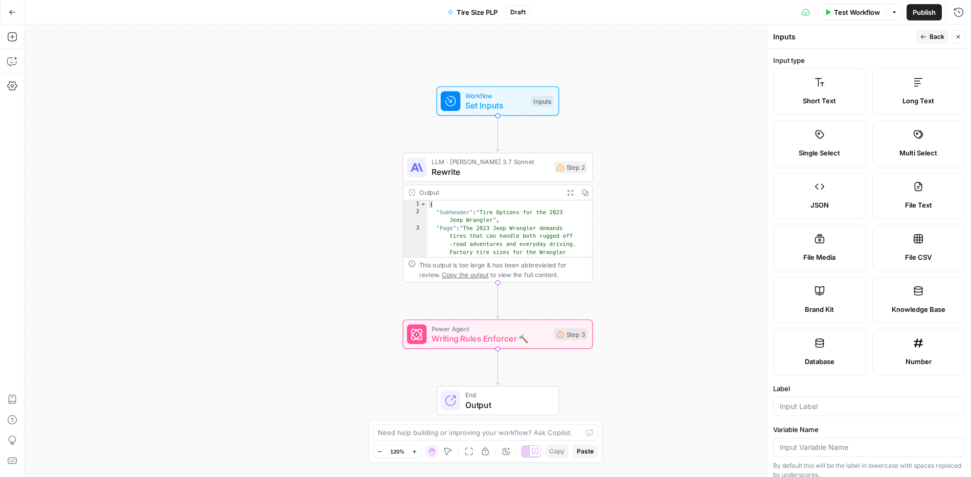
click at [811, 92] on label "Short Text" at bounding box center [819, 92] width 93 height 46
click at [842, 404] on input "Label" at bounding box center [869, 406] width 178 height 10
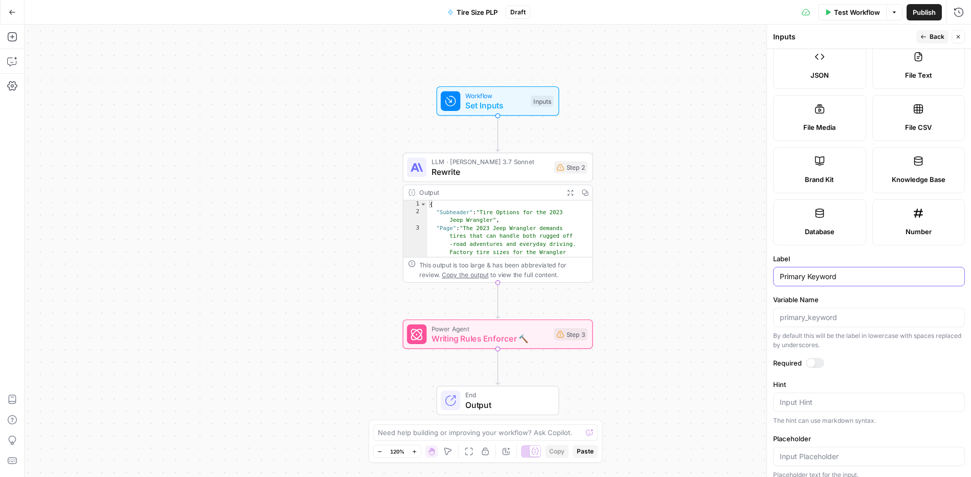
scroll to position [191, 0]
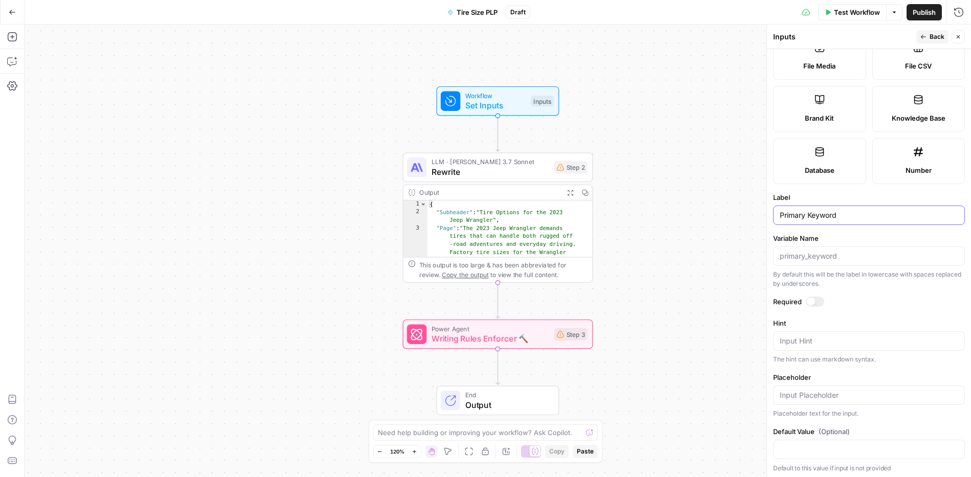
type input "Primary Keyword"
click at [889, 336] on textarea "Hint" at bounding box center [869, 341] width 178 height 10
type textarea "Provide keyword"
click at [929, 34] on button "Back" at bounding box center [932, 36] width 32 height 13
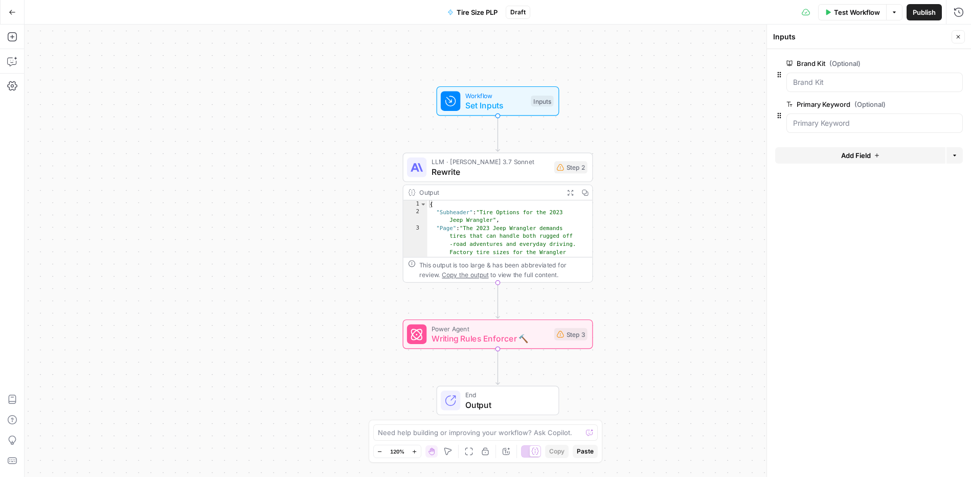
click at [862, 157] on span "Add Field" at bounding box center [856, 155] width 30 height 10
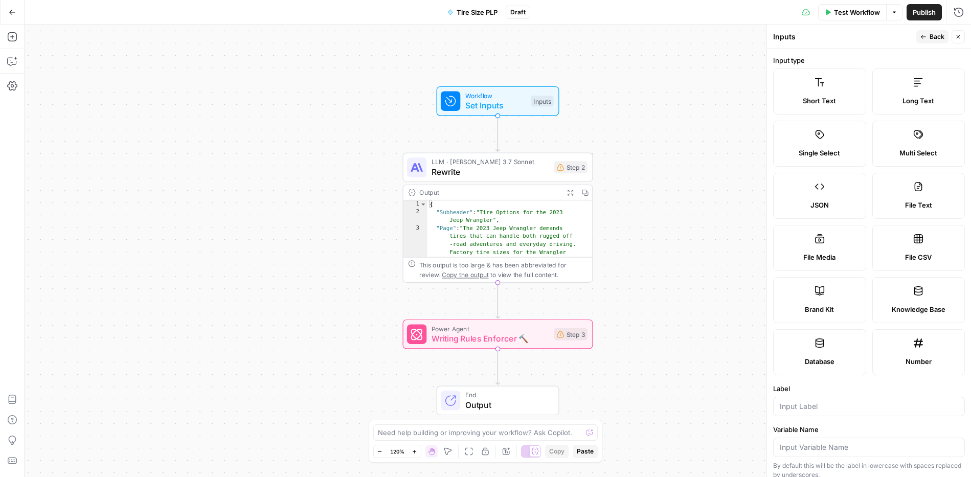
click at [913, 85] on icon at bounding box center [918, 82] width 10 height 10
click at [854, 405] on input "Label" at bounding box center [869, 406] width 178 height 10
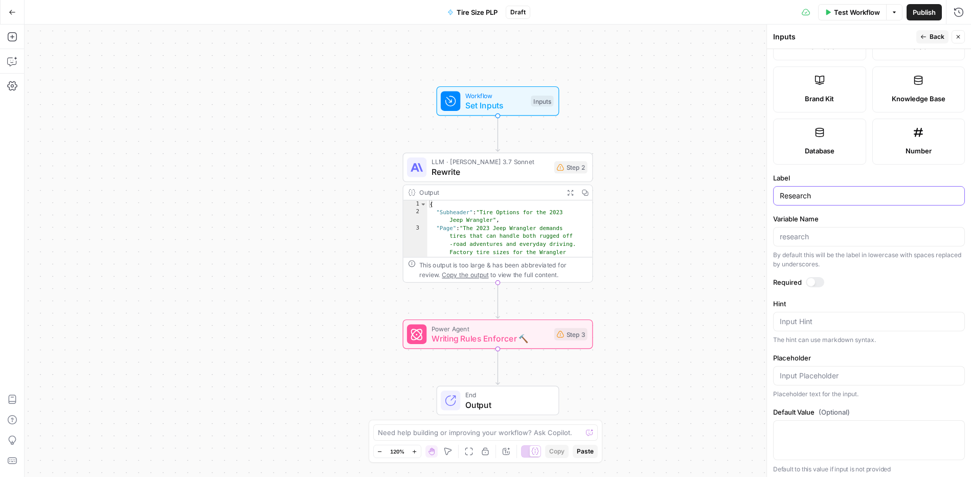
scroll to position [214, 0]
type input "Research"
click at [846, 379] on div at bounding box center [869, 372] width 192 height 19
type input "If available, provide research such as Perplexity"
click at [937, 35] on span "Back" at bounding box center [937, 36] width 15 height 9
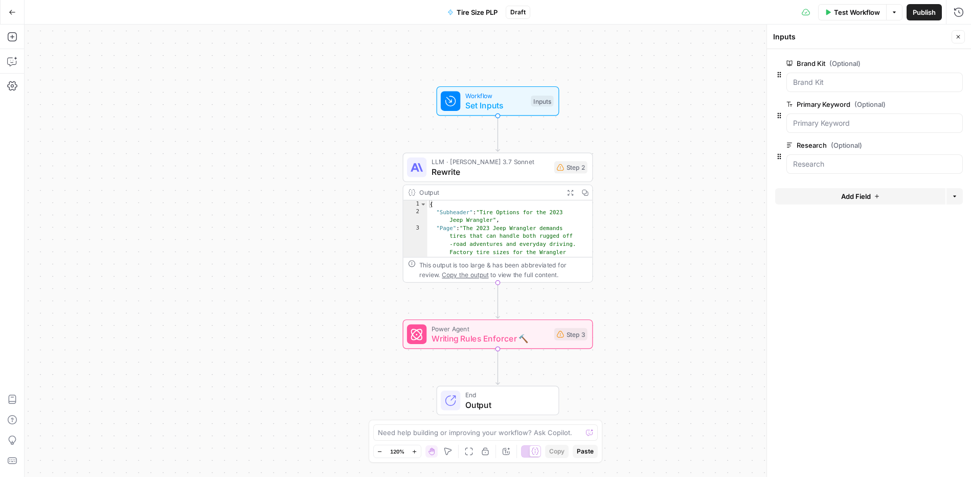
click at [957, 190] on button "Options" at bounding box center [954, 196] width 16 height 16
click at [880, 203] on button "Add Field" at bounding box center [860, 196] width 170 height 16
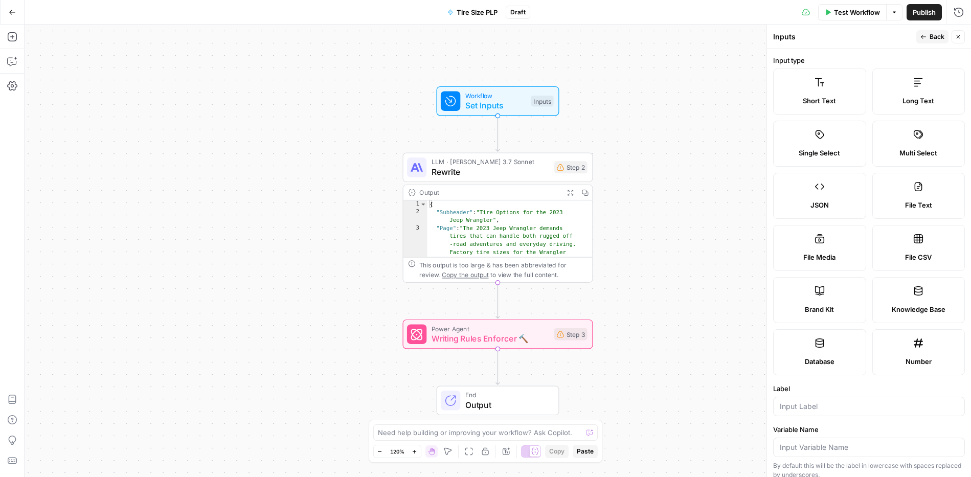
click at [924, 248] on label "File CSV" at bounding box center [918, 248] width 93 height 46
type textarea "Supports .csv file type"
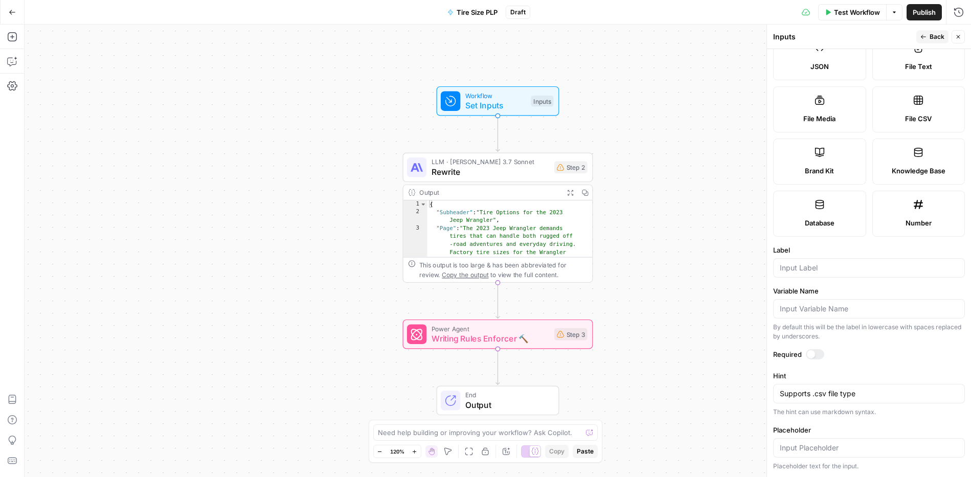
click at [935, 37] on span "Back" at bounding box center [937, 36] width 15 height 9
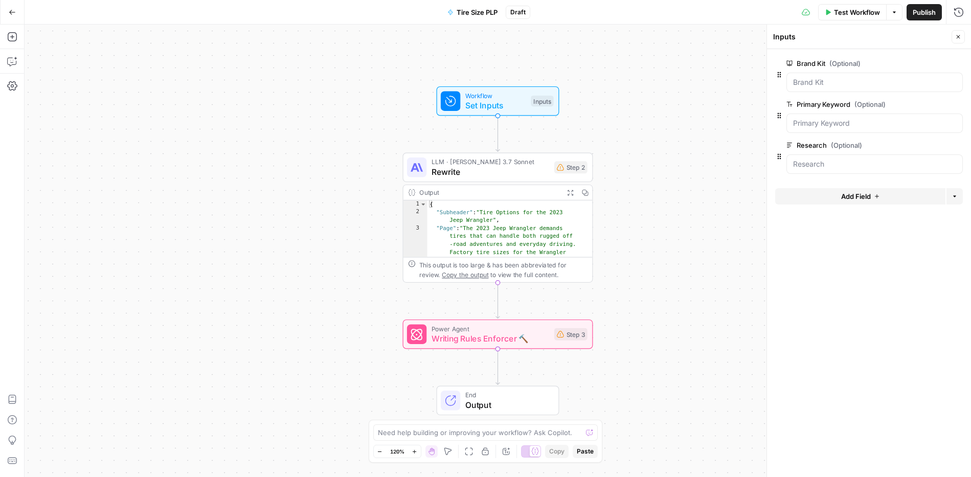
click at [899, 199] on button "Add Field" at bounding box center [860, 196] width 170 height 16
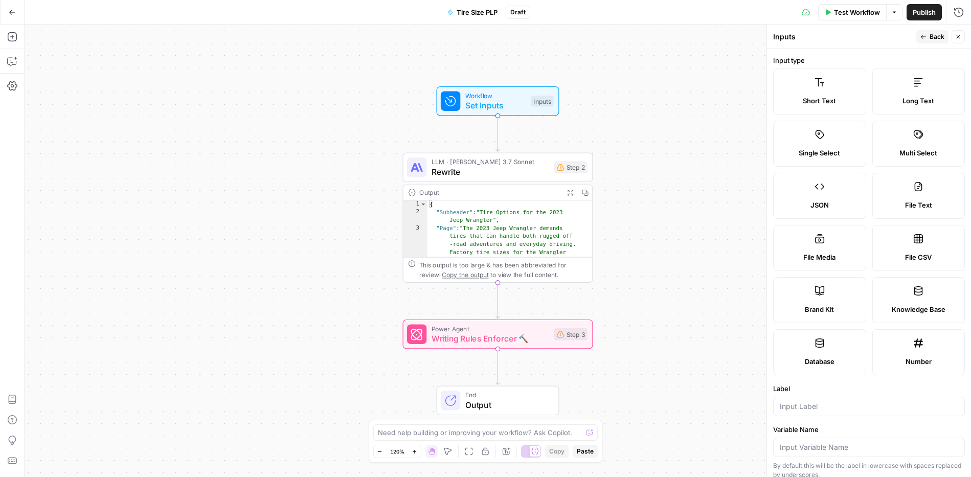
click at [925, 252] on label "File CSV" at bounding box center [918, 248] width 93 height 46
type textarea "Supports .csv file type"
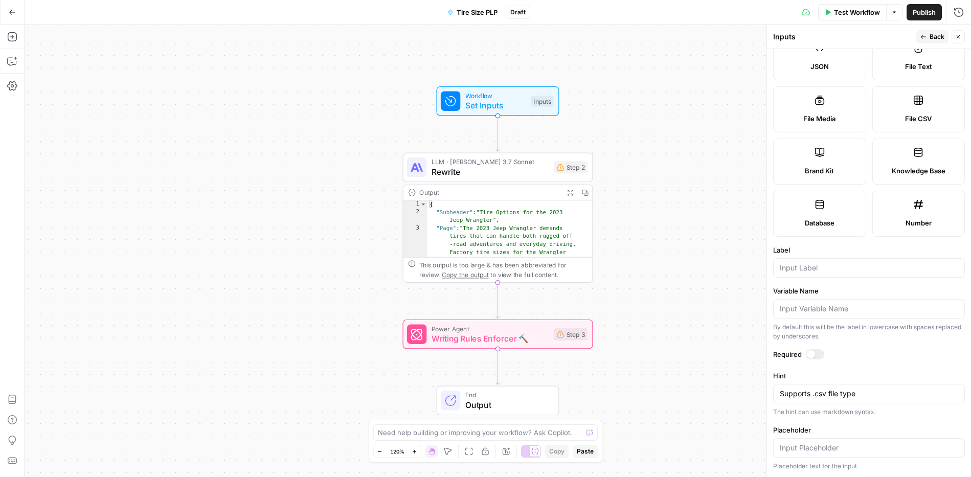
click at [862, 399] on div "Supports .csv file type Supports .csv file type" at bounding box center [869, 393] width 192 height 19
click at [878, 371] on label "Hint" at bounding box center [869, 376] width 192 height 10
click at [878, 389] on textarea "Supports .csv file type" at bounding box center [869, 394] width 178 height 10
click at [869, 267] on input "Label" at bounding box center [869, 268] width 178 height 10
type input "URL titles"
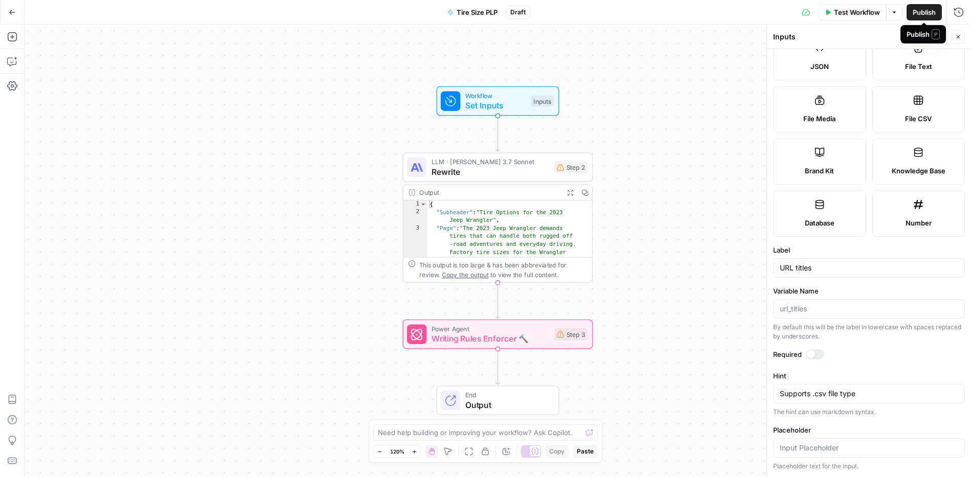
click at [939, 43] on button "Back" at bounding box center [932, 36] width 32 height 13
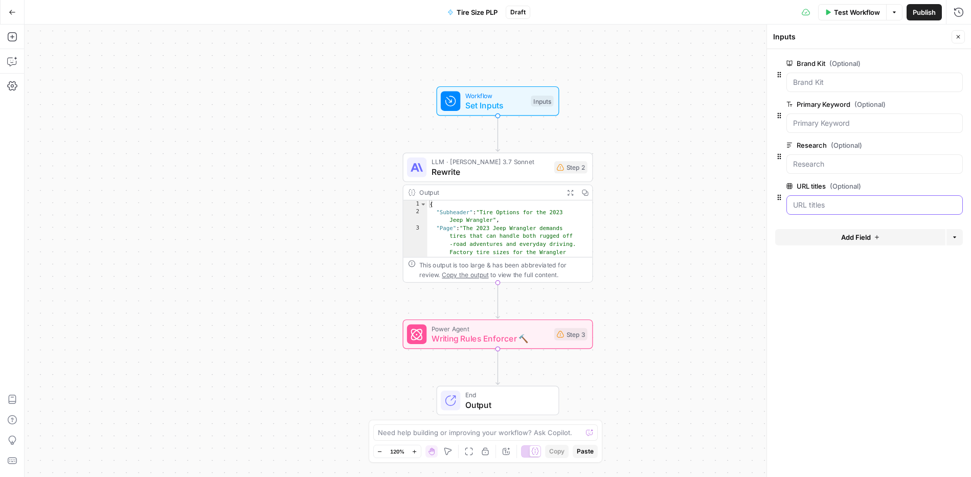
click at [806, 204] on titles "URL titles (Optional)" at bounding box center [874, 205] width 163 height 10
click at [954, 36] on button "Close" at bounding box center [958, 36] width 13 height 13
click at [654, 105] on div "Workflow Set Inputs Inputs LLM · Claude 3.7 Sonnet Rewrite Step 2 Output Expand…" at bounding box center [498, 251] width 946 height 453
click at [491, 103] on span "Set Inputs" at bounding box center [495, 105] width 61 height 12
click at [517, 74] on span "Test Step" at bounding box center [531, 78] width 33 height 11
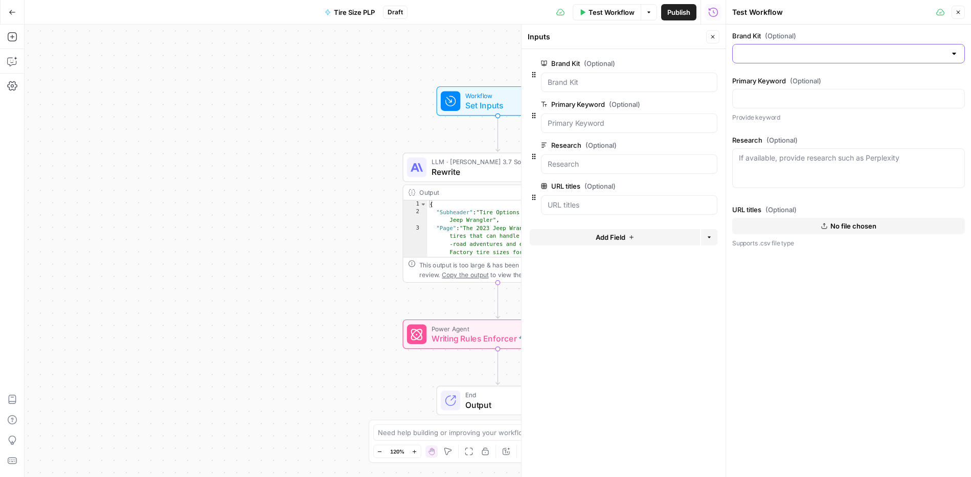
click at [901, 55] on input "Brand Kit (Optional)" at bounding box center [842, 54] width 207 height 10
click at [836, 86] on div "ID: 8178" at bounding box center [848, 88] width 215 height 9
type input "Tire Rack"
click at [844, 101] on input "Primary Keyword (Optional)" at bounding box center [848, 99] width 219 height 10
type input "[tire size] tires"
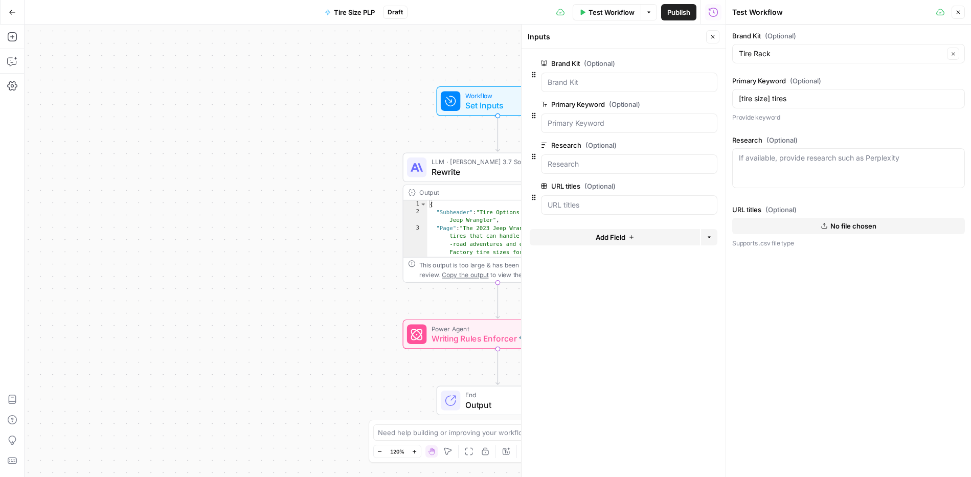
click at [871, 227] on span "No file chosen" at bounding box center [853, 226] width 46 height 10
click at [598, 10] on span "Test Workflow" at bounding box center [612, 12] width 46 height 10
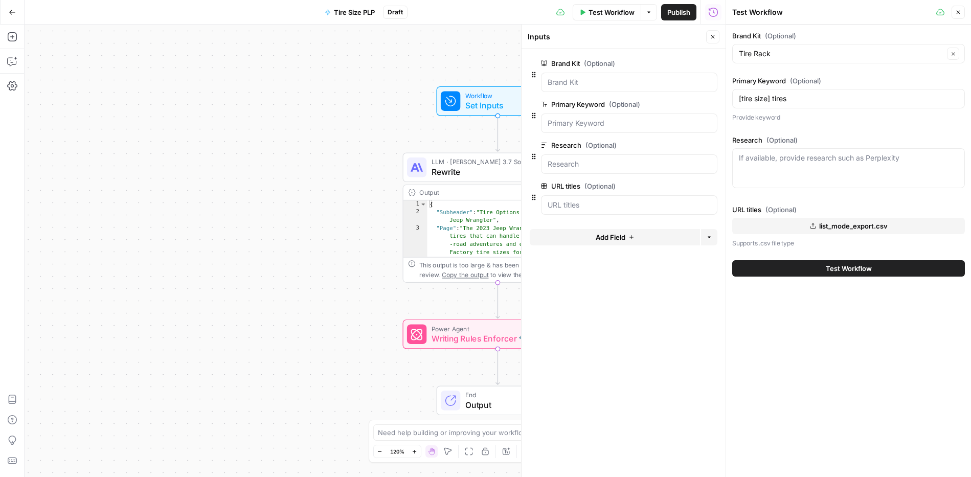
click at [835, 271] on span "Test Workflow" at bounding box center [849, 268] width 46 height 10
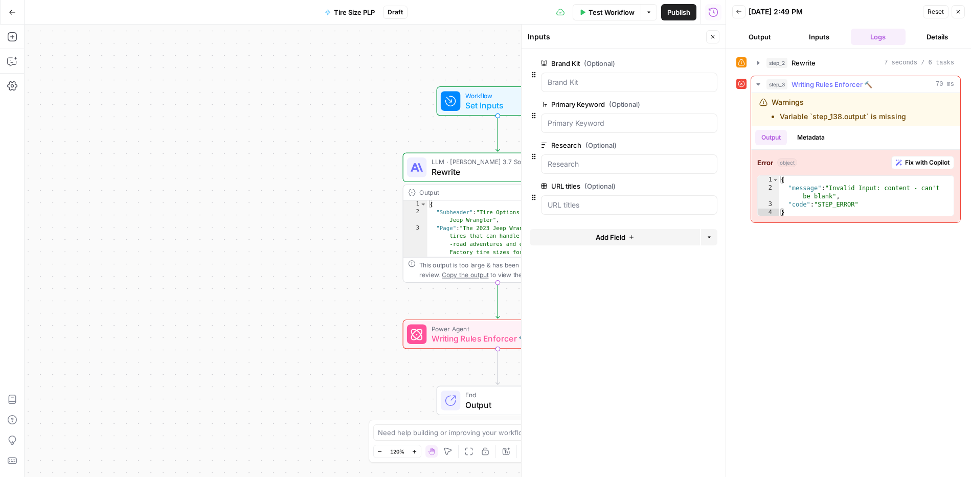
click at [821, 115] on li "Variable `step_138.output` is missing" at bounding box center [843, 116] width 126 height 10
click at [826, 60] on div "step_2 Rewrite 7 seconds / 6 tasks" at bounding box center [860, 63] width 188 height 10
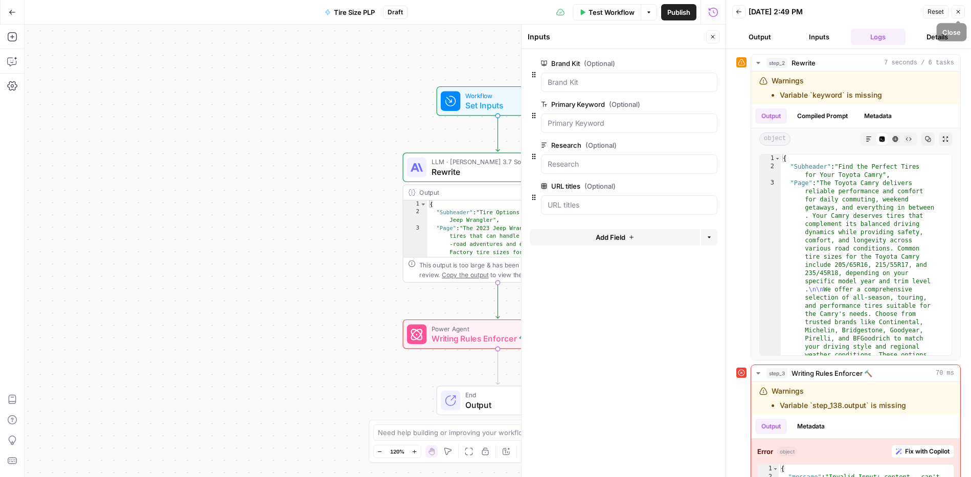
click at [956, 14] on icon "button" at bounding box center [958, 12] width 6 height 6
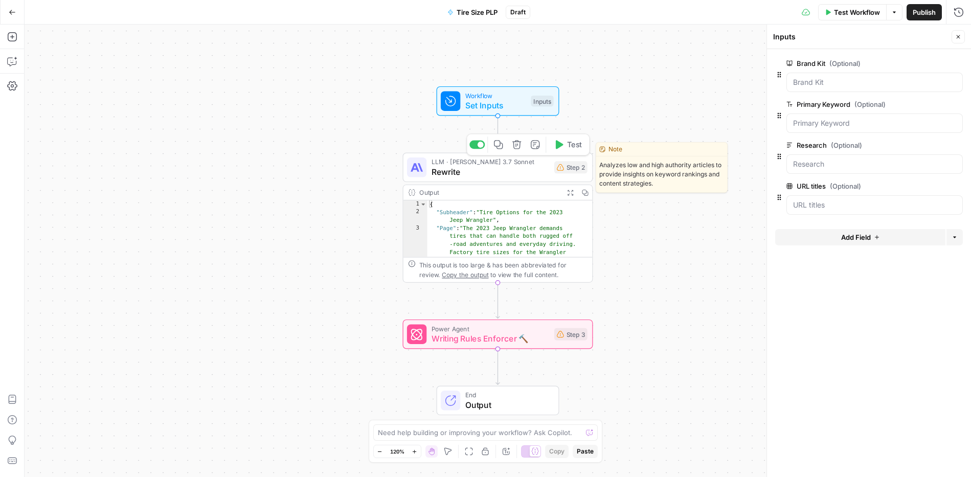
click at [506, 168] on span "Rewrite" at bounding box center [491, 172] width 118 height 12
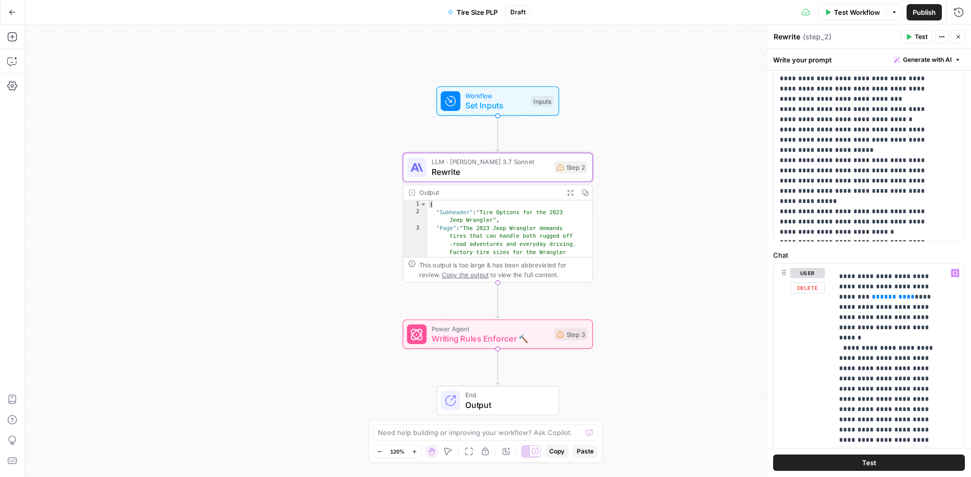
scroll to position [10, 0]
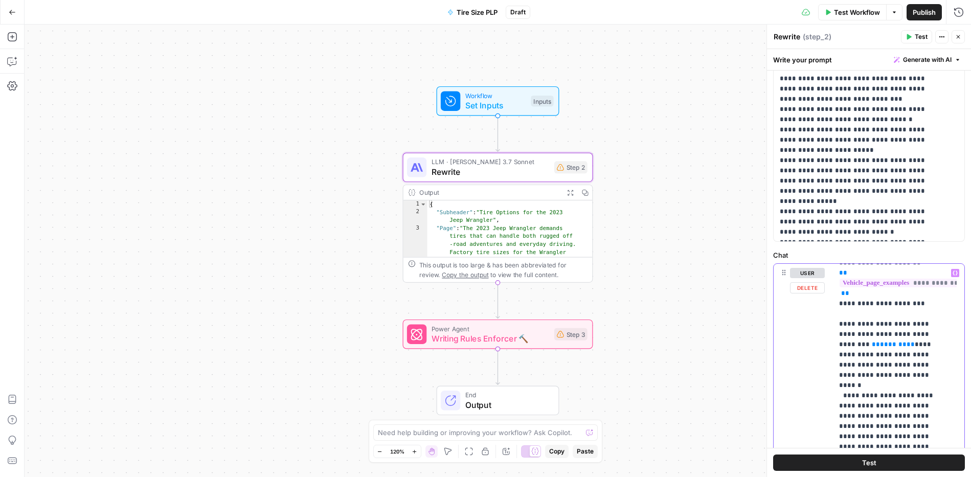
click at [880, 345] on span "*******" at bounding box center [893, 344] width 27 height 7
click at [880, 343] on span "*******" at bounding box center [893, 344] width 27 height 7
click at [915, 34] on span "Test" at bounding box center [921, 36] width 13 height 9
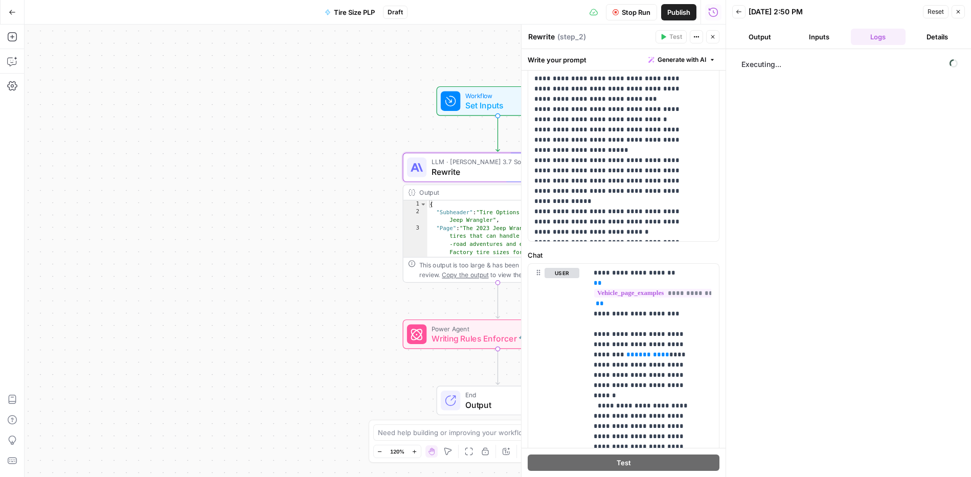
click at [819, 39] on button "Inputs" at bounding box center [819, 37] width 55 height 16
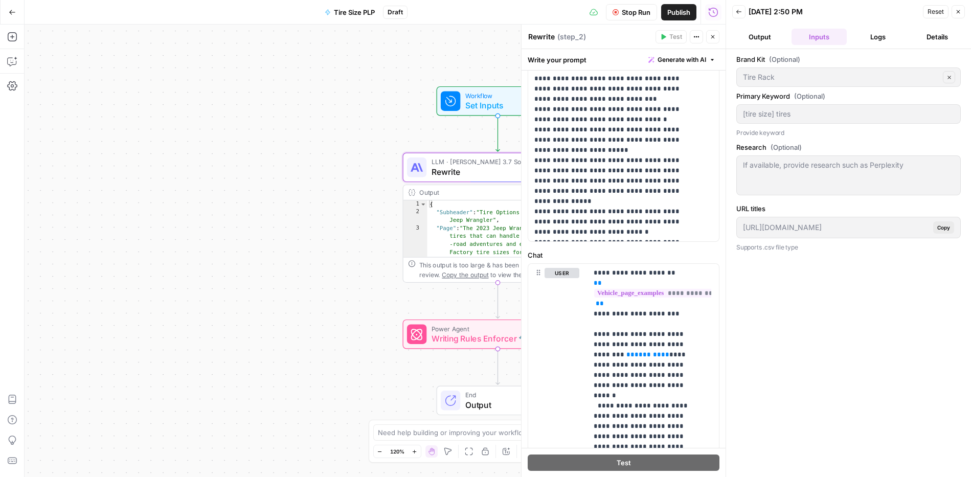
click at [764, 39] on button "Output" at bounding box center [759, 37] width 55 height 16
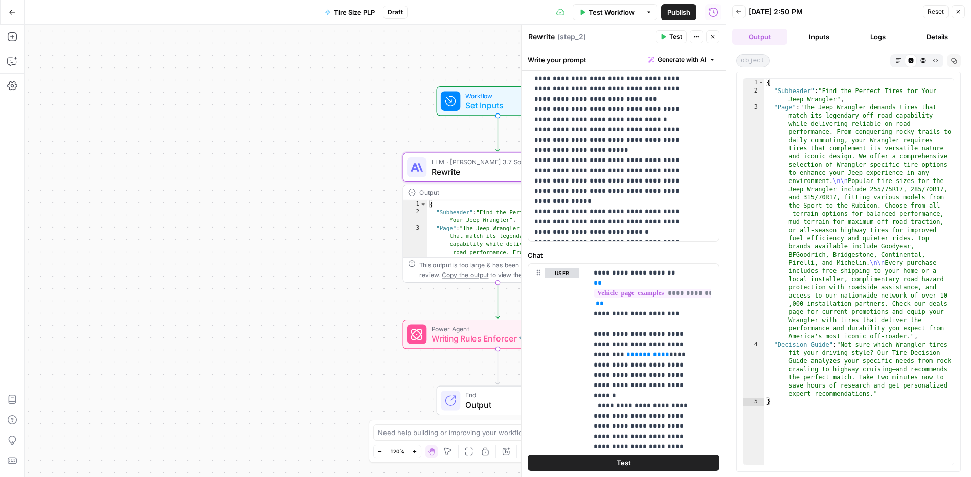
click at [878, 35] on button "Logs" at bounding box center [878, 37] width 55 height 16
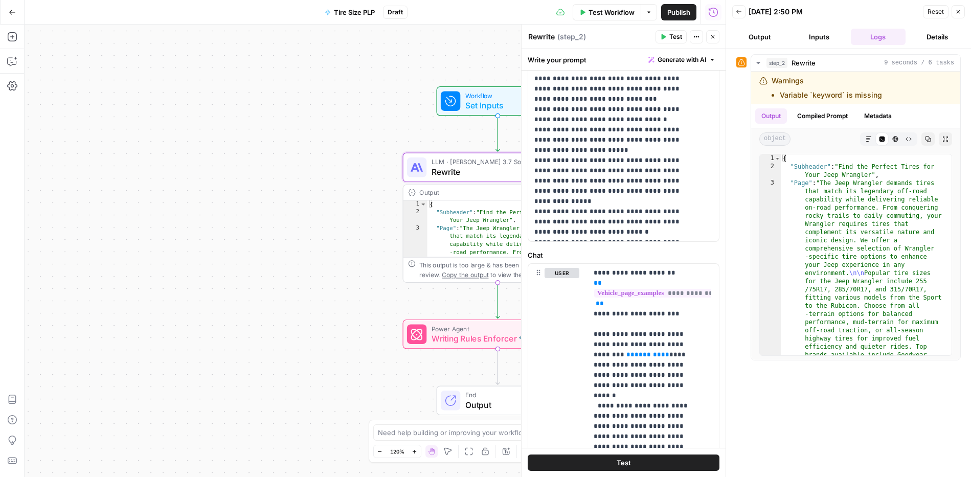
click at [929, 35] on button "Details" at bounding box center [937, 37] width 55 height 16
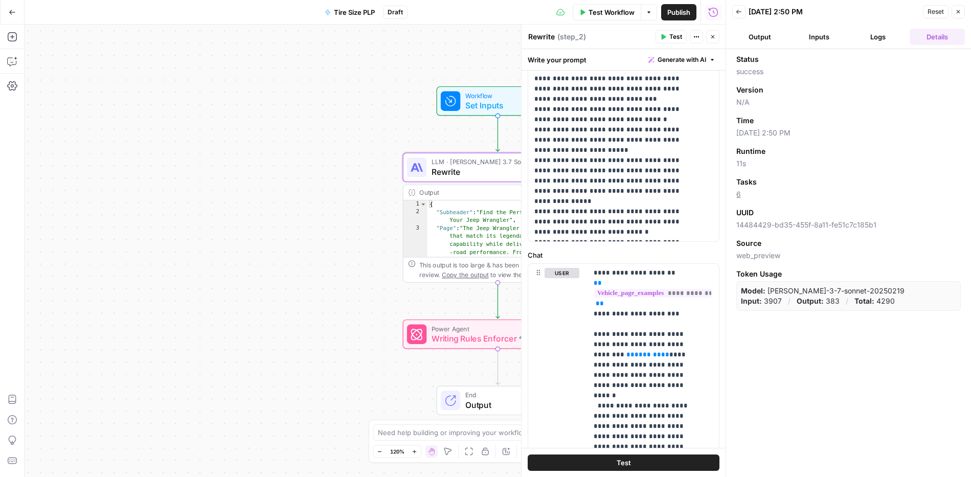
click at [890, 35] on button "Logs" at bounding box center [878, 37] width 55 height 16
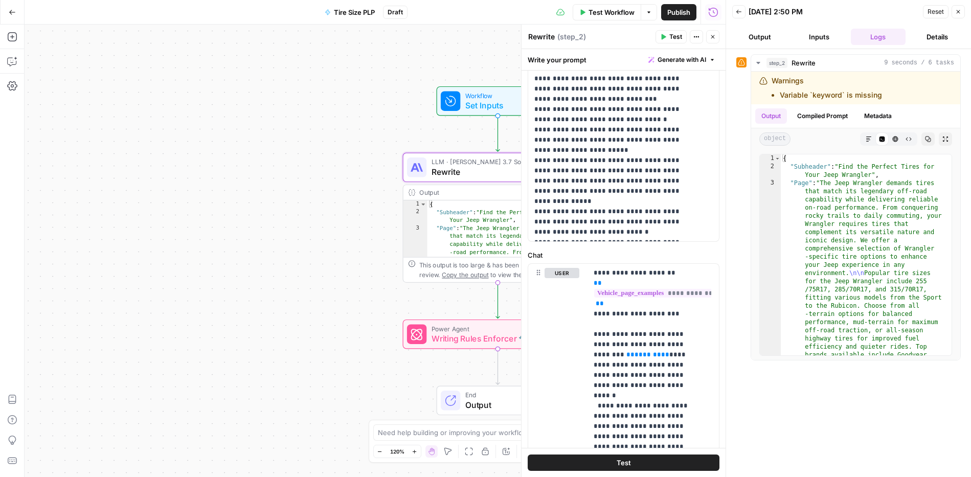
click at [812, 35] on button "Inputs" at bounding box center [819, 37] width 55 height 16
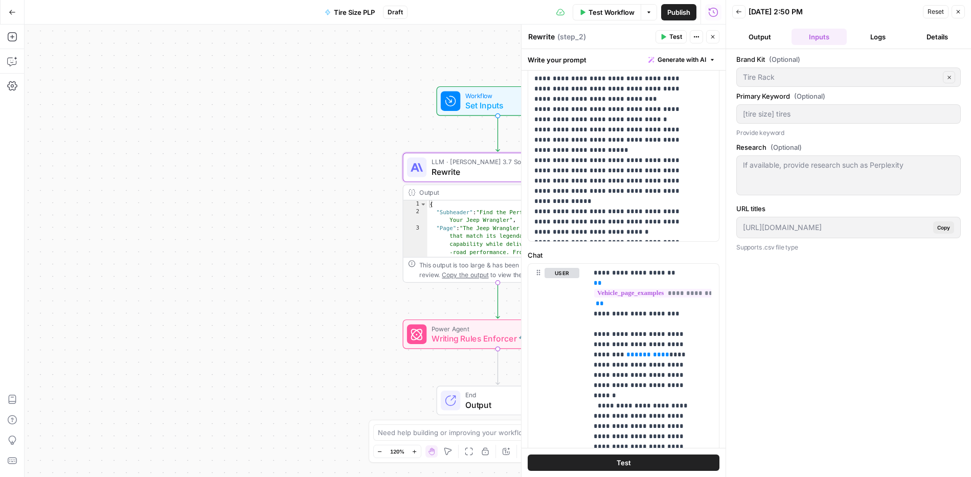
click at [836, 182] on div "If available, provide research such as Perplexity" at bounding box center [848, 175] width 224 height 40
click at [839, 131] on p "Provide keyword" at bounding box center [848, 133] width 224 height 10
click at [856, 221] on div "https://app.airops.com/api/workspace_files/118339/url Copy" at bounding box center [848, 227] width 224 height 21
click at [751, 33] on button "Output" at bounding box center [759, 37] width 55 height 16
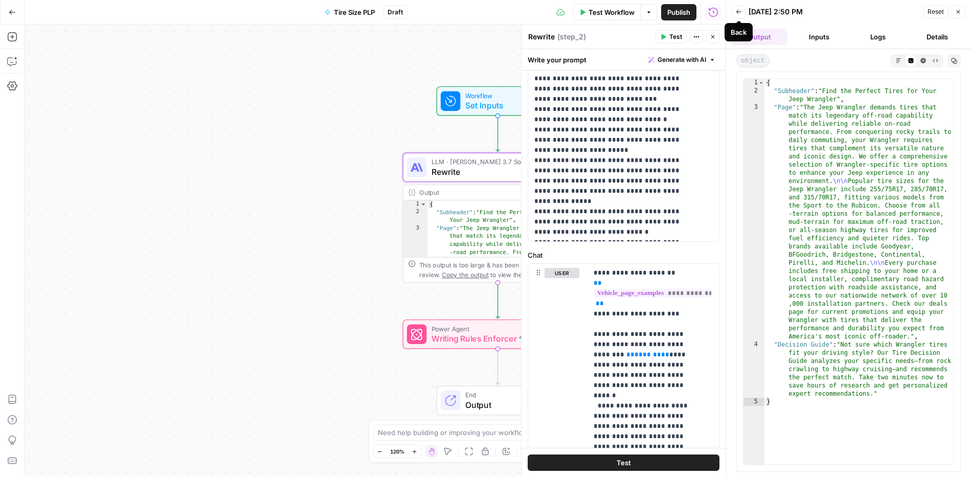
click at [742, 15] on button "Back" at bounding box center [738, 11] width 13 height 13
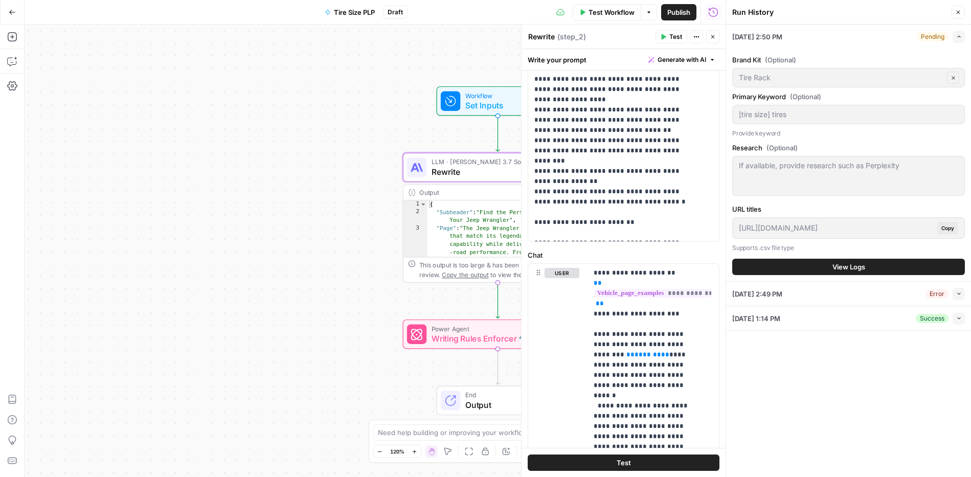
click at [717, 40] on button "Close" at bounding box center [712, 36] width 13 height 13
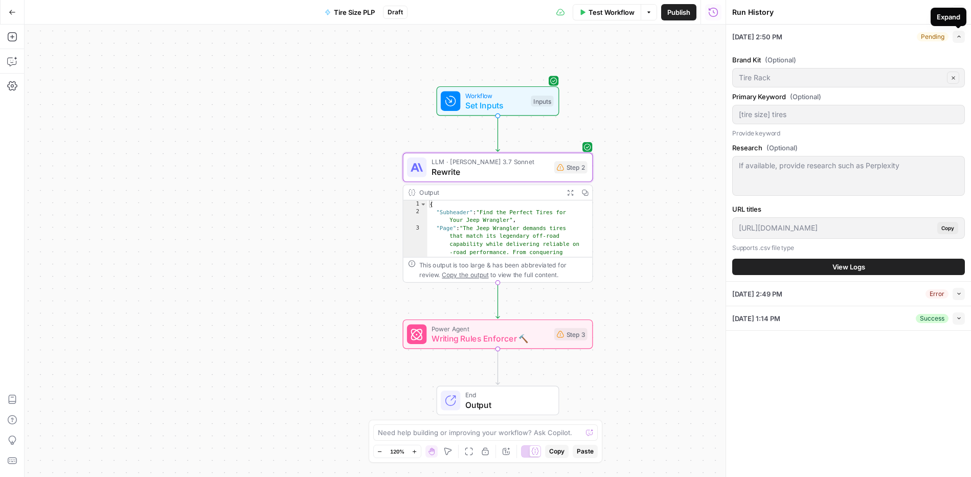
drag, startPoint x: 961, startPoint y: 18, endPoint x: 911, endPoint y: 21, distance: 49.7
click at [912, 22] on body "Tire Rack New Home Browse Your Data Usage Settings Recent Grids Tire Size PLP M…" at bounding box center [485, 238] width 971 height 477
click at [955, 12] on icon "button" at bounding box center [958, 12] width 6 height 6
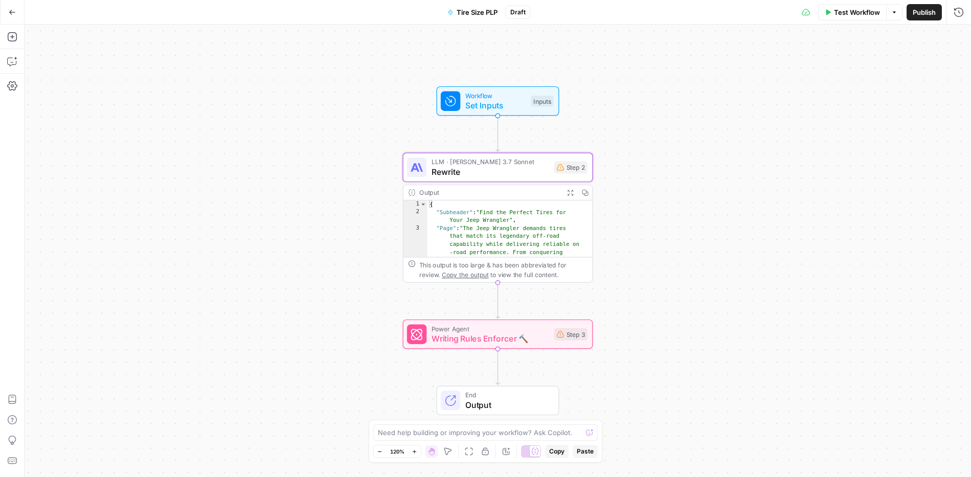
click at [805, 154] on div "Workflow Set Inputs Inputs LLM · Claude 3.7 Sonnet Rewrite Step 2 Output Expand…" at bounding box center [498, 251] width 946 height 453
click at [496, 175] on span "Rewrite" at bounding box center [491, 172] width 118 height 12
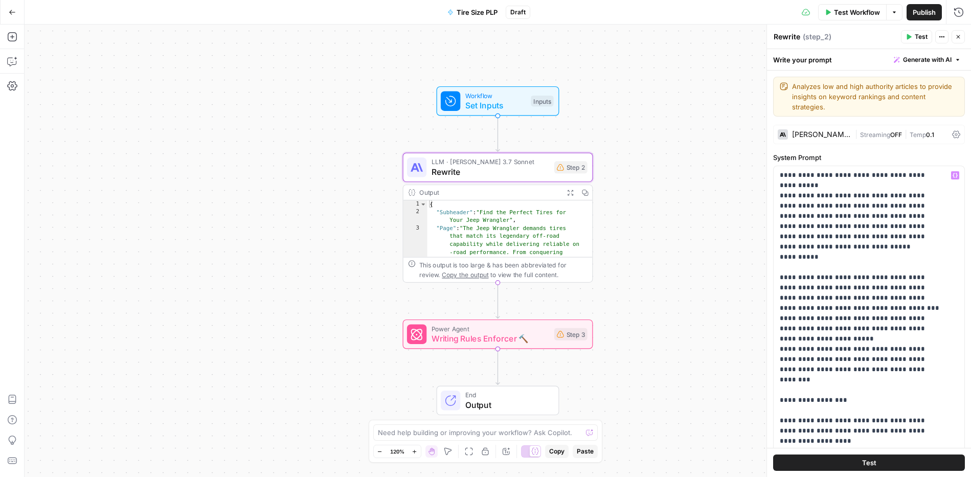
click at [822, 135] on div "Claude 3.7 Sonnet" at bounding box center [821, 134] width 59 height 7
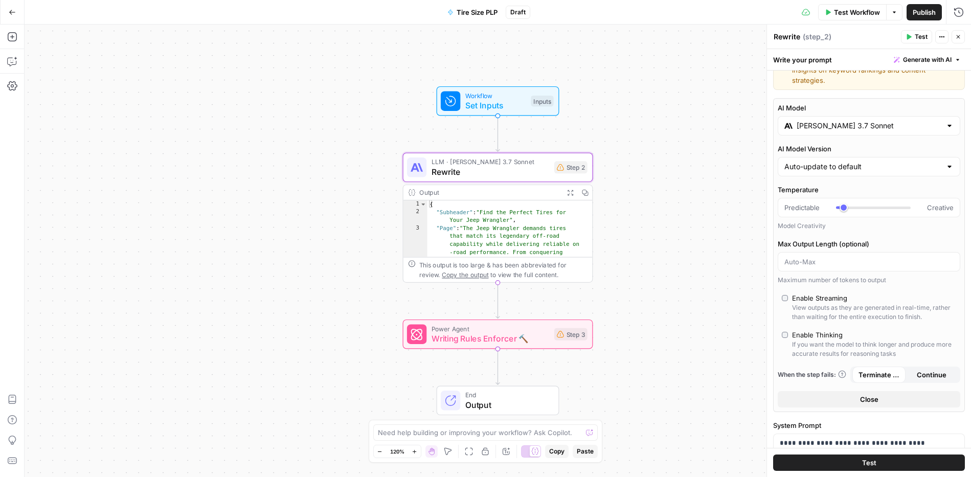
scroll to position [36, 0]
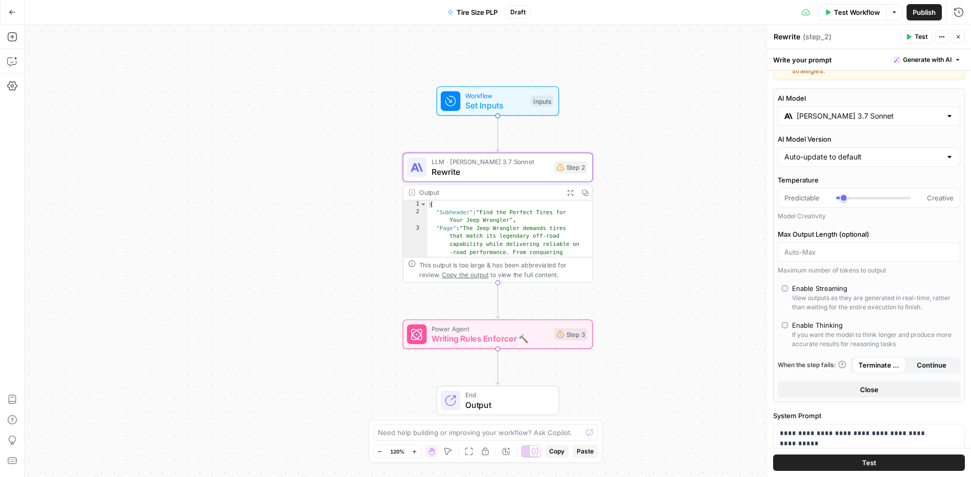
click at [878, 259] on div at bounding box center [869, 251] width 183 height 19
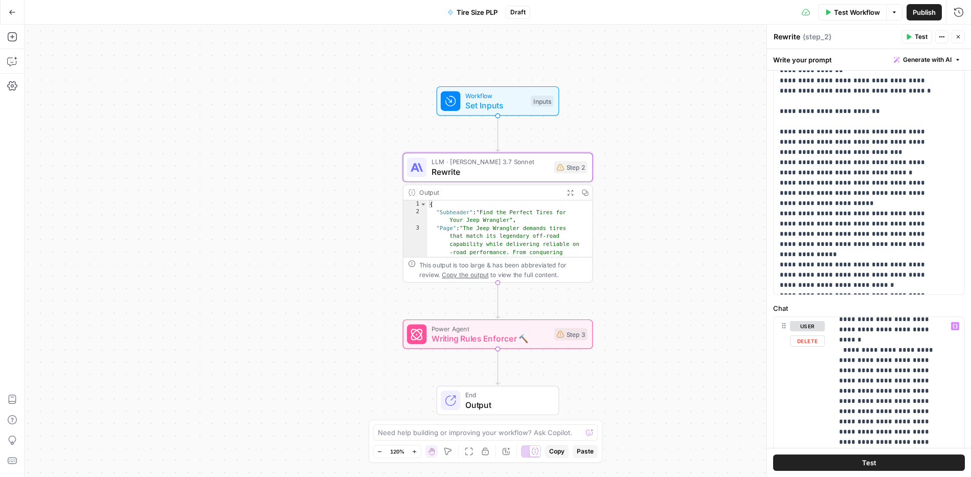
scroll to position [0, 0]
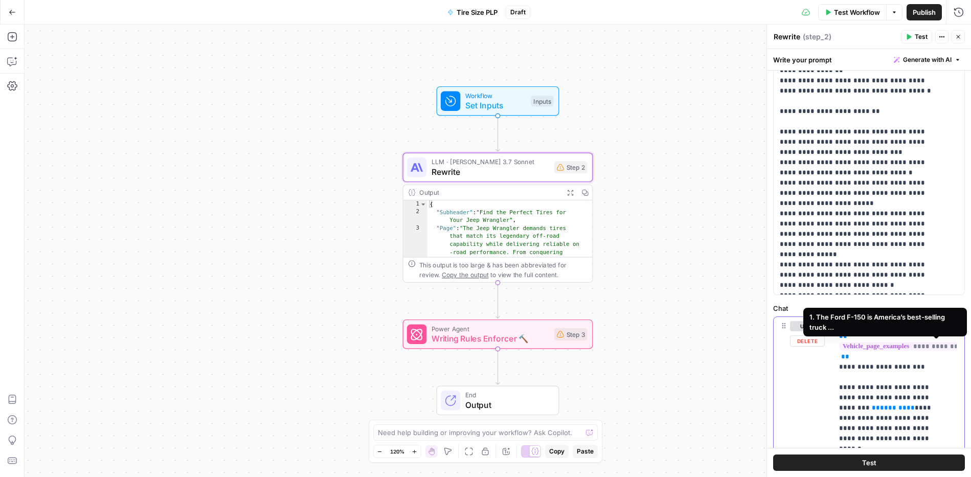
click at [910, 346] on span "**********" at bounding box center [935, 346] width 191 height 9
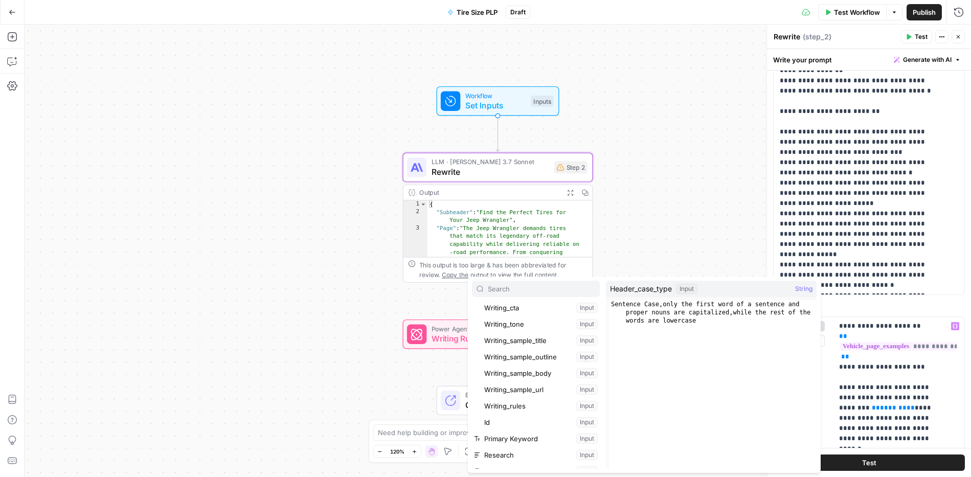
scroll to position [240, 0]
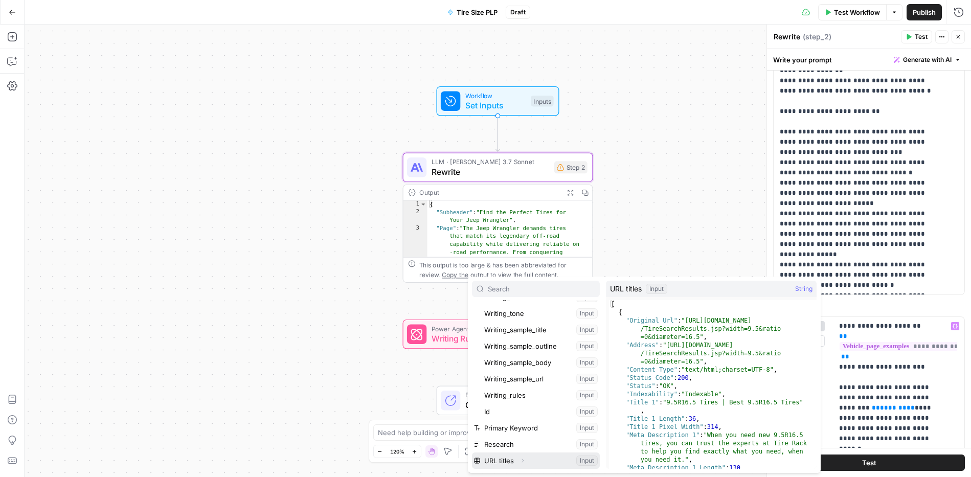
click at [524, 460] on icon "button" at bounding box center [522, 461] width 6 height 6
click at [534, 458] on button "Select variable URL titles" at bounding box center [536, 461] width 128 height 16
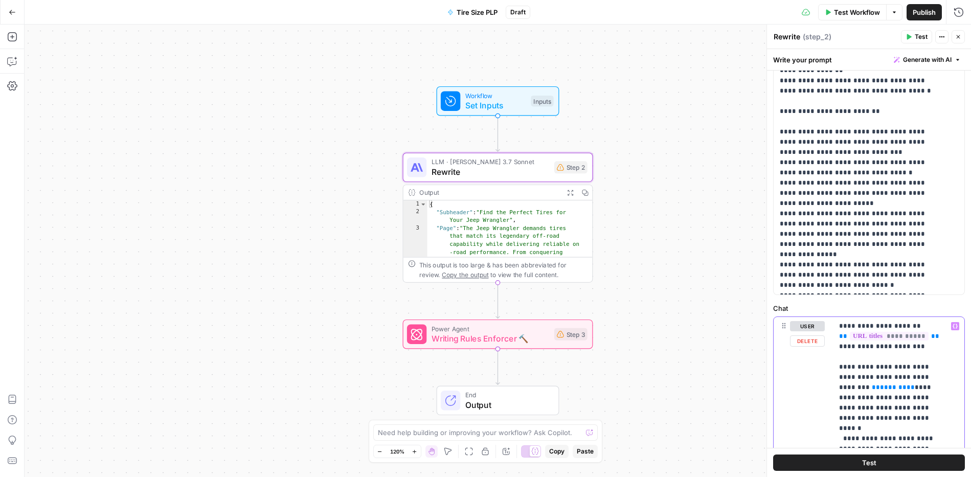
scroll to position [570, 0]
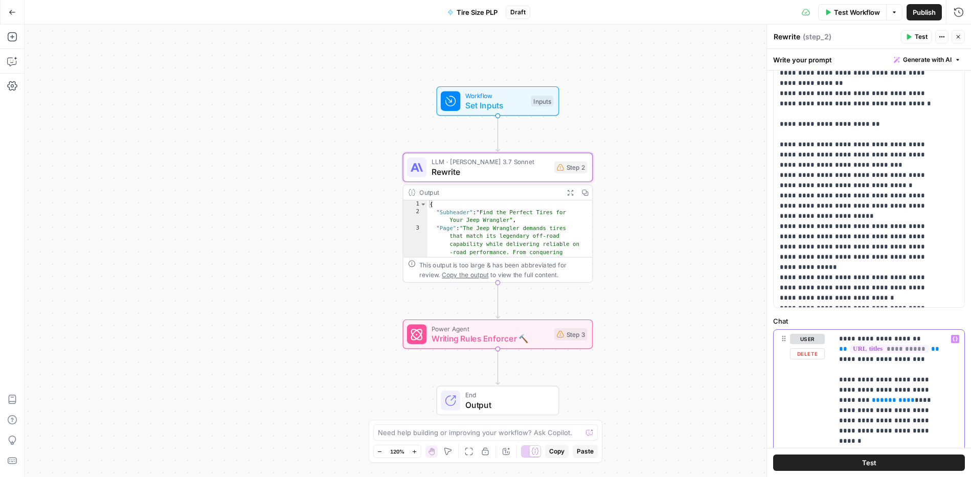
drag, startPoint x: 865, startPoint y: 337, endPoint x: 844, endPoint y: 335, distance: 21.1
drag, startPoint x: 868, startPoint y: 359, endPoint x: 846, endPoint y: 359, distance: 21.5
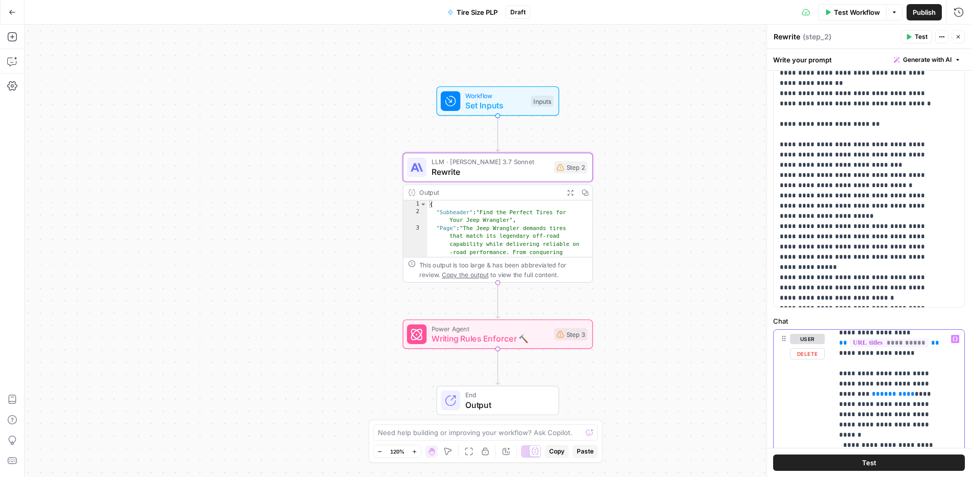
click at [880, 395] on span "*******" at bounding box center [893, 394] width 27 height 7
click at [880, 394] on span "*******" at bounding box center [893, 394] width 27 height 7
click at [880, 393] on span "*******" at bounding box center [893, 394] width 27 height 7
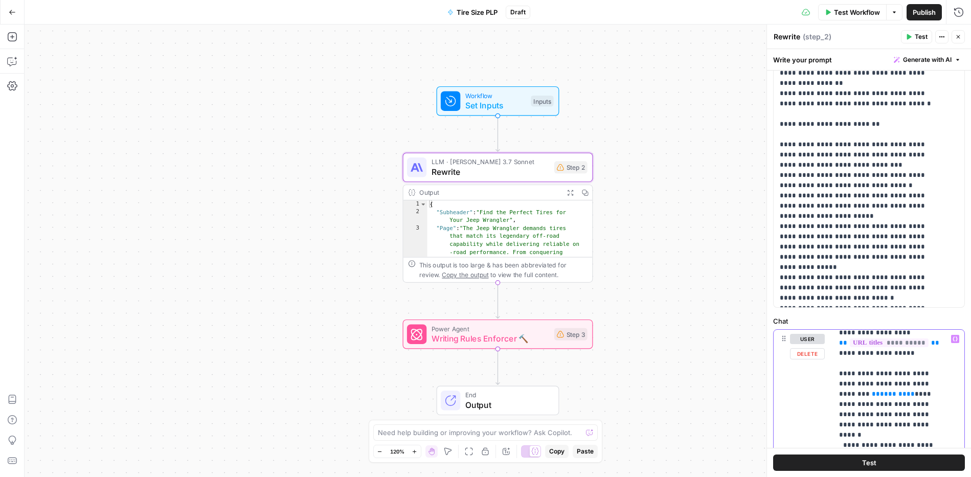
click at [880, 393] on span "*******" at bounding box center [893, 394] width 27 height 7
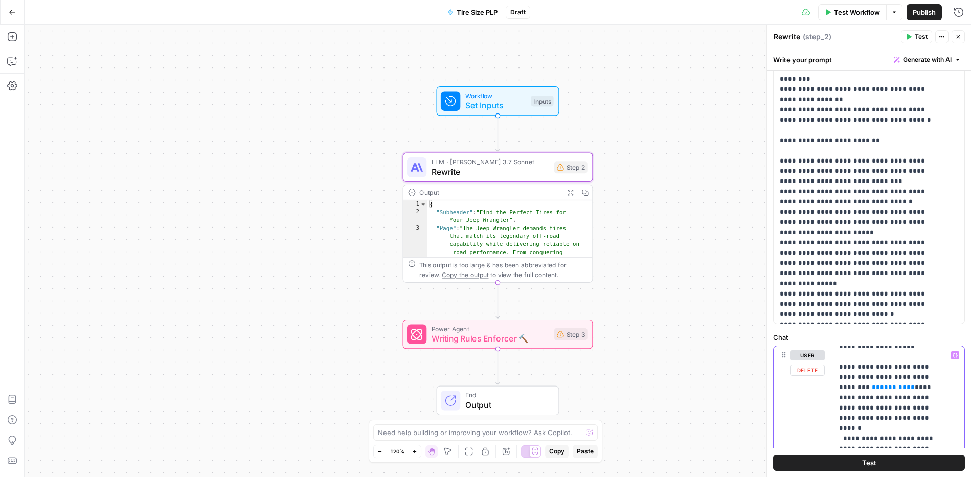
scroll to position [31, 0]
drag, startPoint x: 886, startPoint y: 375, endPoint x: 870, endPoint y: 374, distance: 15.9
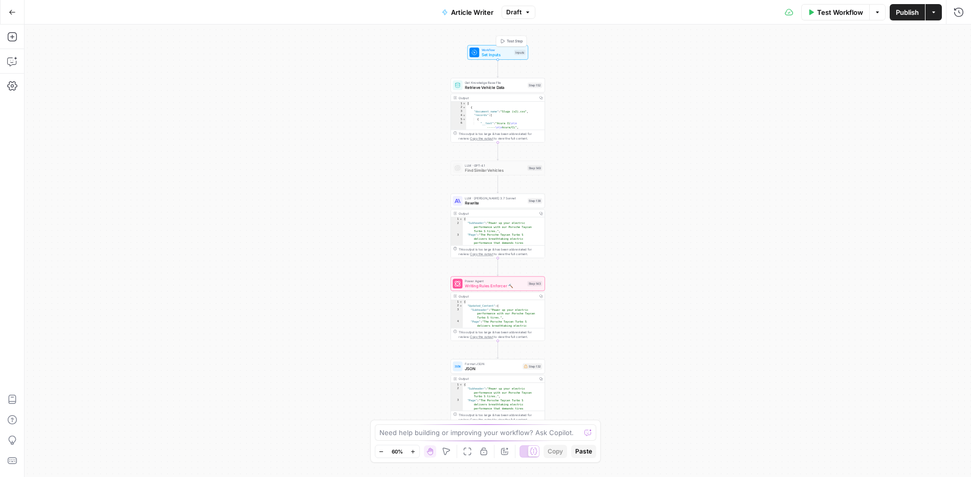
click at [508, 51] on span "Workflow" at bounding box center [497, 49] width 30 height 5
click at [924, 102] on span "edit field" at bounding box center [924, 104] width 22 height 8
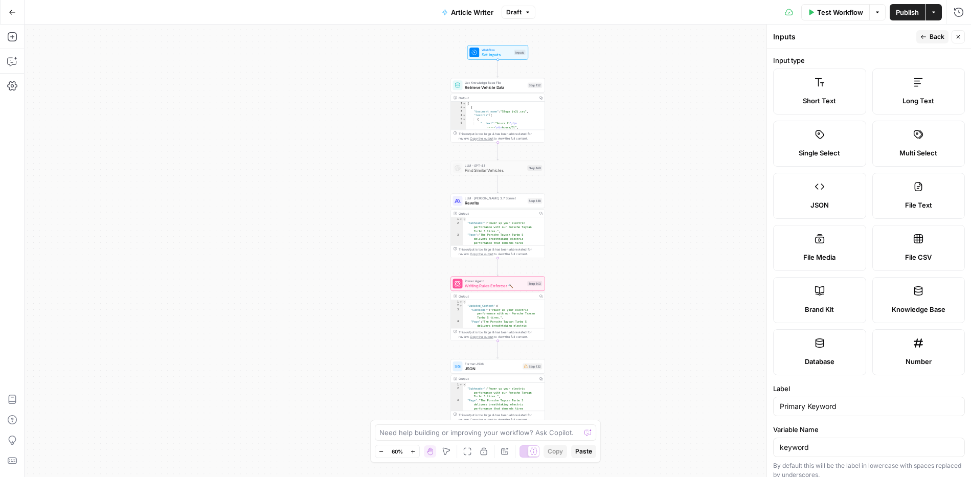
click at [928, 36] on button "Back" at bounding box center [932, 36] width 32 height 13
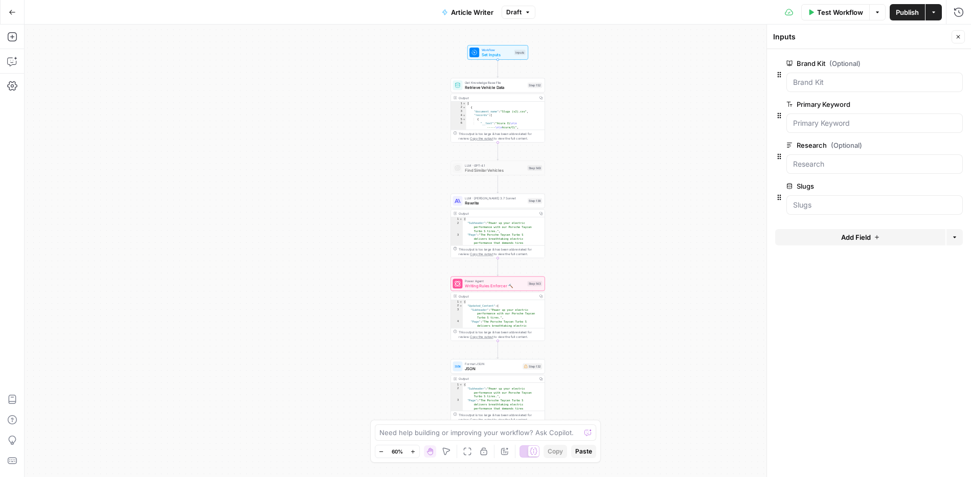
click at [930, 62] on span "edit field" at bounding box center [924, 63] width 22 height 8
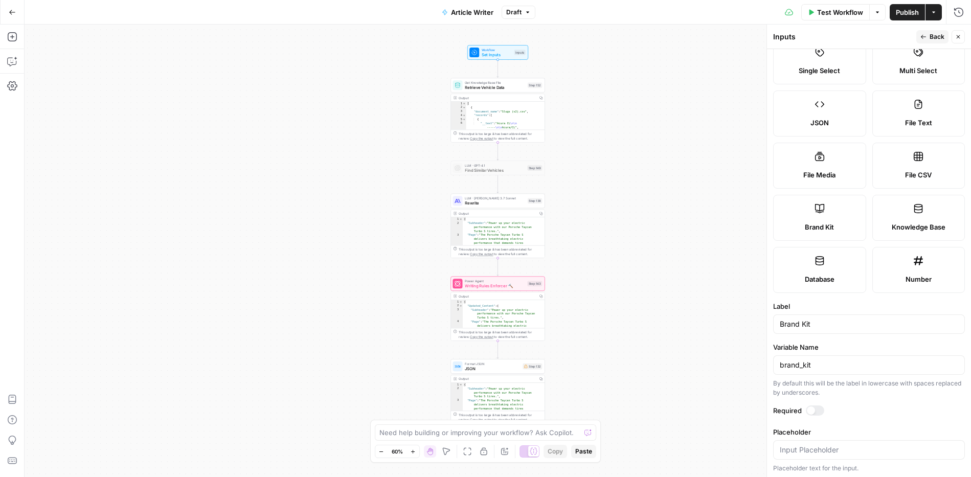
scroll to position [84, 0]
click at [501, 52] on span "Set Inputs" at bounding box center [497, 55] width 30 height 6
click at [960, 37] on icon "button" at bounding box center [958, 37] width 6 height 6
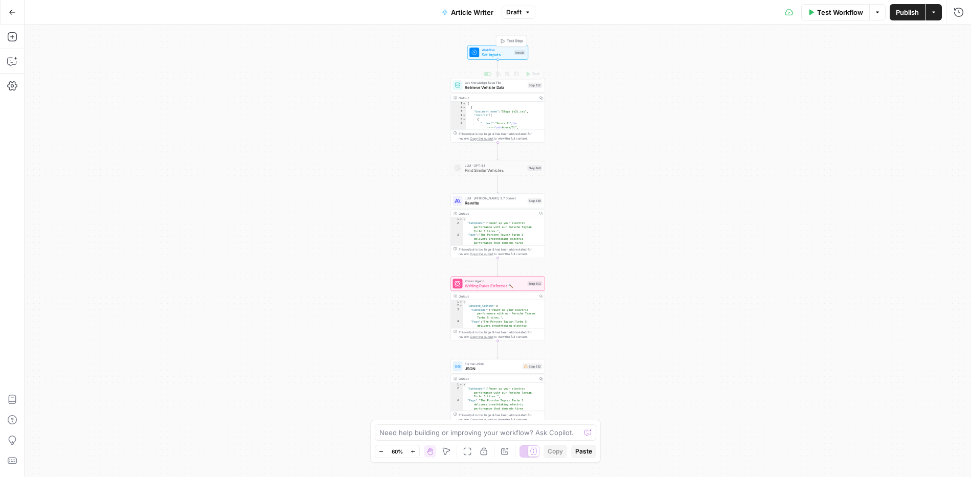
click at [490, 50] on span "Workflow" at bounding box center [497, 49] width 30 height 5
click at [931, 102] on span "edit field" at bounding box center [924, 104] width 22 height 8
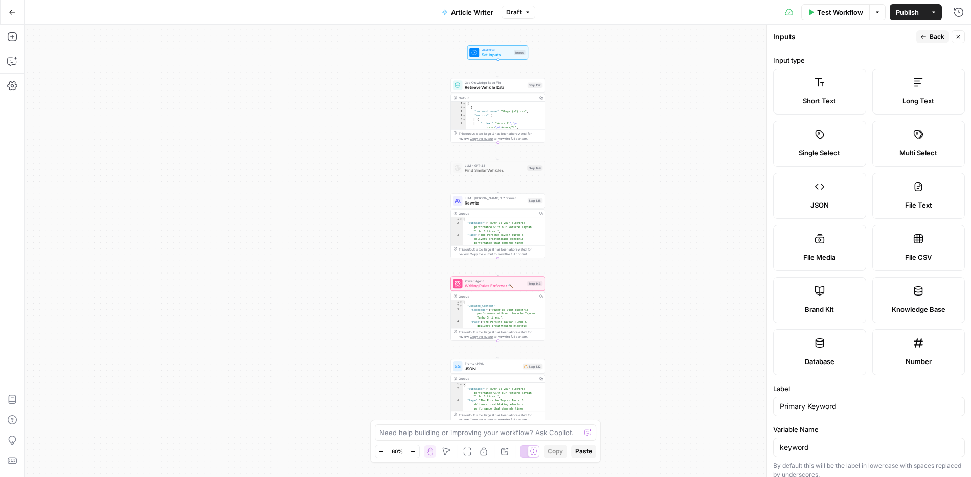
scroll to position [193, 0]
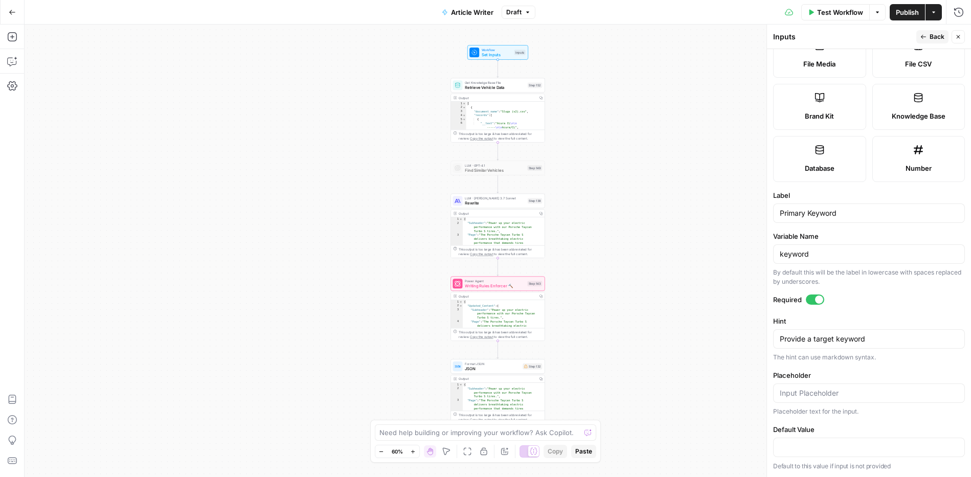
click at [943, 35] on span "Back" at bounding box center [937, 36] width 15 height 9
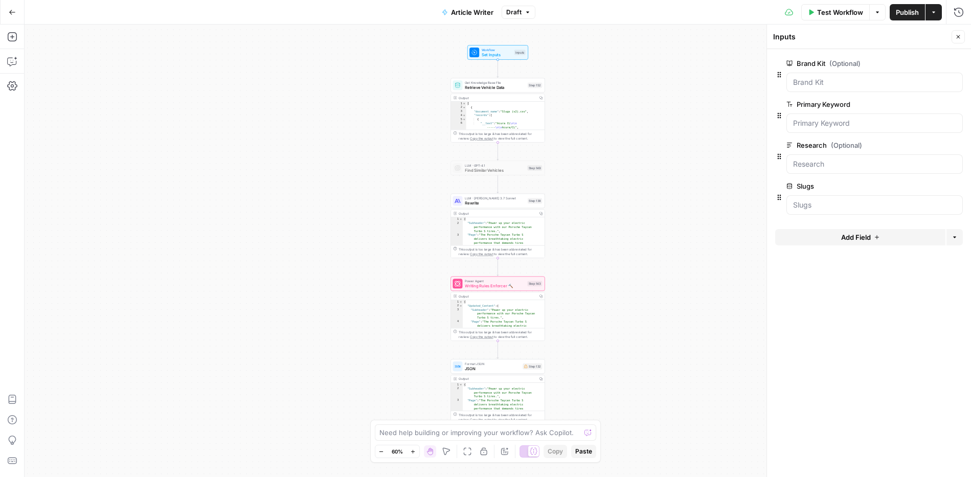
click at [934, 144] on span "edit field" at bounding box center [924, 145] width 22 height 8
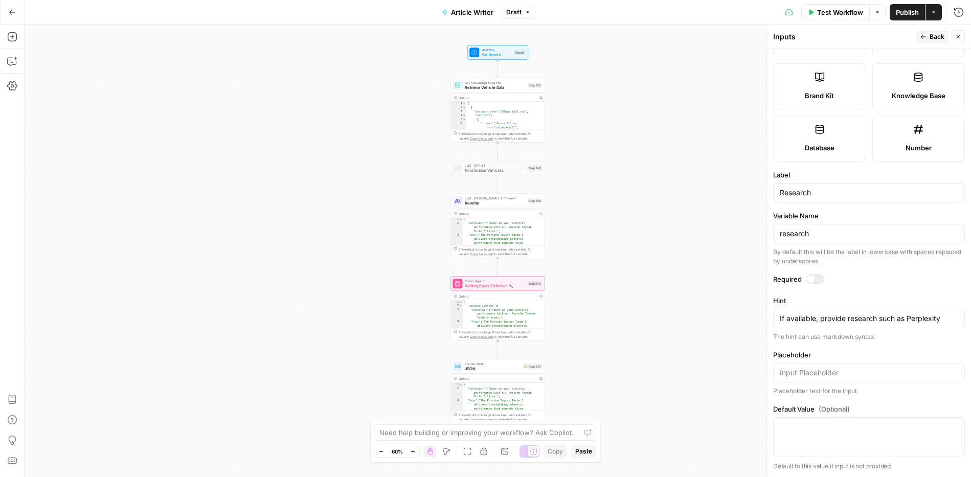
scroll to position [190, 0]
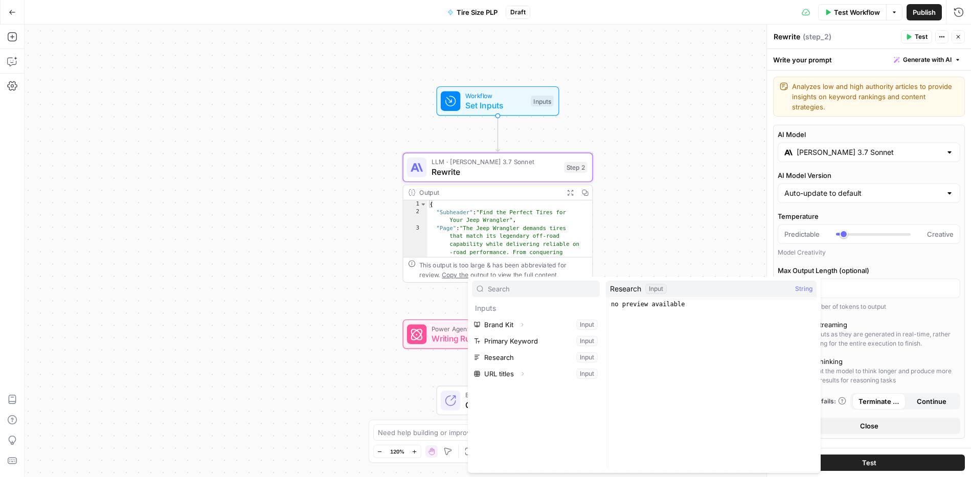
scroll to position [31, 0]
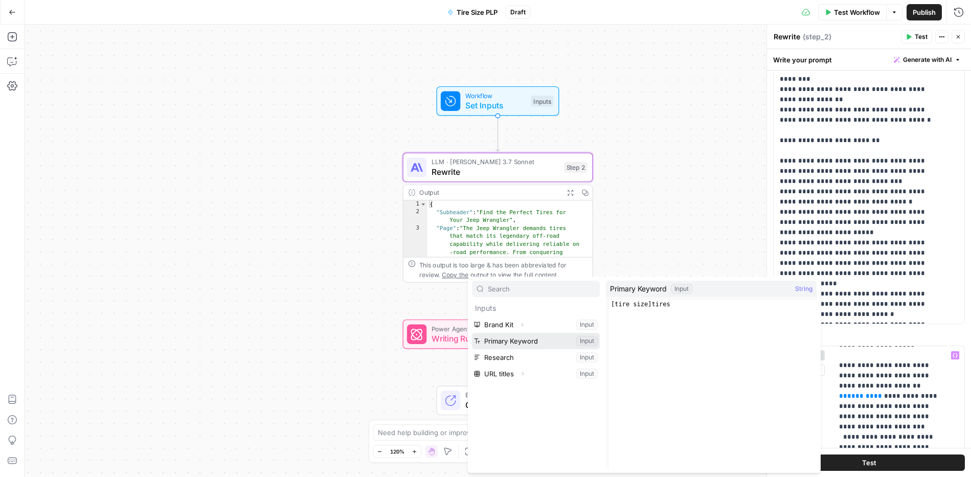
click at [524, 338] on button "Select variable Primary Keyword" at bounding box center [536, 341] width 128 height 16
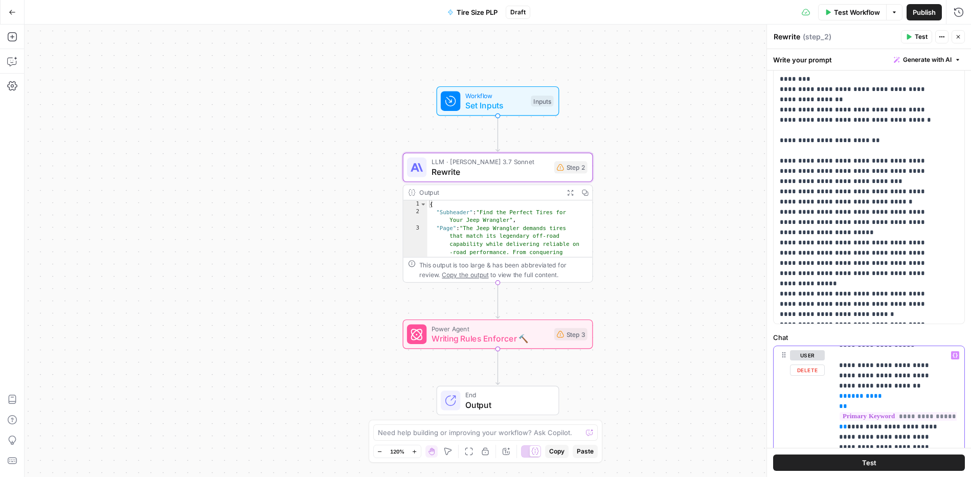
click at [847, 393] on span "**" at bounding box center [843, 396] width 8 height 7
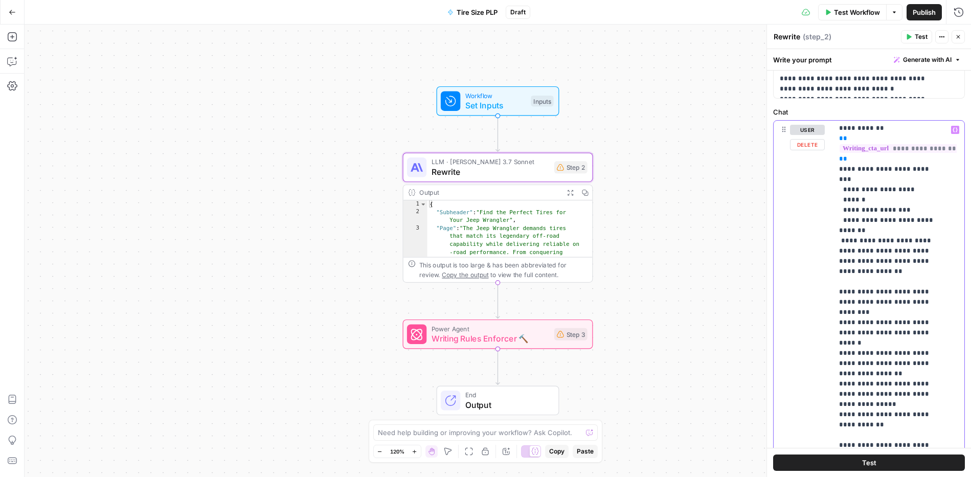
scroll to position [1027, 0]
click at [869, 360] on p "**********" at bounding box center [891, 274] width 104 height 2352
drag, startPoint x: 867, startPoint y: 361, endPoint x: 833, endPoint y: 341, distance: 39.0
click at [833, 341] on div "**********" at bounding box center [895, 329] width 124 height 417
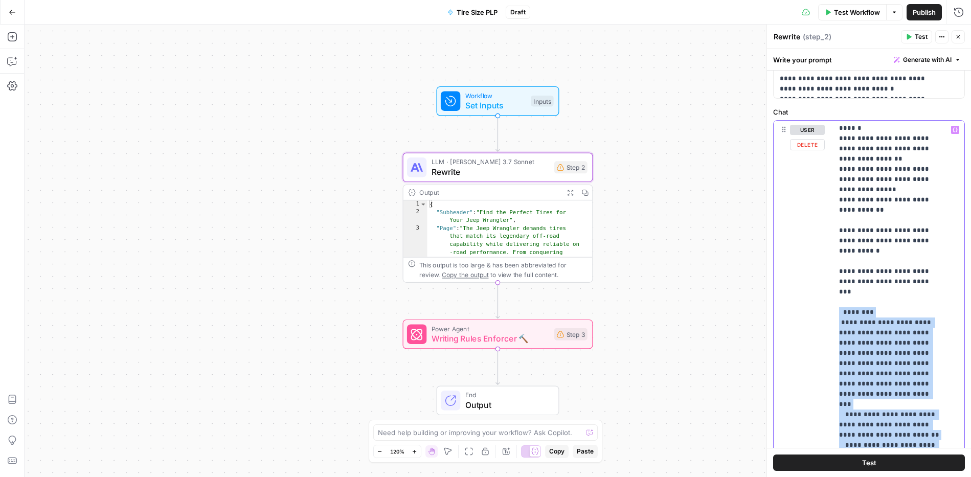
scroll to position [1239, 0]
drag, startPoint x: 839, startPoint y: 229, endPoint x: 907, endPoint y: 359, distance: 146.8
click at [907, 359] on p "**********" at bounding box center [891, 40] width 104 height 2311
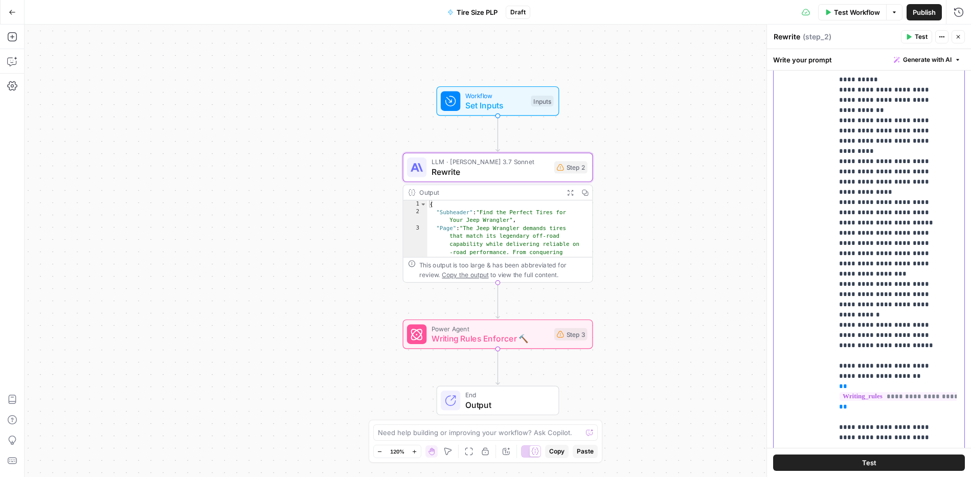
scroll to position [923, 0]
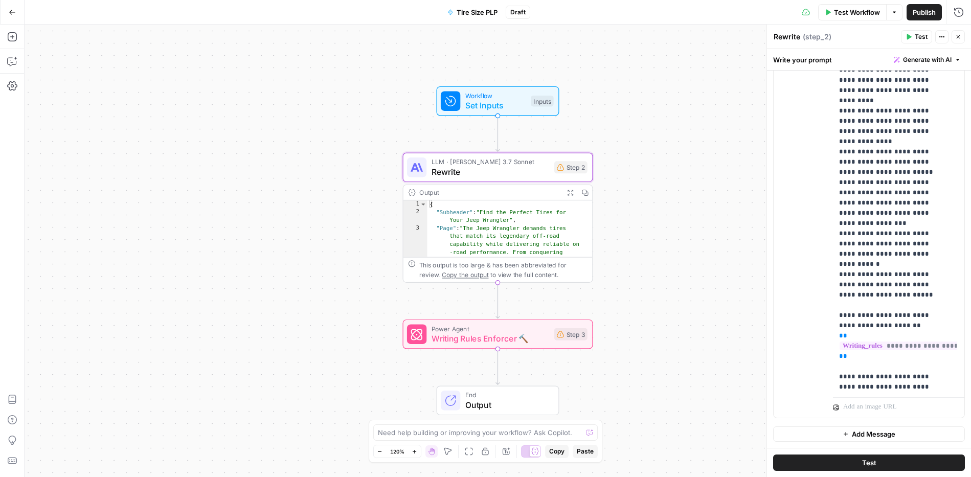
click at [888, 461] on button "Test" at bounding box center [869, 463] width 192 height 16
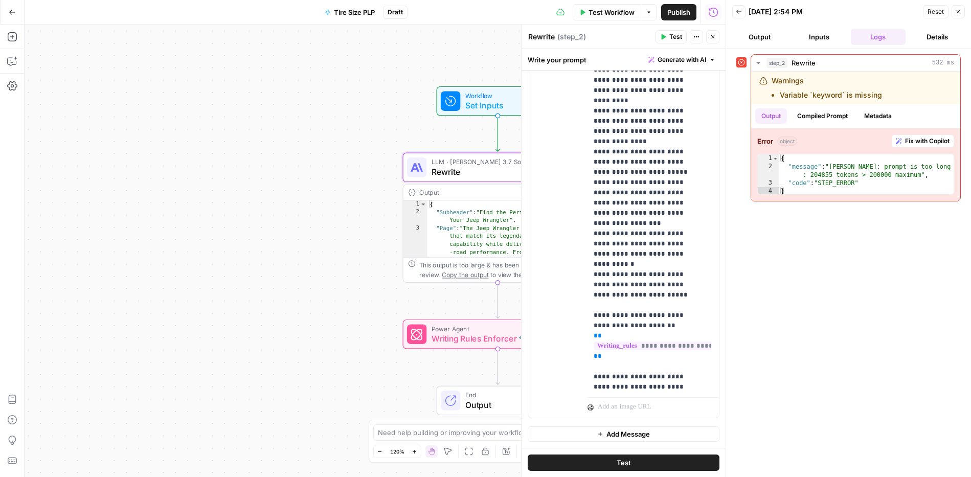
click at [851, 275] on div "step_2 Rewrite 532 ms Warnings Variable `keyword` is missing Output Compiled Pr…" at bounding box center [848, 263] width 224 height 418
type textarea "**********"
click at [822, 173] on div "{ "message" : "[PERSON_NAME]: prompt is too long : 204855 tokens > 200000 maxim…" at bounding box center [866, 182] width 175 height 57
click at [933, 141] on span "Fix with Copilot" at bounding box center [927, 141] width 44 height 9
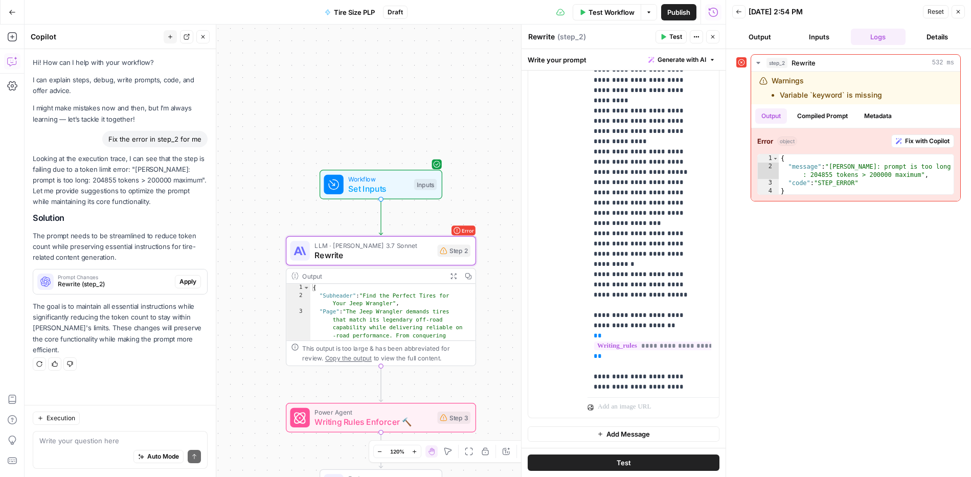
click at [183, 280] on span "Apply" at bounding box center [187, 281] width 17 height 9
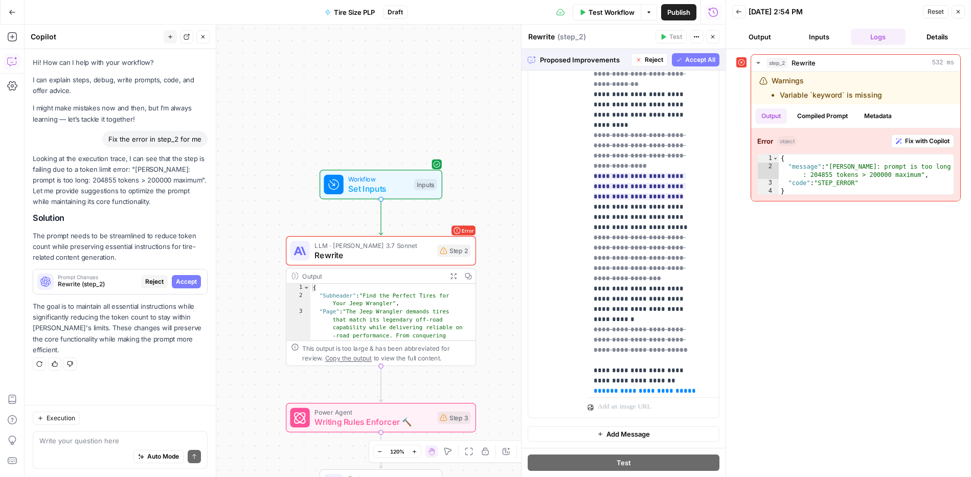
scroll to position [1790, 0]
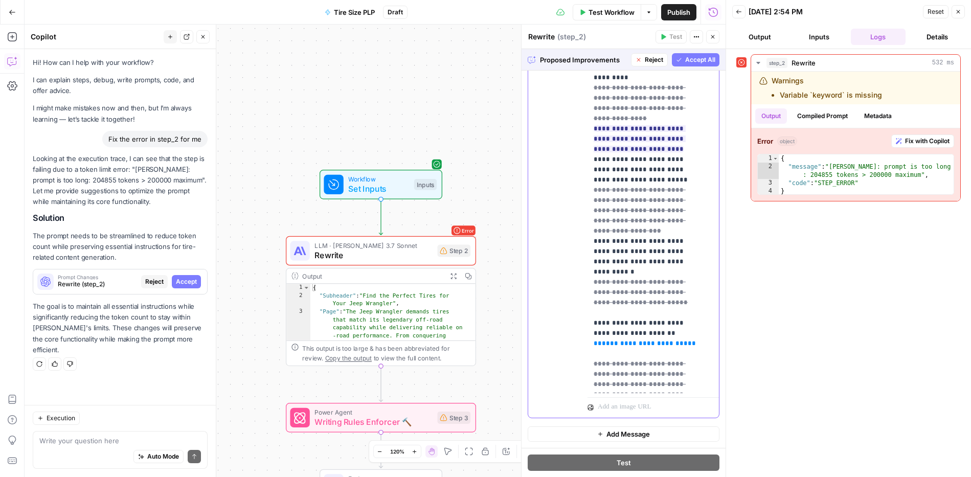
drag, startPoint x: 635, startPoint y: 232, endPoint x: 601, endPoint y: 229, distance: 33.8
drag, startPoint x: 596, startPoint y: 251, endPoint x: 624, endPoint y: 285, distance: 44.6
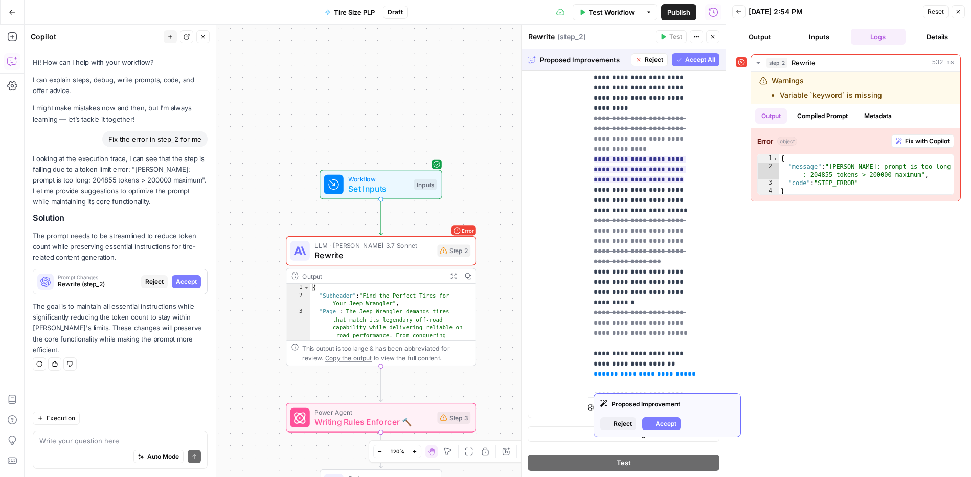
drag, startPoint x: 584, startPoint y: 297, endPoint x: 617, endPoint y: 332, distance: 47.7
click at [617, 332] on div "**********" at bounding box center [623, 197] width 191 height 441
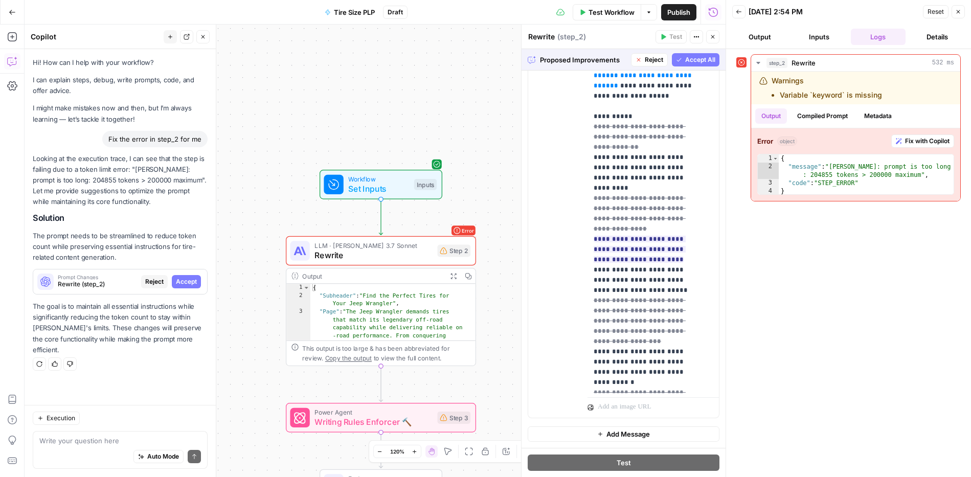
scroll to position [1679, 0]
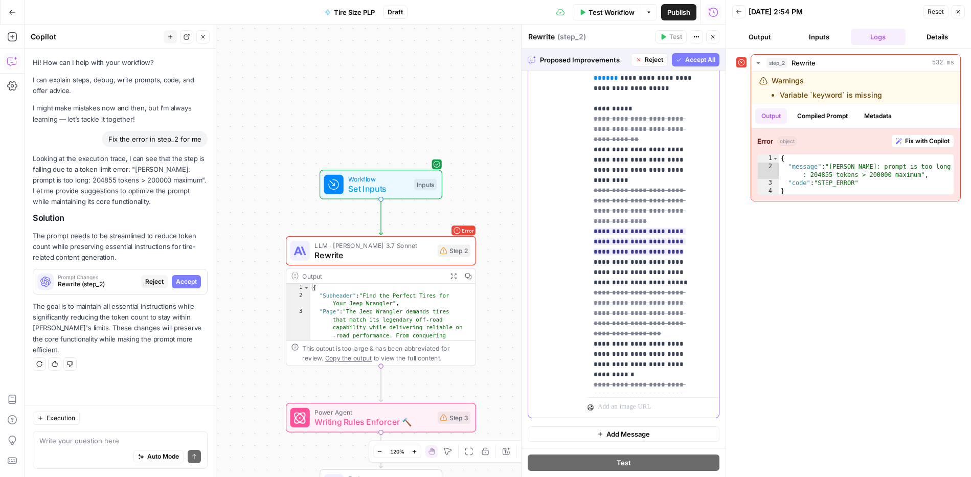
scroll to position [1696, 0]
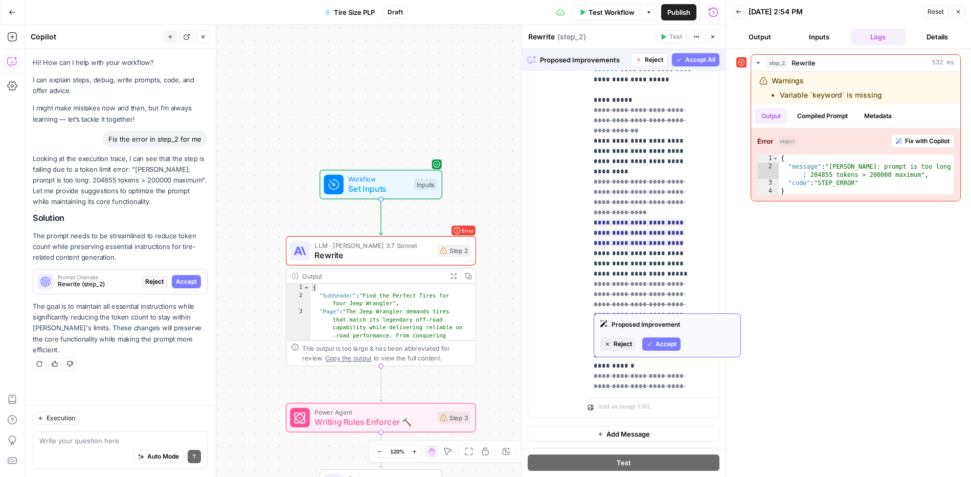
click at [669, 344] on span "Accept" at bounding box center [665, 344] width 21 height 9
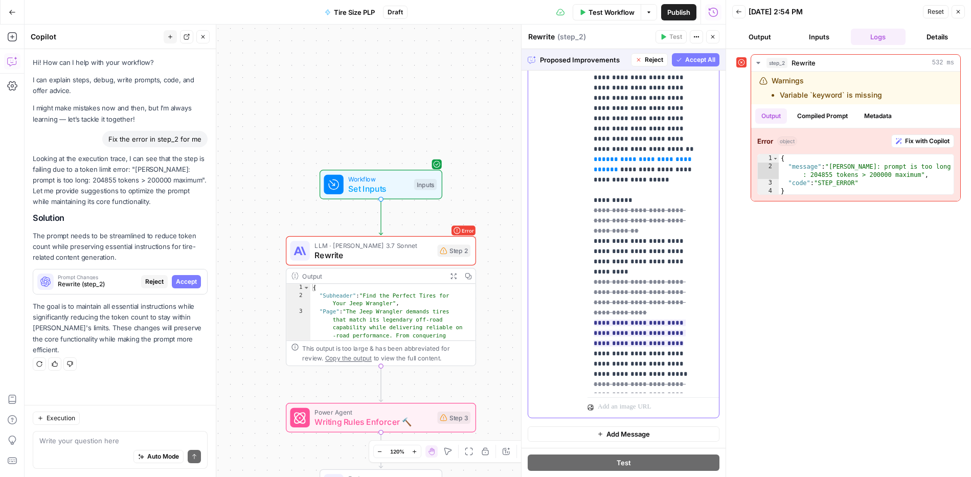
scroll to position [1487, 0]
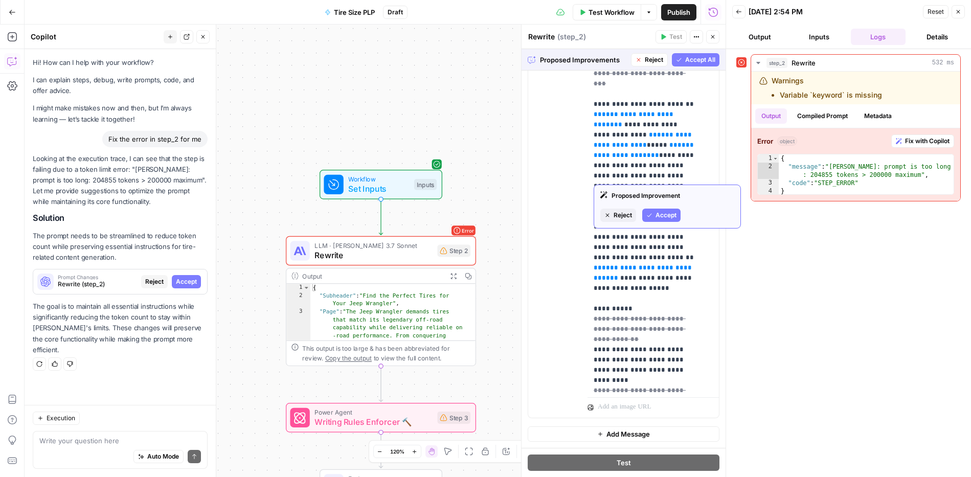
click at [652, 210] on button "Accept" at bounding box center [661, 215] width 38 height 13
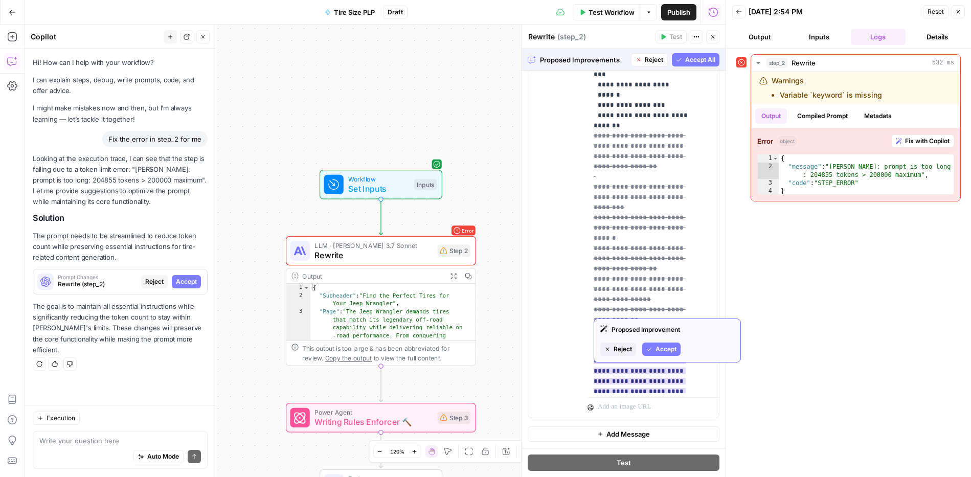
scroll to position [967, 0]
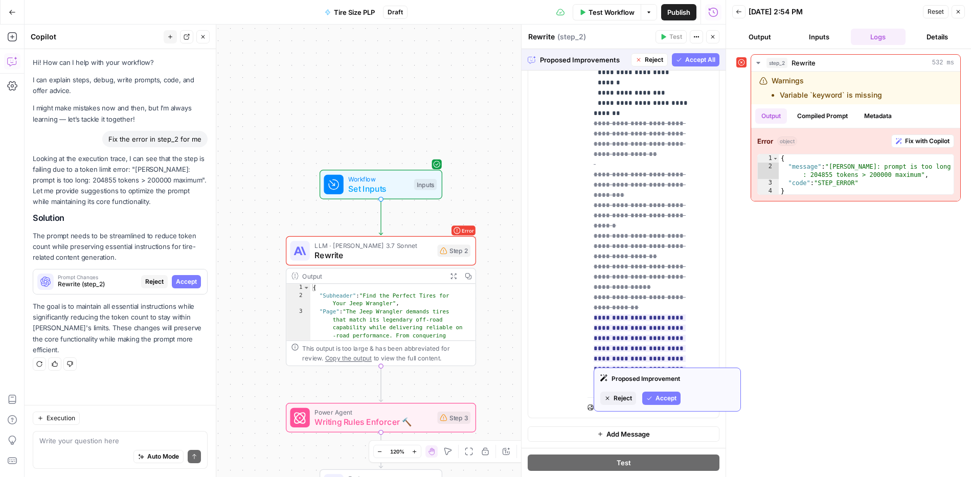
click at [671, 398] on span "Accept" at bounding box center [665, 398] width 21 height 9
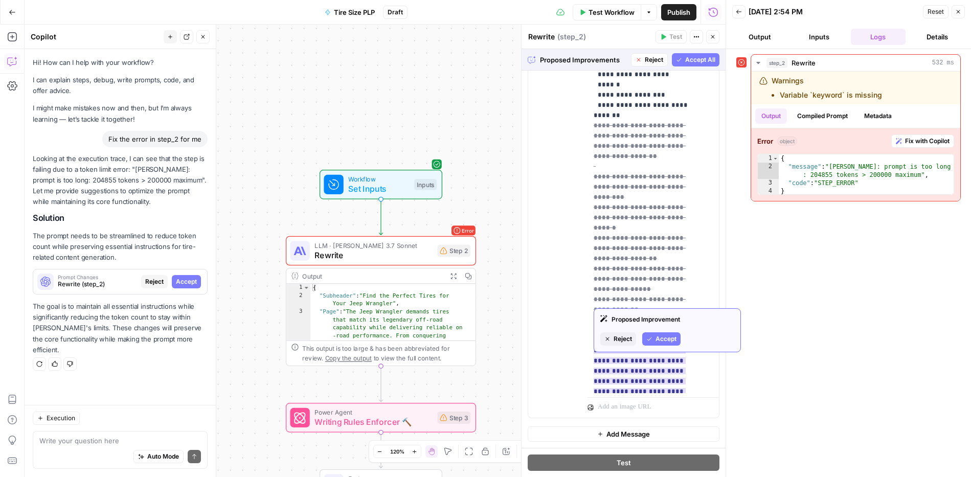
click at [654, 341] on button "Accept" at bounding box center [661, 338] width 38 height 13
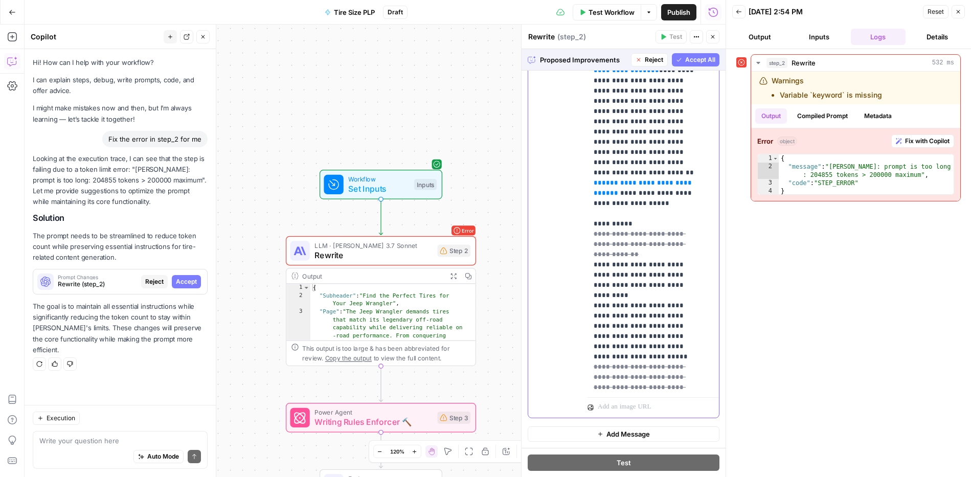
scroll to position [1381, 0]
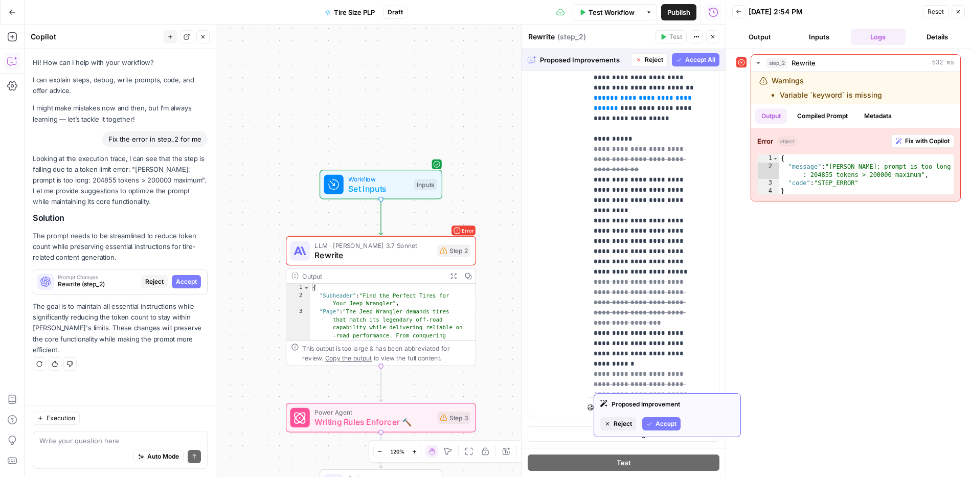
click at [662, 422] on span "Accept" at bounding box center [665, 423] width 21 height 9
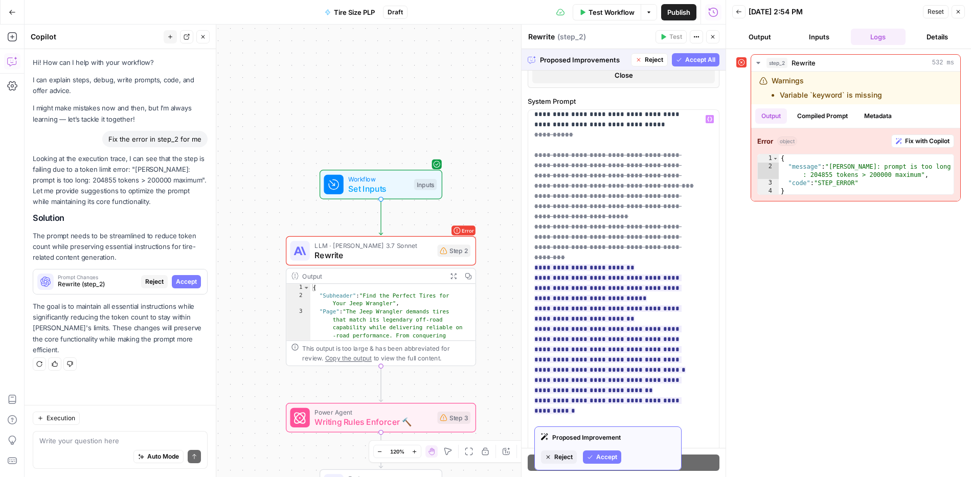
scroll to position [69, 0]
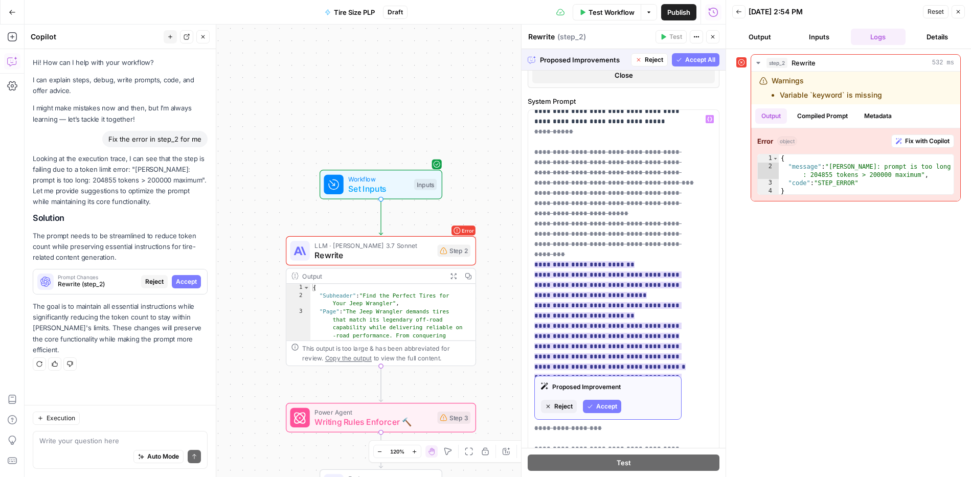
click at [560, 406] on span "Reject" at bounding box center [563, 406] width 18 height 9
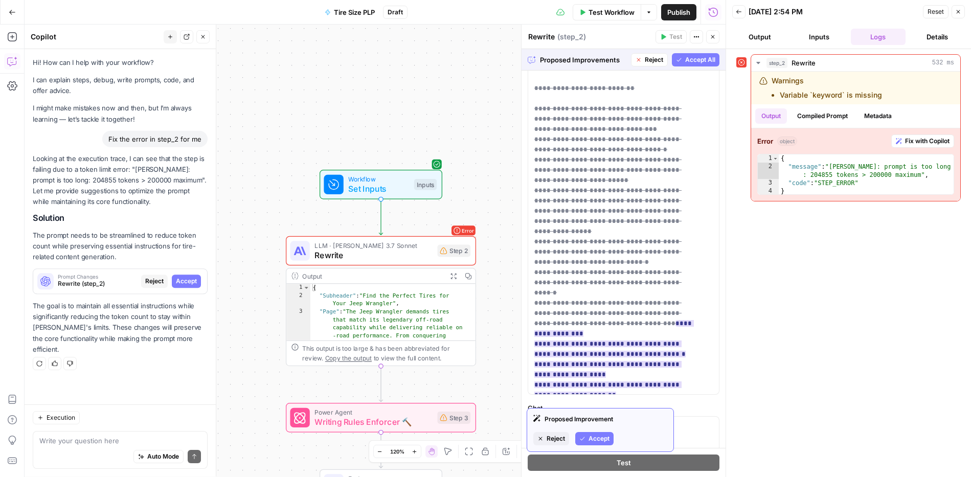
scroll to position [499, 0]
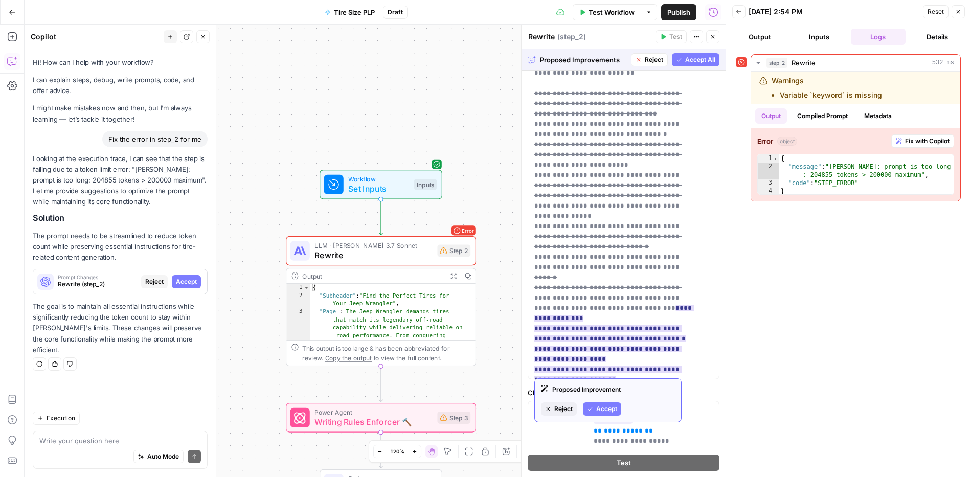
click at [571, 408] on span "Reject" at bounding box center [563, 408] width 18 height 9
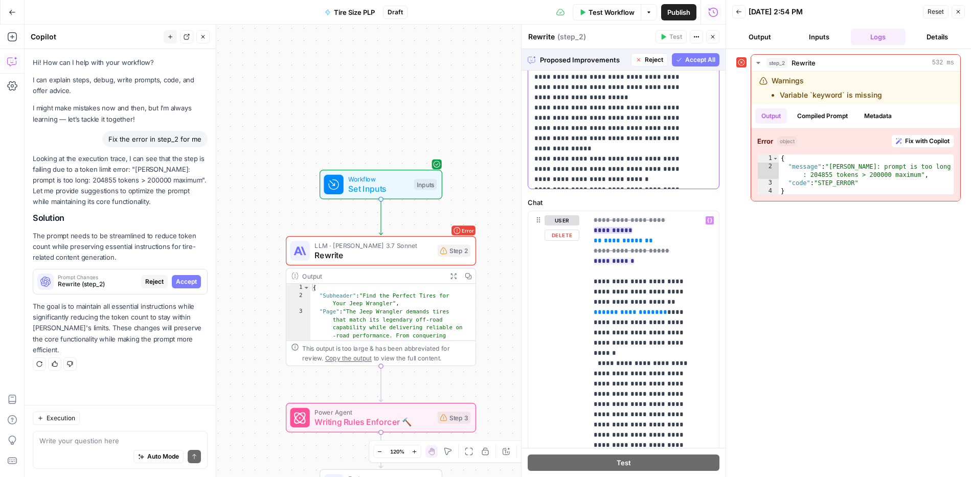
scroll to position [688, 0]
click at [618, 303] on span "Reject" at bounding box center [623, 301] width 18 height 9
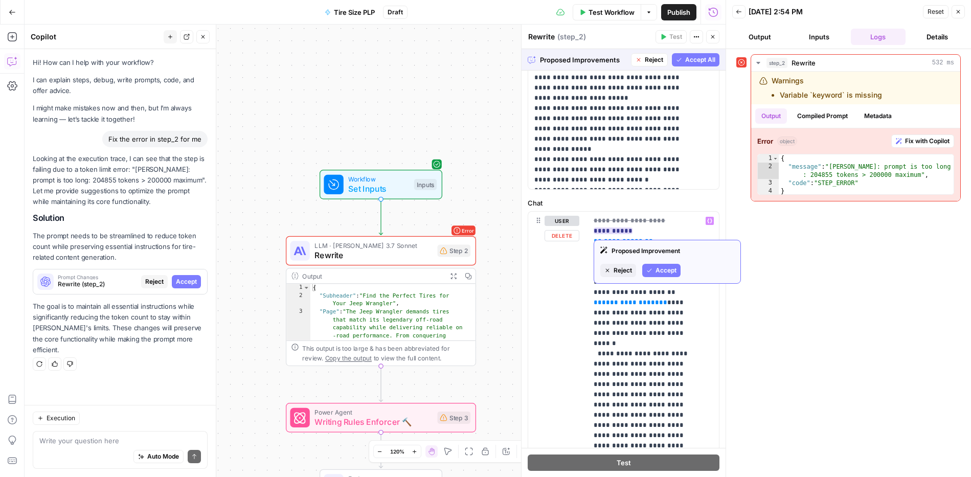
click at [629, 268] on span "Reject" at bounding box center [623, 270] width 18 height 9
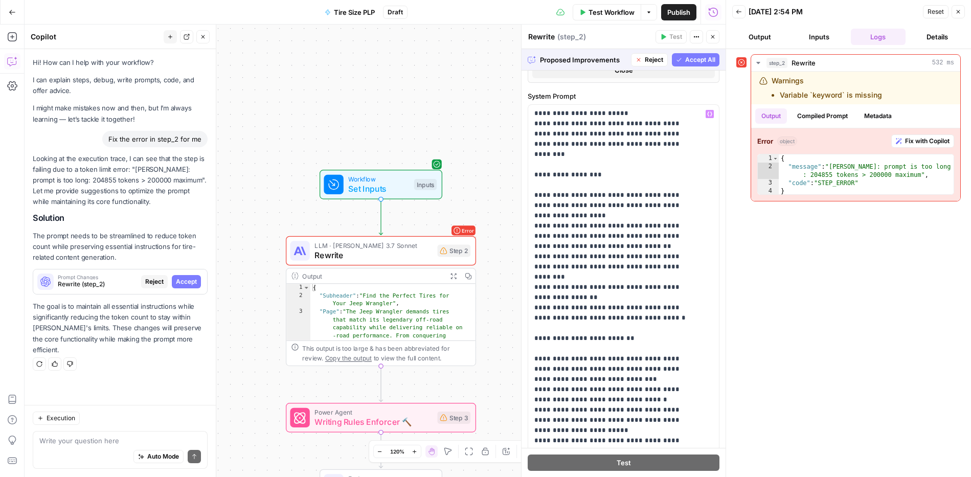
scroll to position [0, 0]
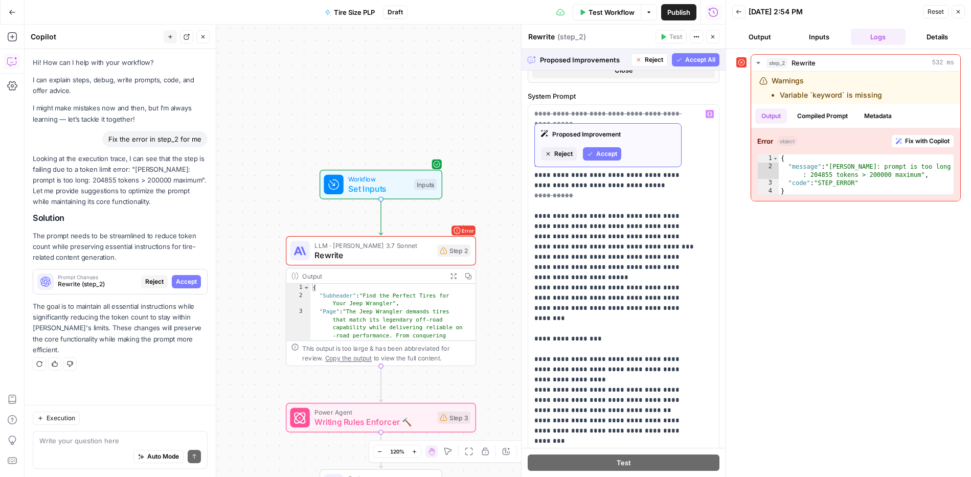
click at [551, 155] on button "Reject" at bounding box center [559, 153] width 36 height 13
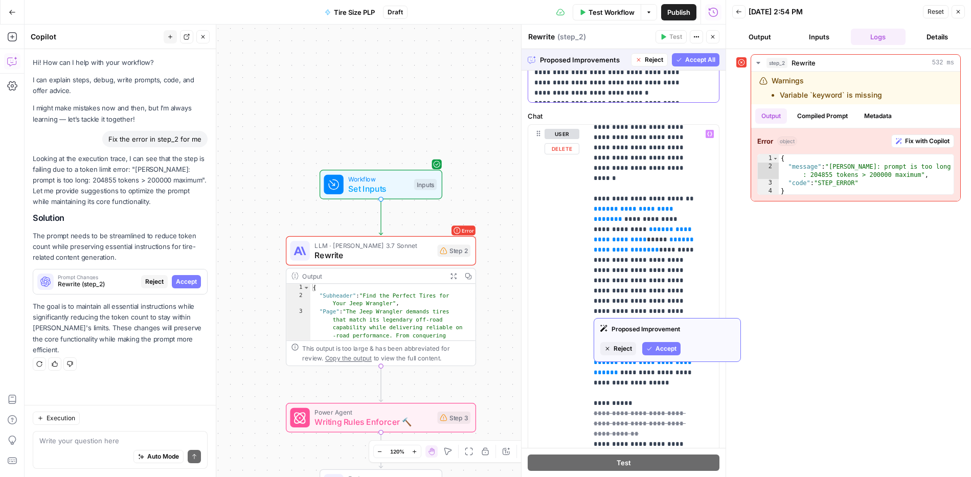
scroll to position [1218, 0]
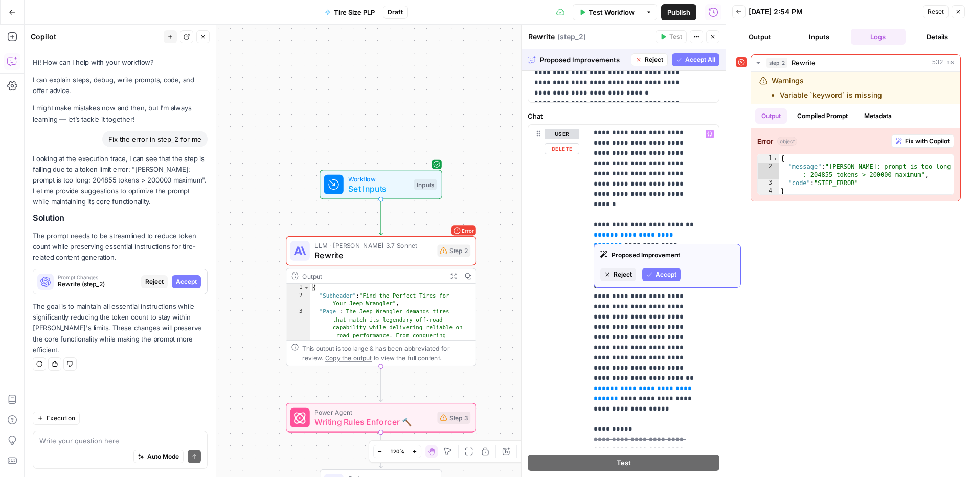
click at [623, 275] on span "Reject" at bounding box center [623, 274] width 18 height 9
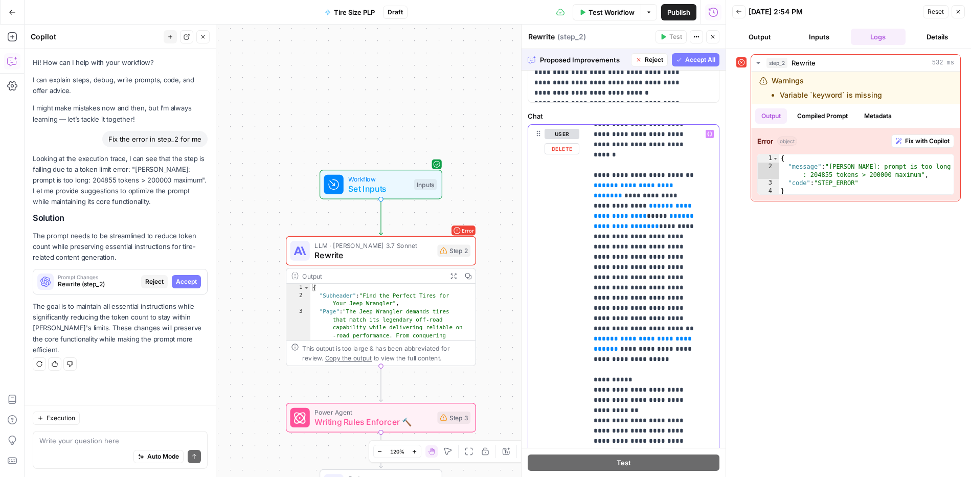
scroll to position [1270, 0]
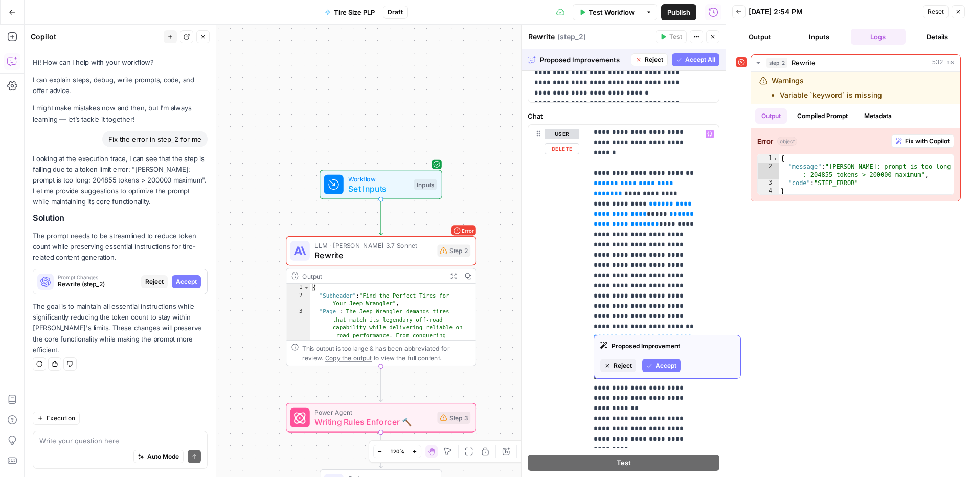
click at [622, 363] on span "Reject" at bounding box center [623, 365] width 18 height 9
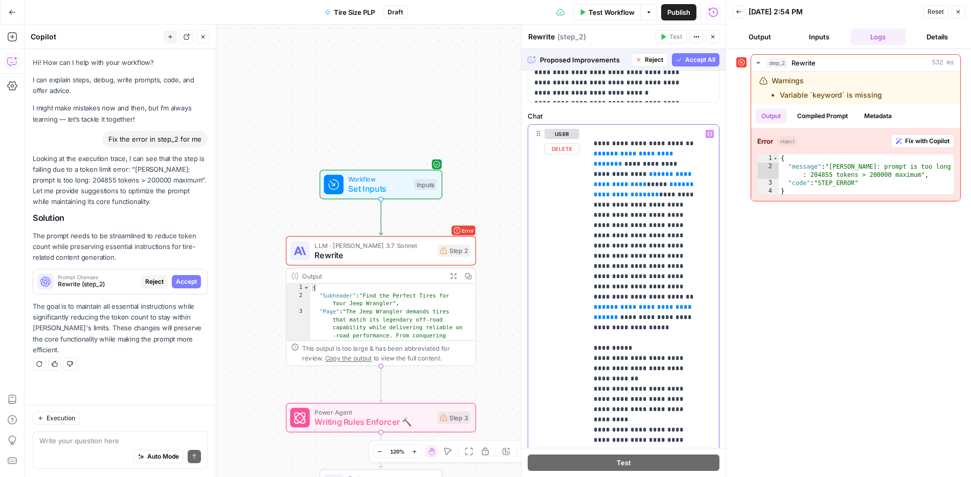
scroll to position [861, 0]
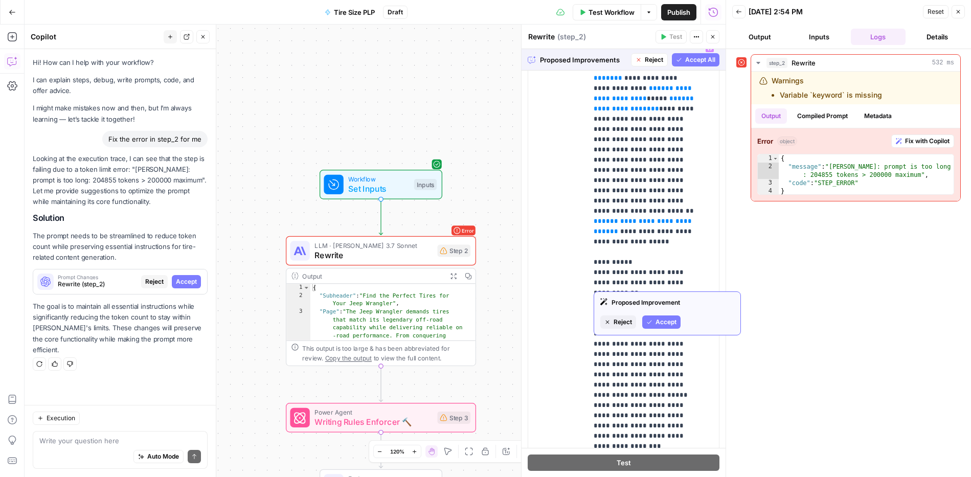
click at [620, 322] on span "Reject" at bounding box center [623, 322] width 18 height 9
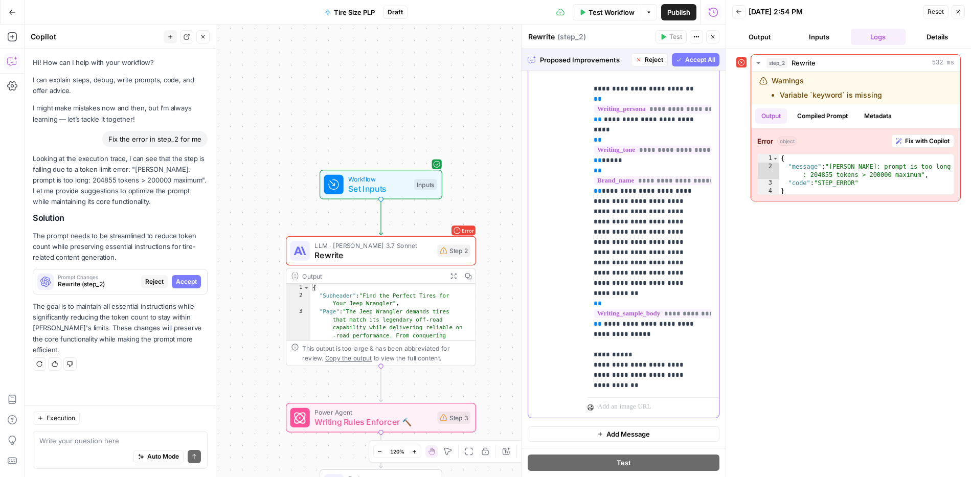
scroll to position [1090, 0]
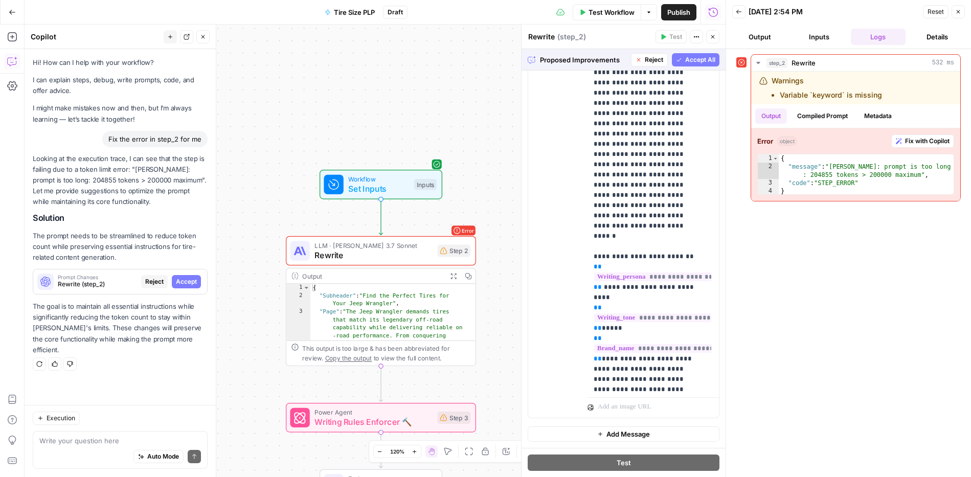
click at [645, 58] on span "Reject" at bounding box center [654, 59] width 18 height 9
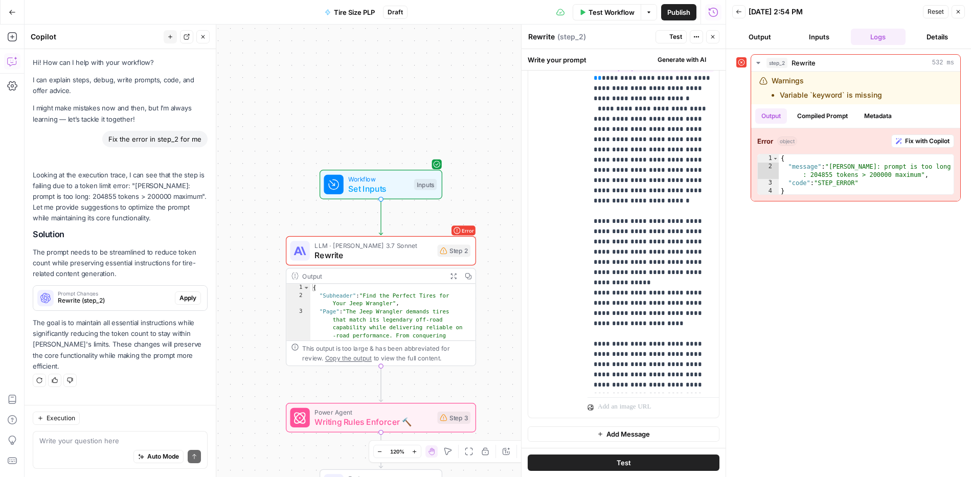
scroll to position [923, 0]
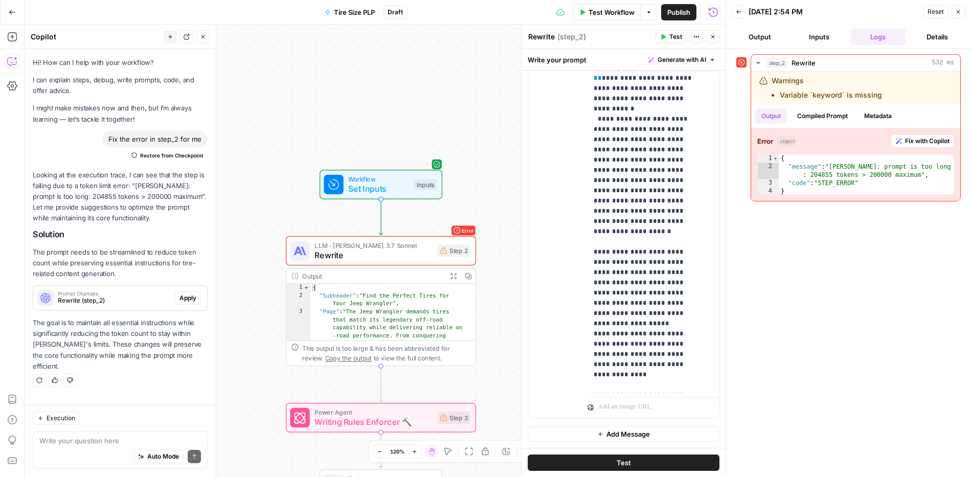
click at [628, 461] on button "Test" at bounding box center [624, 463] width 192 height 16
click at [905, 141] on span "Fix with Copilot" at bounding box center [927, 141] width 44 height 9
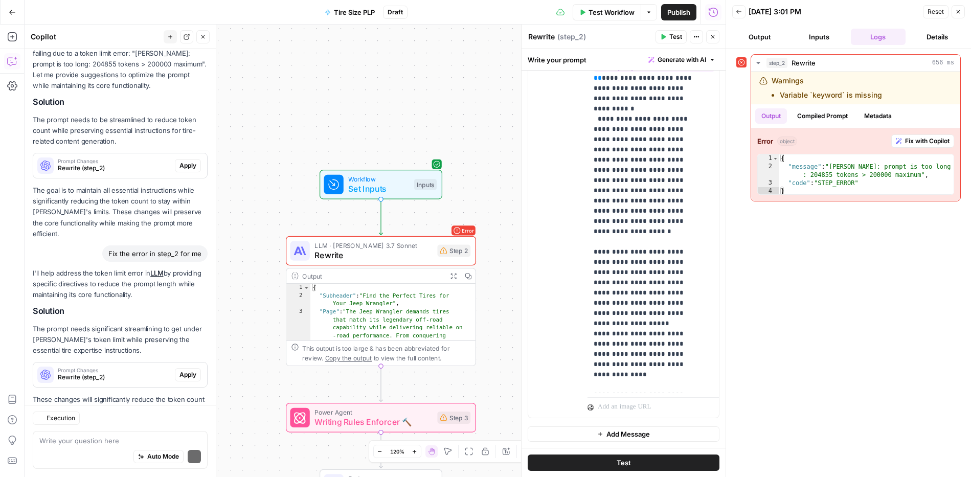
scroll to position [178, 0]
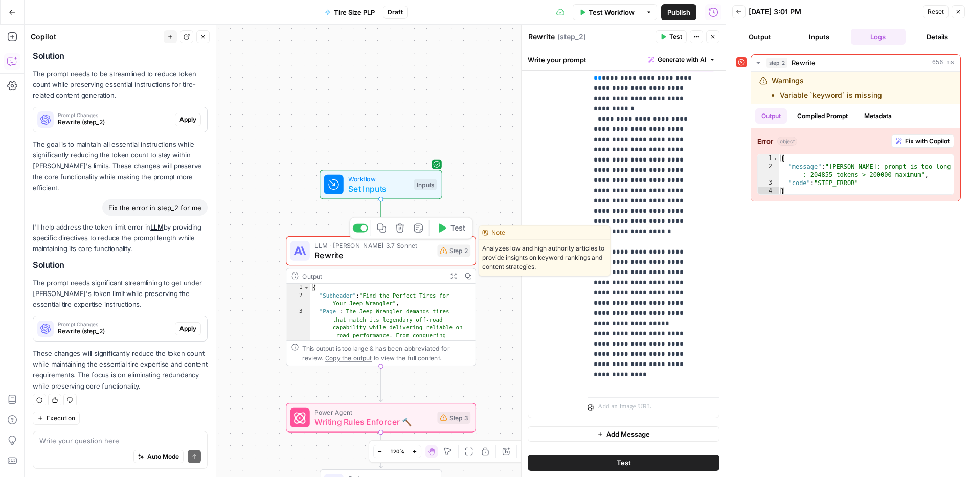
click at [344, 257] on span "Rewrite" at bounding box center [373, 255] width 118 height 12
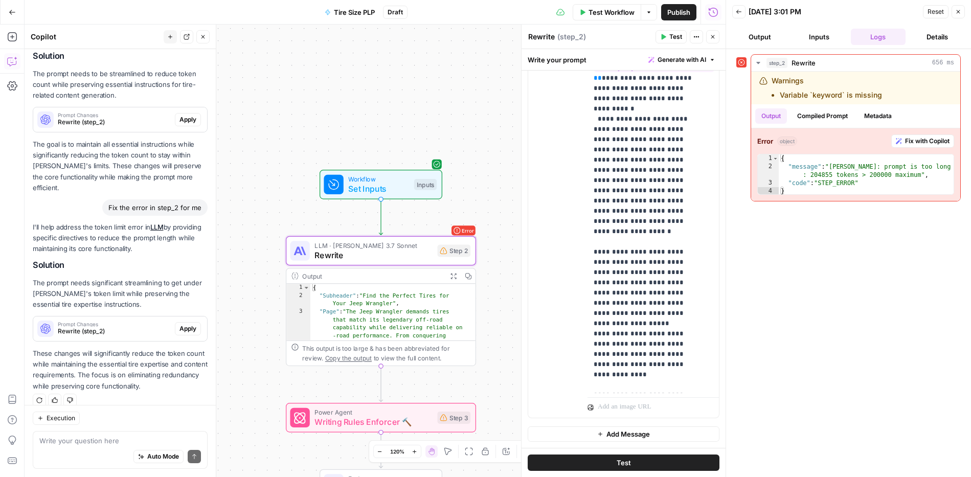
click at [763, 33] on button "Output" at bounding box center [759, 37] width 55 height 16
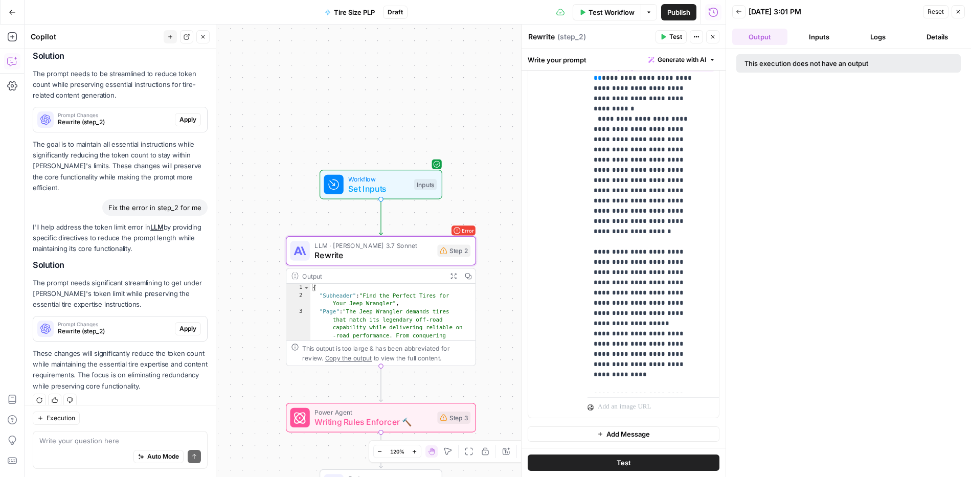
click at [812, 37] on button "Inputs" at bounding box center [819, 37] width 55 height 16
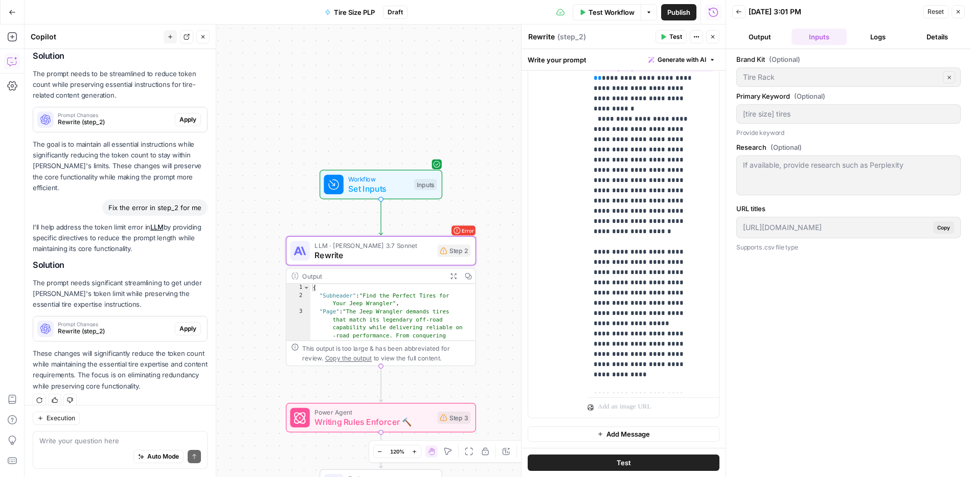
click at [888, 180] on div "If available, provide research such as Perplexity" at bounding box center [848, 175] width 224 height 40
click at [379, 180] on span "Workflow" at bounding box center [378, 179] width 61 height 10
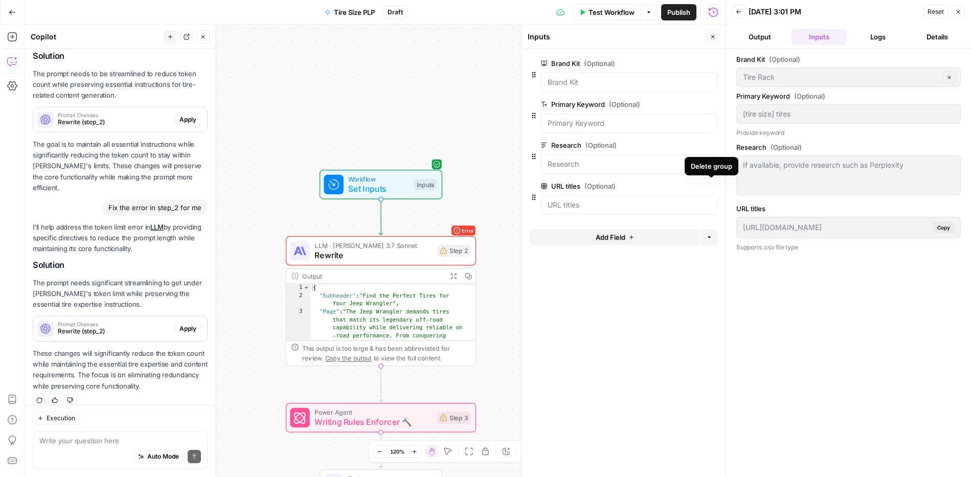
click at [710, 188] on icon "button" at bounding box center [712, 187] width 6 height 6
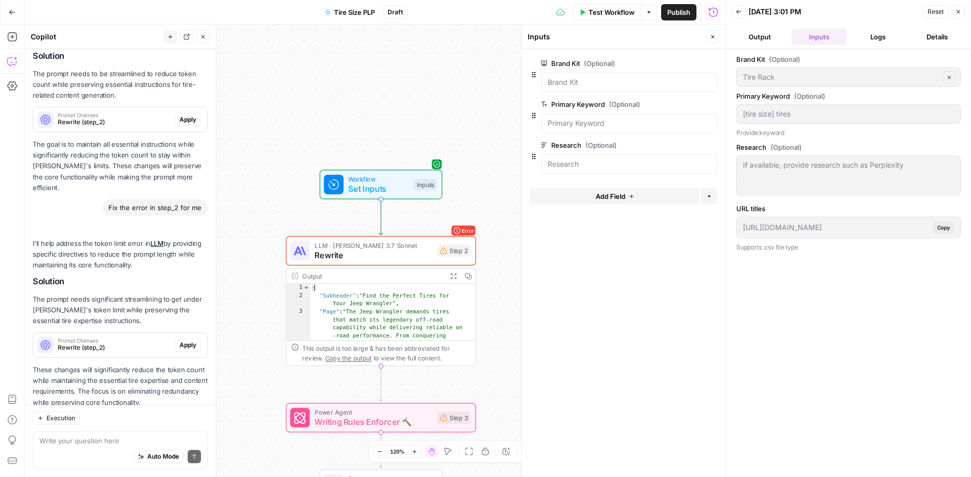
scroll to position [195, 0]
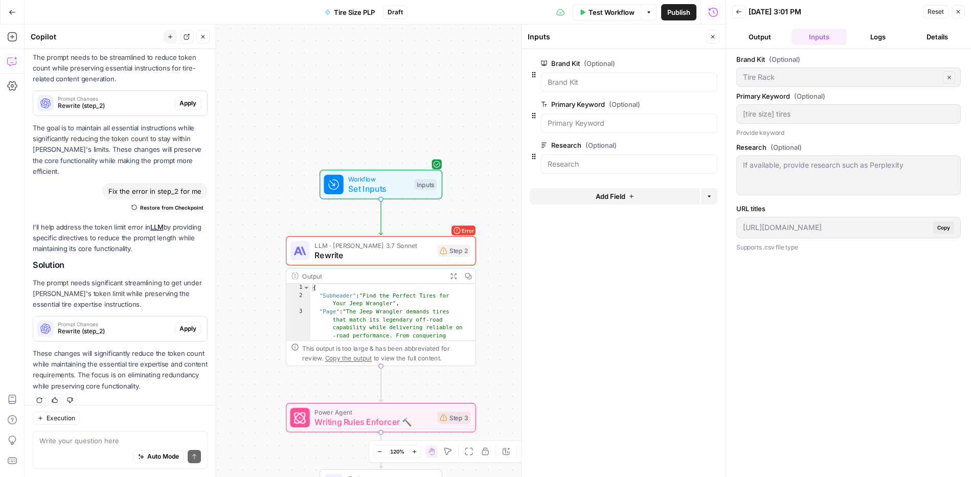
click at [670, 301] on form "Brand Kit (Optional) edit field Delete group Primary Keyword (Optional) edit fi…" at bounding box center [624, 263] width 204 height 428
click at [815, 340] on div "Brand Kit (Optional) Tire Rack Clear Primary Keyword (Optional) [tire size] tir…" at bounding box center [848, 263] width 224 height 418
click at [876, 35] on button "Logs" at bounding box center [878, 37] width 55 height 16
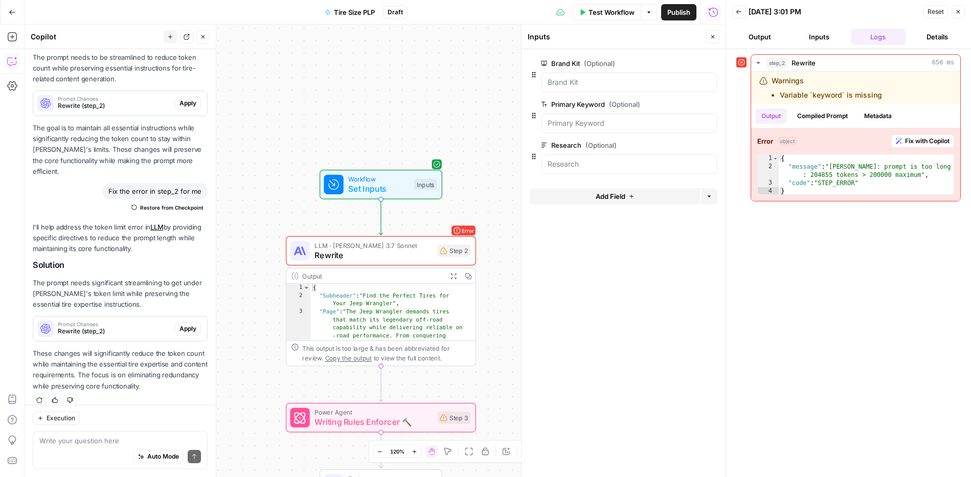
click at [937, 37] on button "Details" at bounding box center [937, 37] width 55 height 16
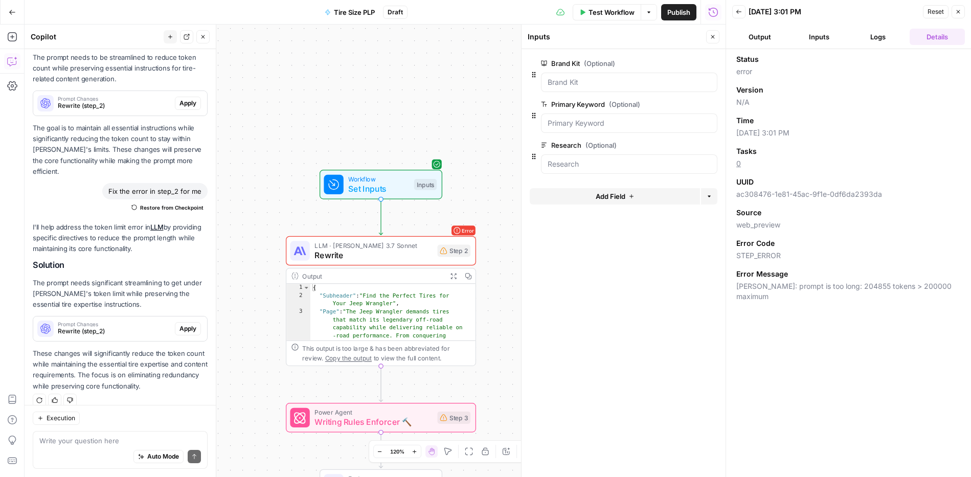
click at [878, 37] on button "Logs" at bounding box center [878, 37] width 55 height 16
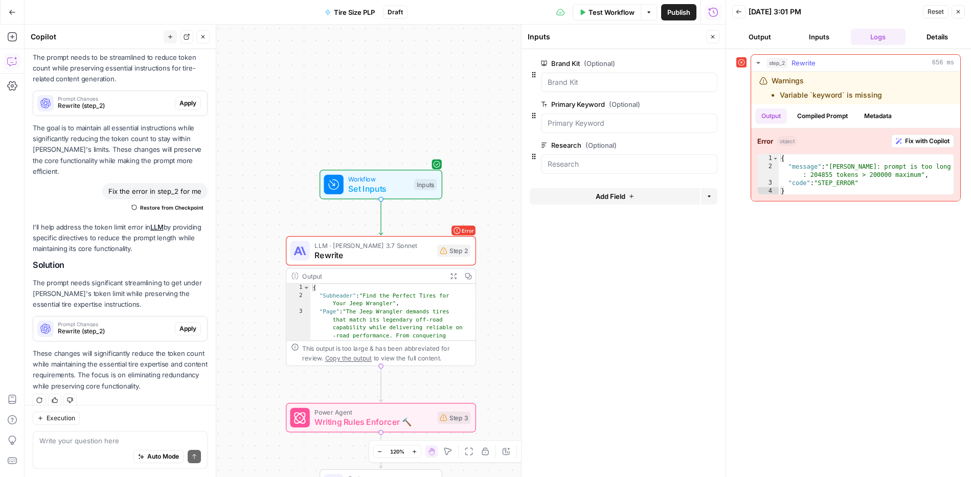
click at [829, 92] on li "Variable `keyword` is missing" at bounding box center [831, 95] width 102 height 10
click at [834, 97] on li "Variable `keyword` is missing" at bounding box center [831, 95] width 102 height 10
click at [621, 129] on div at bounding box center [629, 123] width 176 height 19
click at [621, 126] on Keyword "Primary Keyword (Optional)" at bounding box center [629, 123] width 163 height 10
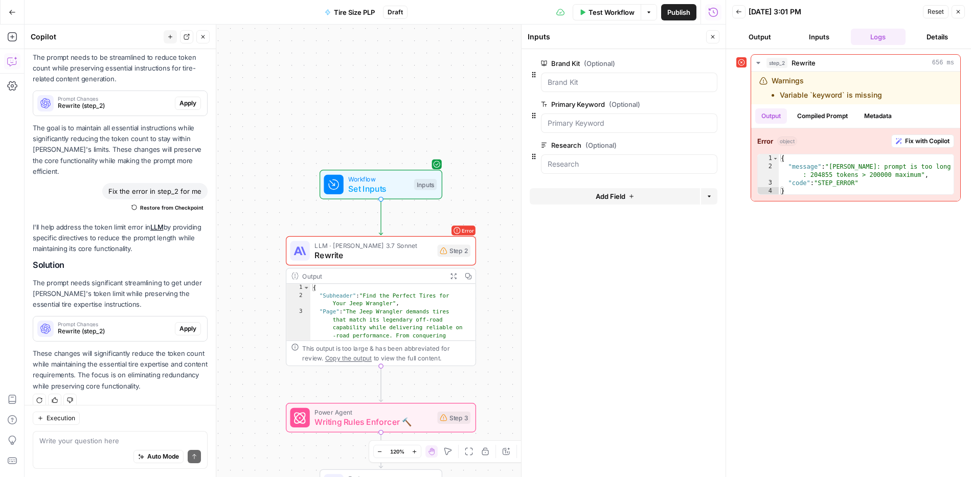
click at [618, 128] on div at bounding box center [629, 123] width 176 height 19
click at [685, 107] on span "edit field" at bounding box center [679, 104] width 22 height 8
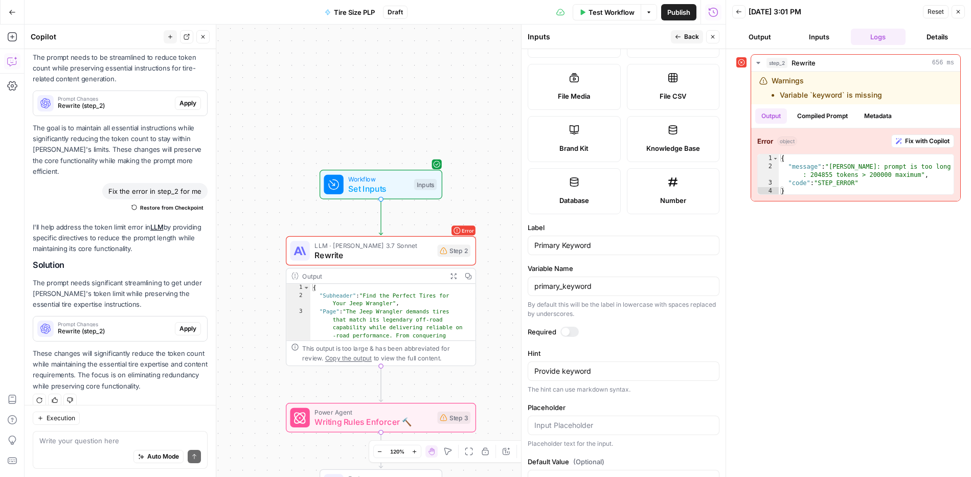
scroll to position [193, 0]
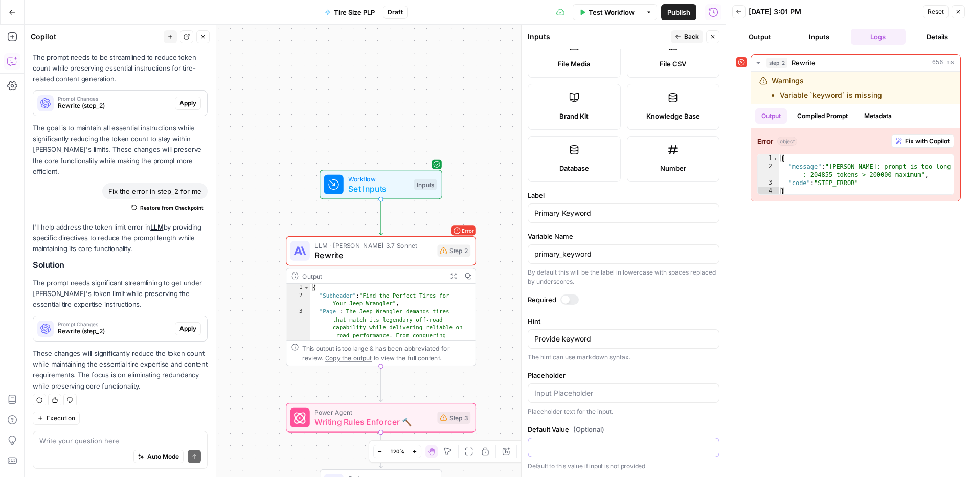
click at [623, 445] on input "Default Value (Optional)" at bounding box center [623, 447] width 178 height 10
type input "[size] tires"
click at [872, 335] on div "step_2 Rewrite 656 ms Warnings Variable `keyword` is missing Output Compiled Pr…" at bounding box center [848, 263] width 224 height 418
click at [687, 34] on span "Back" at bounding box center [691, 36] width 15 height 9
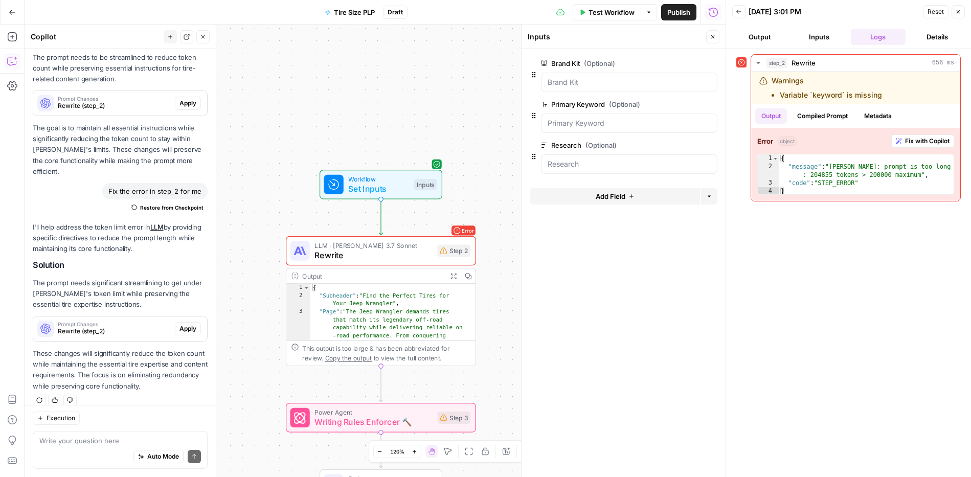
click at [401, 180] on span "Workflow" at bounding box center [378, 179] width 61 height 10
click at [594, 12] on span "Test Workflow" at bounding box center [612, 12] width 46 height 10
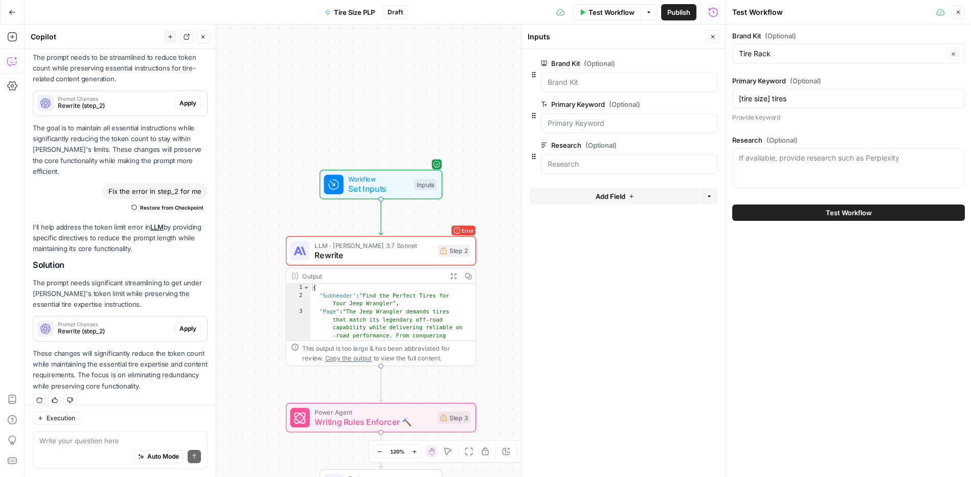
click at [838, 208] on span "Test Workflow" at bounding box center [849, 213] width 46 height 10
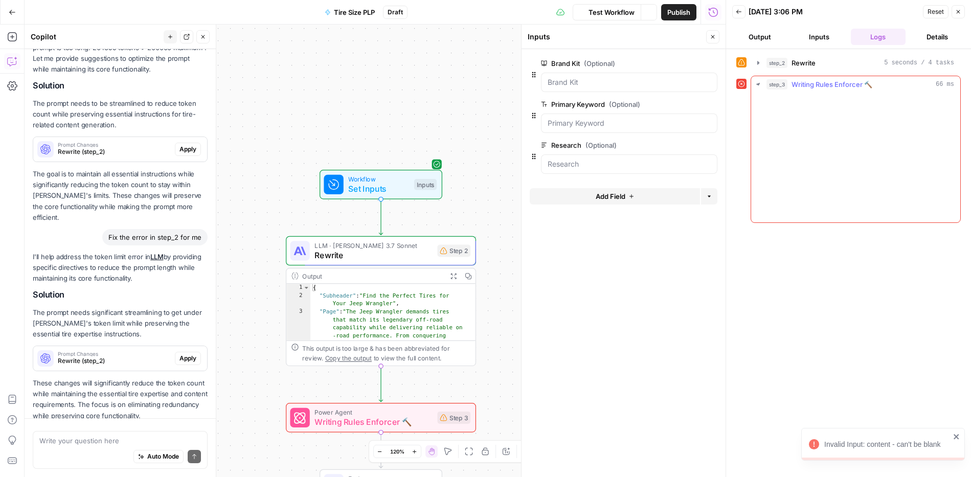
scroll to position [195, 0]
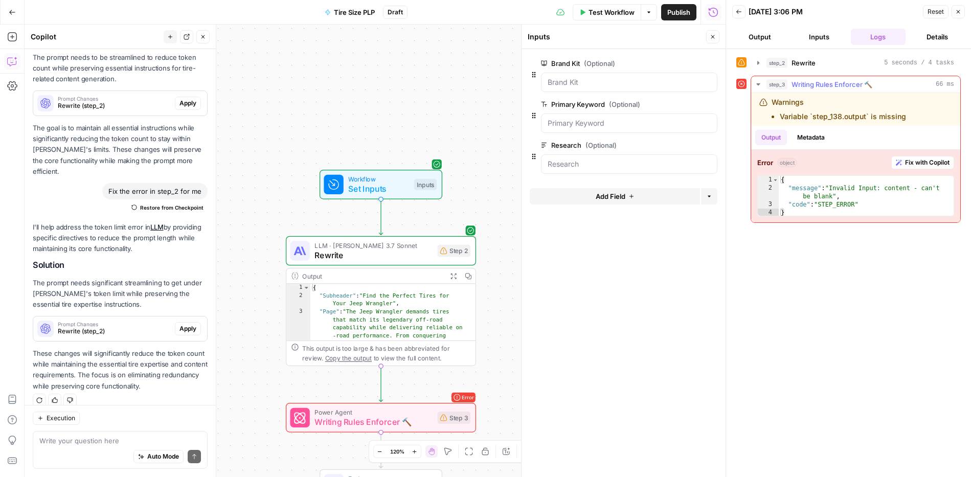
type textarea "**********"
click at [844, 194] on div "{ "message" : "Invalid Input: content - can't be blank" , "code" : "STEP_ERROR"…" at bounding box center [866, 204] width 175 height 57
click at [928, 161] on span "Fix with Copilot" at bounding box center [927, 162] width 44 height 9
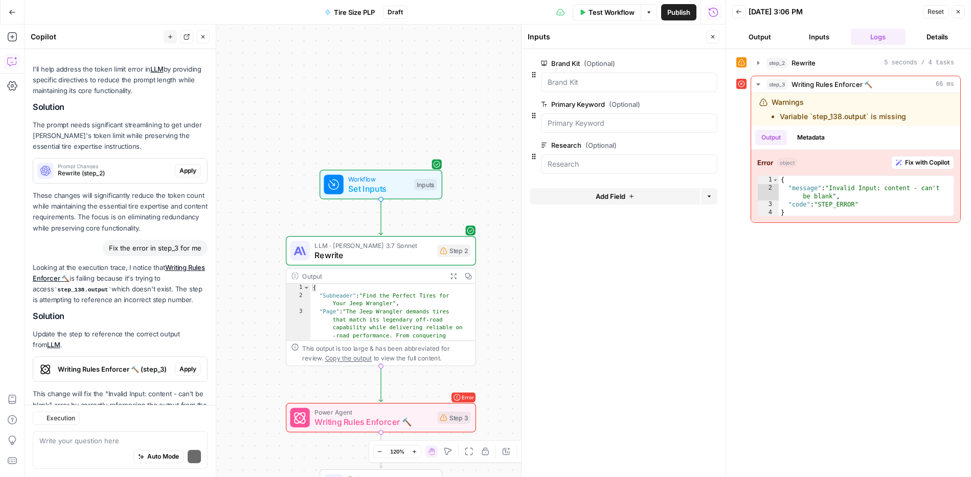
scroll to position [415, 0]
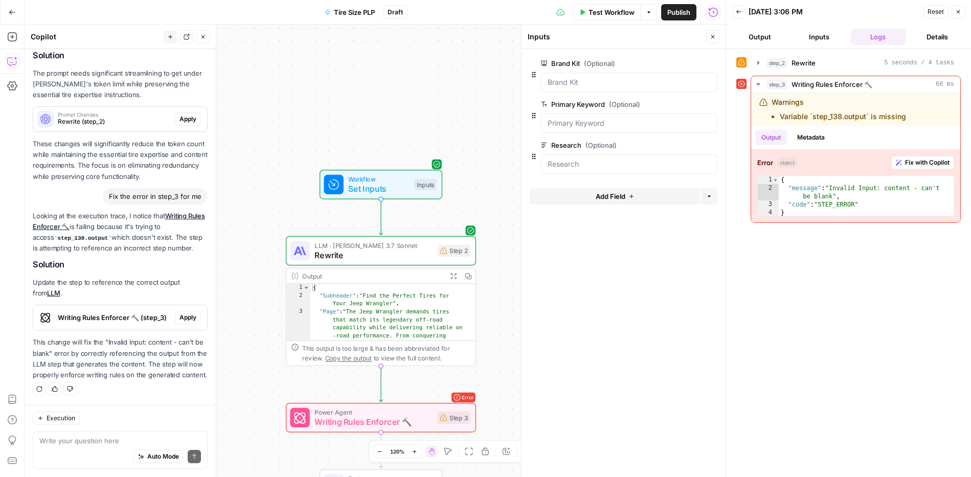
click at [92, 235] on code "step_138.output" at bounding box center [82, 238] width 57 height 6
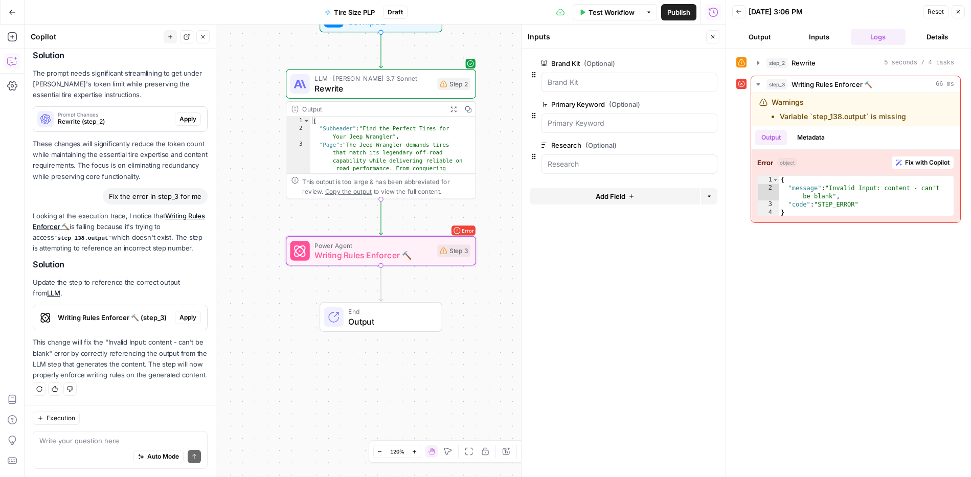
click at [187, 313] on span "Apply" at bounding box center [187, 317] width 17 height 9
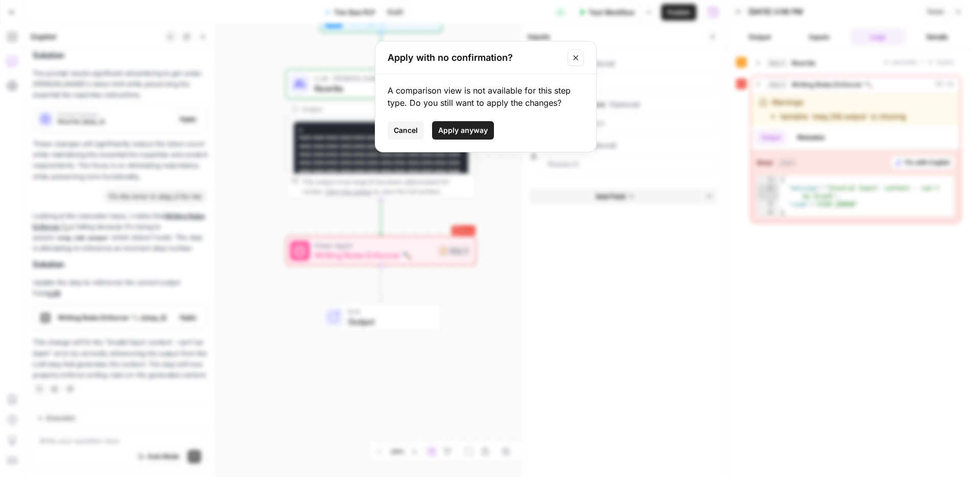
click at [467, 129] on span "Apply anyway" at bounding box center [463, 130] width 50 height 10
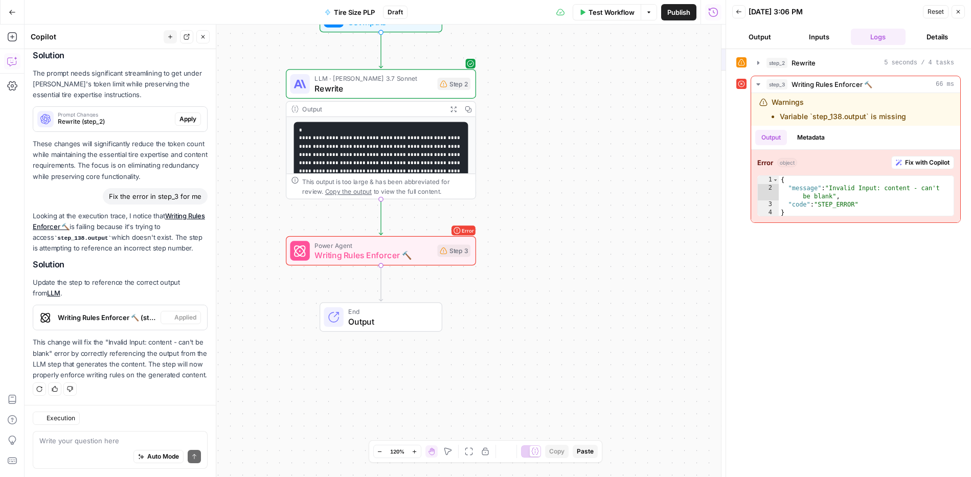
type textarea "Writing Rules Enforcer 🔨"
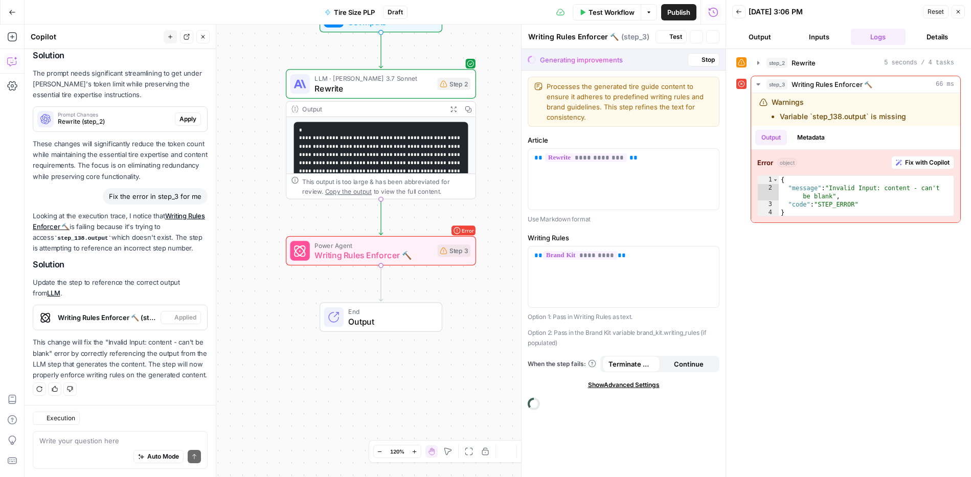
scroll to position [432, 0]
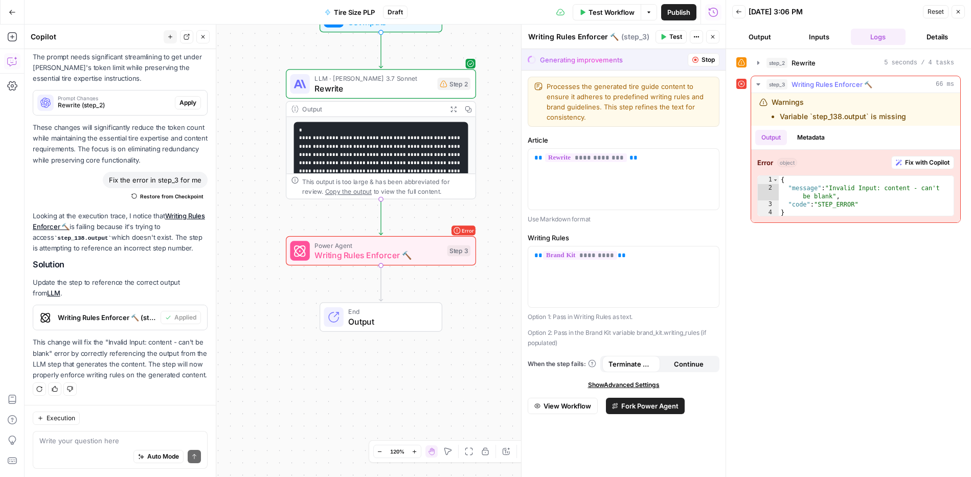
click at [913, 163] on span "Fix with Copilot" at bounding box center [927, 162] width 44 height 9
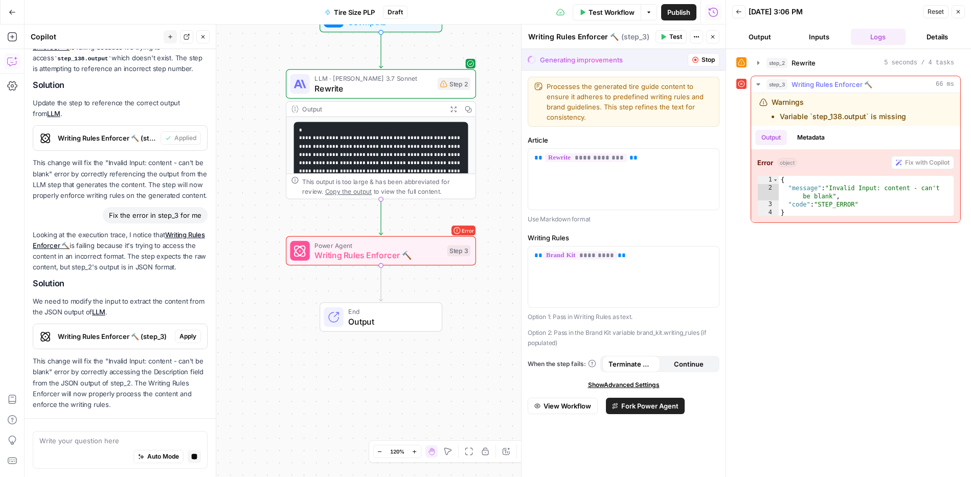
scroll to position [651, 0]
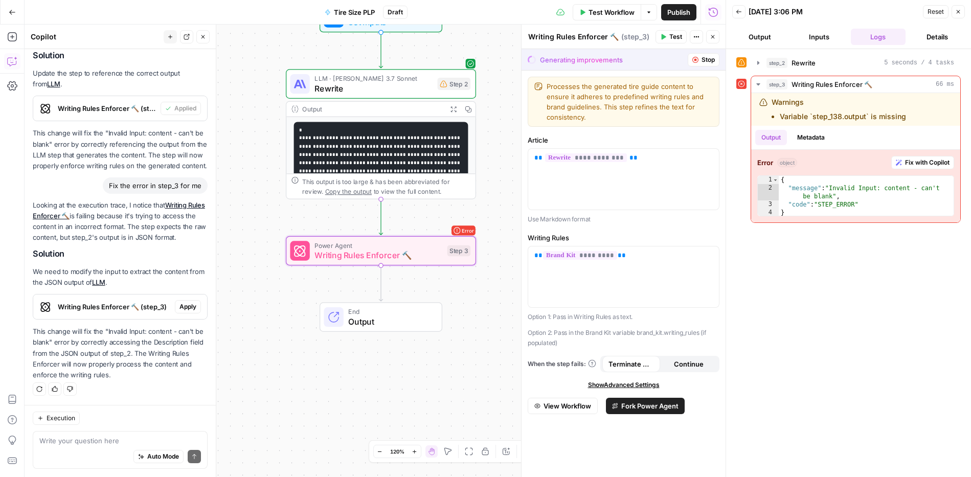
click at [187, 308] on span "Apply" at bounding box center [187, 306] width 17 height 9
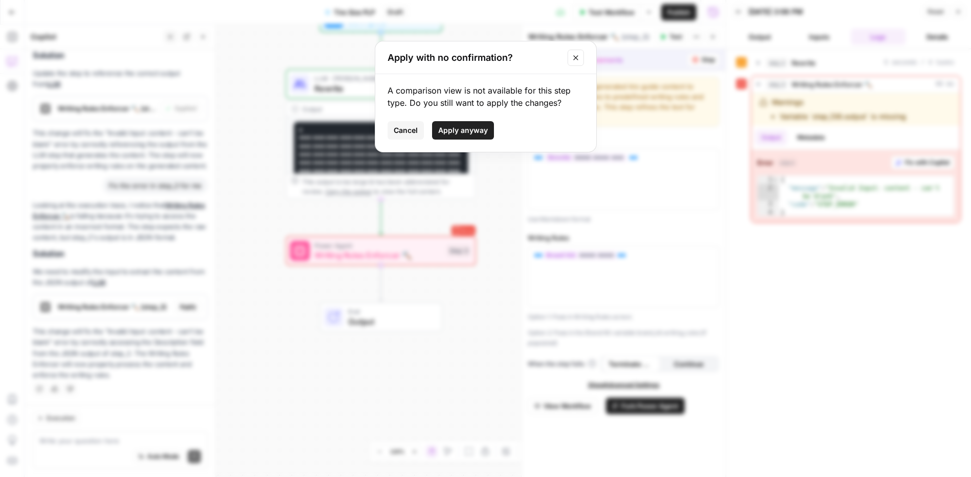
click at [455, 128] on span "Apply anyway" at bounding box center [463, 130] width 50 height 10
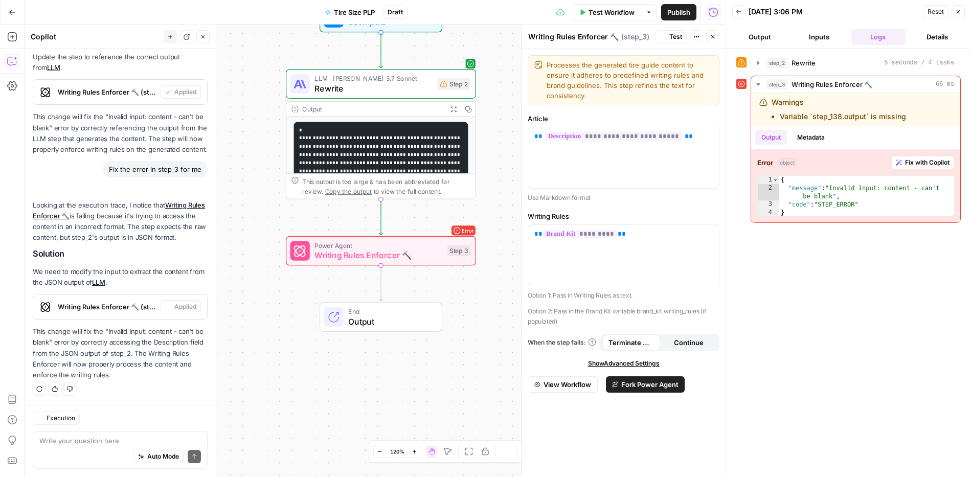
scroll to position [668, 0]
click at [675, 37] on span "Test" at bounding box center [675, 36] width 13 height 9
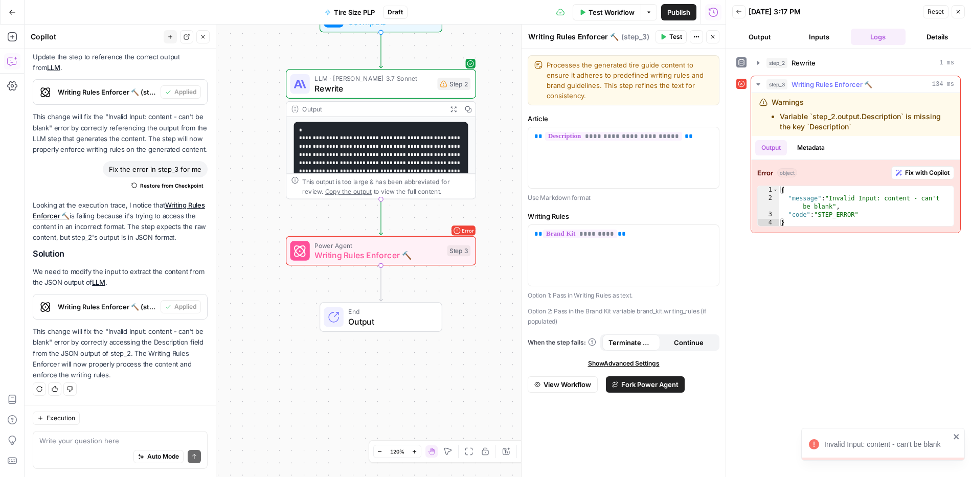
click at [915, 171] on span "Fix with Copilot" at bounding box center [927, 172] width 44 height 9
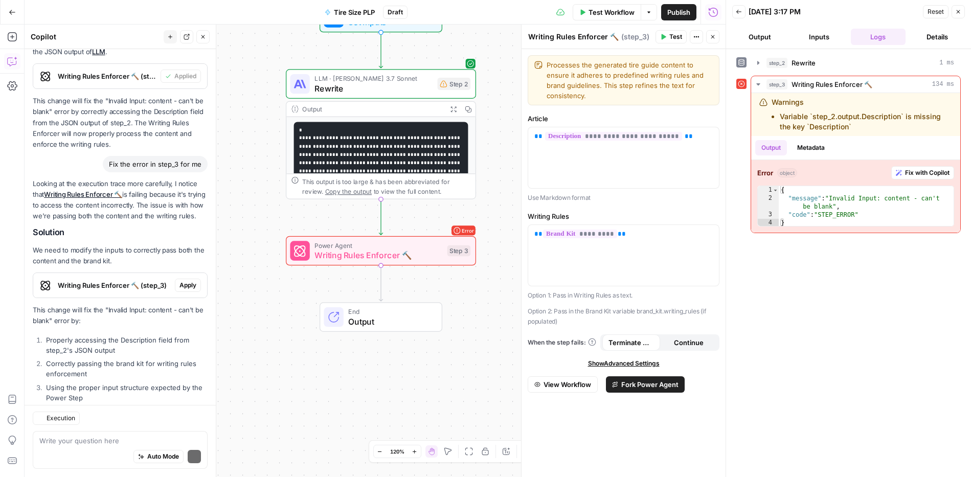
scroll to position [972, 0]
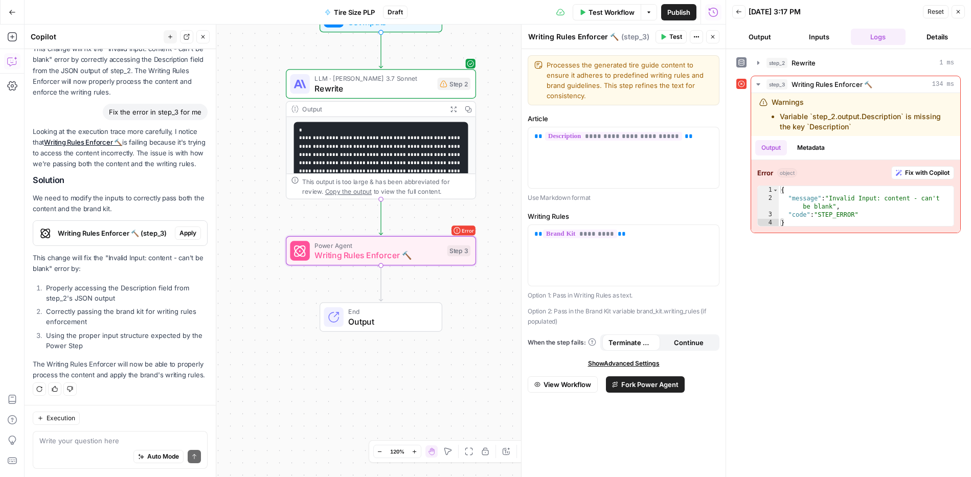
click at [179, 229] on span "Apply" at bounding box center [187, 233] width 17 height 9
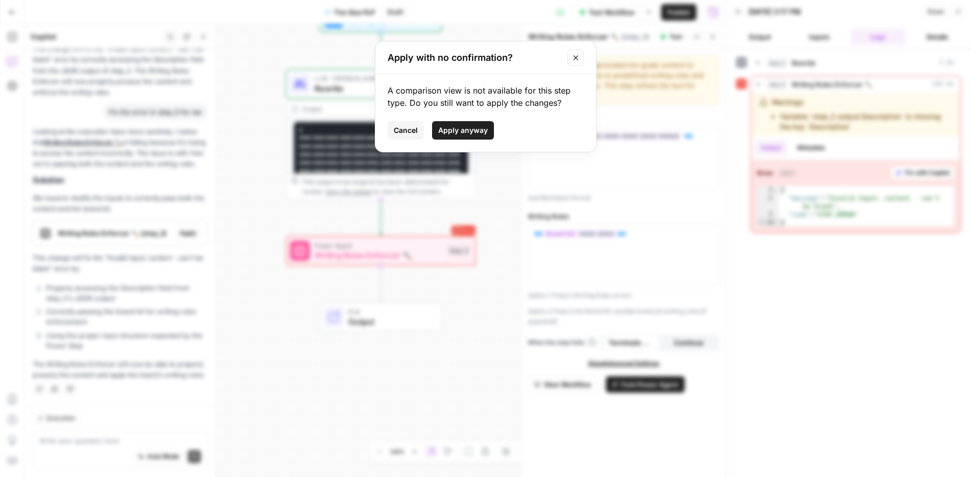
click at [458, 128] on span "Apply anyway" at bounding box center [463, 130] width 50 height 10
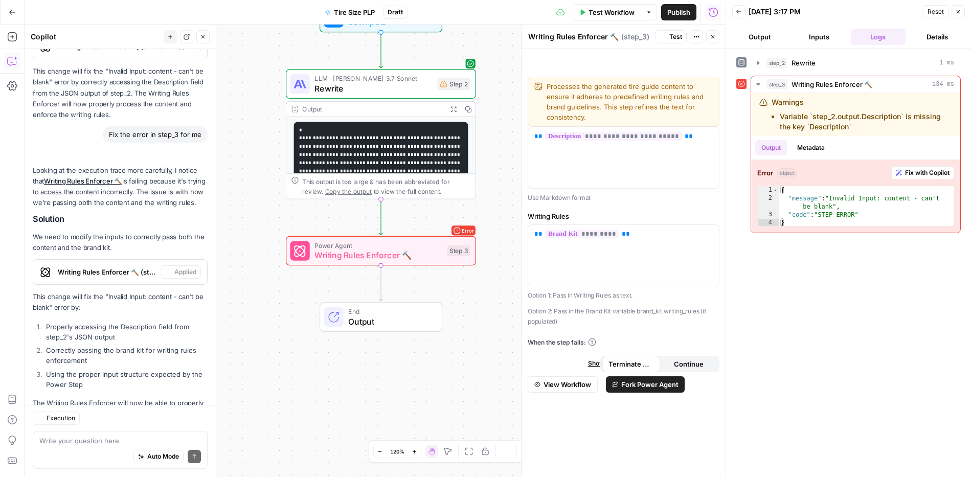
scroll to position [988, 0]
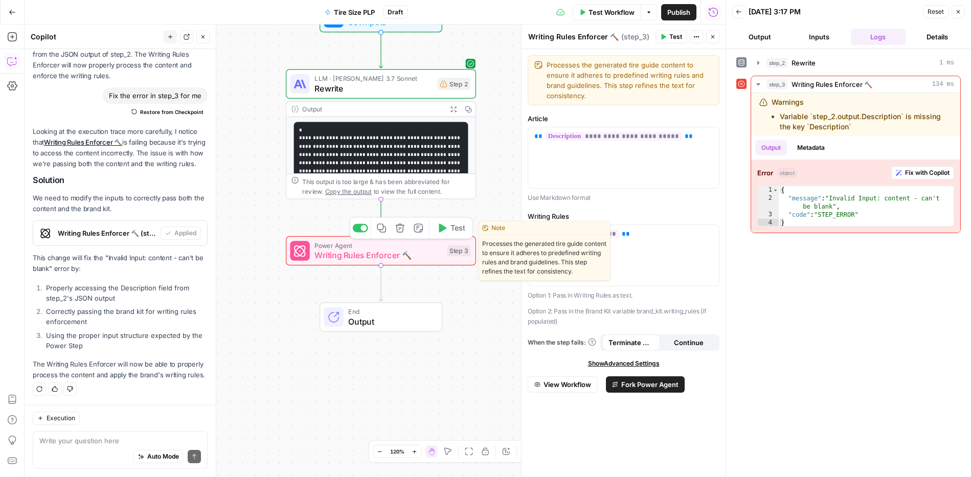
click at [402, 224] on icon "button" at bounding box center [400, 228] width 10 height 10
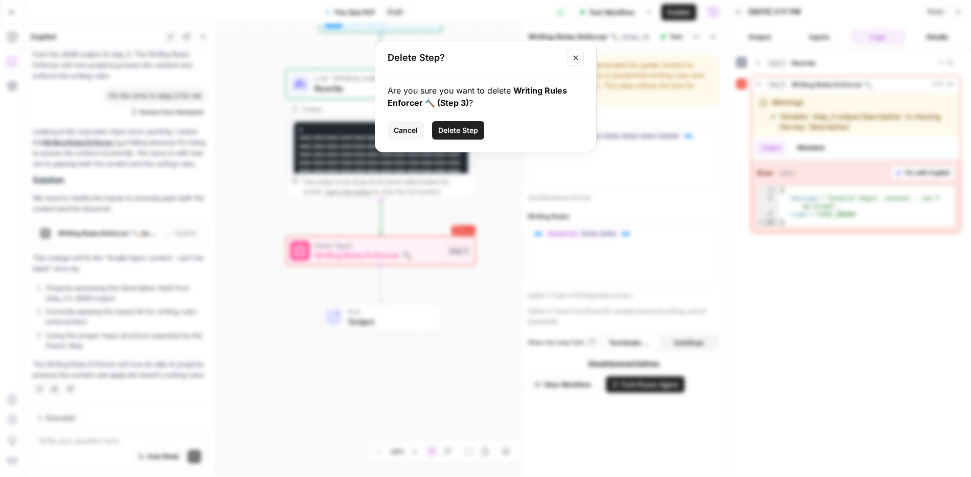
click at [449, 130] on span "Delete Step" at bounding box center [458, 130] width 40 height 10
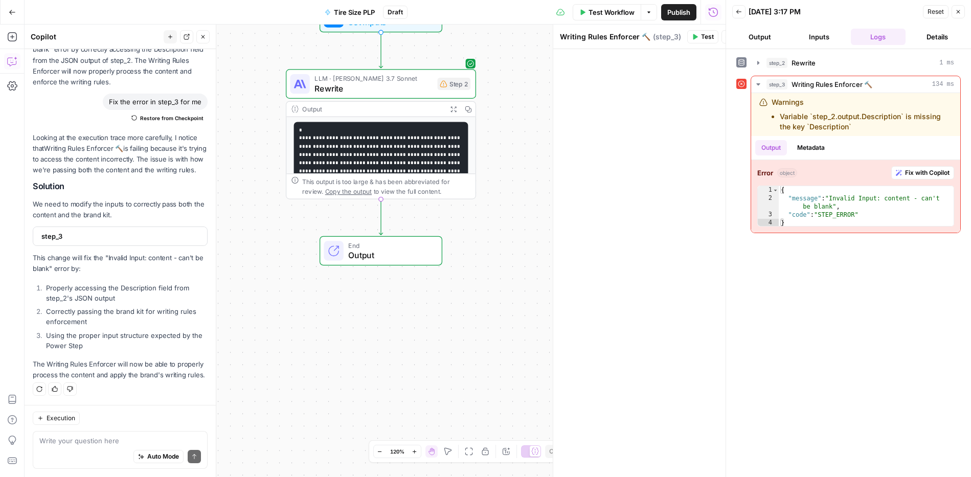
scroll to position [970, 0]
click at [621, 12] on span "Test Workflow" at bounding box center [612, 12] width 46 height 10
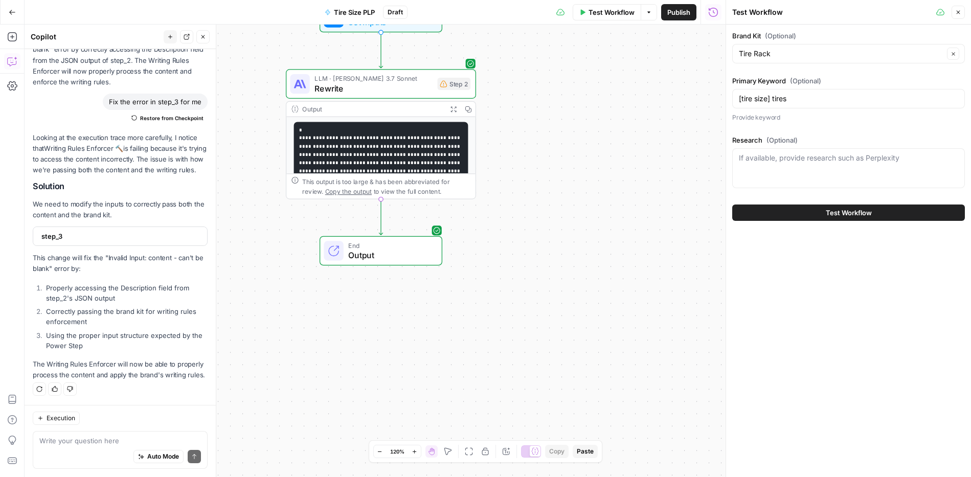
click at [828, 212] on span "Test Workflow" at bounding box center [849, 213] width 46 height 10
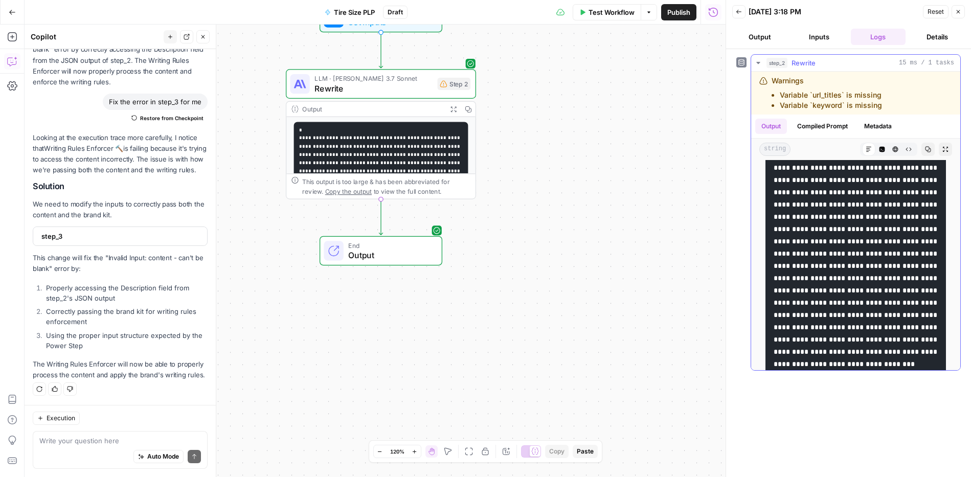
scroll to position [158, 0]
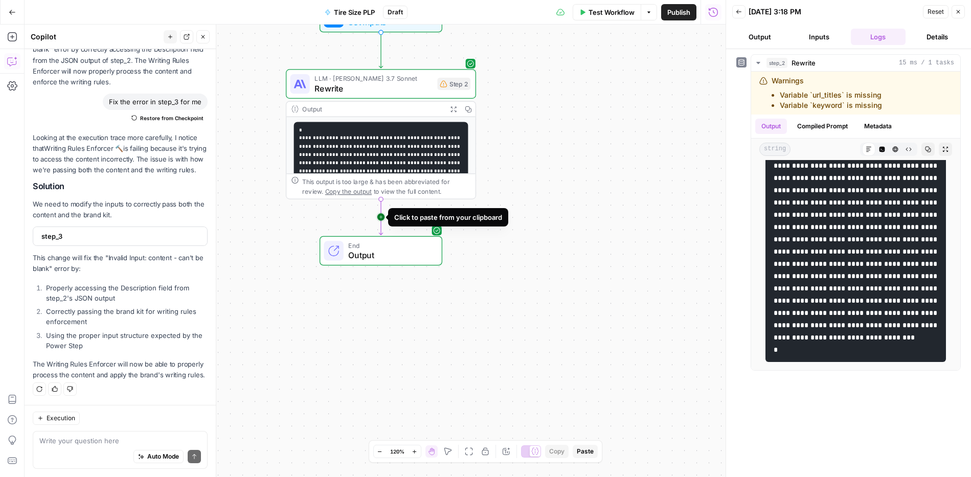
click at [382, 215] on icon "Edge from step_2 to end" at bounding box center [381, 217] width 4 height 36
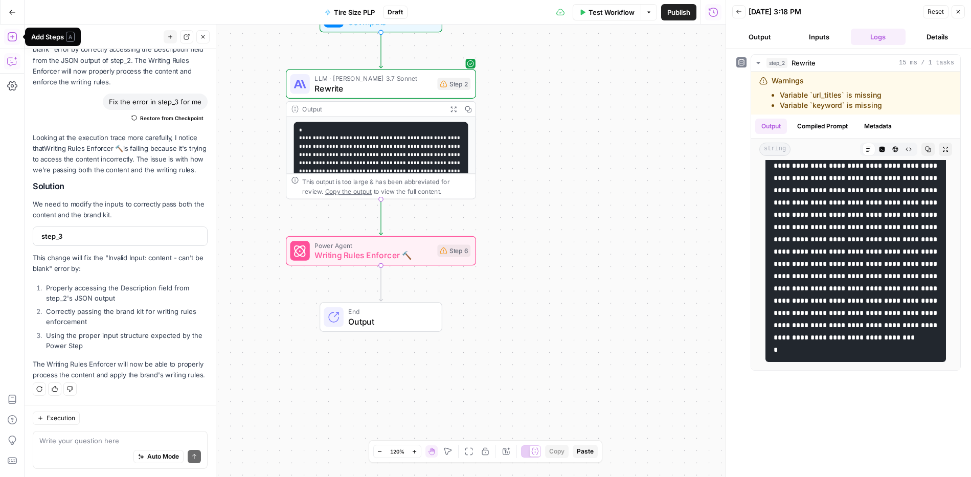
click at [7, 32] on icon "button" at bounding box center [12, 37] width 10 height 10
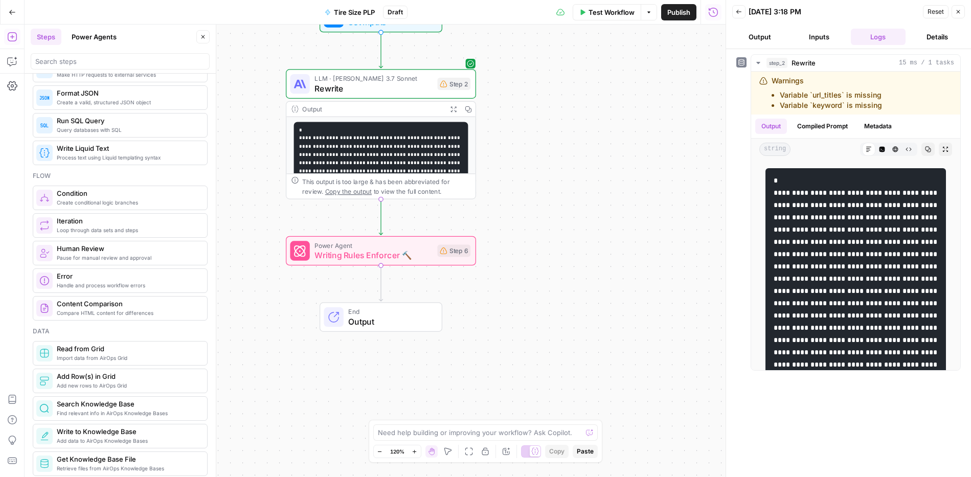
scroll to position [0, 0]
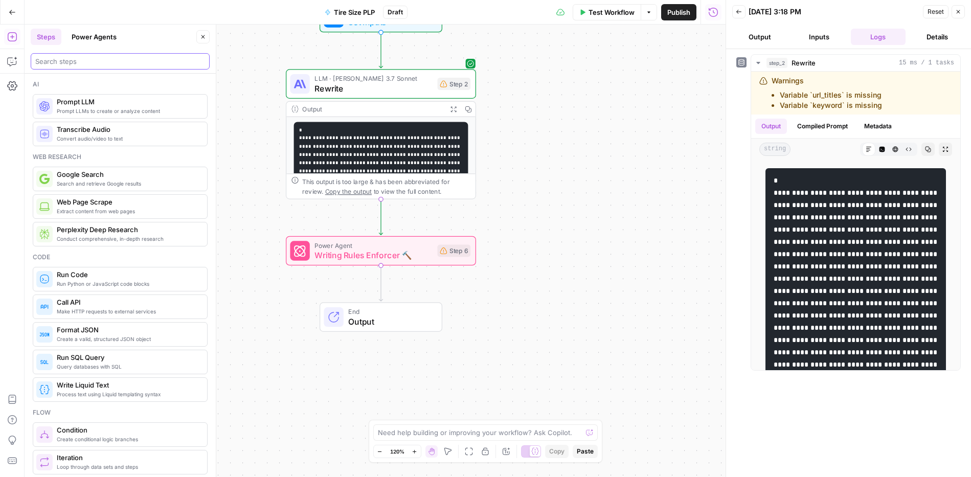
click at [117, 58] on input "search" at bounding box center [120, 61] width 170 height 10
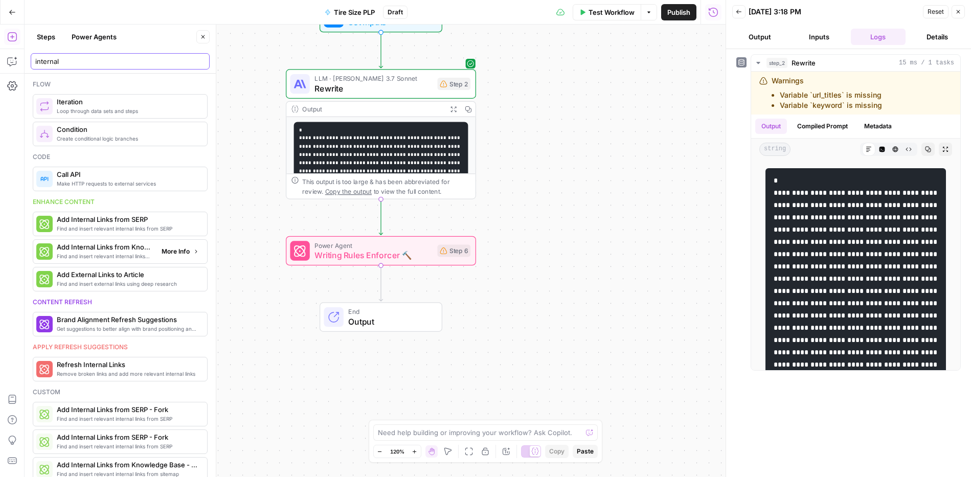
type input "internal"
click at [123, 253] on span "Find and insert relevant internal links from sitemap" at bounding box center [105, 256] width 97 height 8
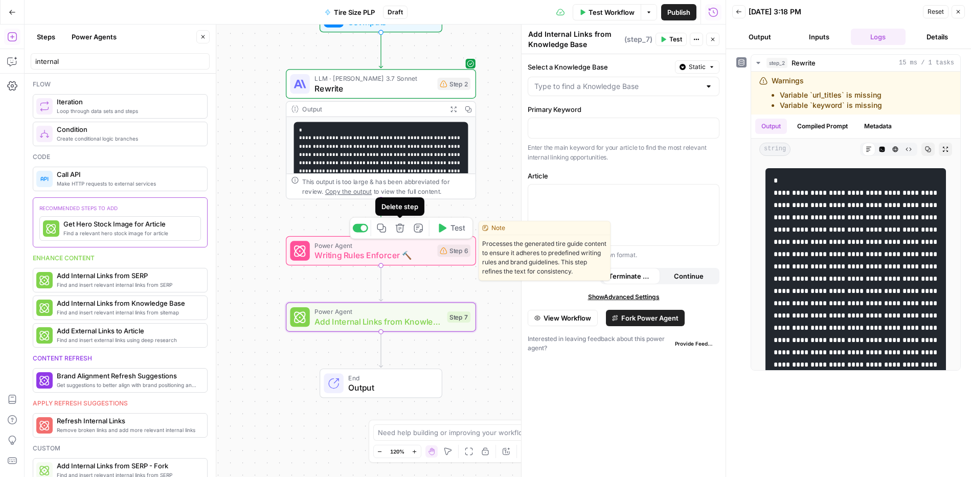
click at [403, 229] on icon "button" at bounding box center [400, 228] width 10 height 10
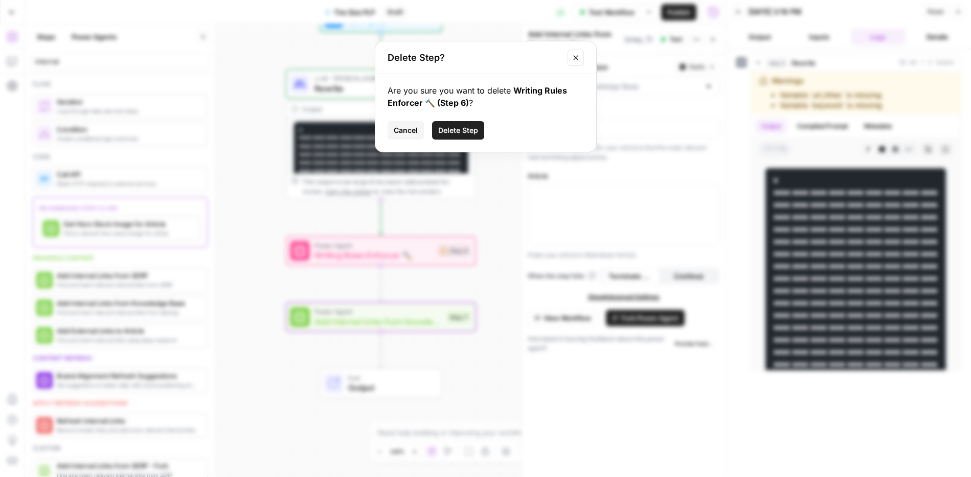
click at [468, 129] on span "Delete Step" at bounding box center [458, 130] width 40 height 10
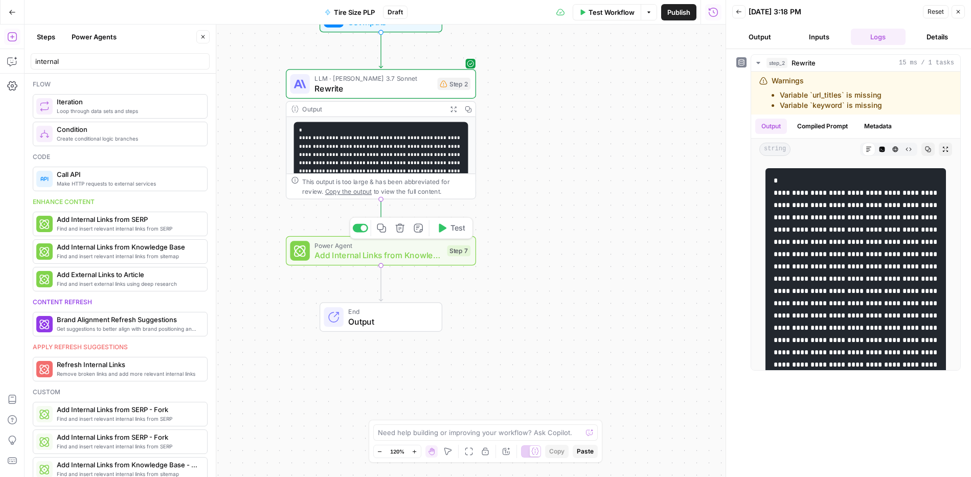
click at [412, 254] on span "Add Internal Links from Knowledge Base" at bounding box center [378, 255] width 128 height 12
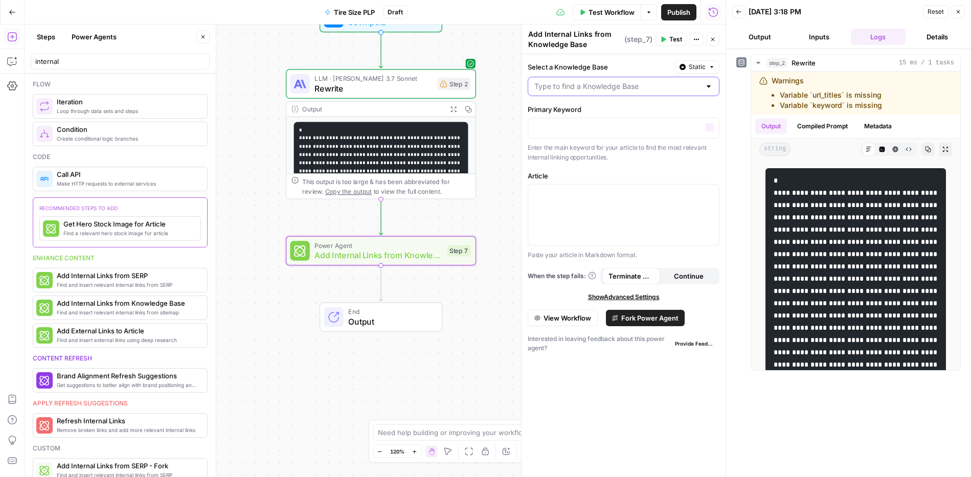
click at [601, 91] on input "Select a Knowledge Base" at bounding box center [617, 86] width 166 height 10
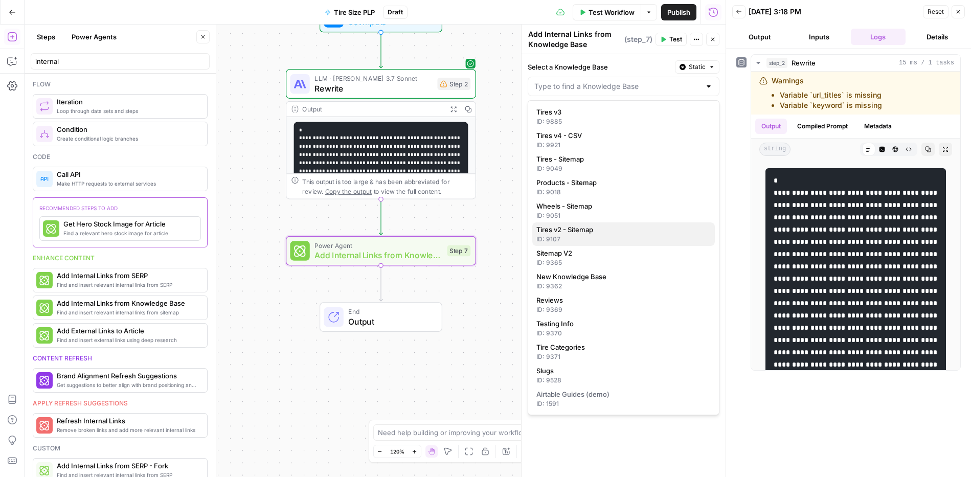
click at [601, 234] on span "Tires v2 - Sitemap" at bounding box center [621, 229] width 170 height 10
type input "Tires v2 - Sitemap"
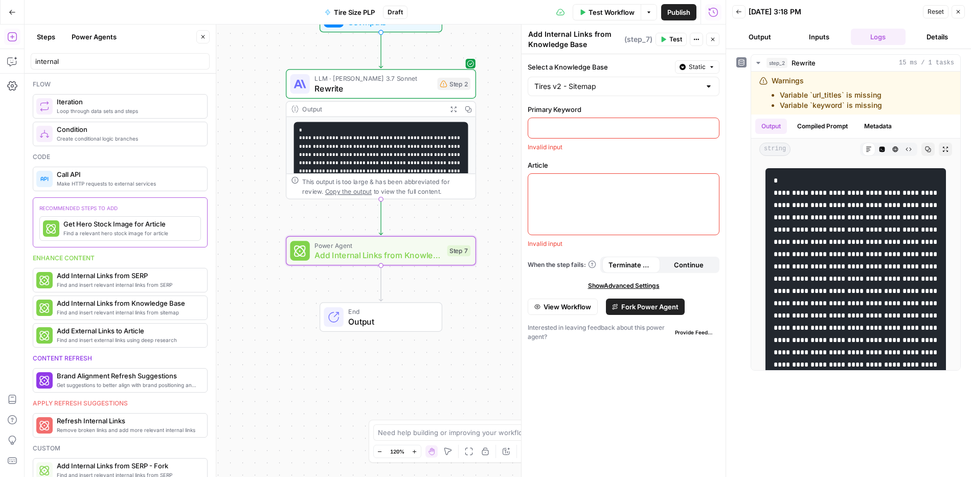
click at [589, 125] on p at bounding box center [623, 127] width 178 height 10
click at [709, 130] on button "Variables Menu" at bounding box center [710, 127] width 8 height 8
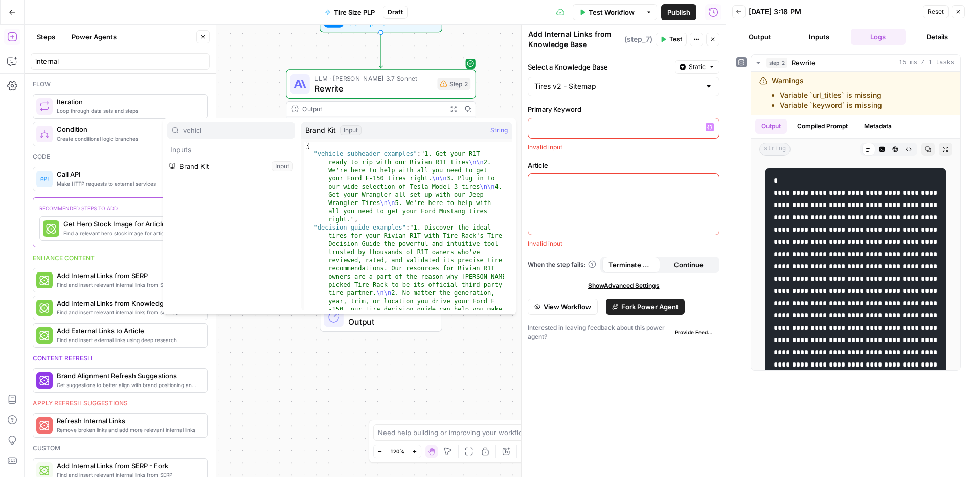
type input "vehicle"
click at [639, 132] on div at bounding box center [623, 128] width 191 height 20
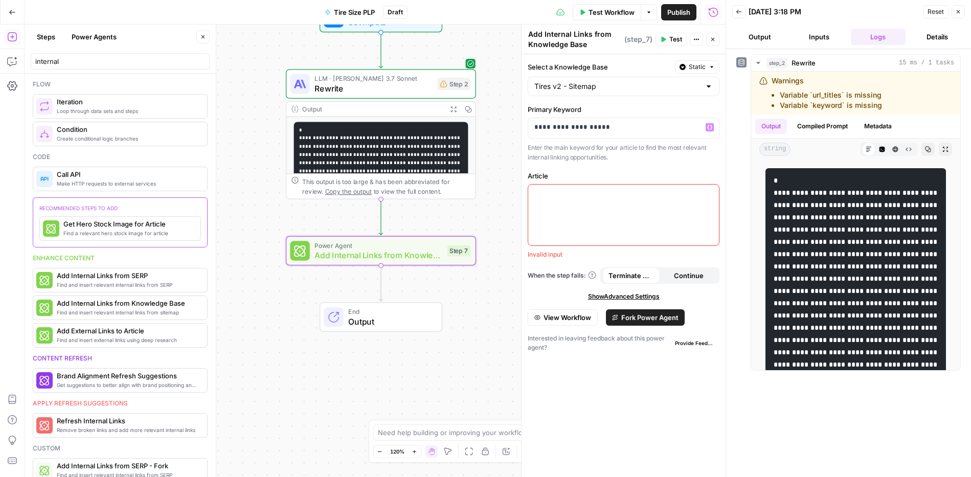
click at [656, 214] on div at bounding box center [623, 215] width 191 height 61
click at [712, 194] on icon "button" at bounding box center [709, 193] width 5 height 5
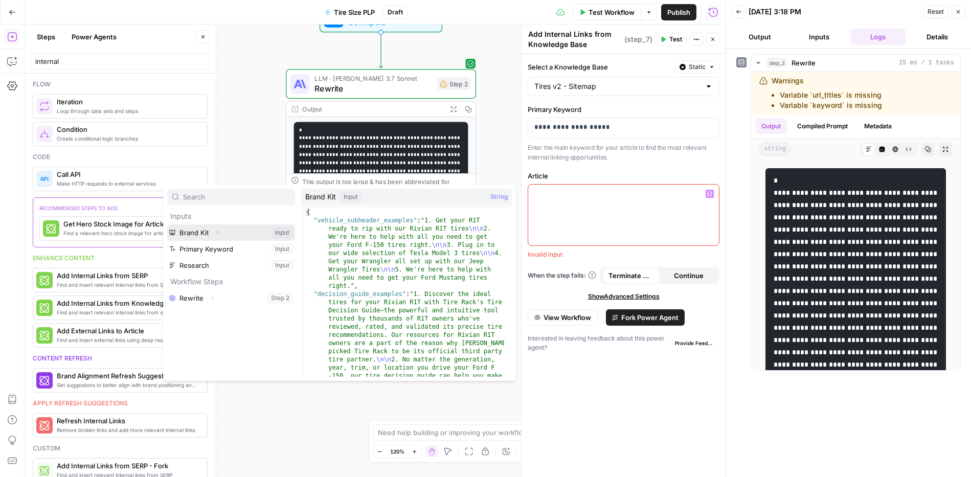
click at [232, 231] on button "Select variable Brand Kit" at bounding box center [231, 232] width 128 height 16
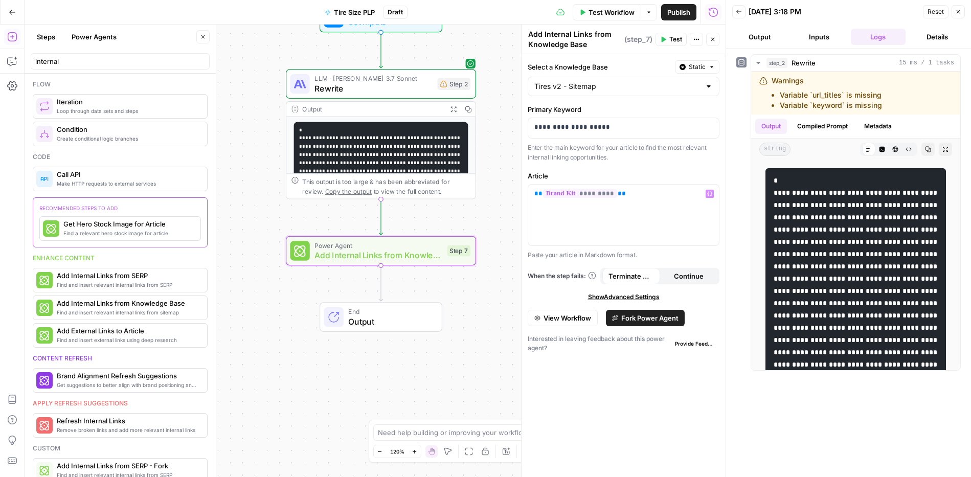
click at [673, 40] on span "Test" at bounding box center [675, 39] width 13 height 9
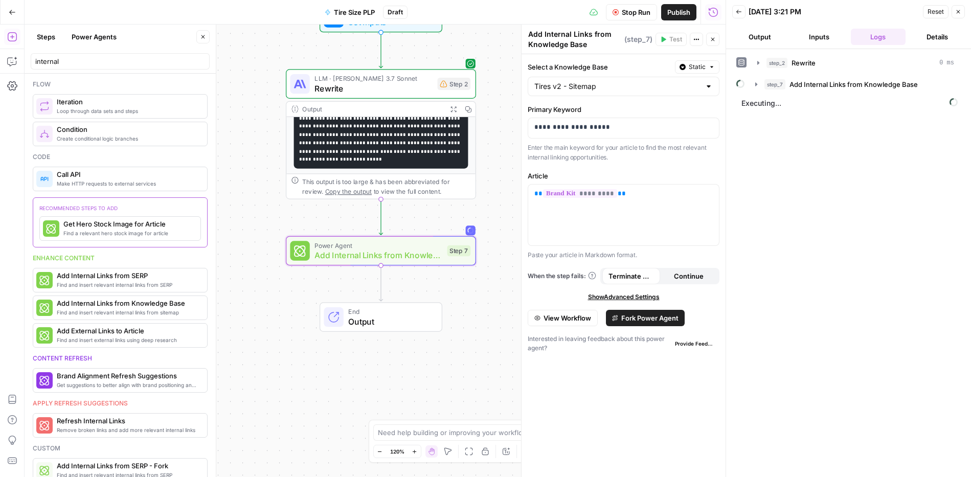
scroll to position [119, 0]
click at [413, 150] on pre "**********" at bounding box center [381, 89] width 174 height 157
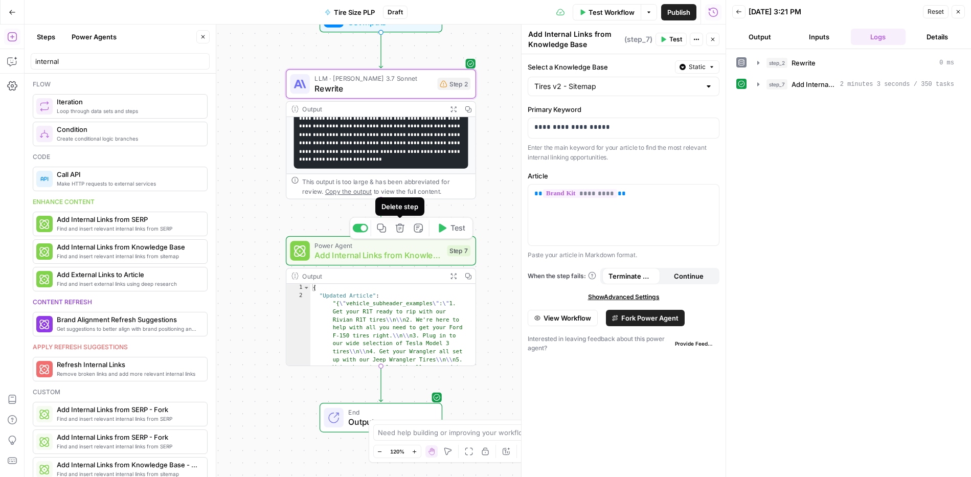
click at [400, 232] on icon "button" at bounding box center [399, 227] width 9 height 9
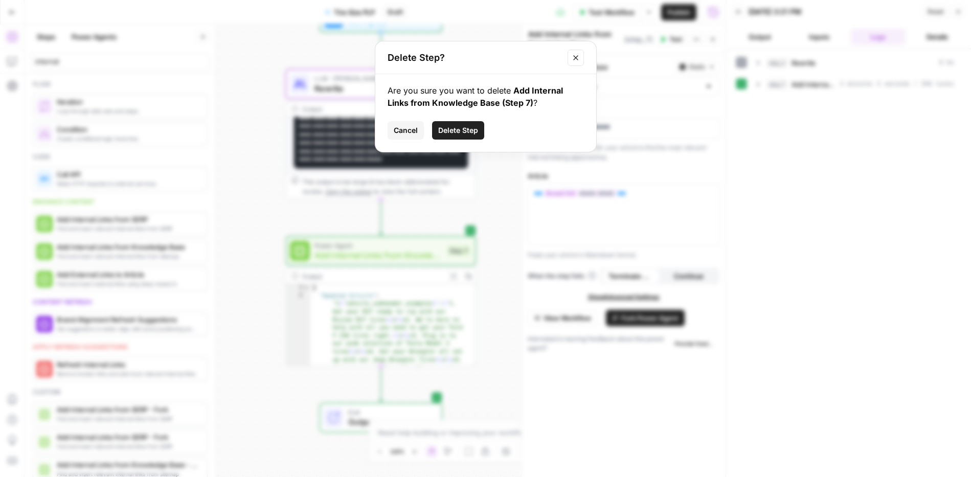
click at [460, 133] on span "Delete Step" at bounding box center [458, 130] width 40 height 10
